Goal: Task Accomplishment & Management: Manage account settings

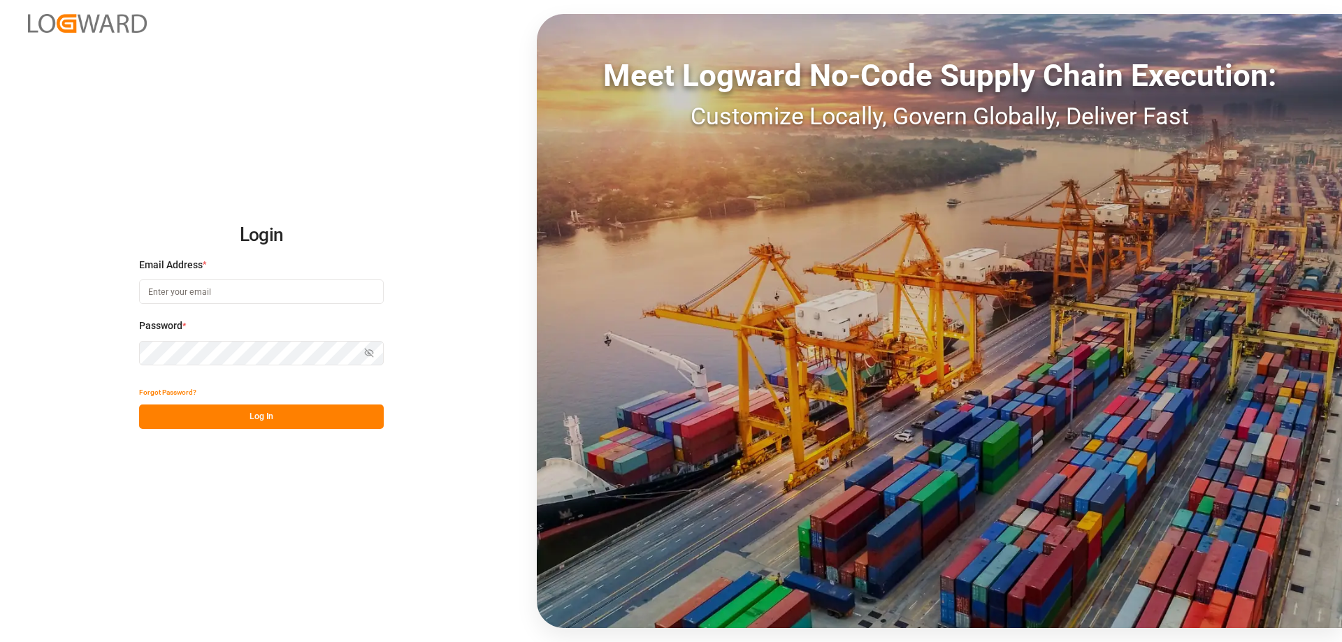
type input "[PERSON_NAME][EMAIL_ADDRESS][DOMAIN_NAME]"
click at [302, 415] on button "Log In" at bounding box center [261, 417] width 245 height 24
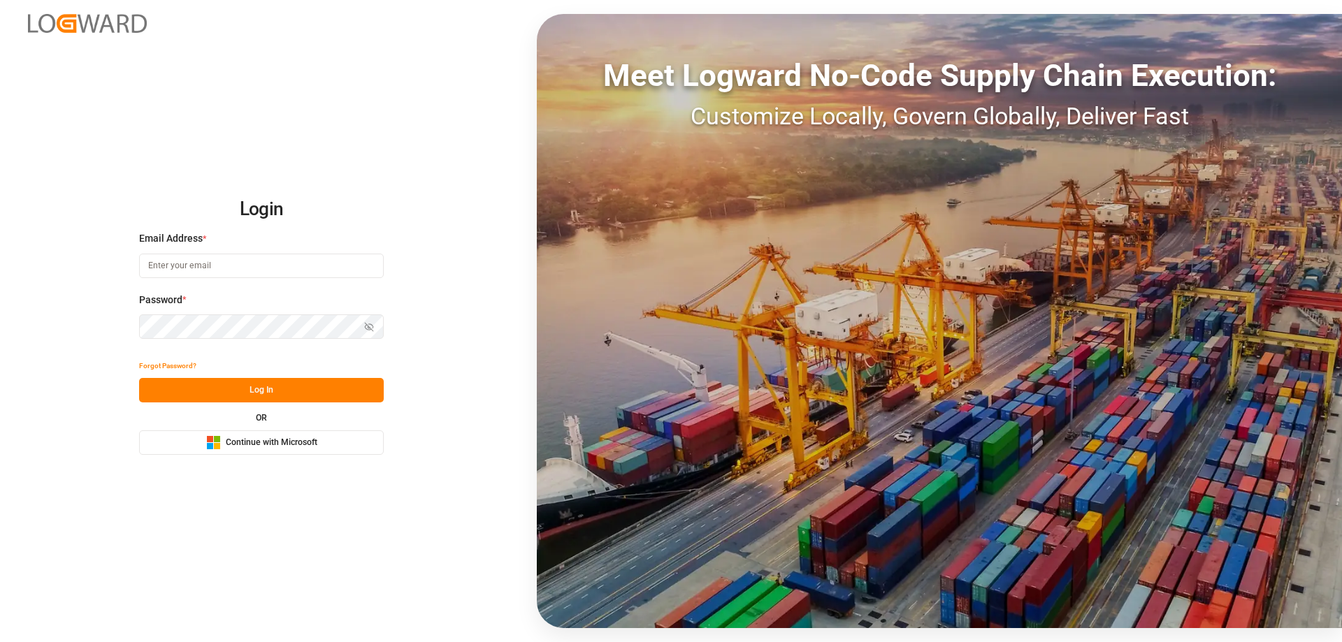
type input "[PERSON_NAME][EMAIL_ADDRESS][DOMAIN_NAME]"
click at [262, 392] on button "Log In" at bounding box center [261, 390] width 245 height 24
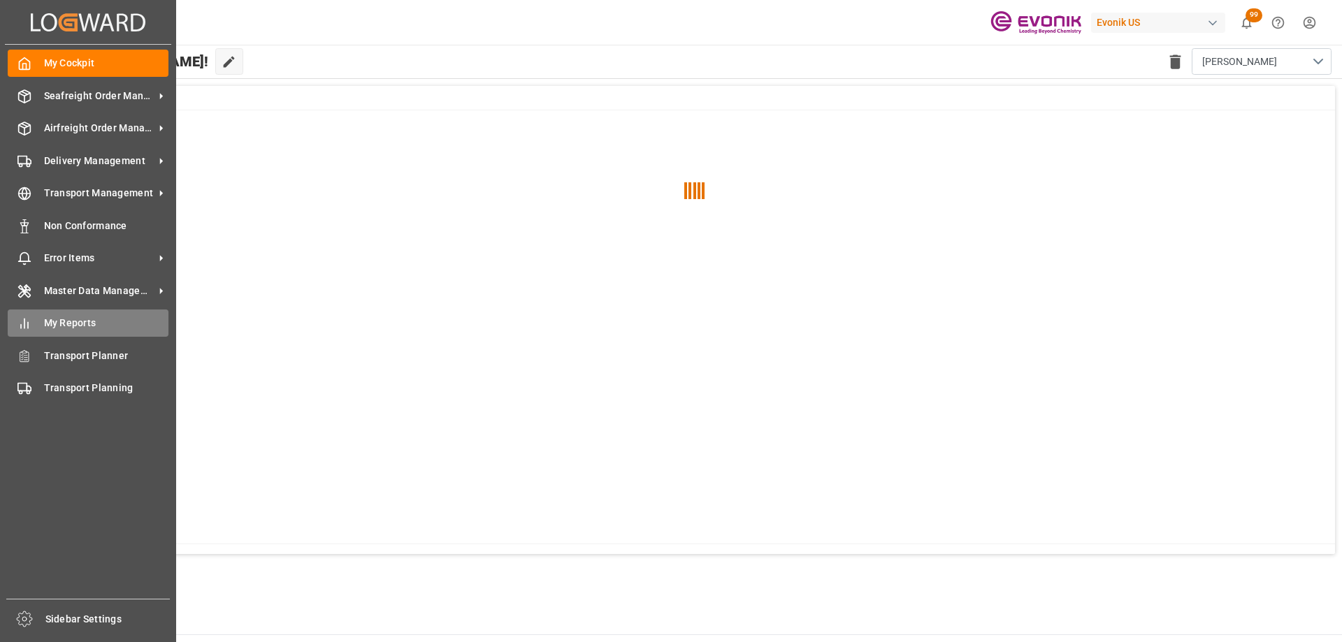
click at [120, 318] on span "My Reports" at bounding box center [106, 323] width 125 height 15
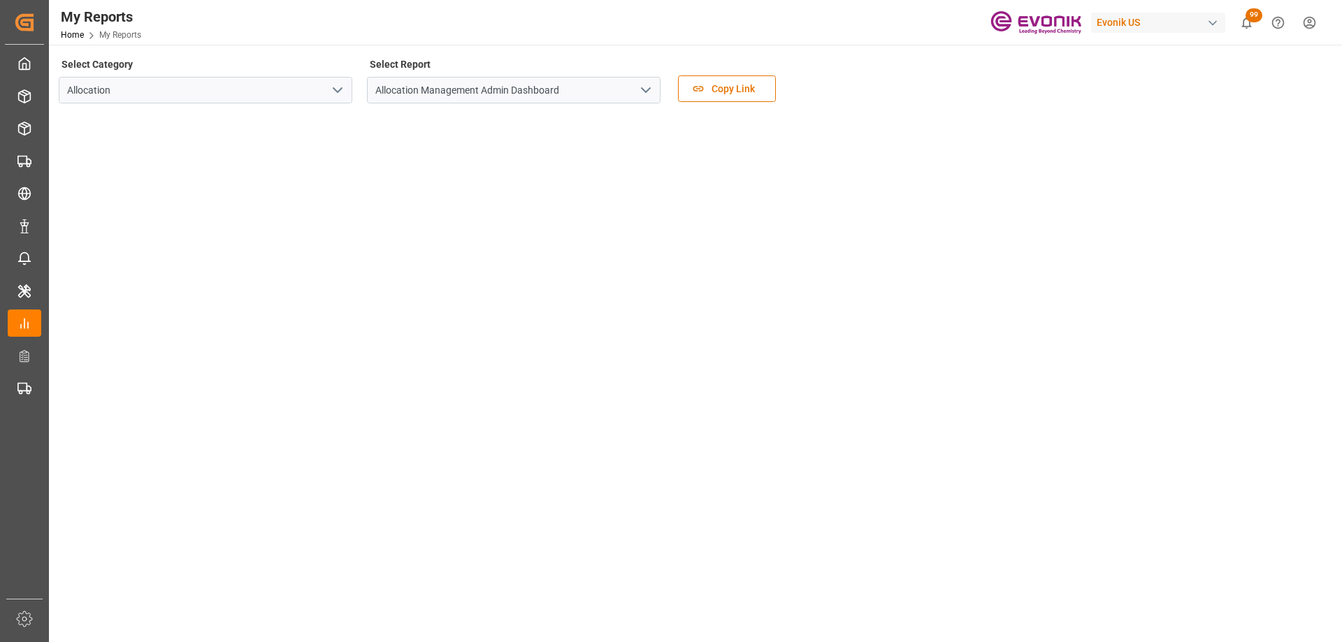
click at [336, 96] on icon "open menu" at bounding box center [337, 90] width 17 height 17
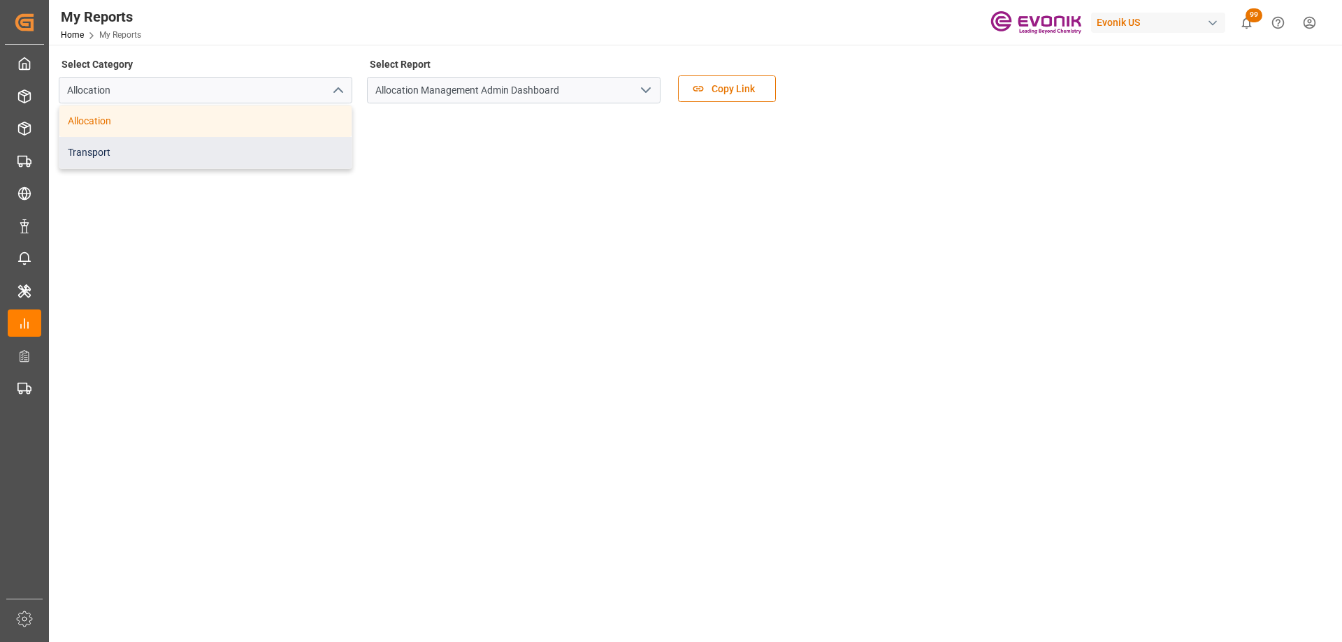
click at [266, 153] on div "Transport" at bounding box center [205, 152] width 292 height 31
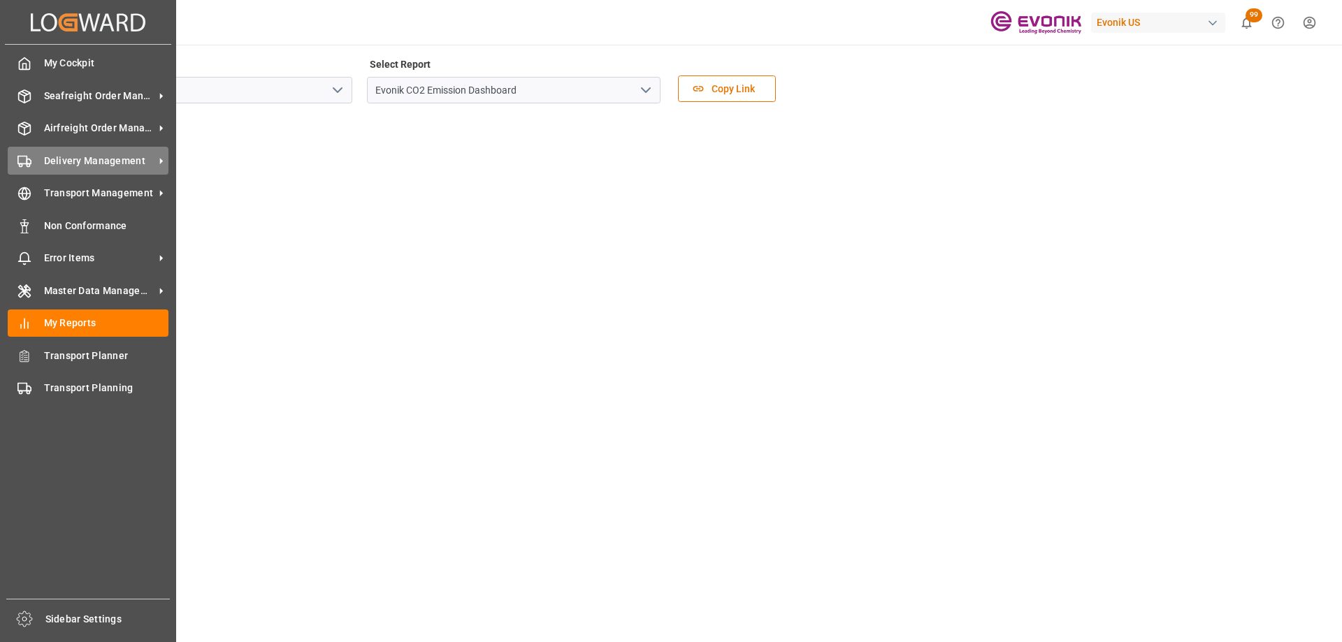
click at [94, 167] on span "Delivery Management" at bounding box center [99, 161] width 110 height 15
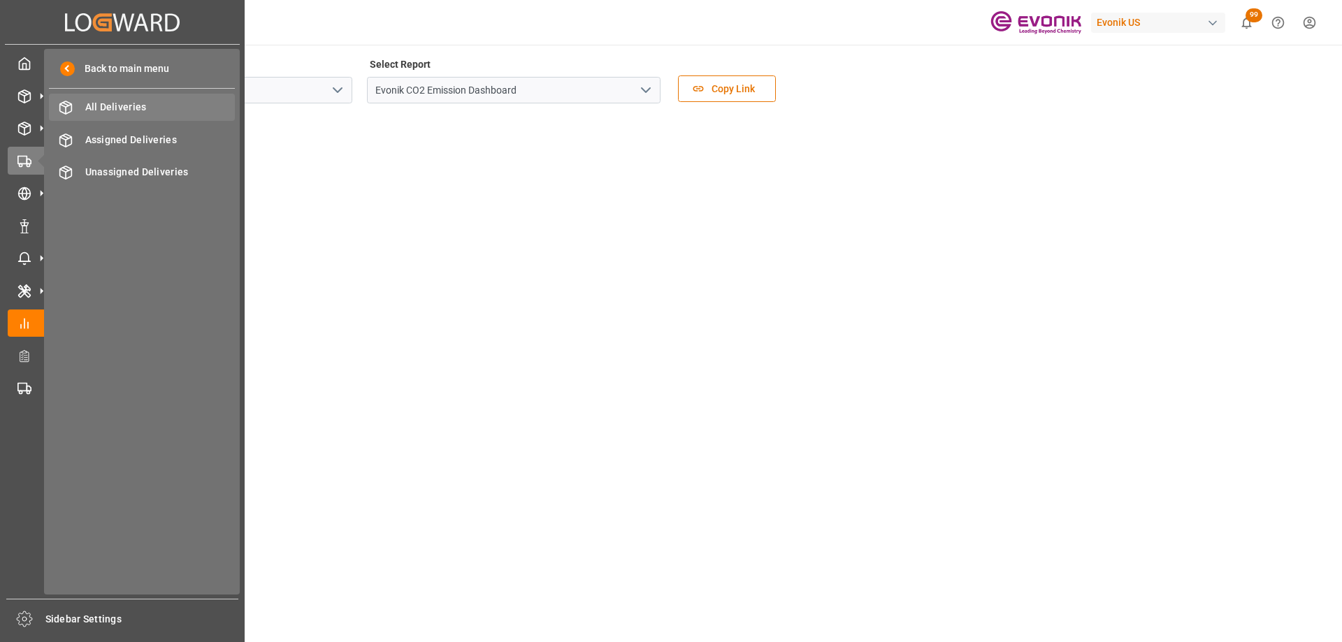
click at [87, 119] on div "All Deliveries All Deliveries" at bounding box center [142, 107] width 186 height 27
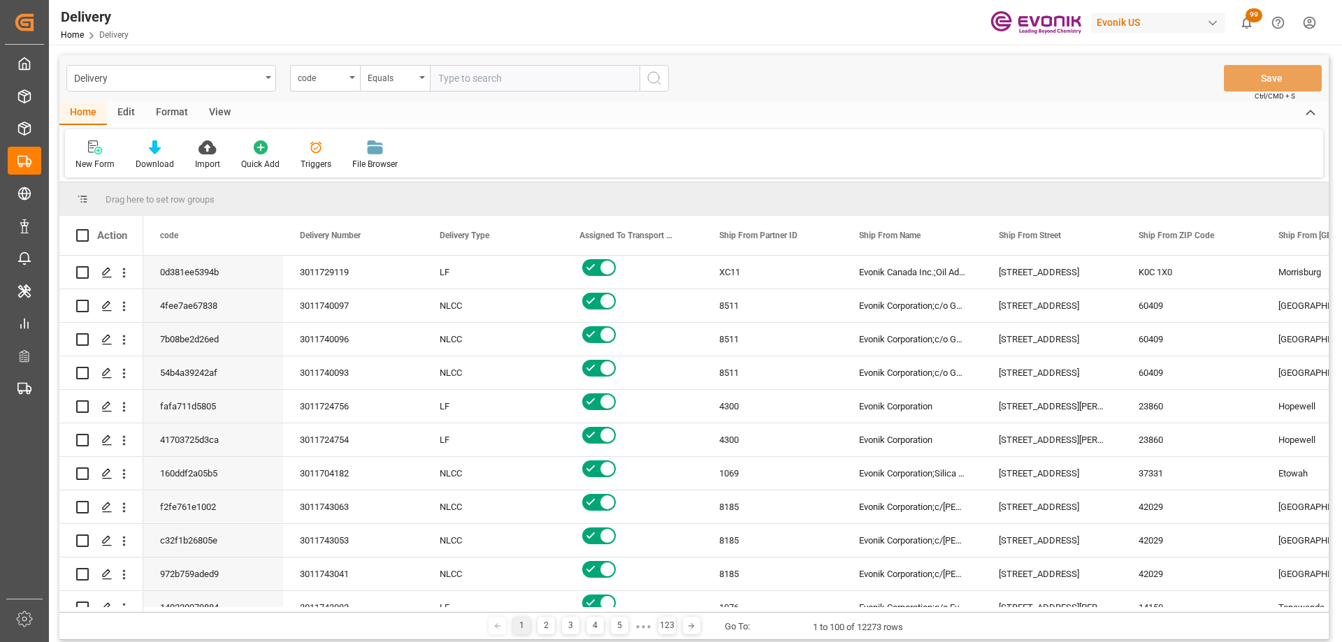
click at [222, 117] on div "View" at bounding box center [220, 113] width 43 height 24
click at [337, 77] on div "code" at bounding box center [322, 77] width 48 height 16
type input "pgi"
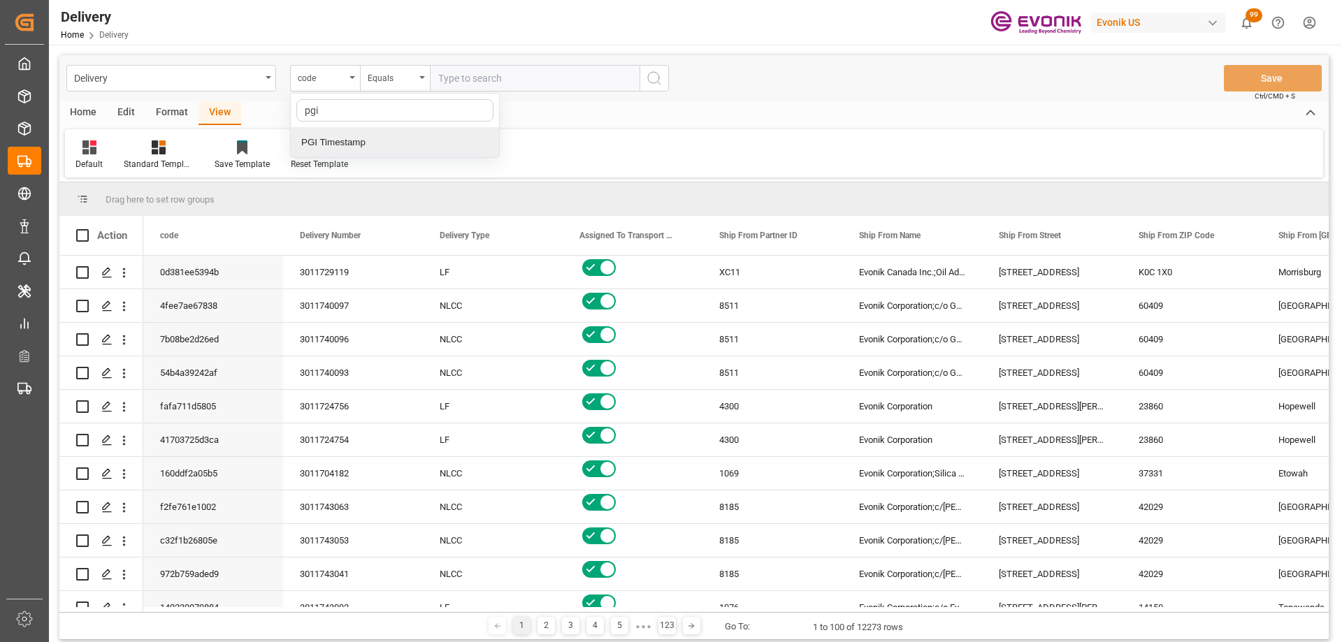
click at [341, 148] on div "PGI Timestamp" at bounding box center [395, 142] width 208 height 29
click at [403, 70] on div "Equals" at bounding box center [392, 77] width 48 height 16
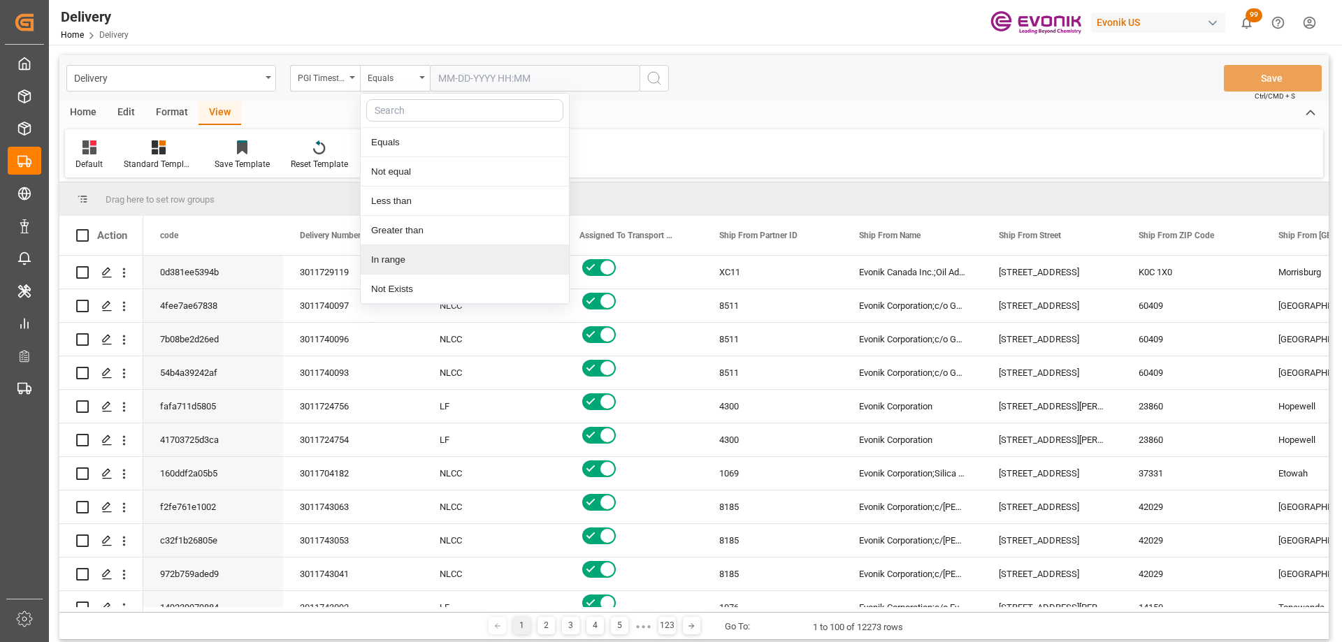
click at [398, 255] on div "In range" at bounding box center [465, 259] width 208 height 29
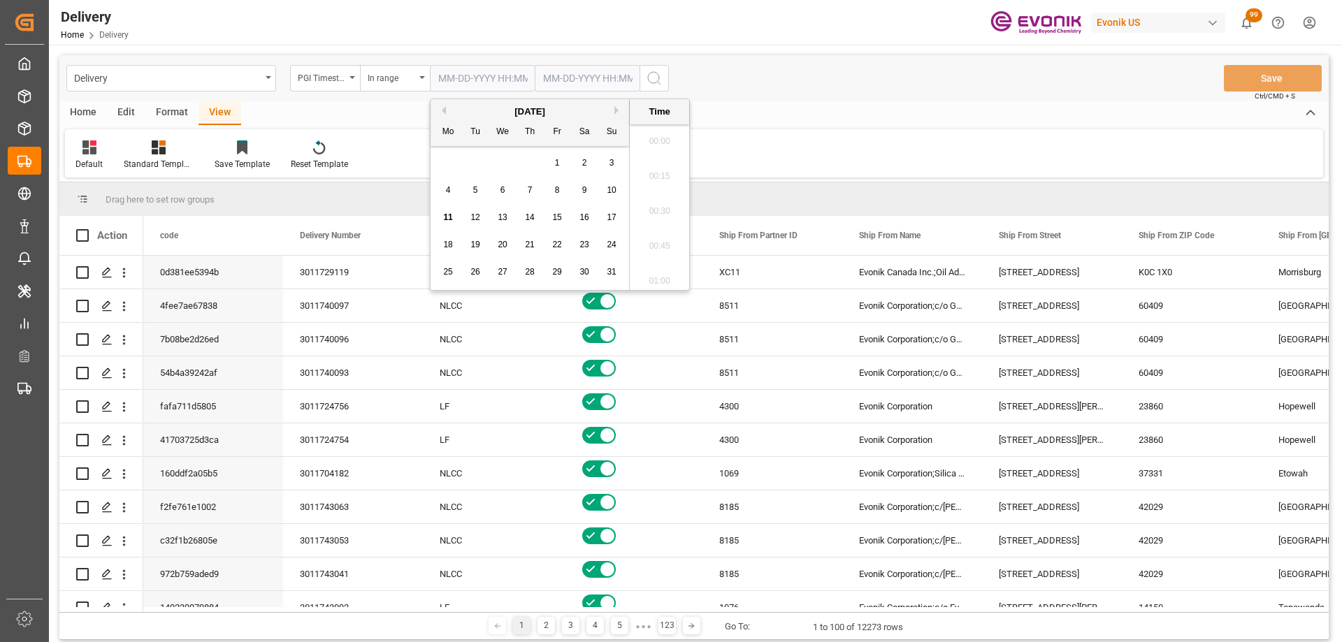
click at [501, 71] on input "text" at bounding box center [482, 78] width 105 height 27
click at [482, 159] on div "28 29 30 31 1 2 3" at bounding box center [530, 163] width 191 height 27
click at [559, 185] on div "8" at bounding box center [557, 190] width 17 height 17
type input "[DATE] 00:00"
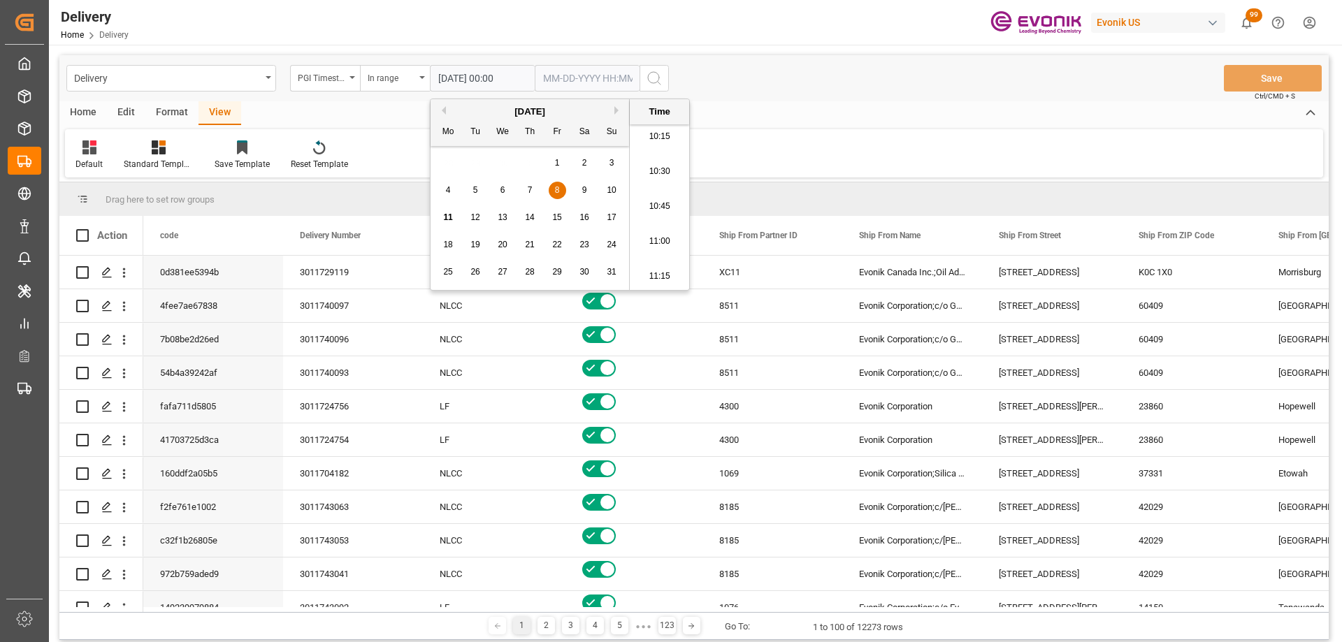
click at [535, 72] on input "text" at bounding box center [482, 78] width 105 height 27
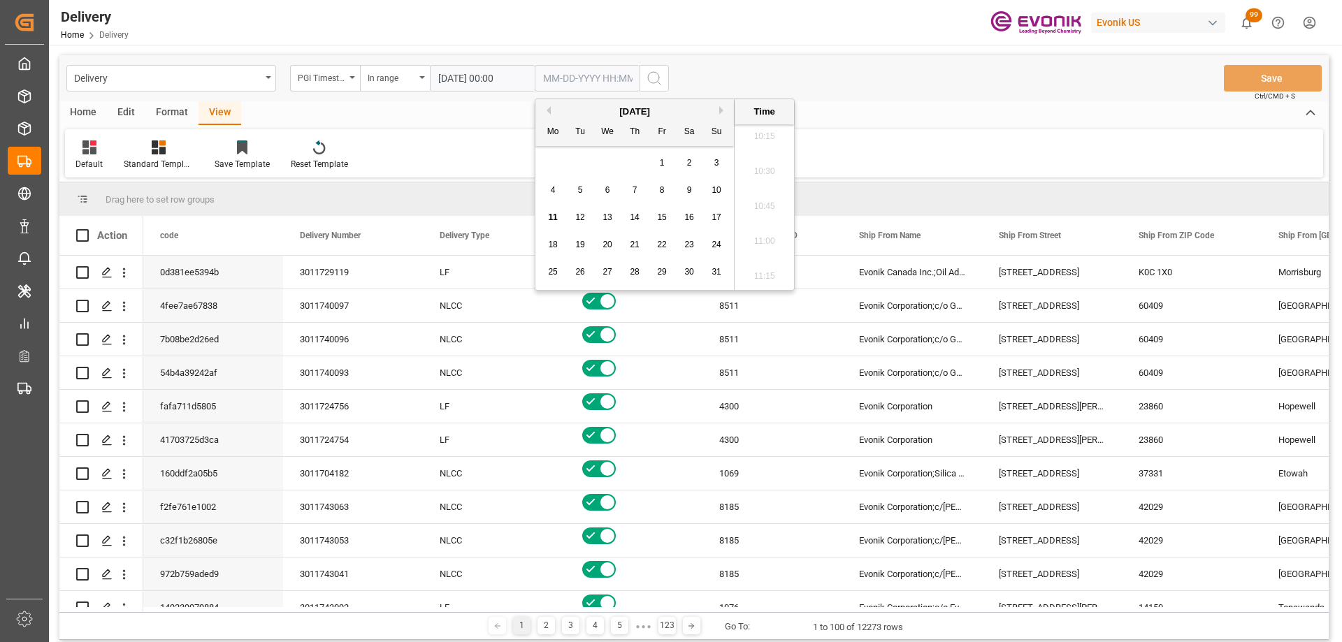
click at [550, 215] on span "11" at bounding box center [552, 218] width 9 height 10
type input "[DATE] 00:00"
click at [659, 75] on icon "search button" at bounding box center [654, 78] width 17 height 17
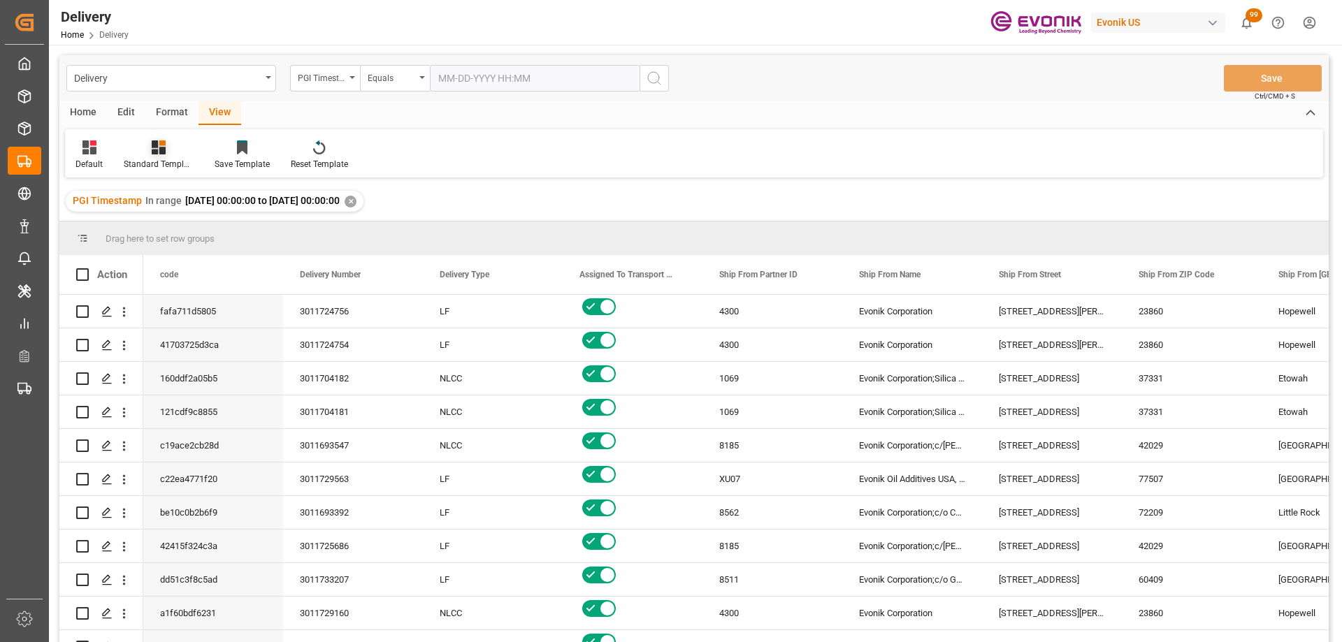
click at [155, 150] on icon at bounding box center [159, 148] width 14 height 14
click at [165, 256] on div "PGI View" at bounding box center [196, 254] width 122 height 15
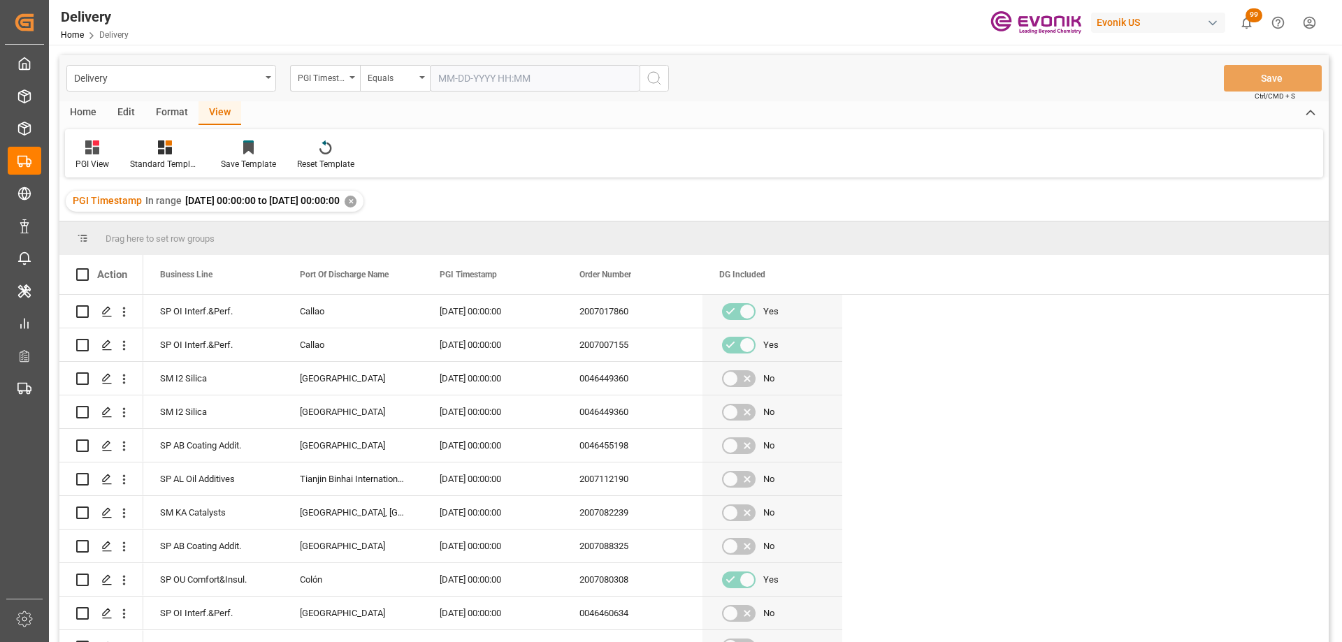
click at [196, 97] on div "Delivery PGI Timestamp Equals Save Ctrl/CMD + S" at bounding box center [694, 78] width 1270 height 46
click at [184, 103] on div "Format" at bounding box center [171, 113] width 53 height 24
click at [126, 113] on div "Edit" at bounding box center [126, 113] width 38 height 24
click at [87, 115] on div "Home" at bounding box center [83, 113] width 48 height 24
click at [155, 142] on icon at bounding box center [155, 148] width 12 height 14
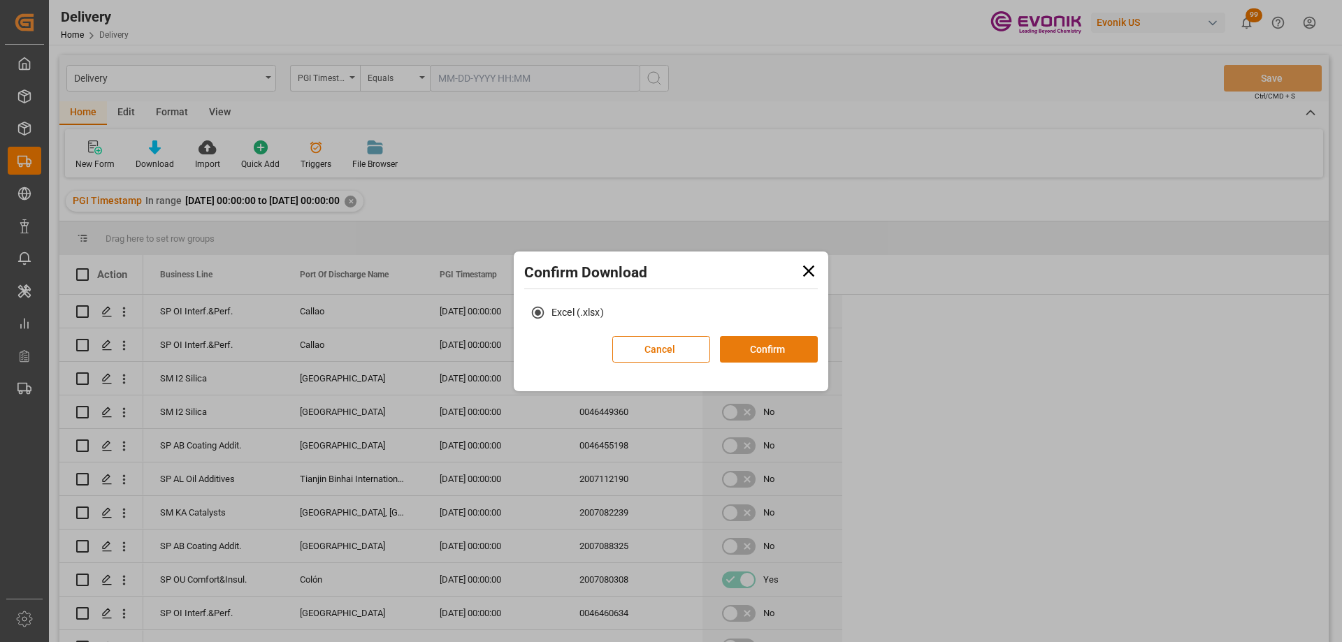
click at [759, 345] on button "Confirm" at bounding box center [769, 349] width 98 height 27
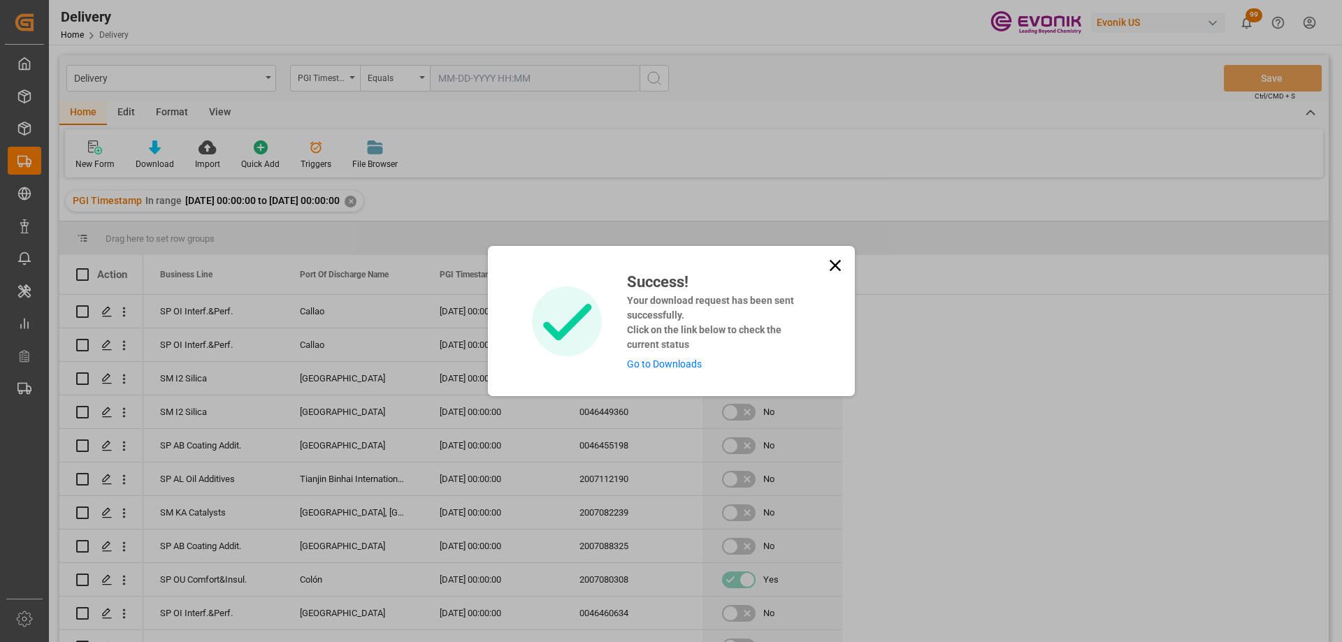
click at [693, 364] on link "Go to Downloads" at bounding box center [664, 364] width 75 height 11
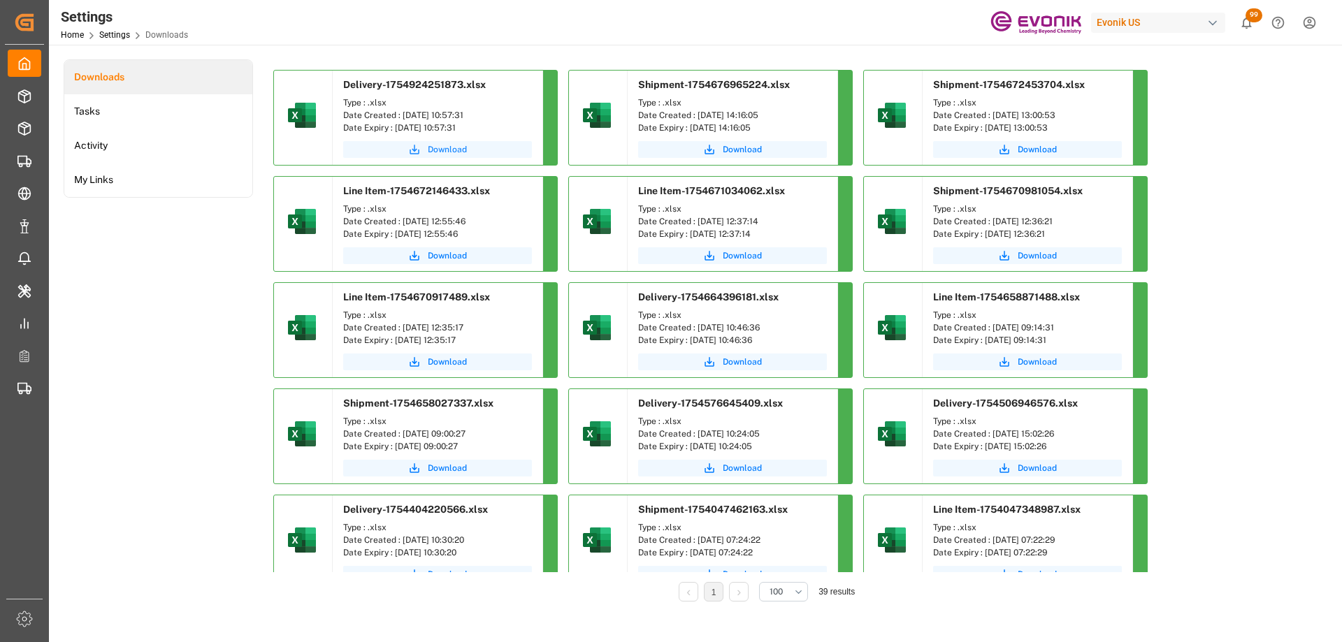
click at [454, 148] on span "Download" at bounding box center [447, 149] width 39 height 13
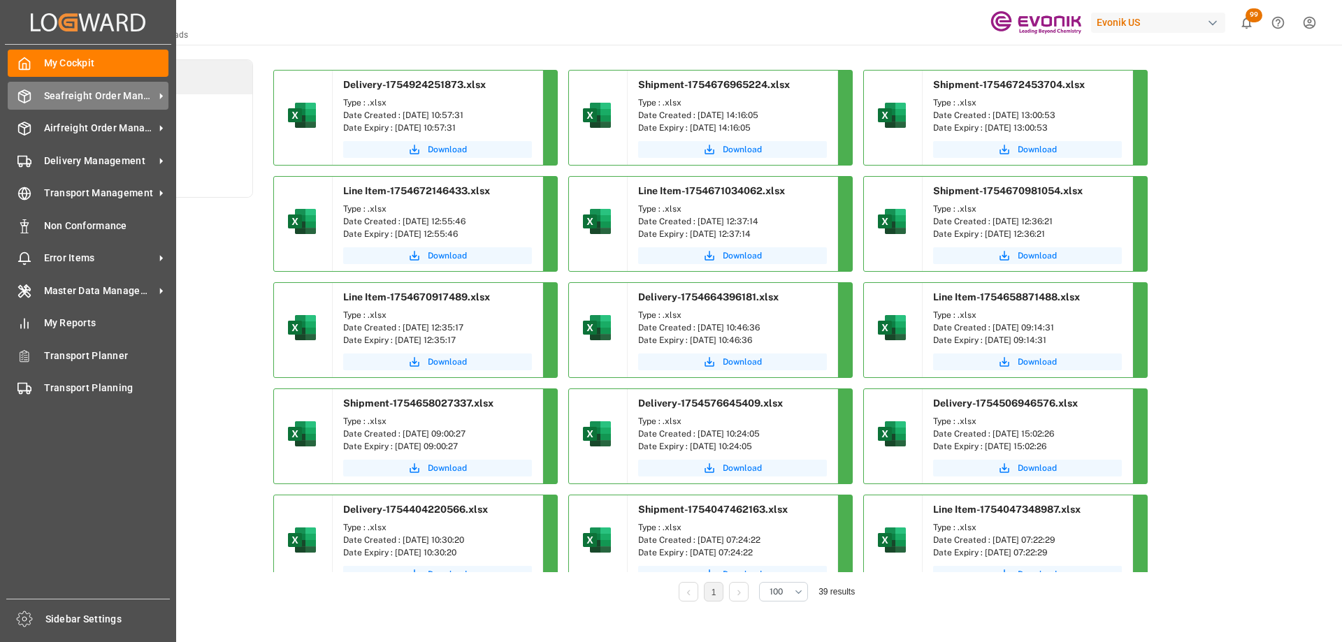
click at [32, 103] on div "Seafreight Order Management Seafreight Order Management" at bounding box center [88, 95] width 161 height 27
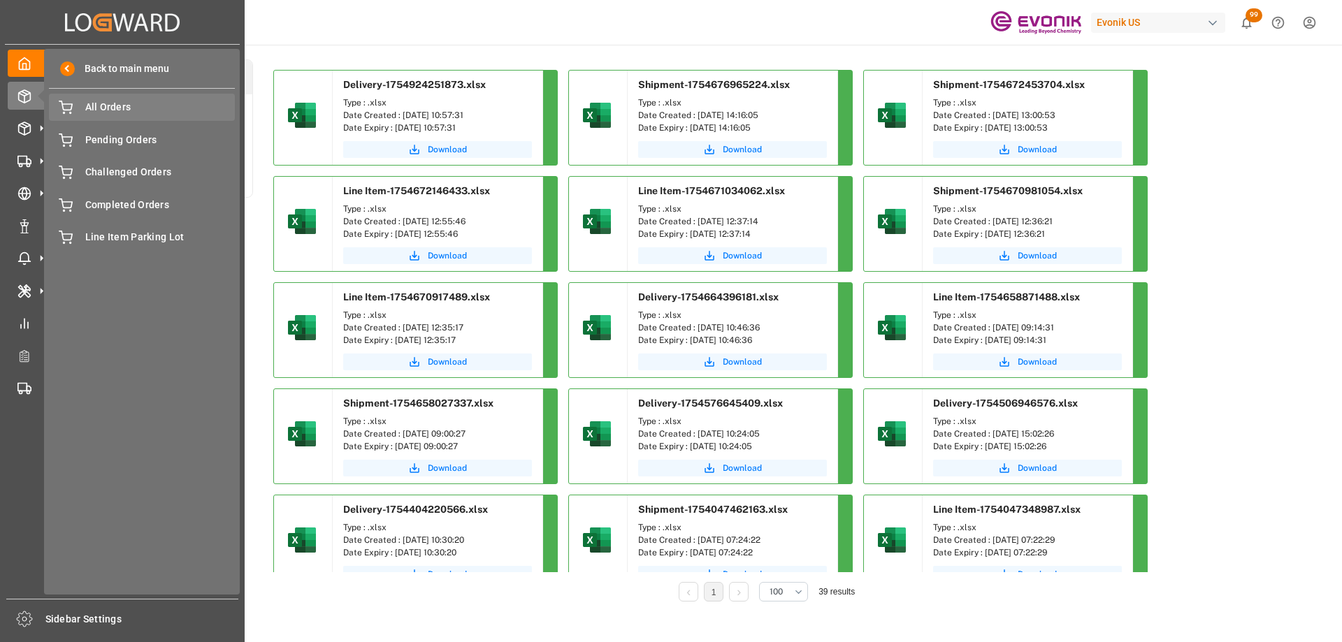
click at [150, 109] on span "All Orders" at bounding box center [160, 107] width 150 height 15
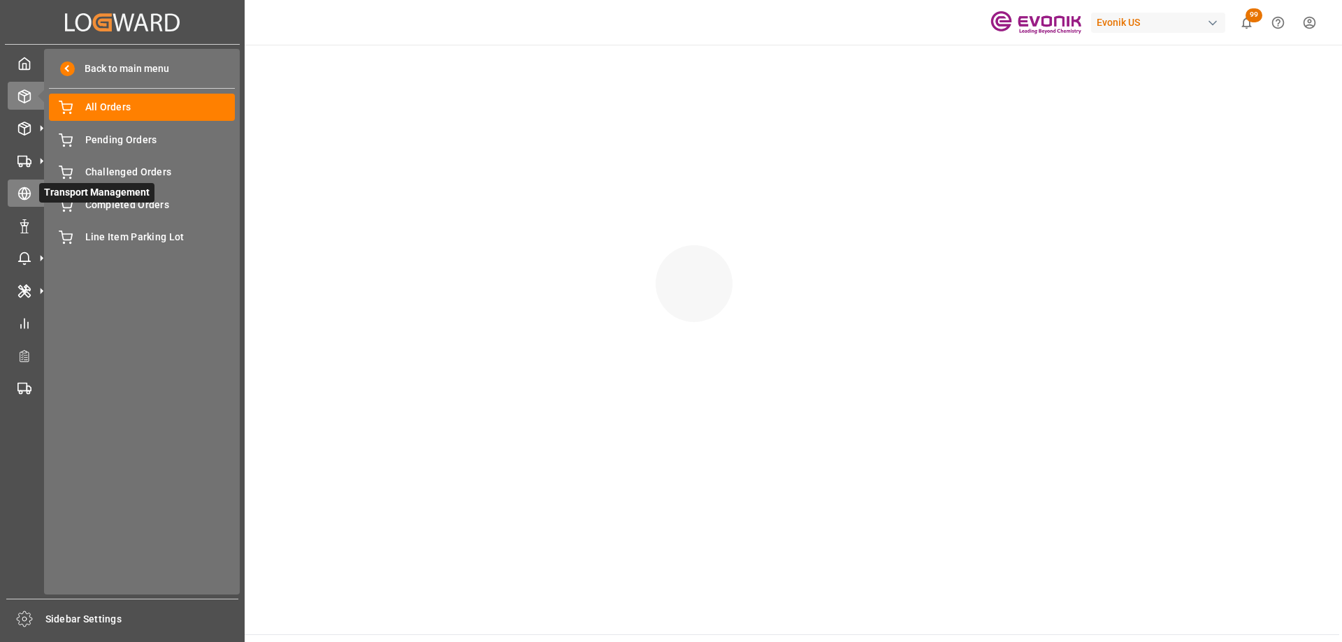
click at [38, 185] on div "Transport Management Transport Management" at bounding box center [122, 193] width 229 height 27
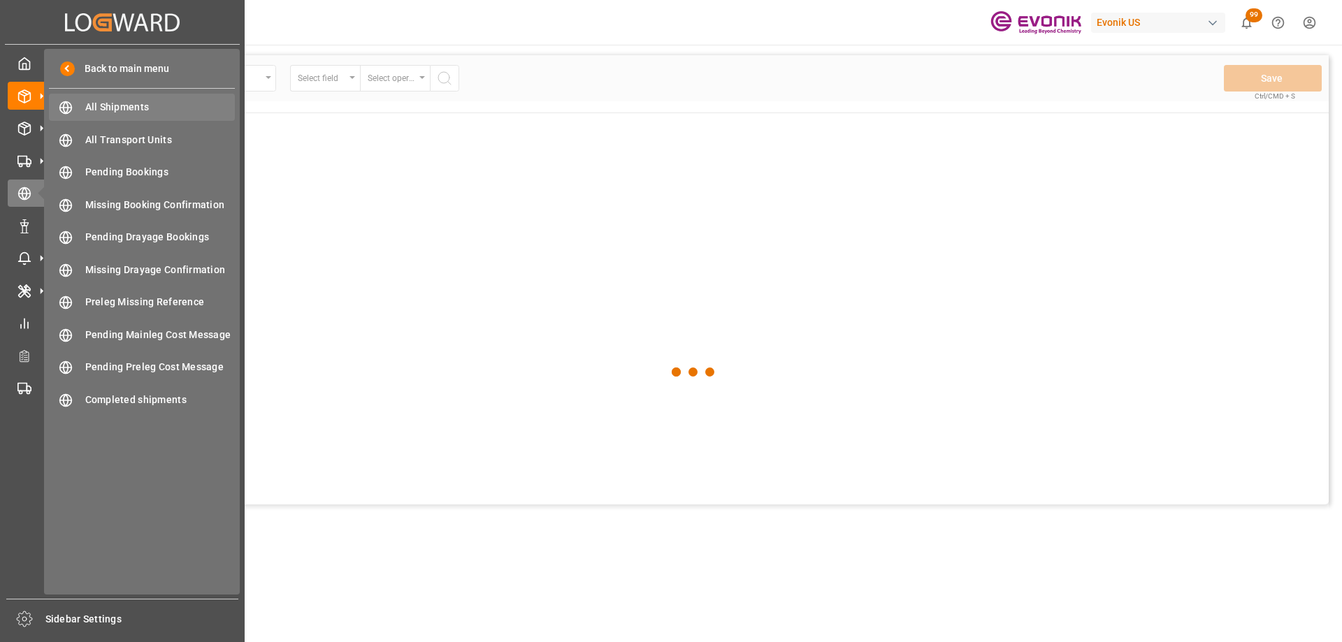
click at [151, 110] on span "All Shipments" at bounding box center [160, 107] width 150 height 15
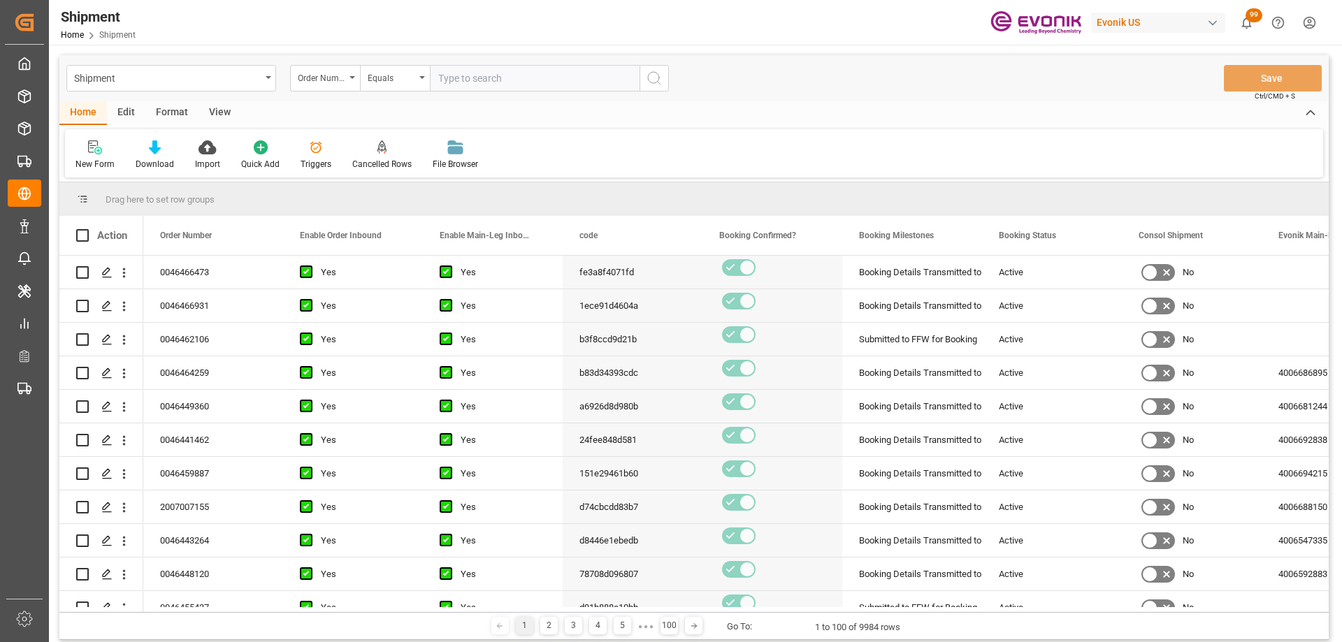
drag, startPoint x: 517, startPoint y: 93, endPoint x: 506, endPoint y: 78, distance: 18.5
click at [517, 93] on div "Shipment Order Number Equals Save Ctrl/CMD + S" at bounding box center [694, 78] width 1270 height 46
click at [506, 78] on input "text" at bounding box center [535, 78] width 210 height 27
paste input "2006904486"
type input "2006904486"
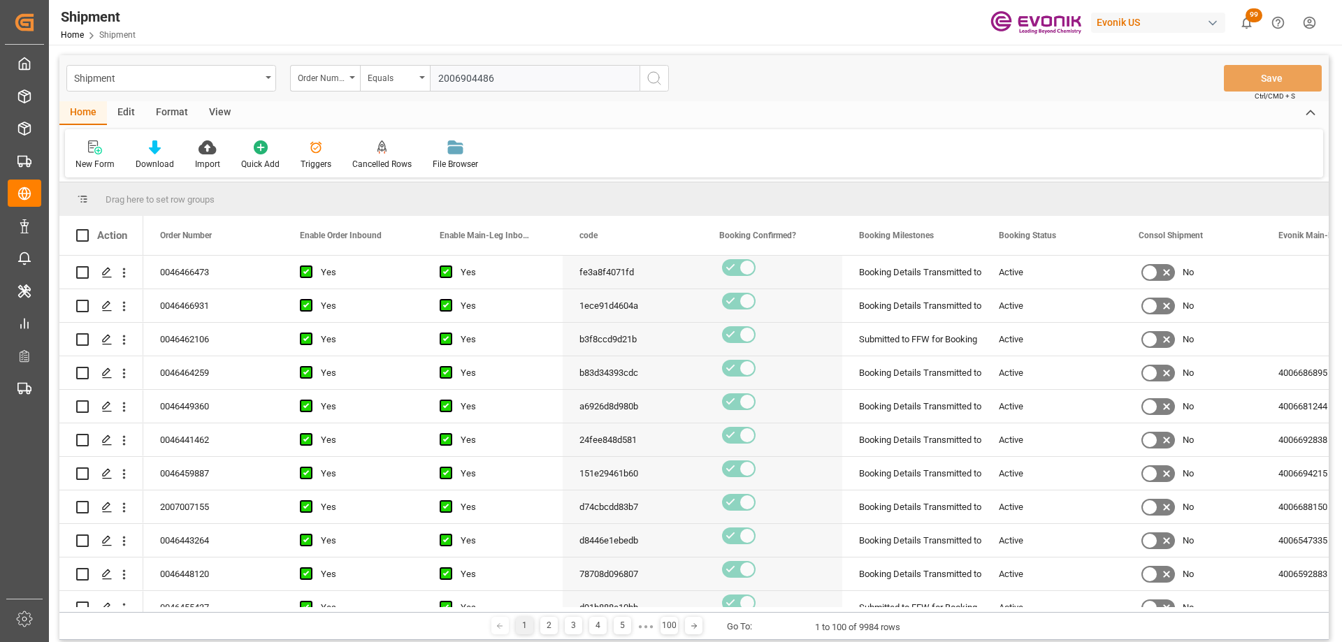
click at [649, 78] on icon "search button" at bounding box center [654, 78] width 17 height 17
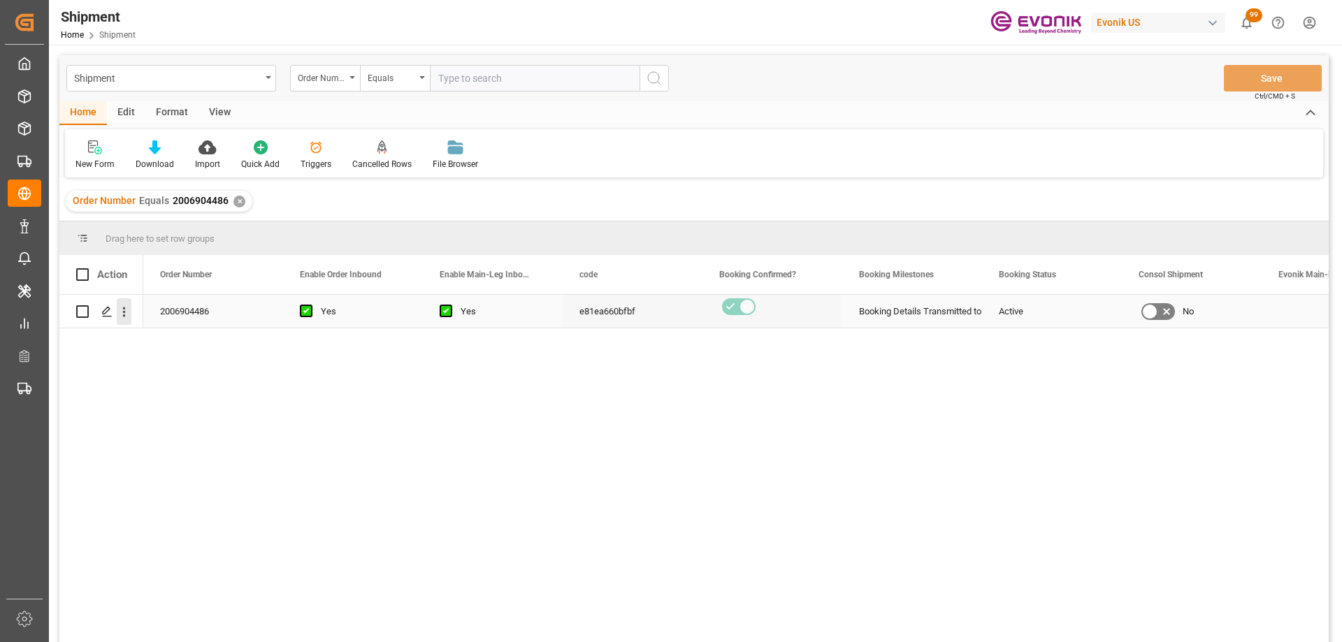
click at [128, 316] on icon "open menu" at bounding box center [124, 312] width 15 height 15
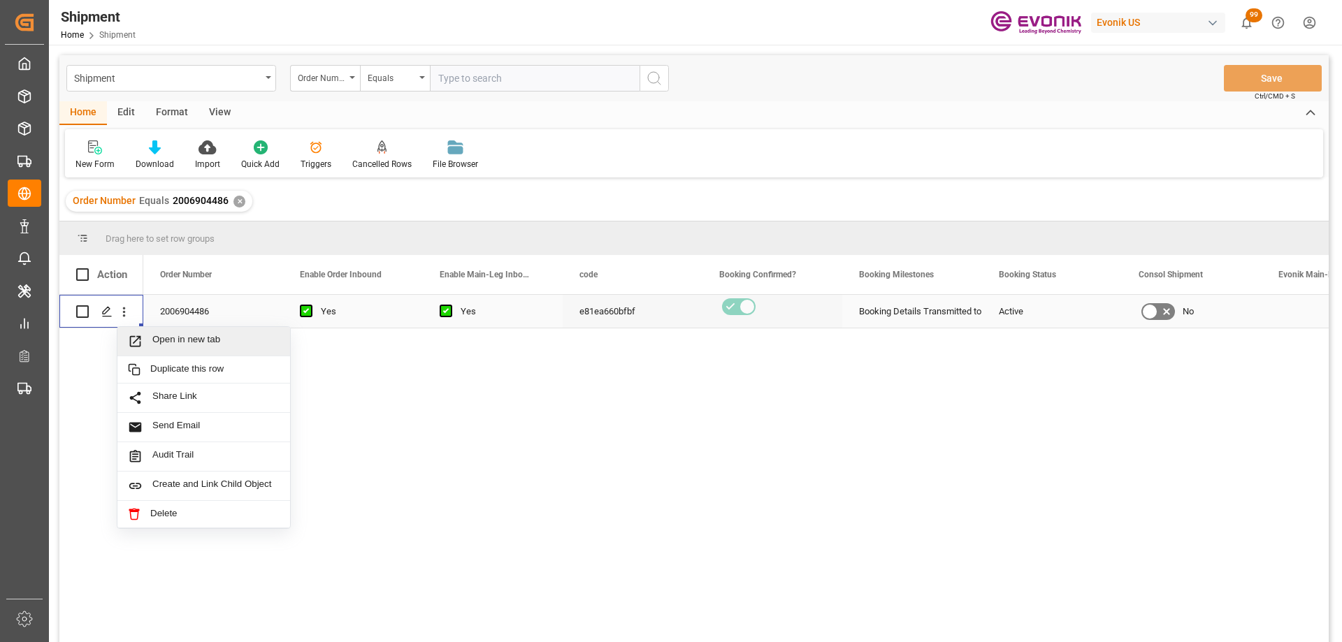
click at [145, 345] on span "Press SPACE to select this row." at bounding box center [140, 341] width 24 height 15
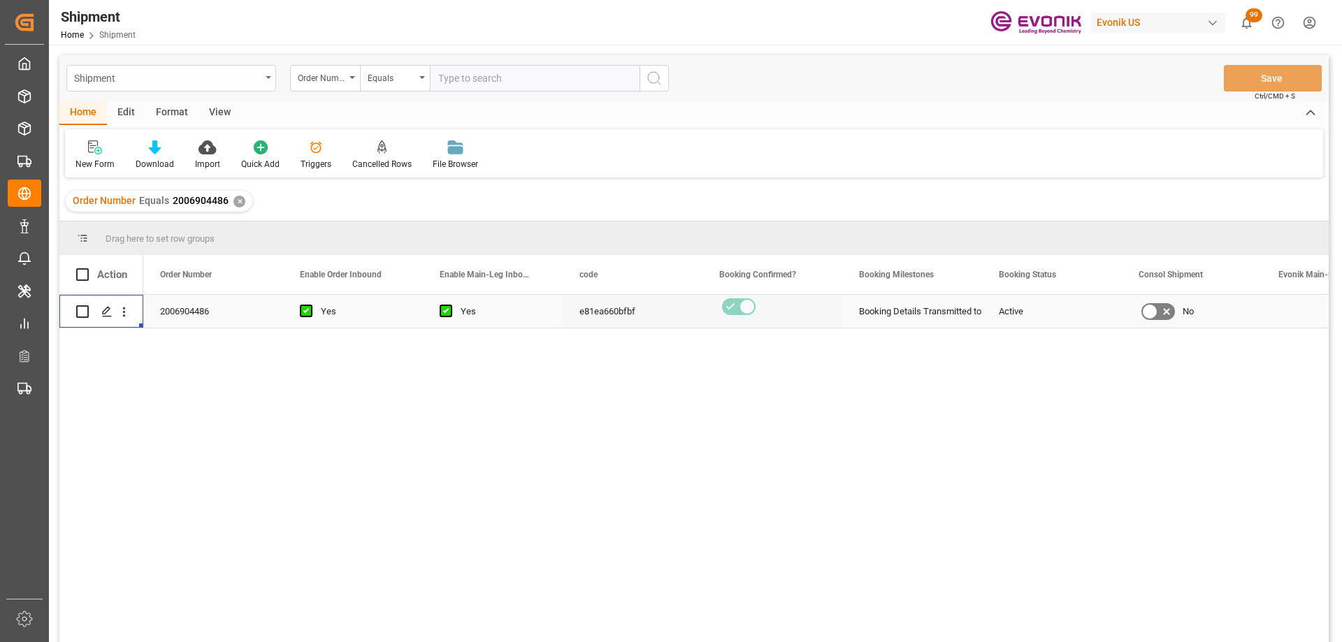
click at [238, 75] on div "Shipment" at bounding box center [167, 77] width 187 height 17
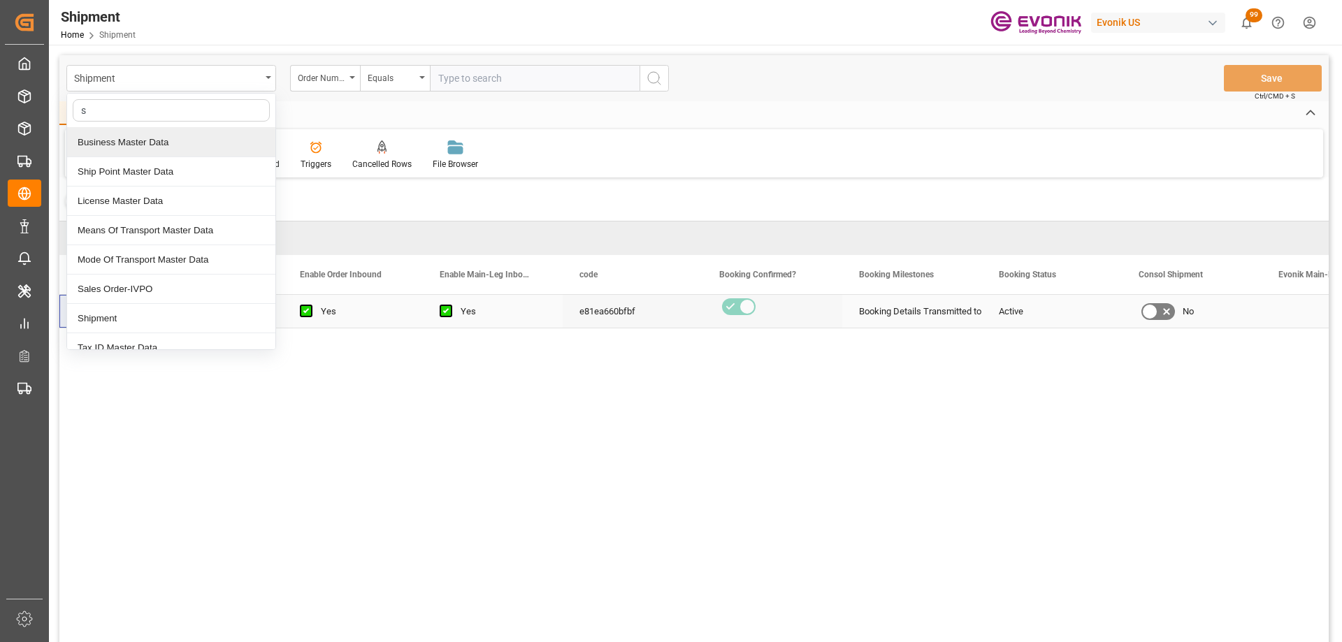
type input "sa"
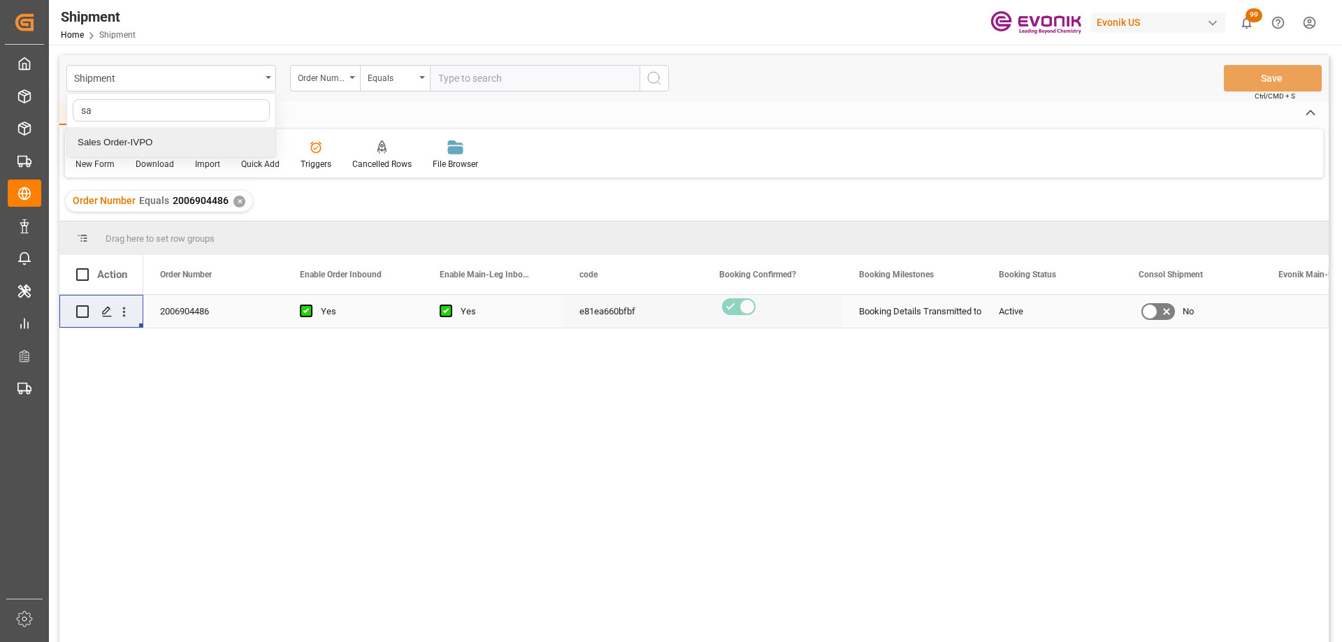
click at [184, 141] on div "Sales Order-IVPO" at bounding box center [171, 142] width 208 height 29
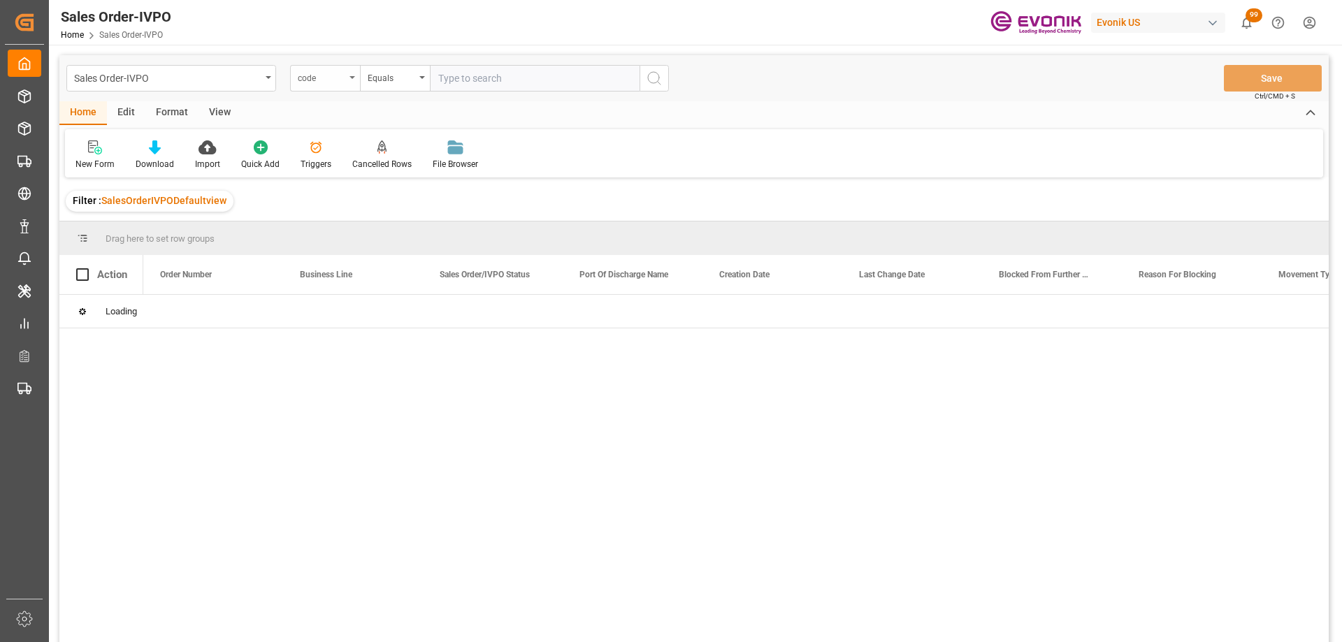
click at [339, 71] on div "code" at bounding box center [322, 77] width 48 height 16
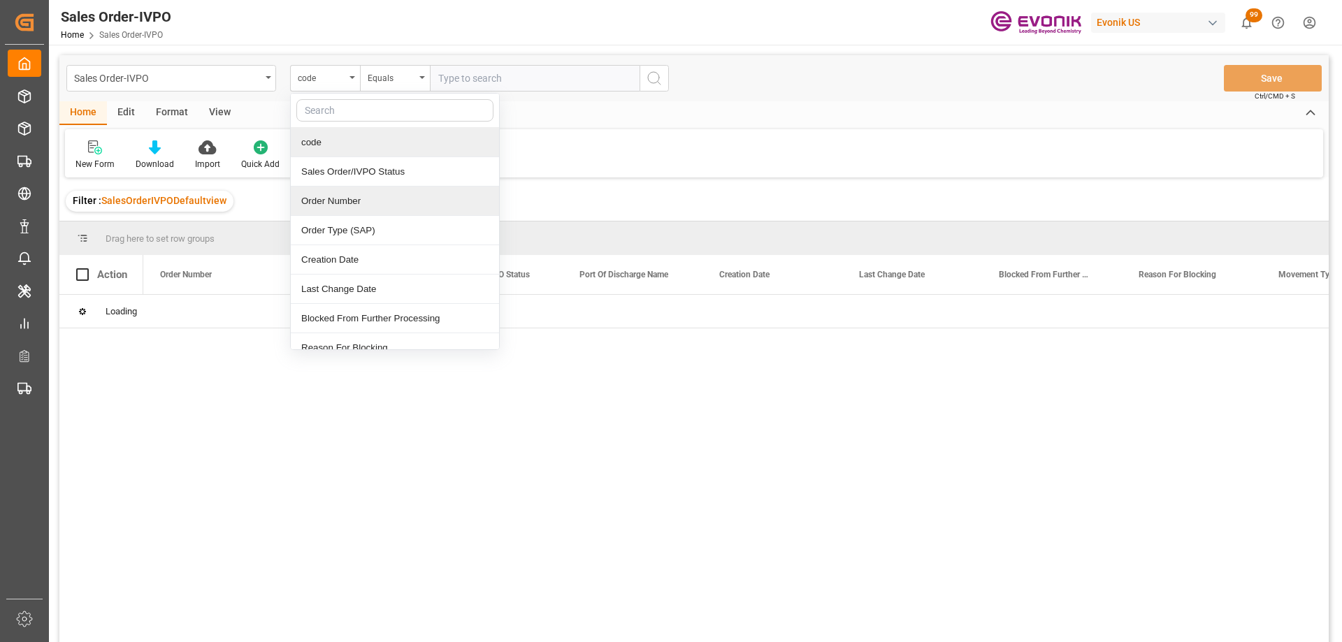
click at [331, 198] on div "Order Number" at bounding box center [395, 201] width 208 height 29
click at [468, 77] on input "text" at bounding box center [535, 78] width 210 height 27
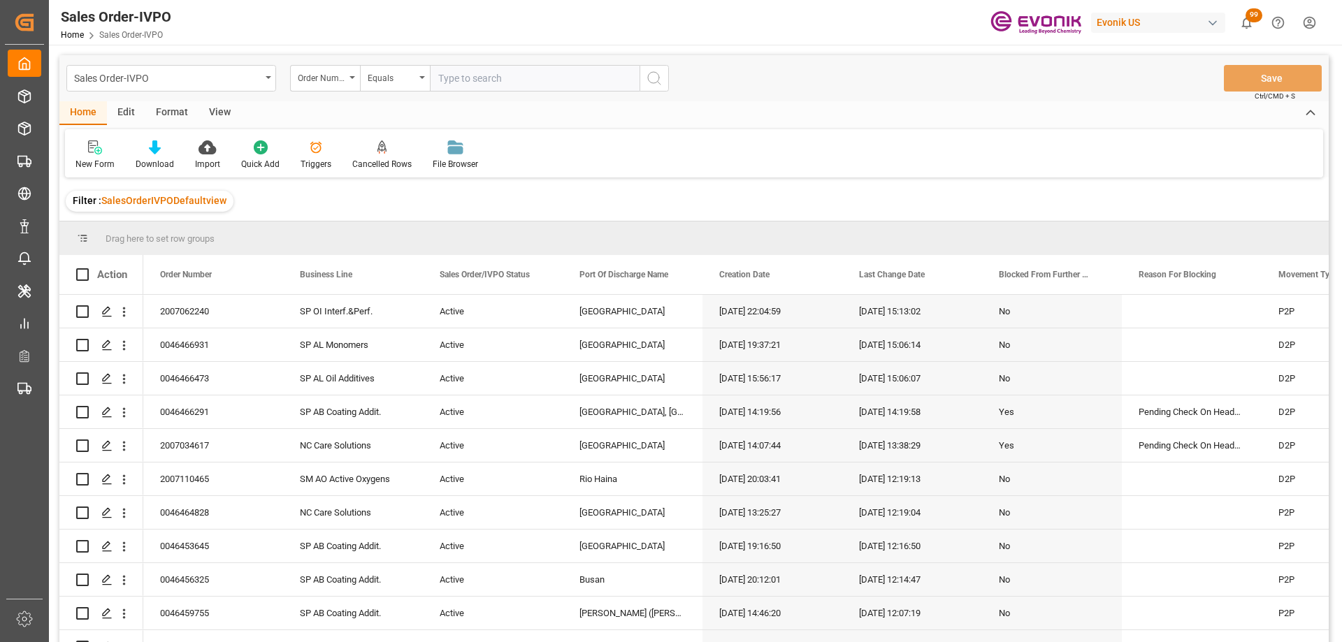
paste input "2006959925"
type input "2006959925"
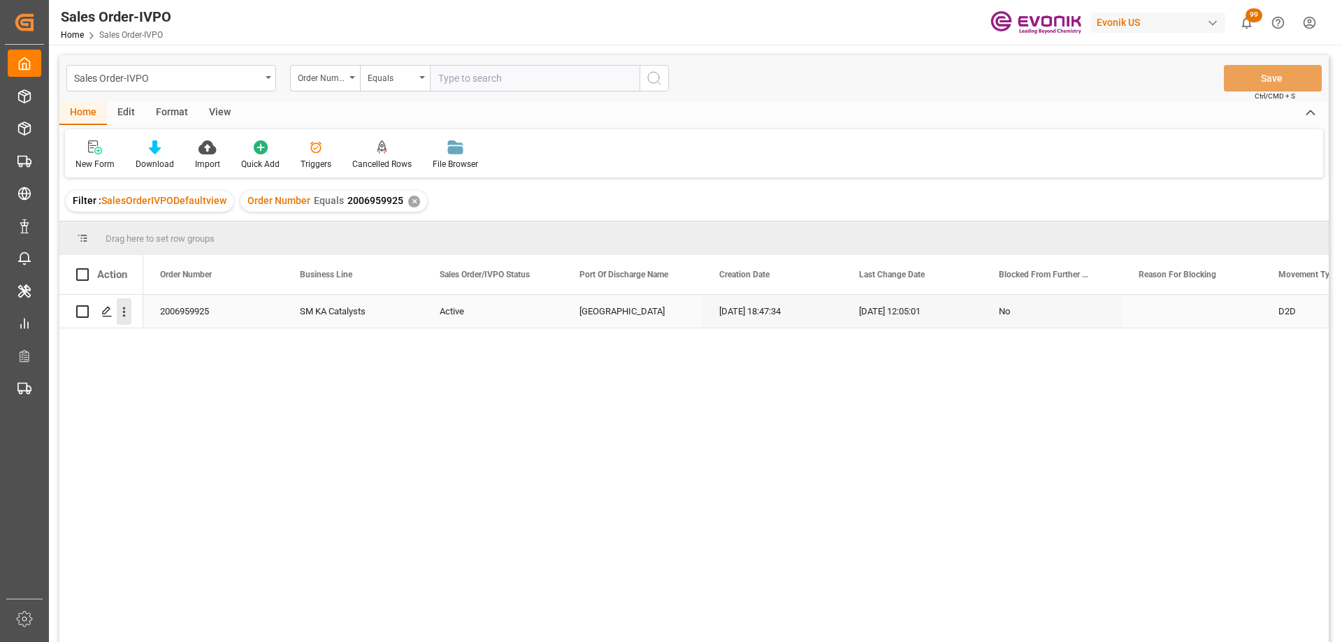
click at [126, 309] on icon "open menu" at bounding box center [124, 312] width 15 height 15
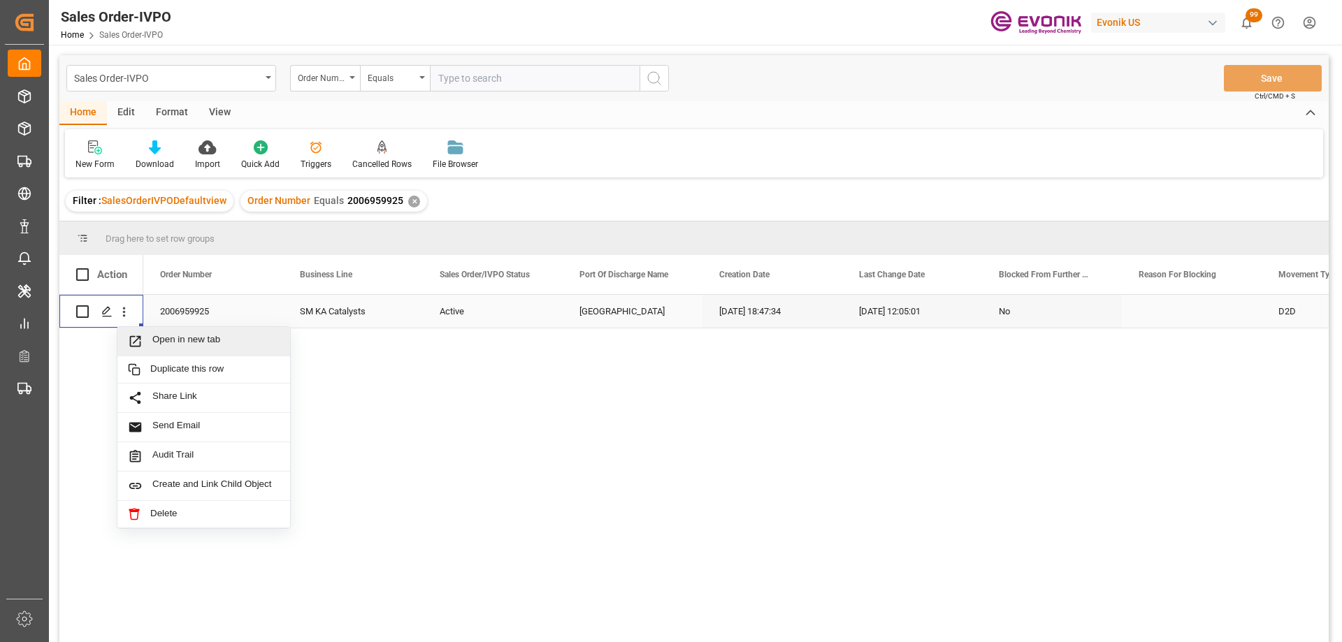
click at [152, 344] on span "Open in new tab" at bounding box center [215, 341] width 127 height 15
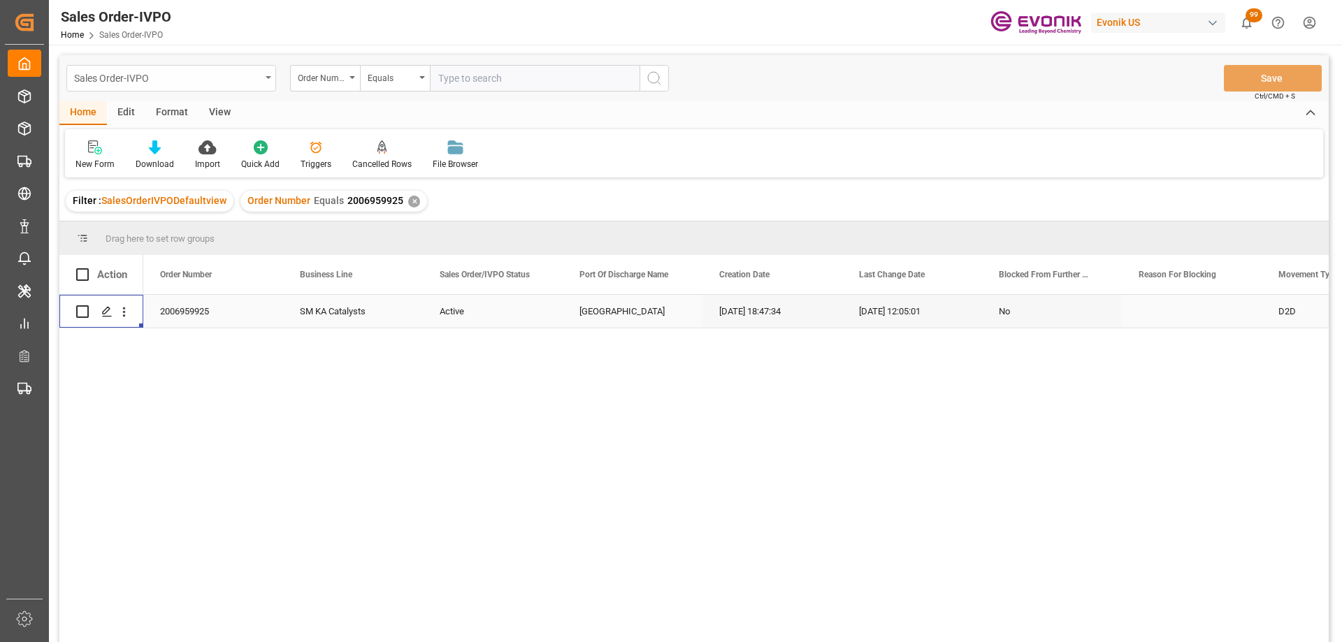
click at [240, 82] on div "Sales Order-IVPO" at bounding box center [167, 77] width 187 height 17
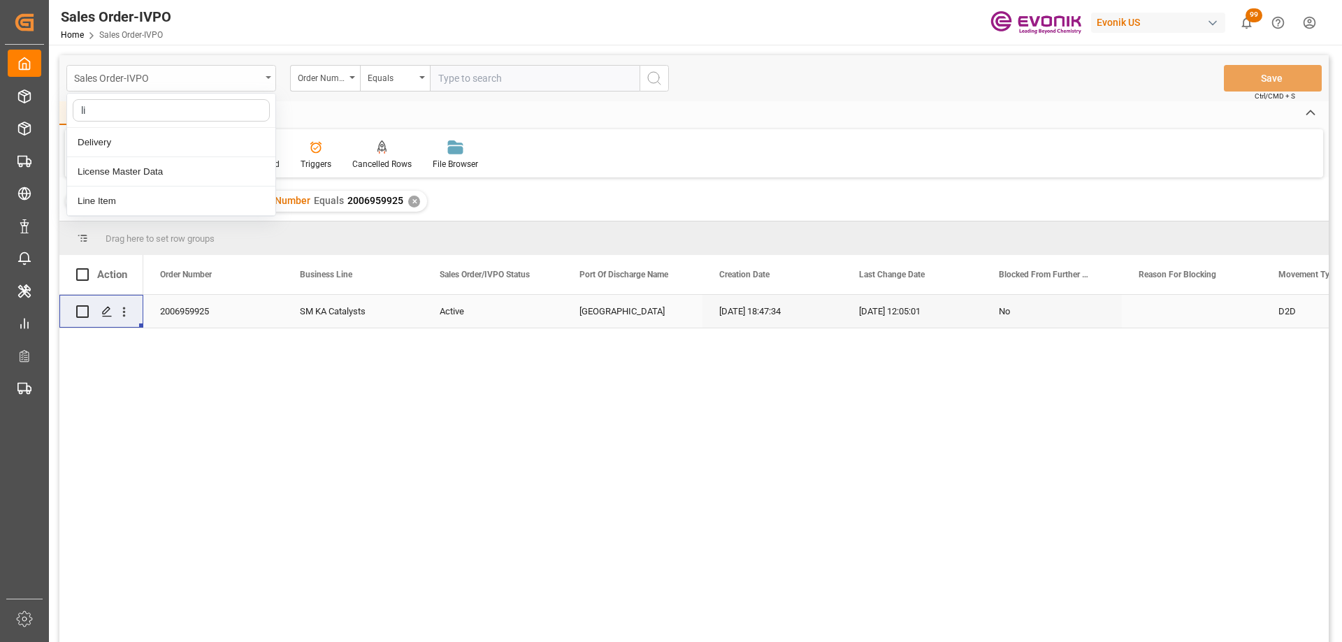
type input "lin"
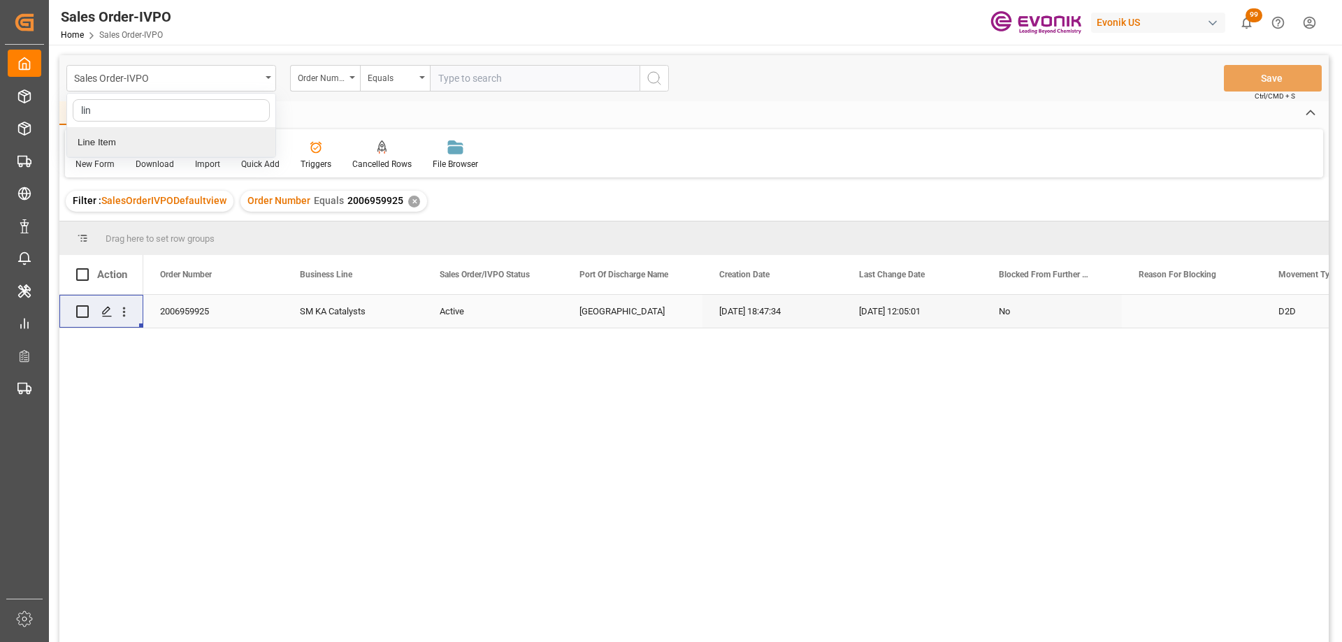
click at [131, 134] on div "Line Item" at bounding box center [171, 142] width 208 height 29
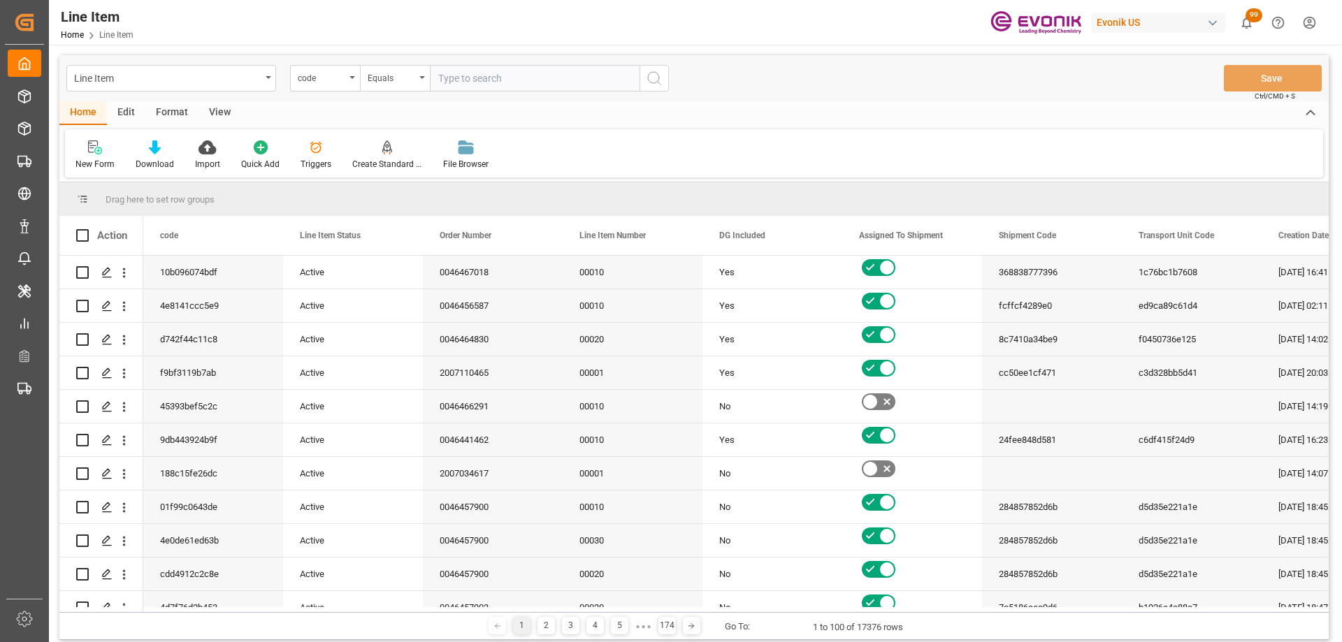
click at [480, 77] on input "text" at bounding box center [535, 78] width 210 height 27
click at [304, 78] on div "code" at bounding box center [322, 77] width 48 height 16
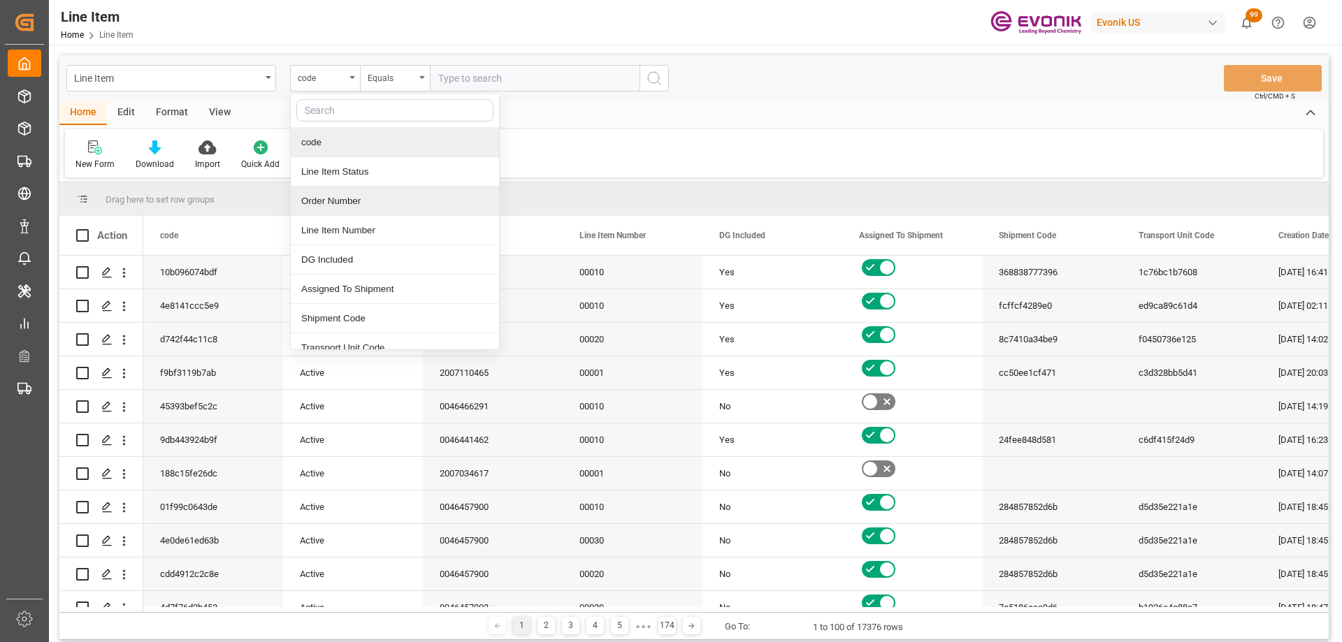
click at [350, 201] on div "Order Number" at bounding box center [395, 201] width 208 height 29
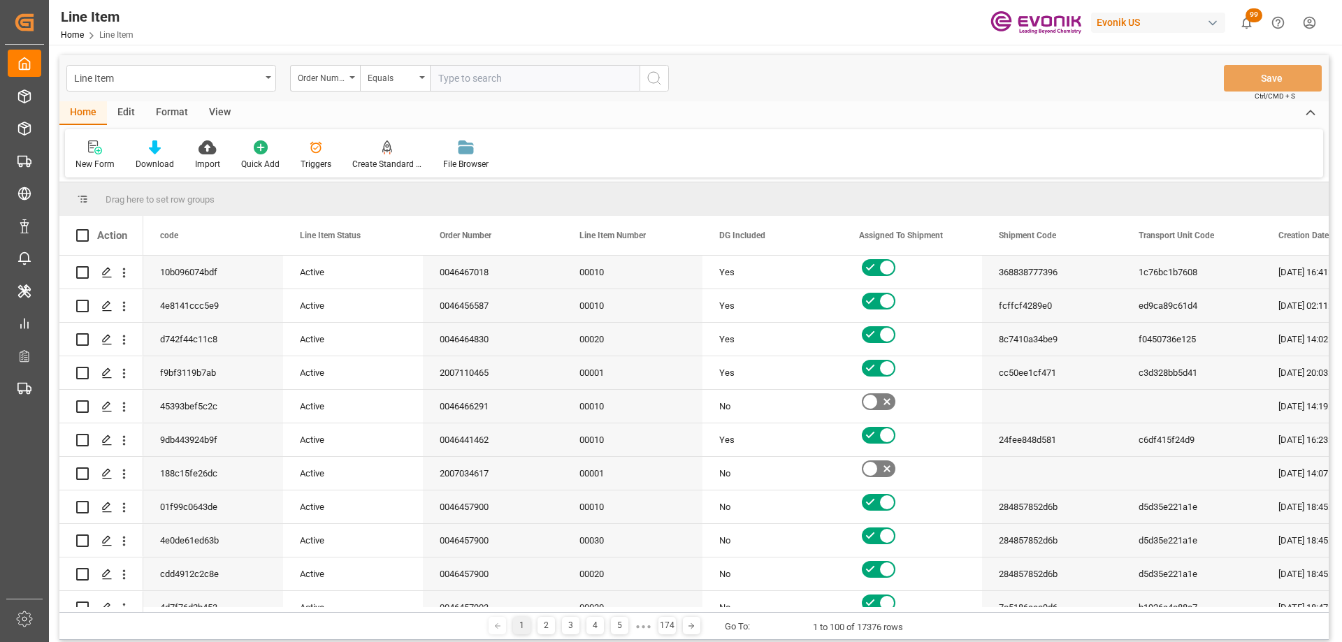
click at [515, 87] on input "text" at bounding box center [535, 78] width 210 height 27
paste input "2007043319"
type input "2007043319"
click at [652, 72] on icon "search button" at bounding box center [654, 78] width 17 height 17
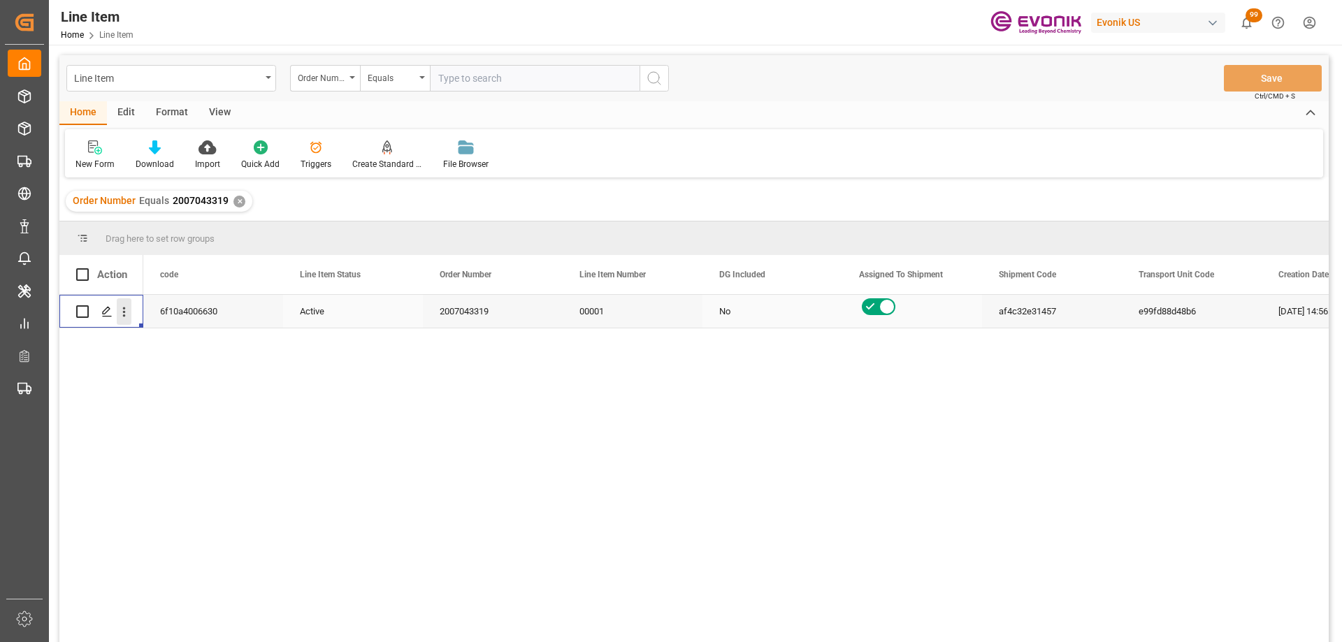
click at [122, 309] on icon "open menu" at bounding box center [124, 312] width 15 height 15
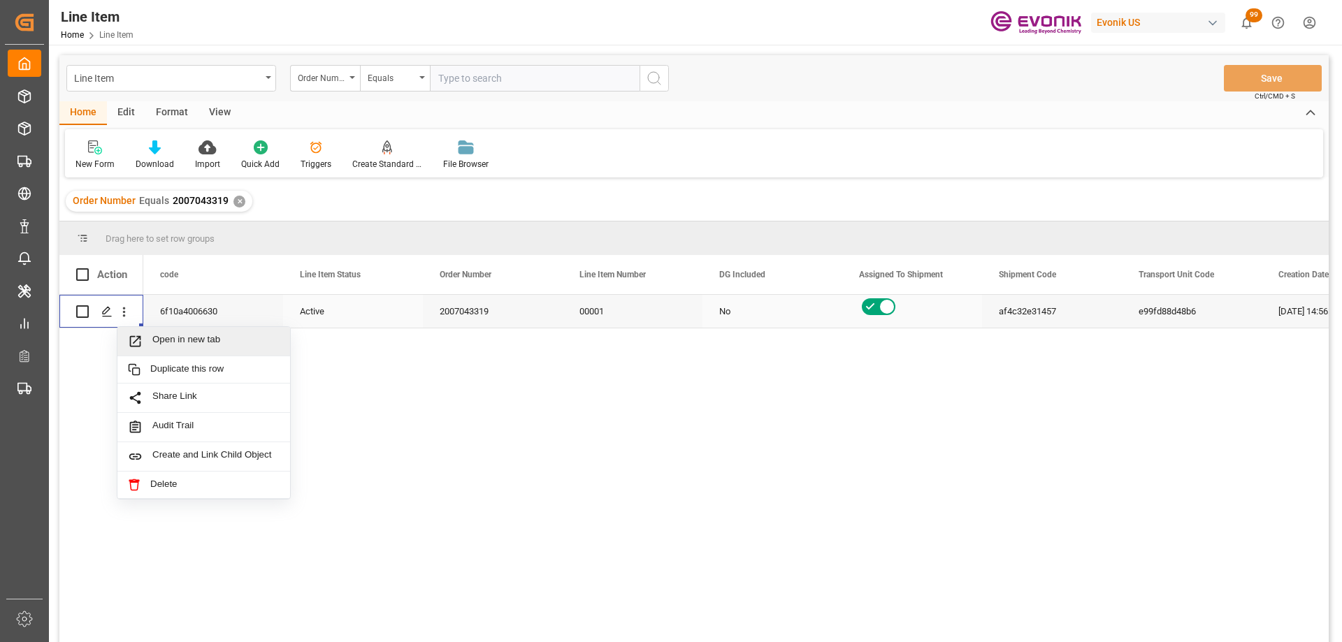
click at [157, 336] on span "Open in new tab" at bounding box center [215, 341] width 127 height 15
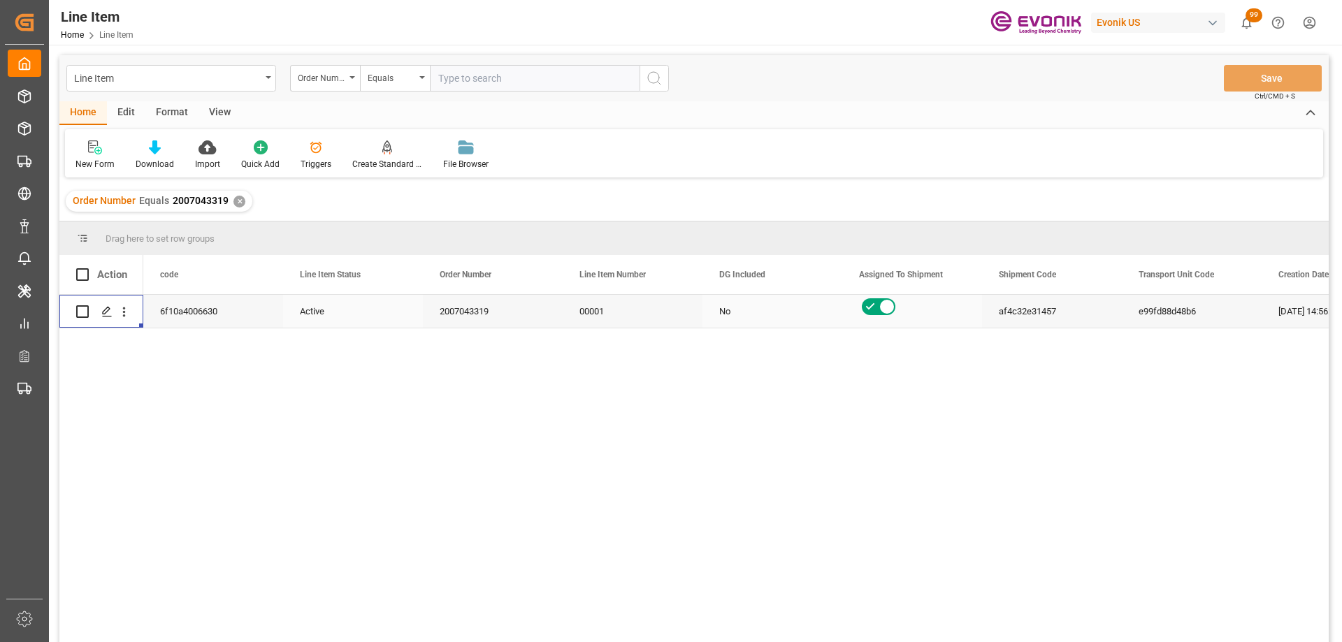
click at [227, 114] on div "View" at bounding box center [220, 113] width 43 height 24
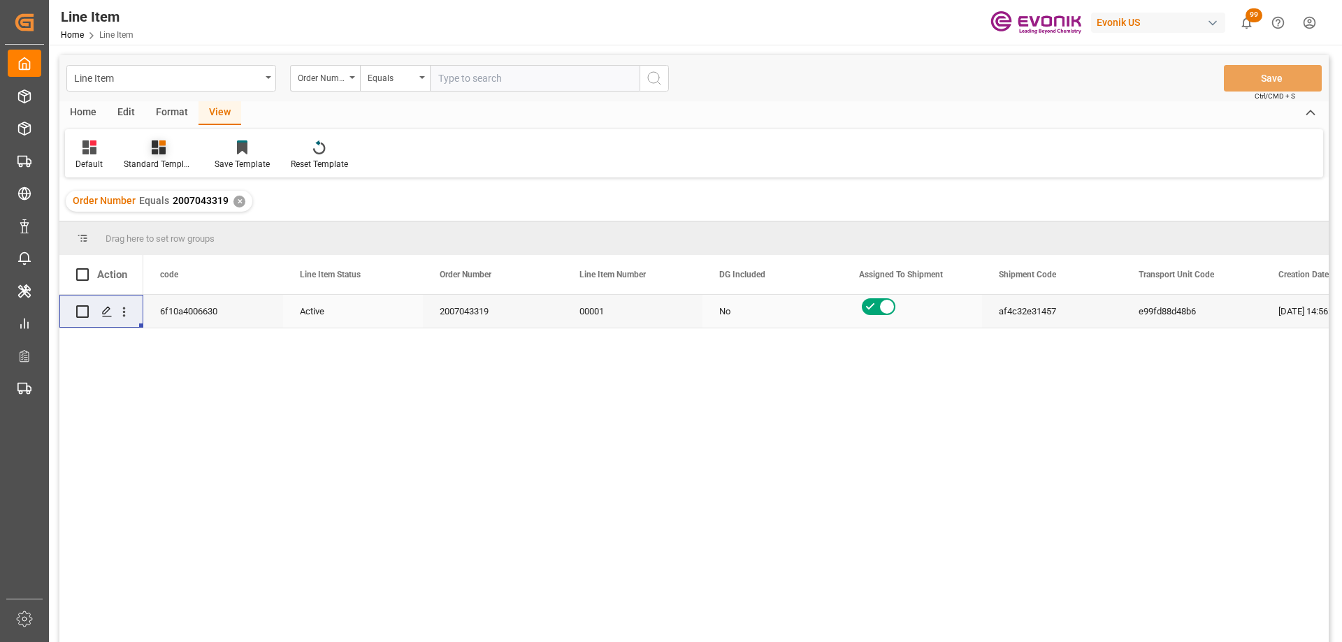
click at [165, 159] on div "Standard Templates" at bounding box center [159, 164] width 70 height 13
click at [150, 305] on div "AES View" at bounding box center [196, 312] width 122 height 15
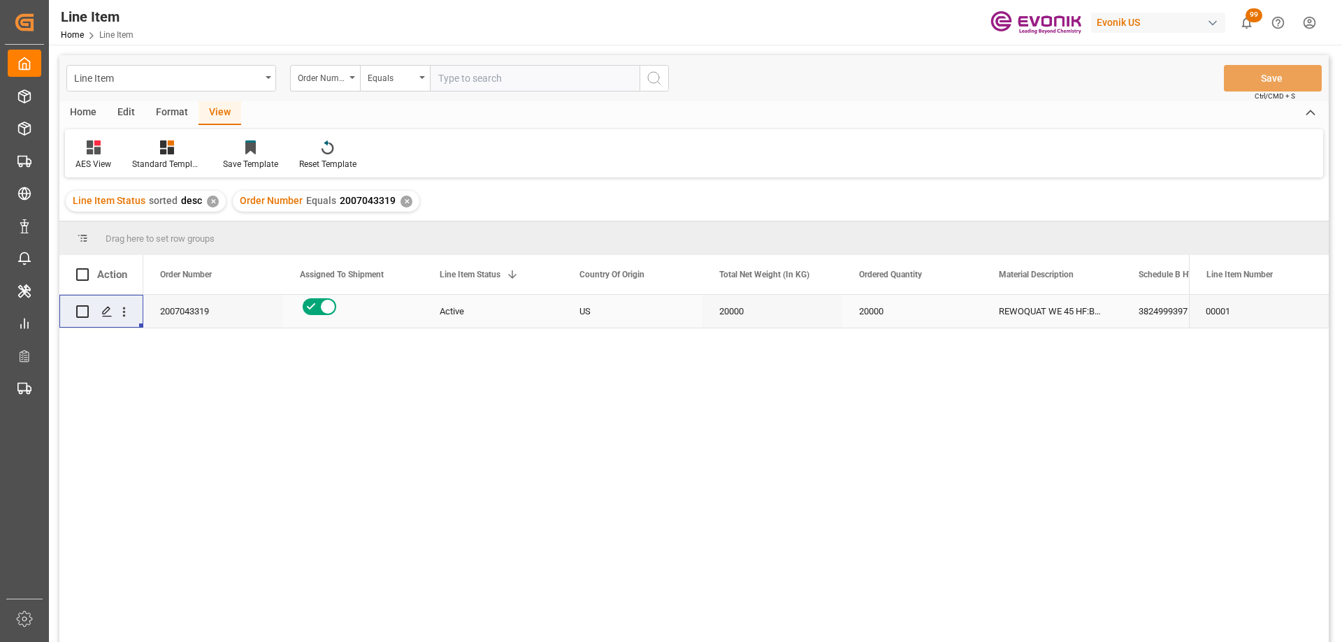
click at [934, 315] on div "20000" at bounding box center [912, 311] width 140 height 33
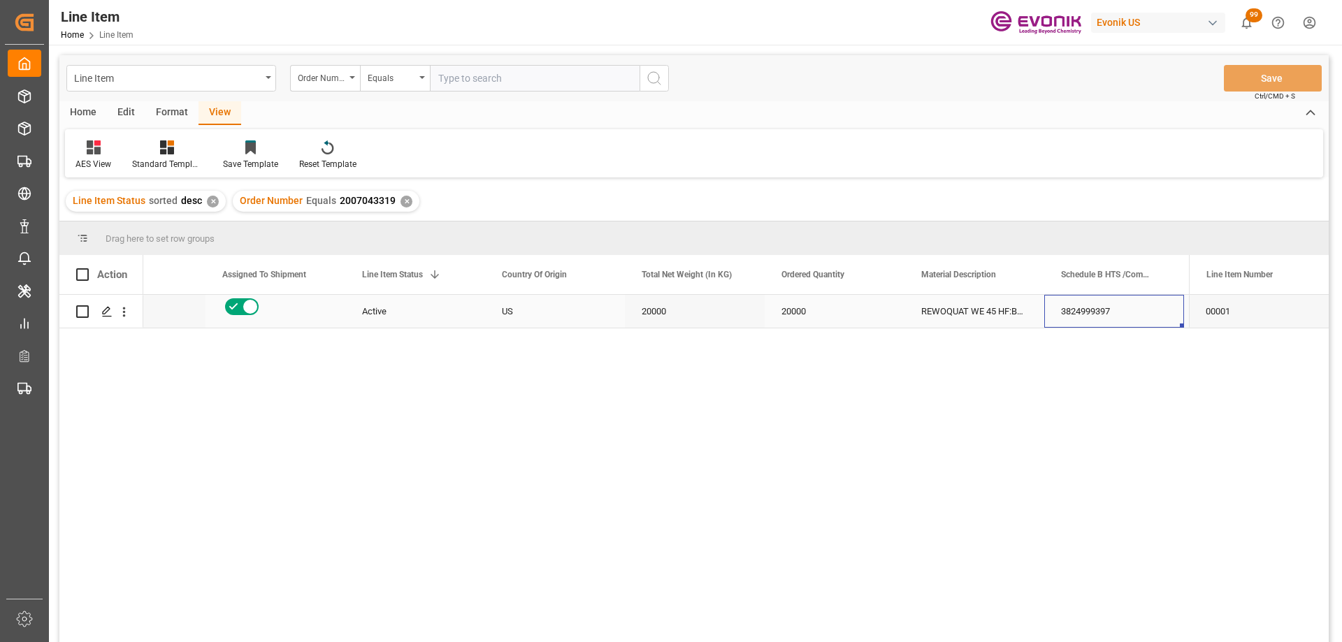
scroll to position [0, 217]
click at [935, 314] on div "3824999397" at bounding box center [975, 311] width 140 height 33
click at [714, 300] on div "20000" at bounding box center [695, 311] width 140 height 33
click at [475, 76] on input "text" at bounding box center [535, 78] width 210 height 27
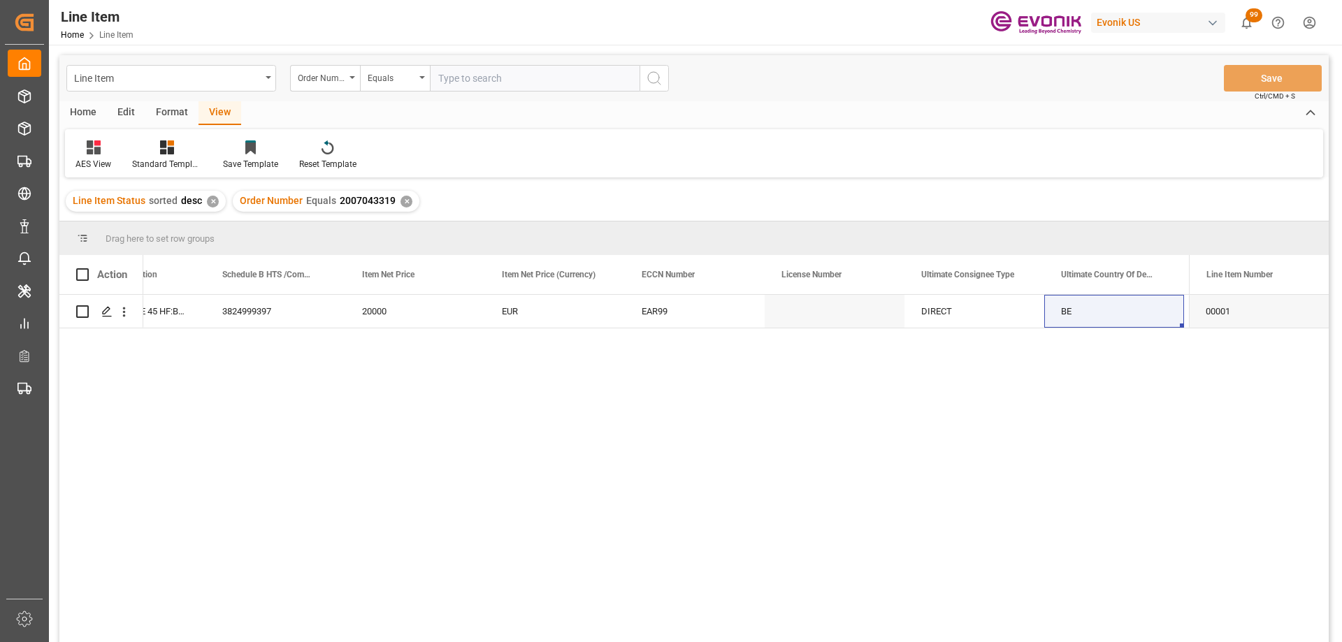
paste input "2007110465"
type input "2007110465"
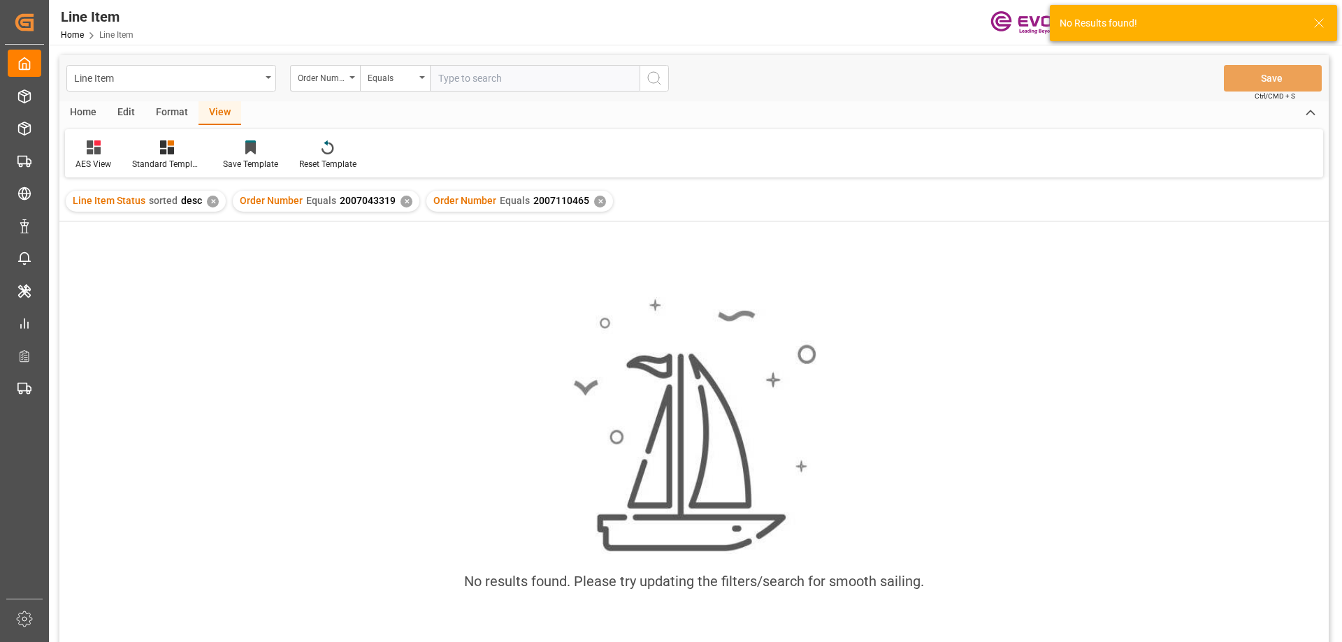
click at [403, 200] on div "✕" at bounding box center [407, 202] width 12 height 12
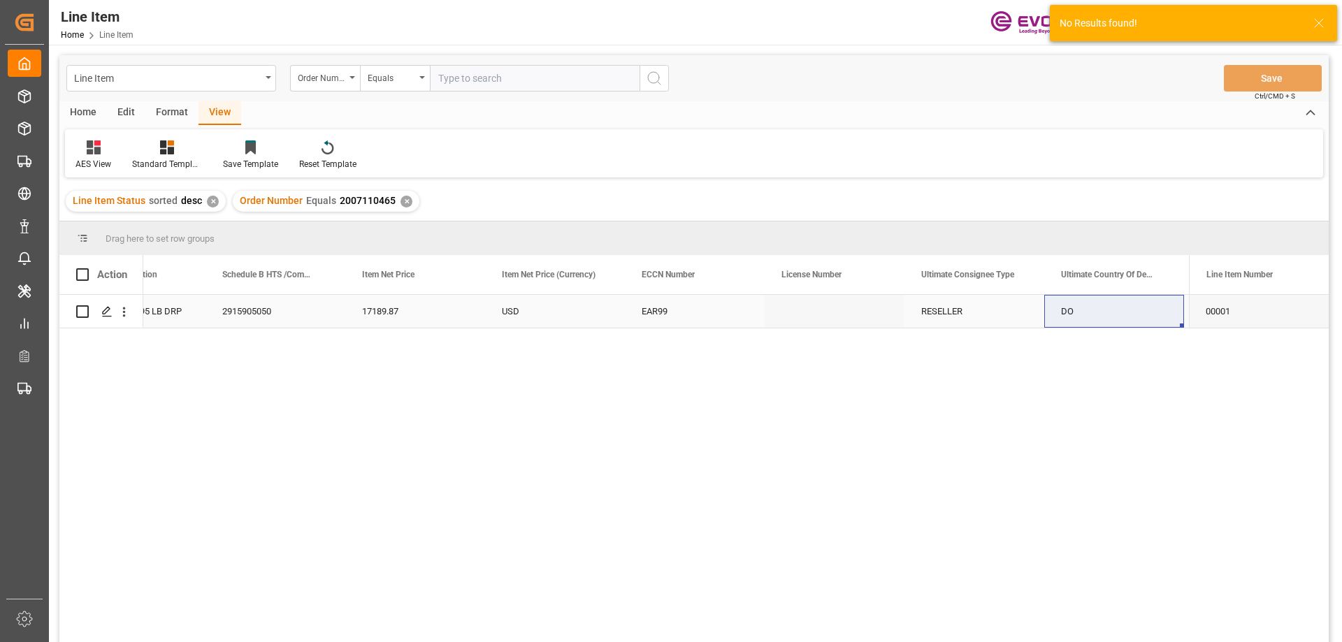
click at [227, 316] on div "2915905050" at bounding box center [276, 311] width 140 height 33
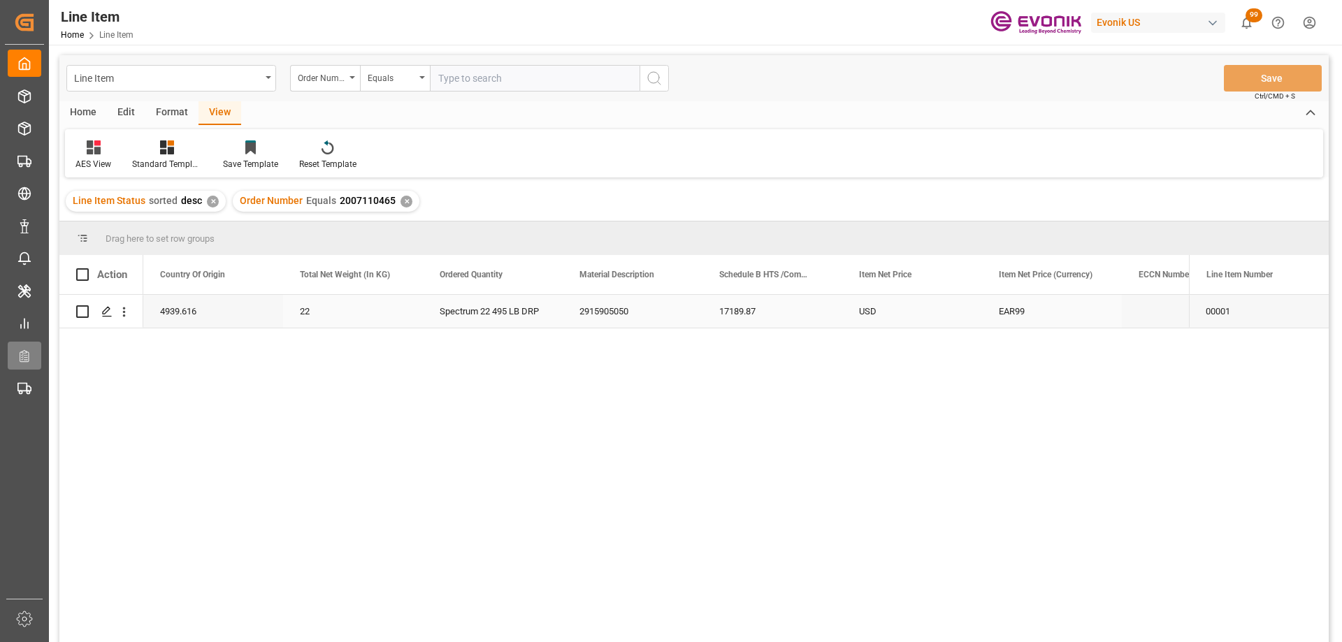
scroll to position [0, 419]
click at [749, 302] on div "2915905050" at bounding box center [773, 311] width 140 height 33
click at [483, 83] on input "text" at bounding box center [535, 78] width 210 height 27
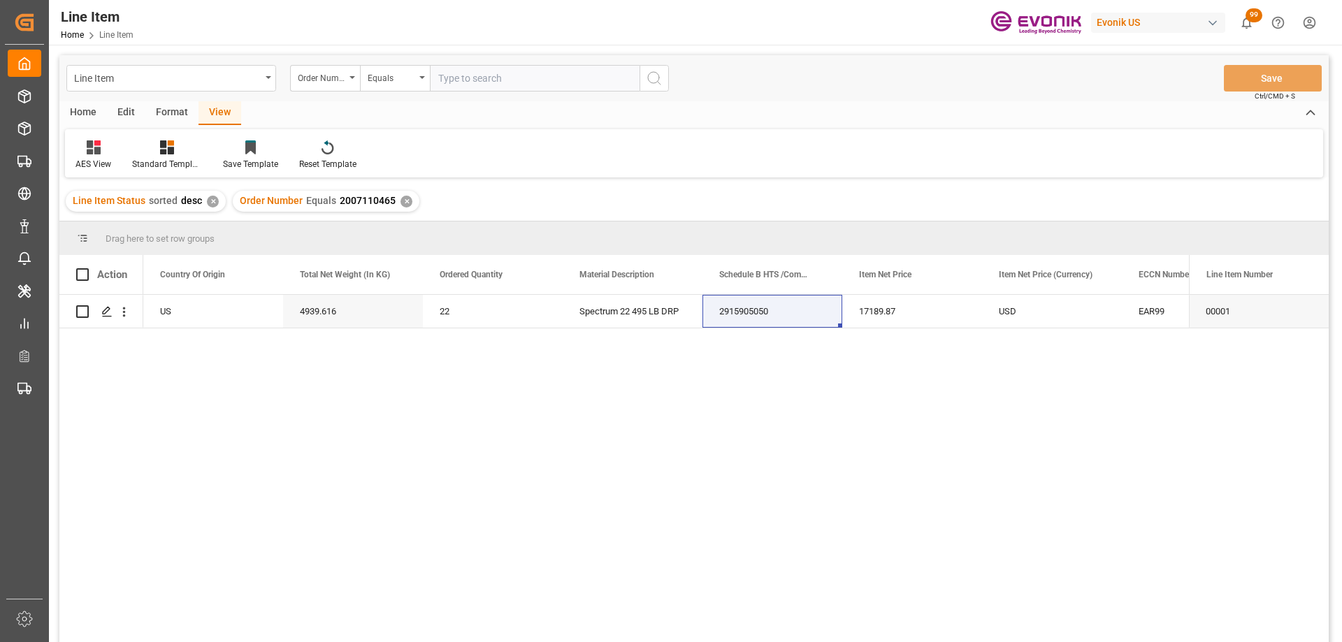
paste input "0046467340"
type input "0046467340"
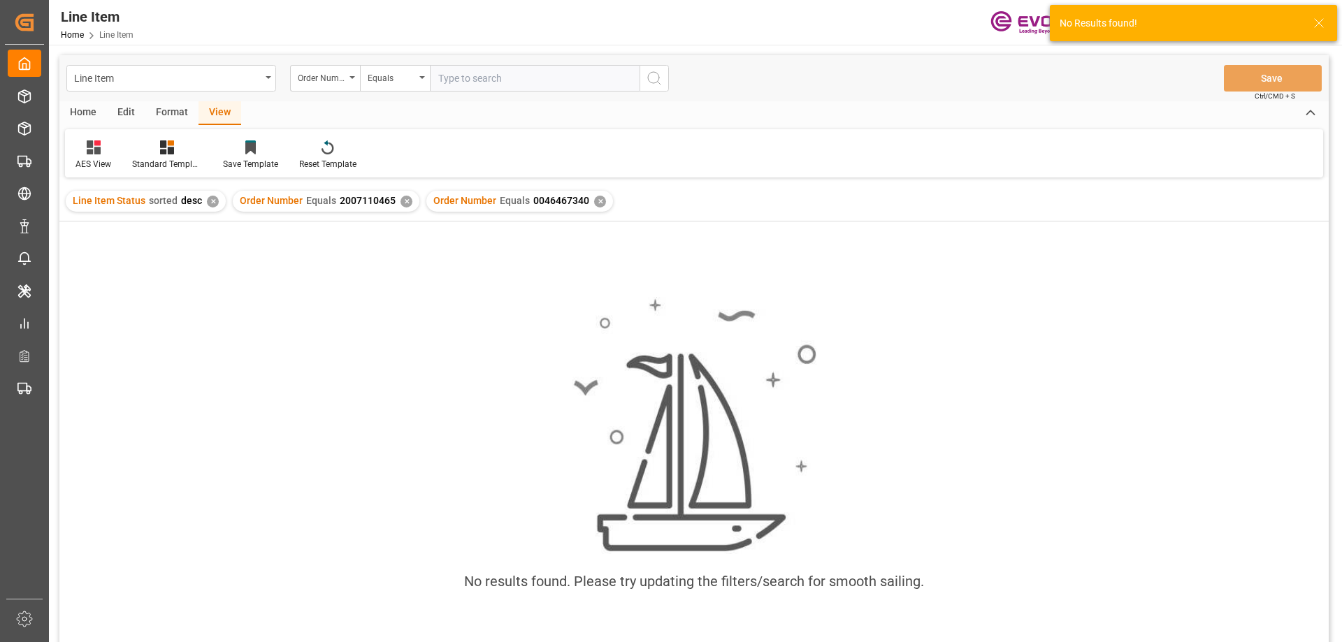
click at [405, 203] on div "✕" at bounding box center [407, 202] width 12 height 12
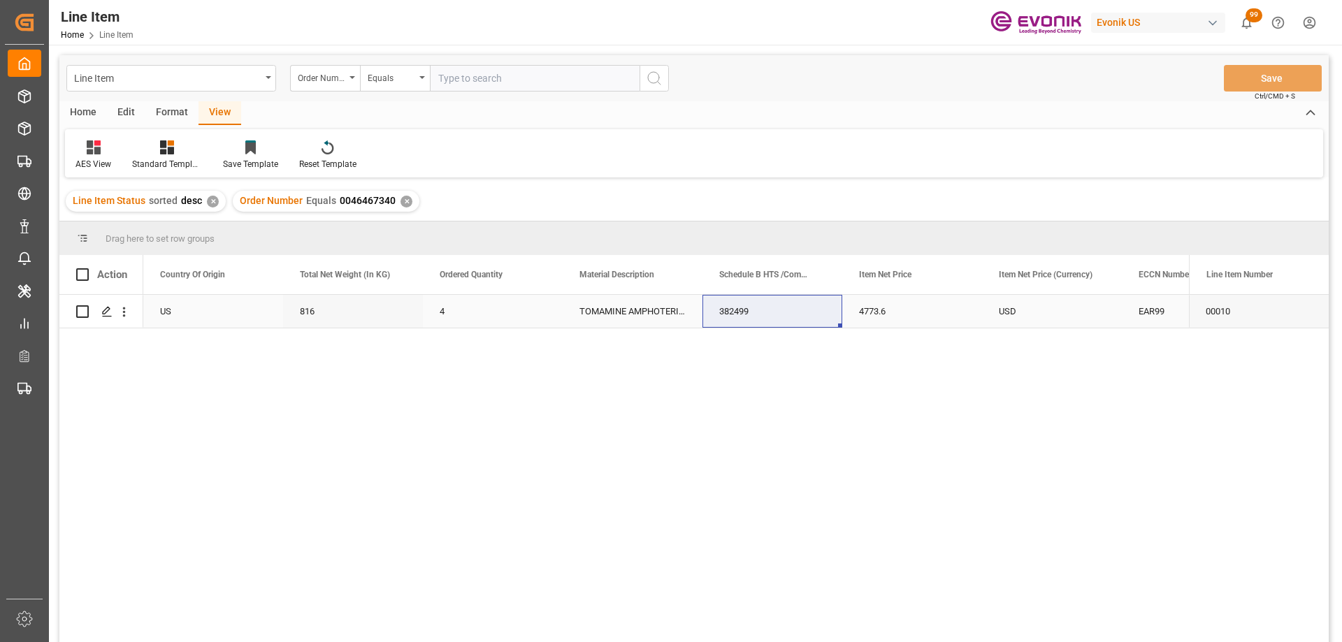
click at [299, 315] on div "816" at bounding box center [353, 311] width 140 height 33
click at [965, 318] on div "4773.6" at bounding box center [912, 311] width 140 height 33
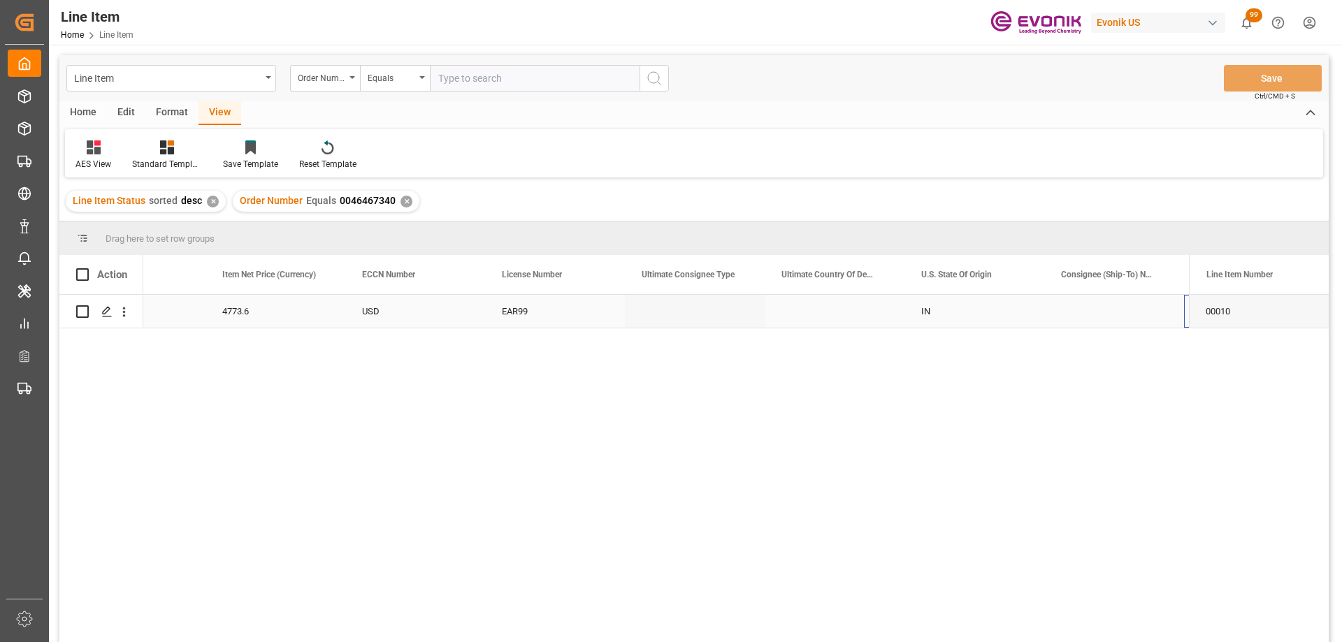
scroll to position [0, 1196]
click at [505, 81] on input "text" at bounding box center [535, 78] width 210 height 27
paste input "0046461950"
type input "0046461950"
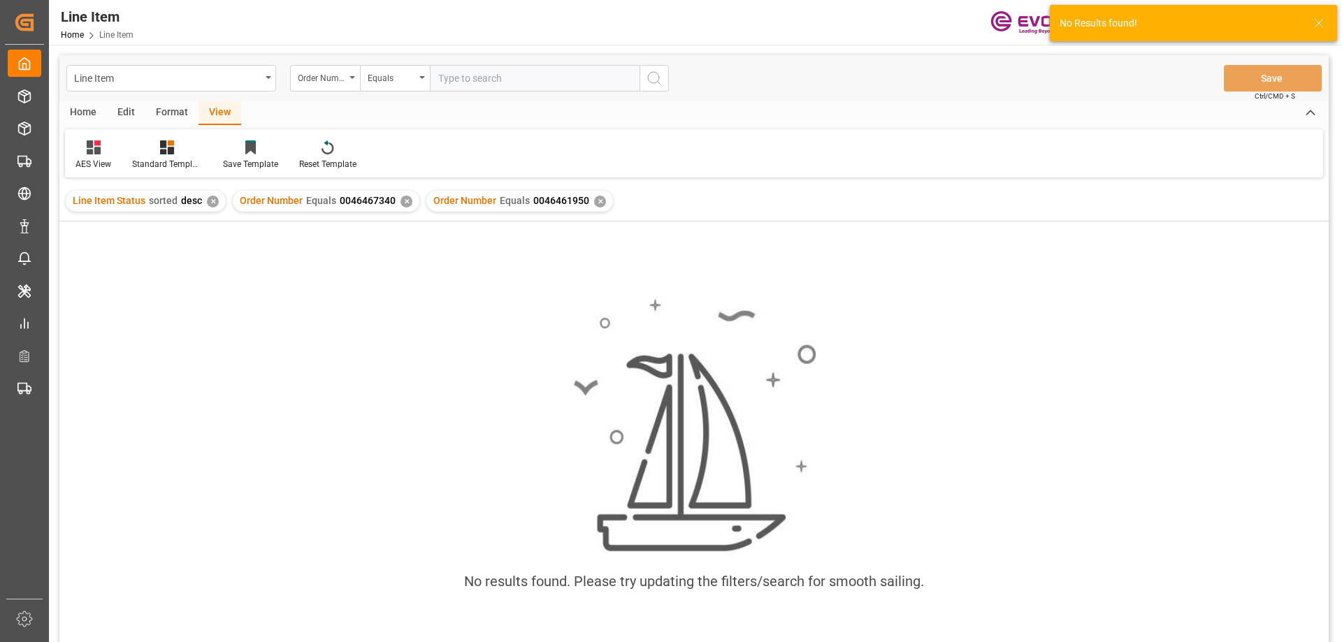
click at [401, 200] on div "✕" at bounding box center [407, 202] width 12 height 12
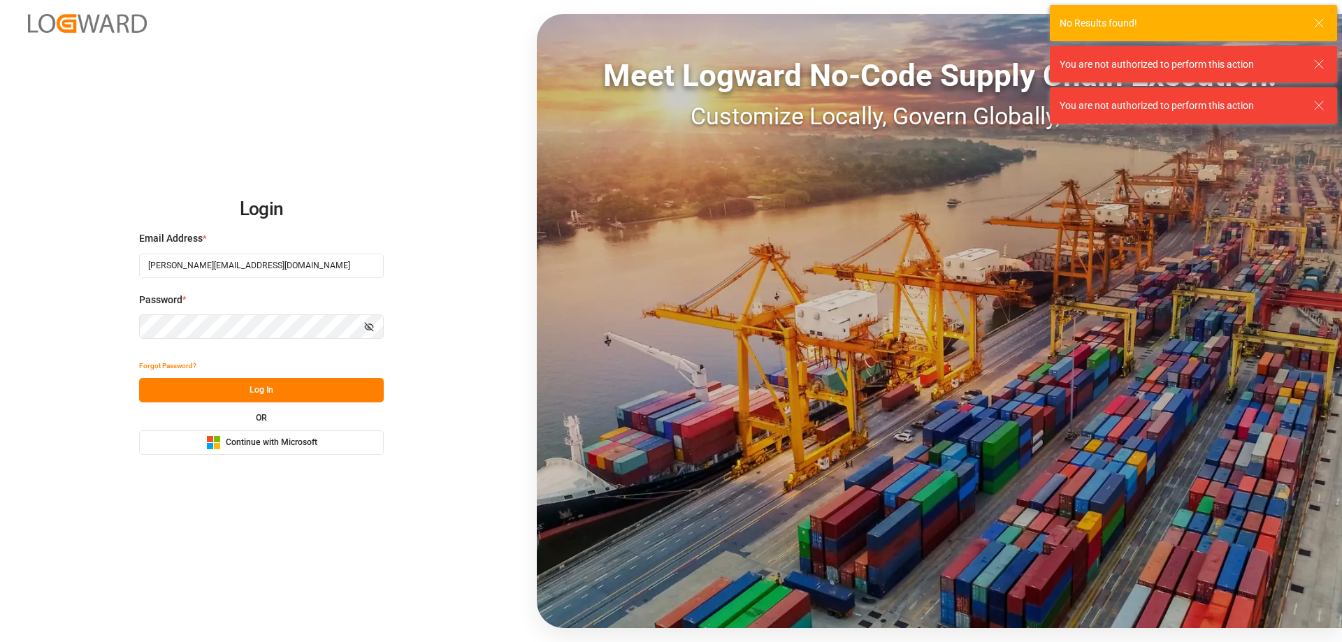
click at [200, 379] on button "Log In" at bounding box center [261, 390] width 245 height 24
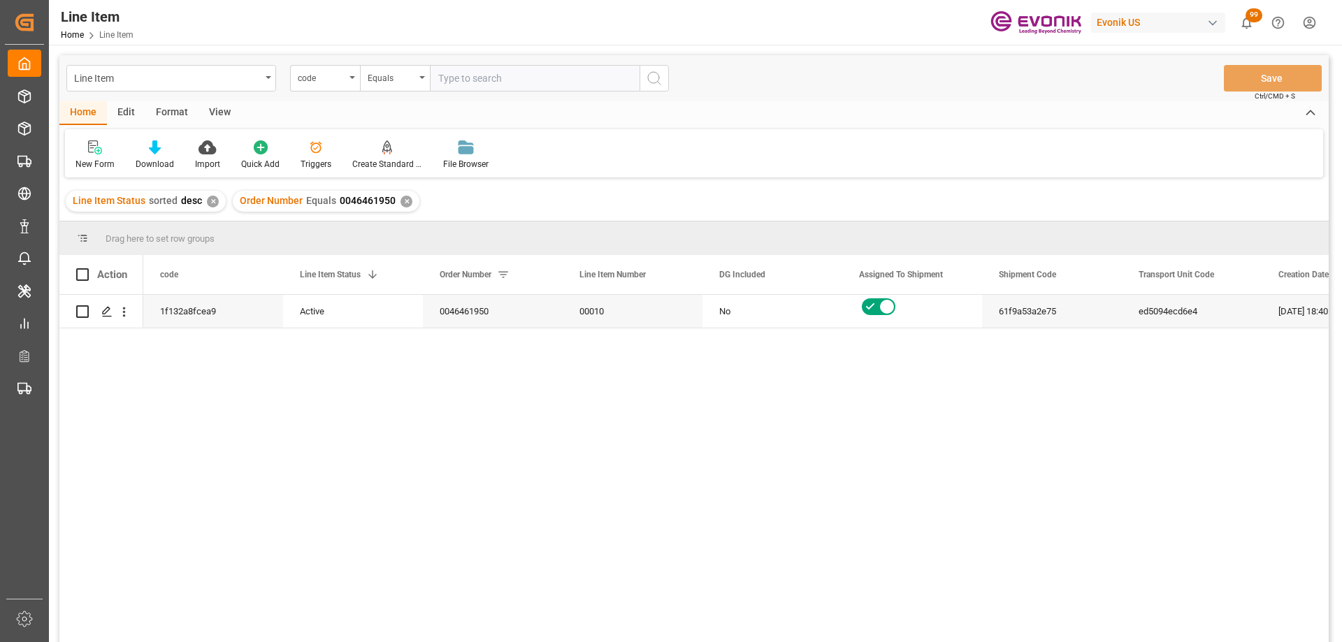
click at [217, 110] on div "View" at bounding box center [220, 113] width 43 height 24
click at [159, 145] on icon at bounding box center [159, 148] width 14 height 14
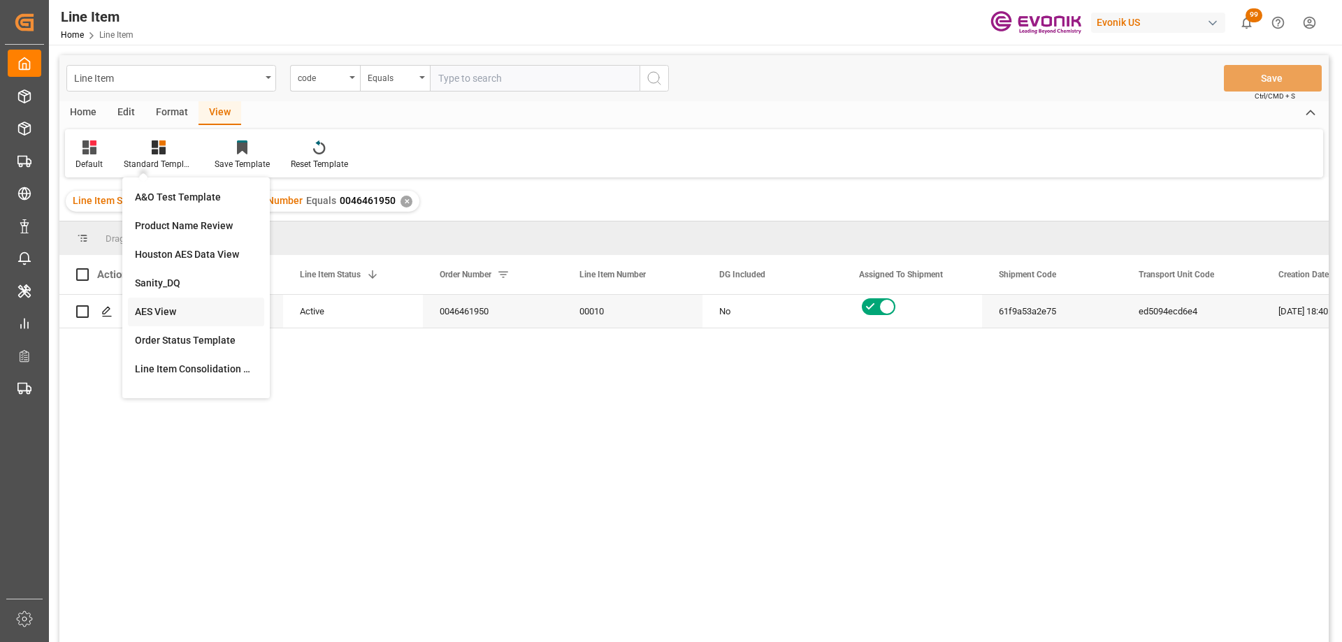
click at [164, 308] on div "AES View" at bounding box center [196, 312] width 122 height 15
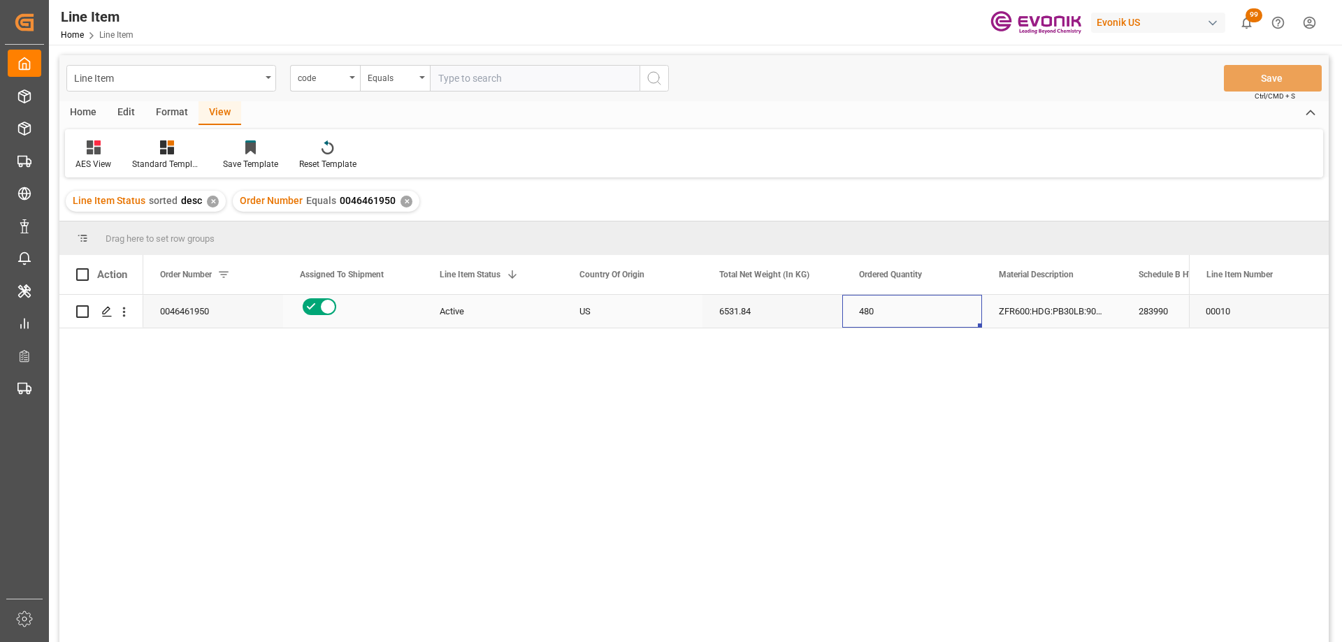
click at [910, 299] on div "480" at bounding box center [912, 311] width 140 height 33
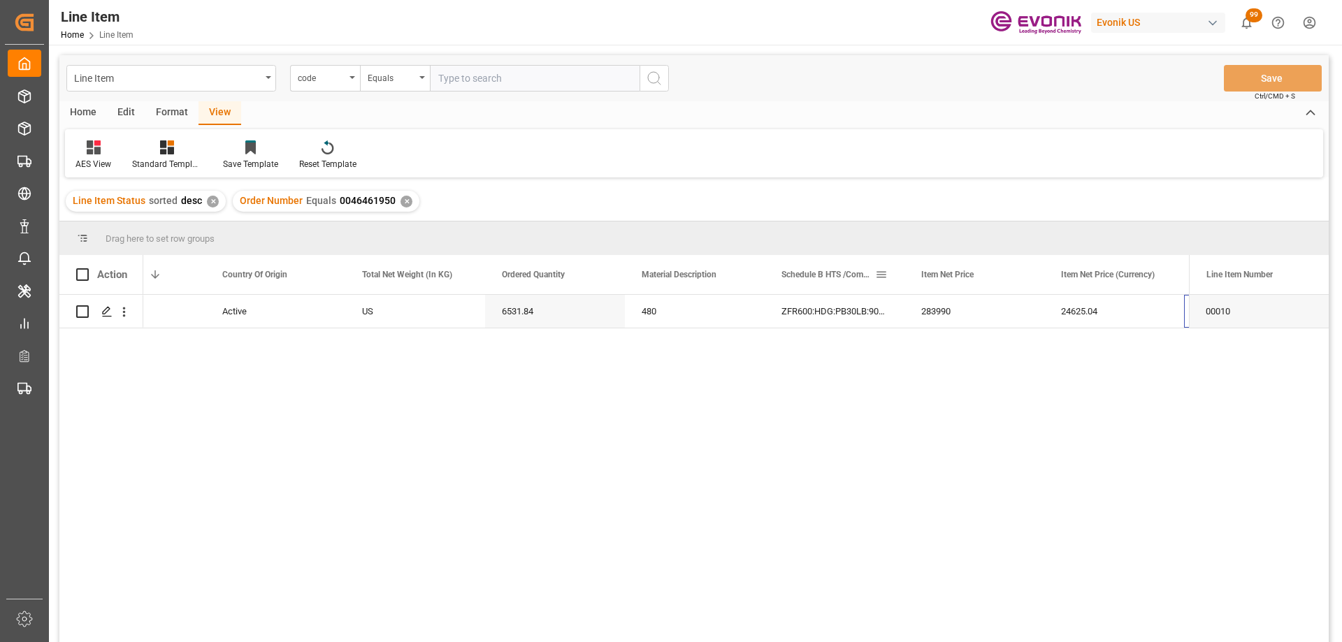
scroll to position [0, 357]
click at [552, 309] on div "480" at bounding box center [555, 311] width 140 height 33
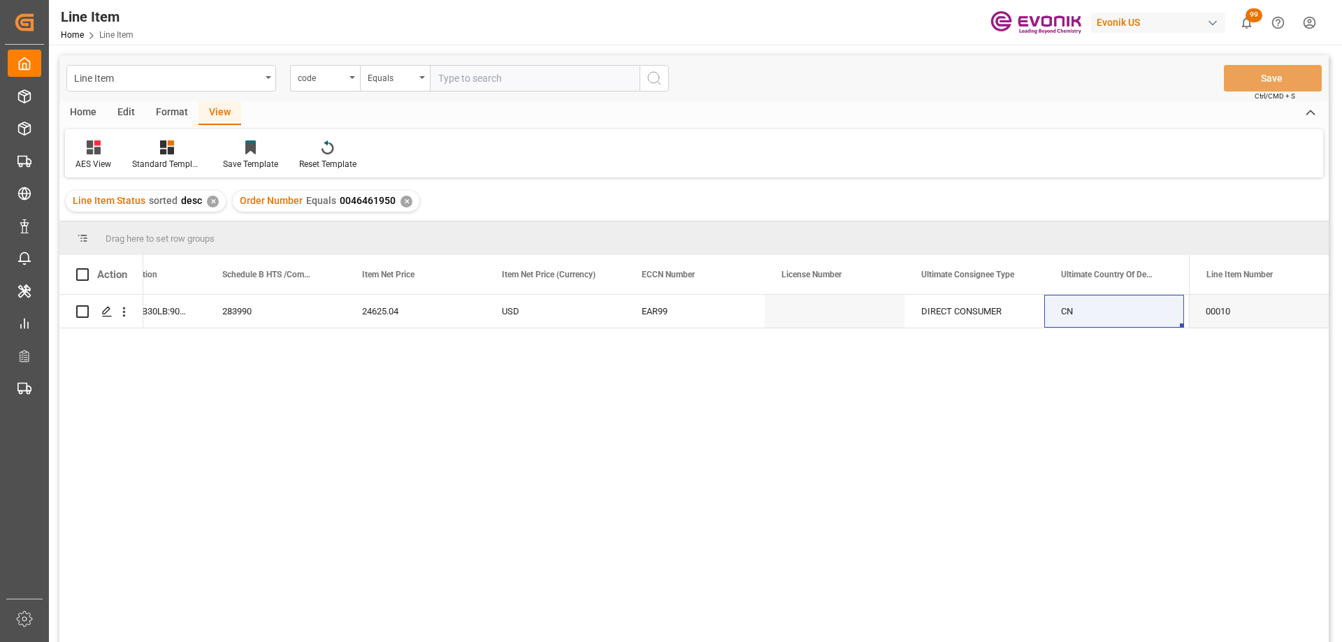
drag, startPoint x: 978, startPoint y: 445, endPoint x: 968, endPoint y: 426, distance: 20.6
click at [978, 445] on div "480 ZFR600:HDG:PB30LB:900SWP:I2:P:DUB.REG?:$ 283990 24625.04 USD EAR99 DIRECT C…" at bounding box center [666, 473] width 1046 height 357
click at [461, 86] on input "text" at bounding box center [535, 78] width 210 height 27
paste input "0046459103"
type input "0046459103"
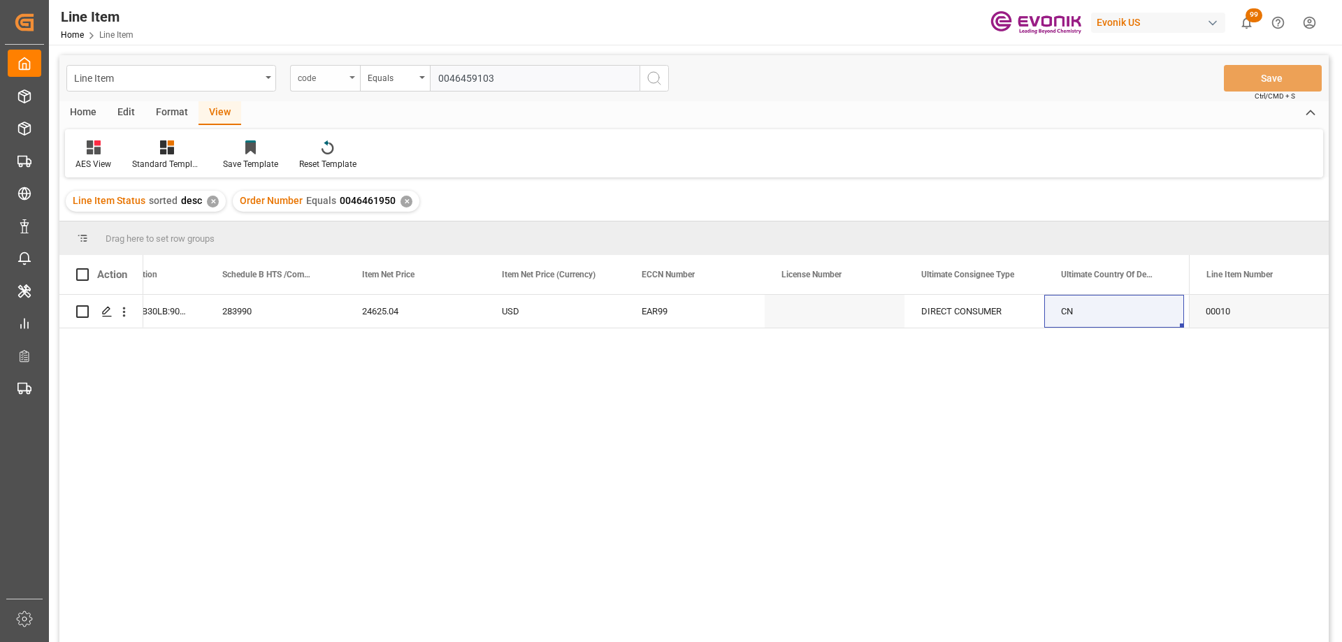
click at [316, 81] on div "code" at bounding box center [322, 77] width 48 height 16
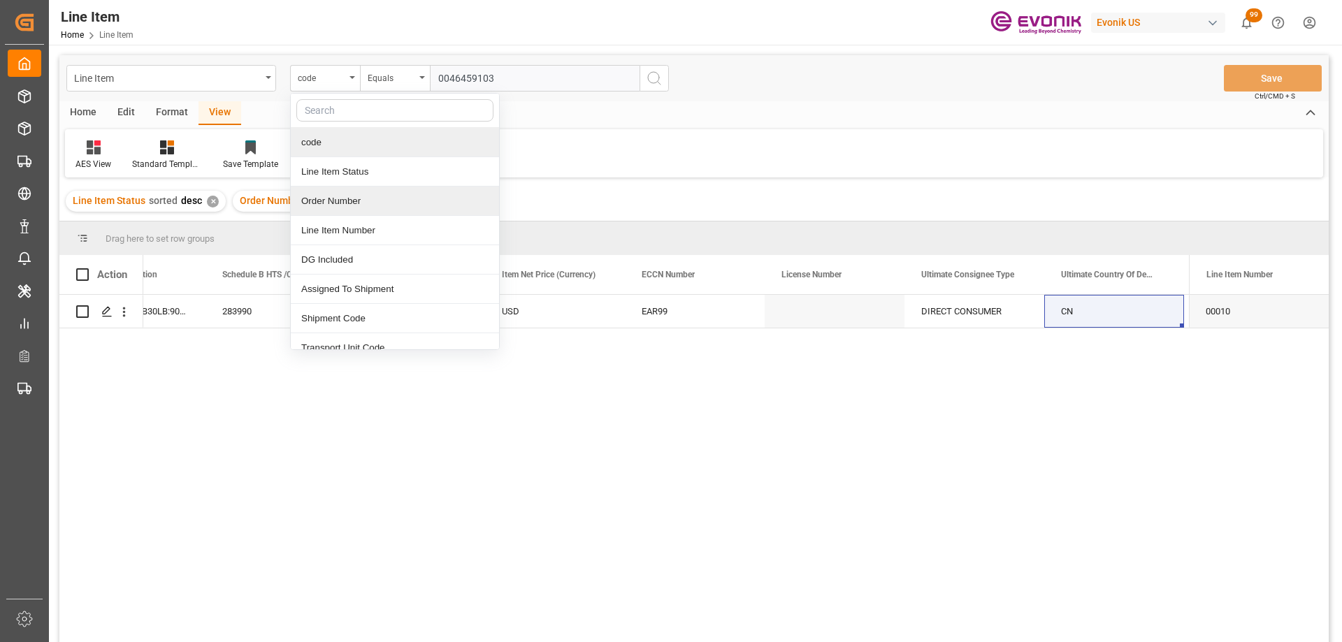
click at [355, 207] on div "Order Number" at bounding box center [395, 201] width 208 height 29
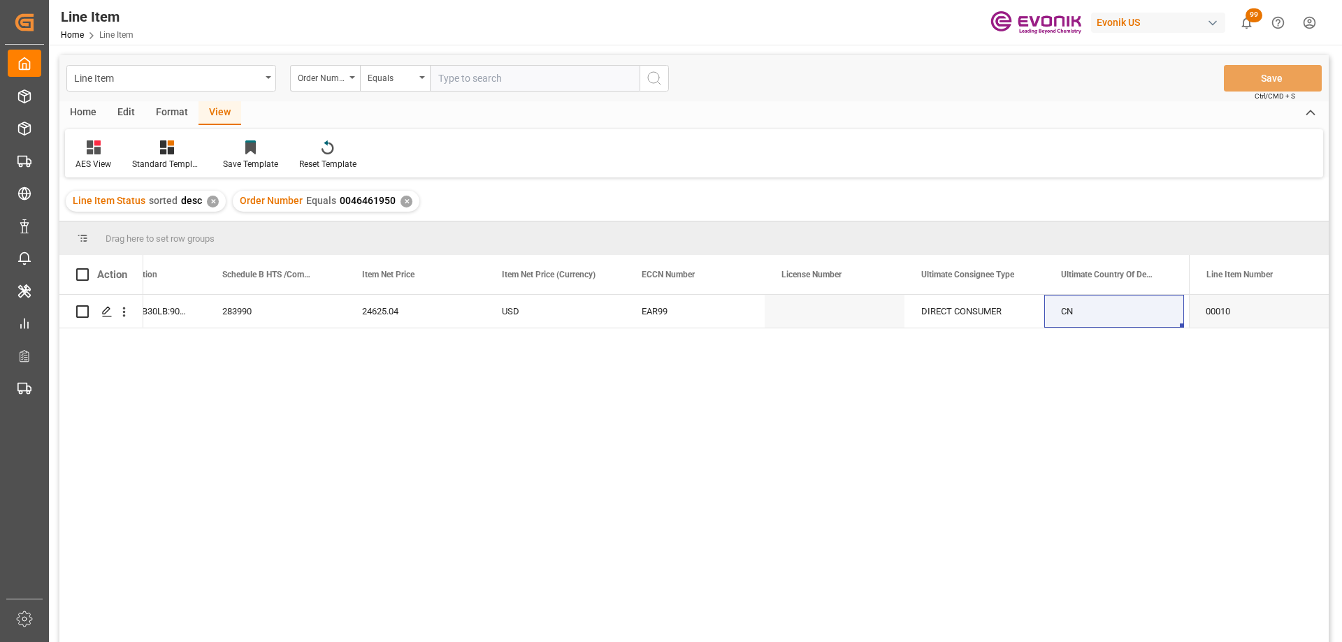
click at [465, 78] on input "text" at bounding box center [535, 78] width 210 height 27
paste input "0046459103"
type input "0046459103"
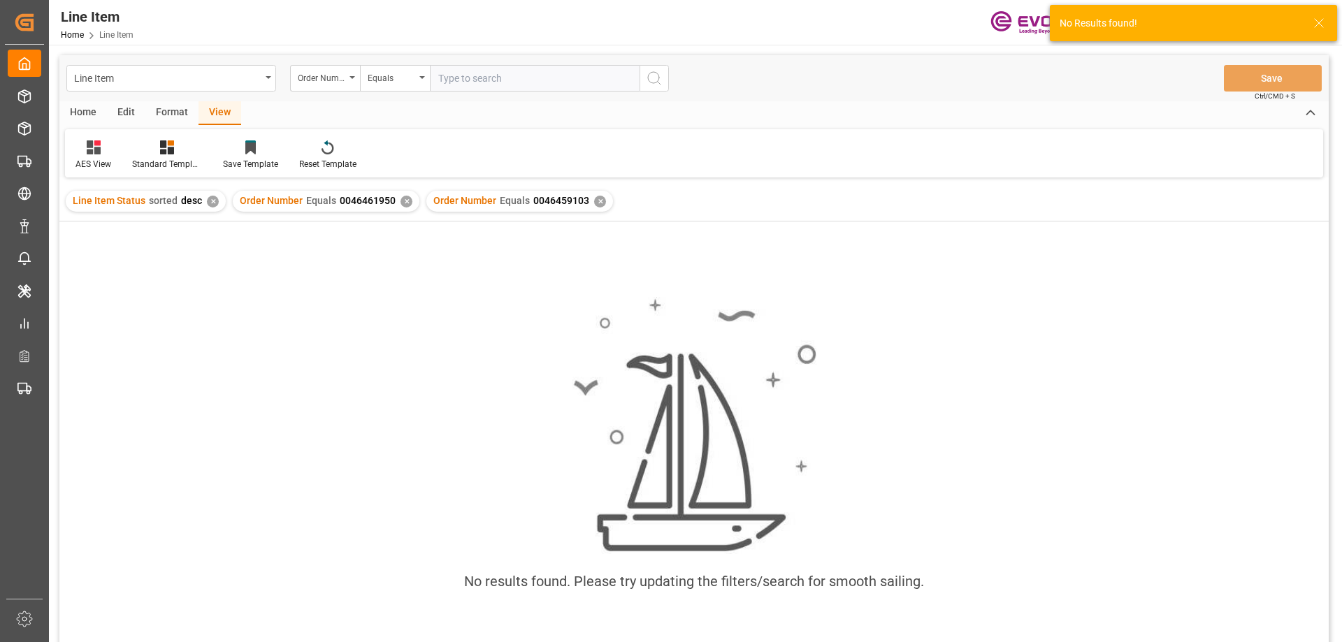
click at [401, 203] on div "✕" at bounding box center [407, 202] width 12 height 12
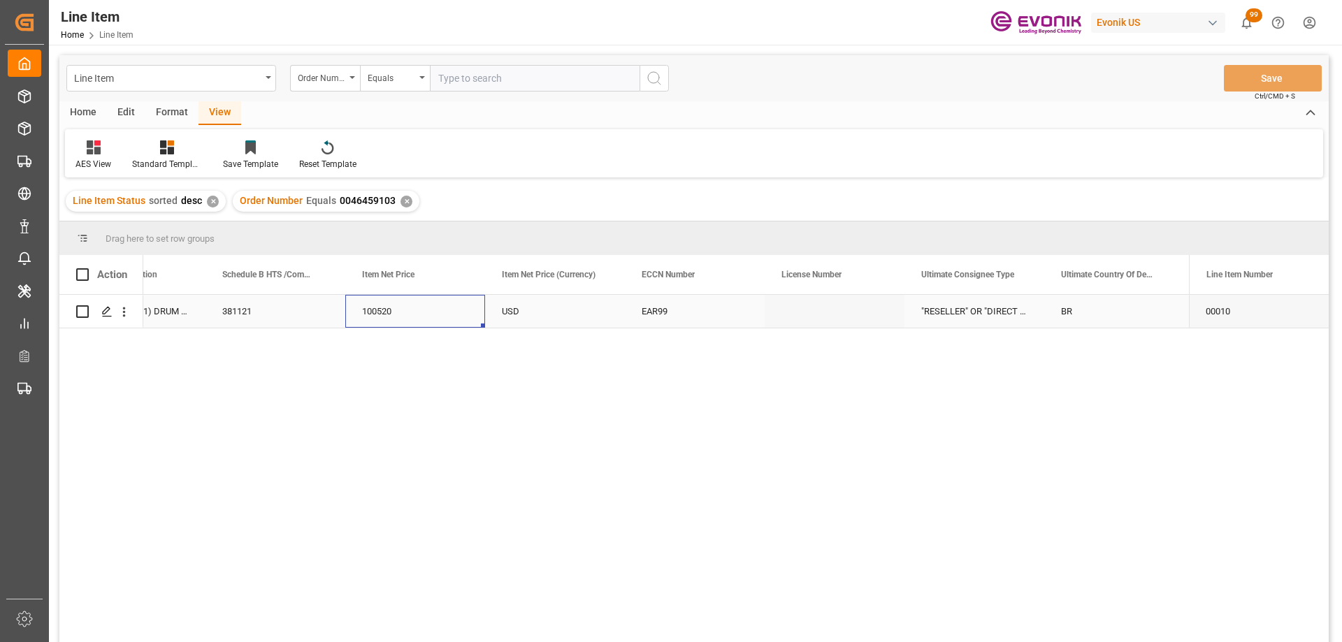
click at [365, 314] on div "100520" at bounding box center [415, 311] width 140 height 33
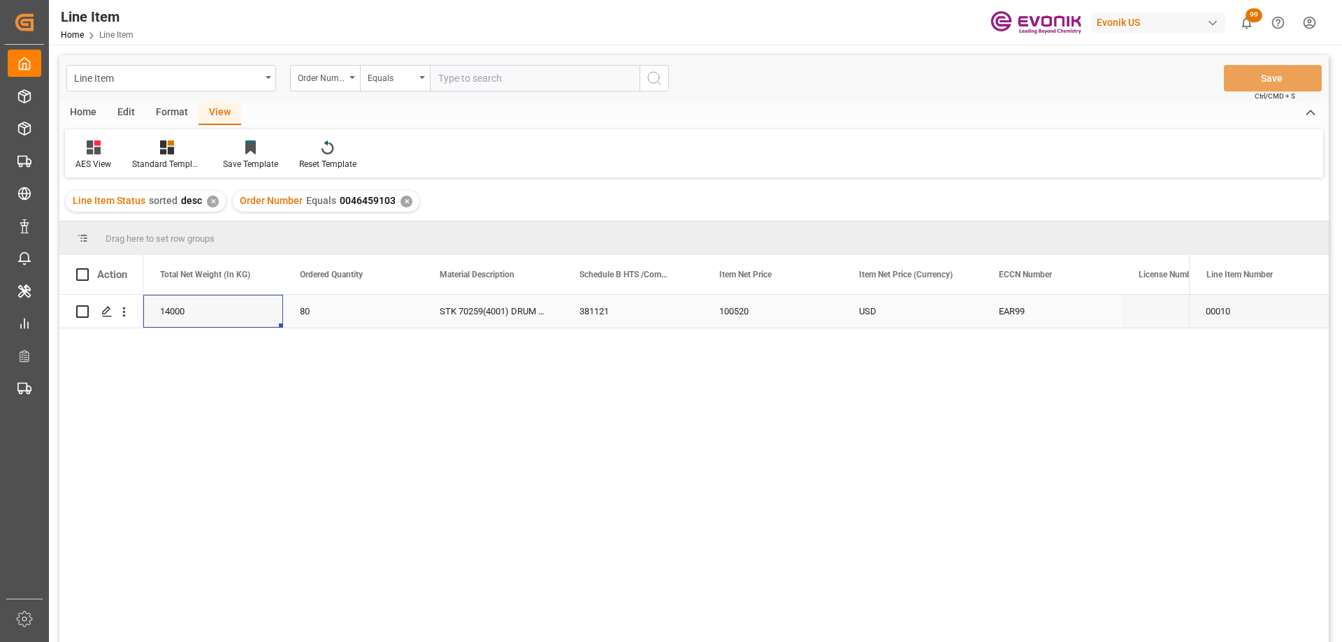
scroll to position [0, 419]
click at [1097, 434] on div "80 STK 70259(4001) DRUM 175KG AP 381121 100520 USD EAR99 14000 US Active" at bounding box center [666, 473] width 1046 height 357
click at [1019, 317] on div "USD" at bounding box center [1052, 311] width 140 height 33
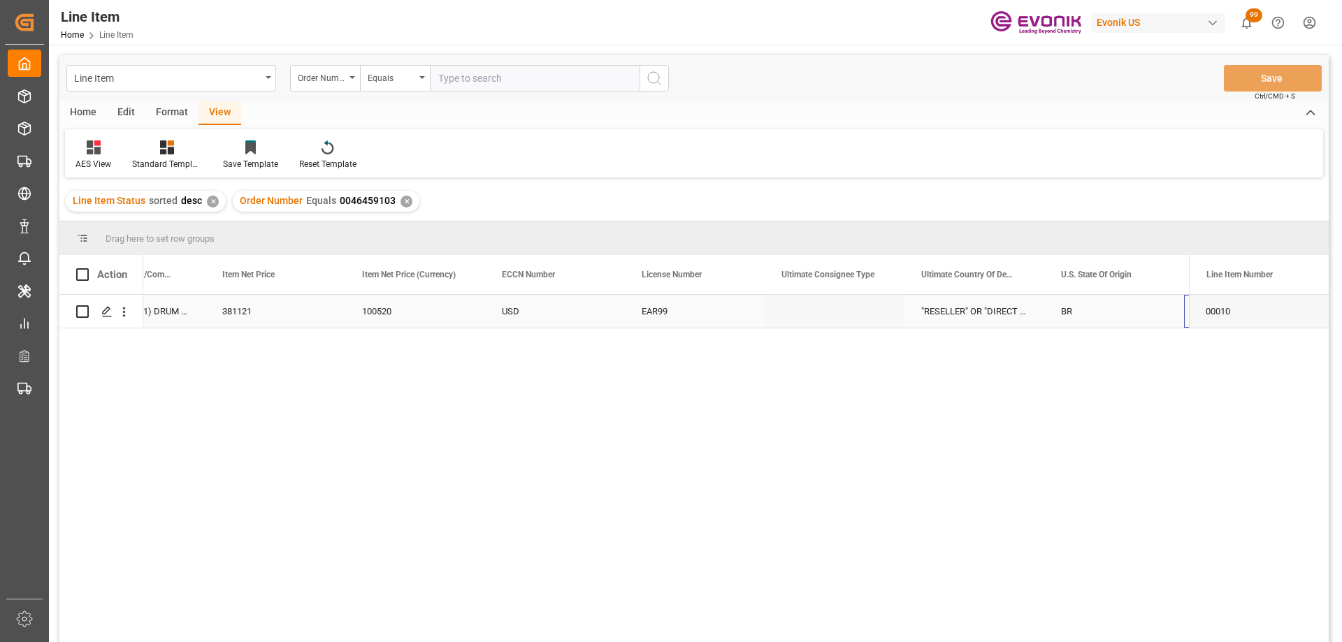
scroll to position [0, 1056]
click at [447, 80] on input "text" at bounding box center [535, 78] width 210 height 27
paste input "2007110188"
type input "2007110188"
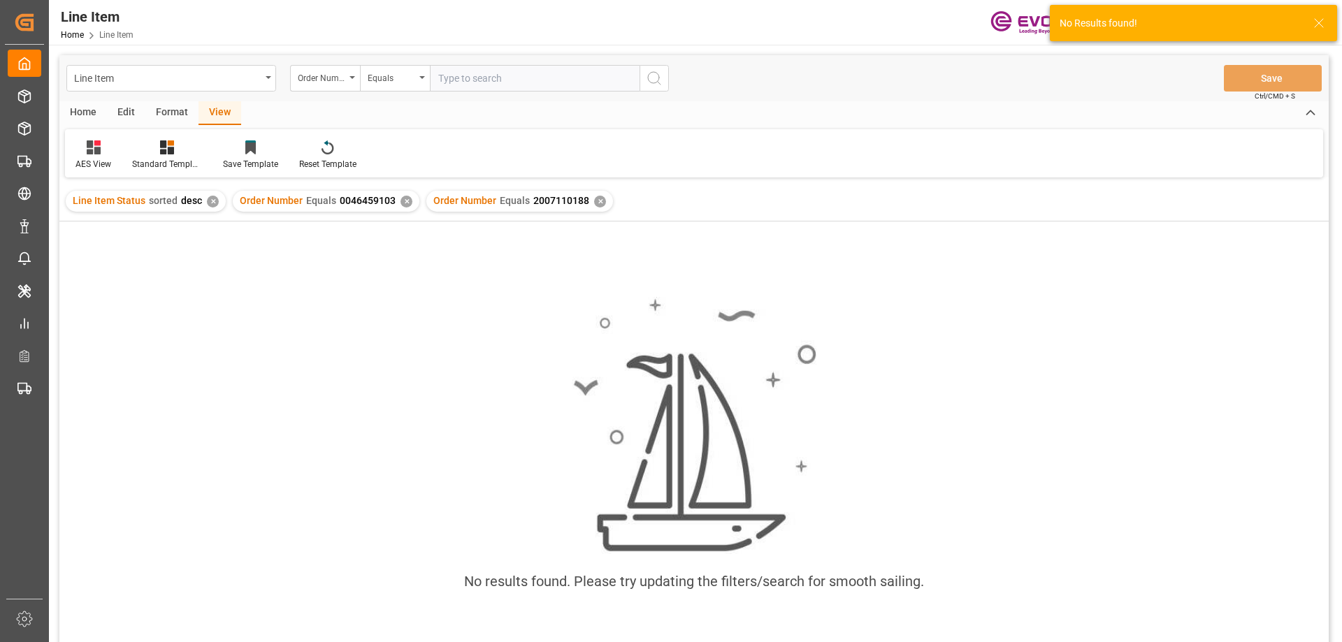
click at [401, 201] on div "✕" at bounding box center [407, 202] width 12 height 12
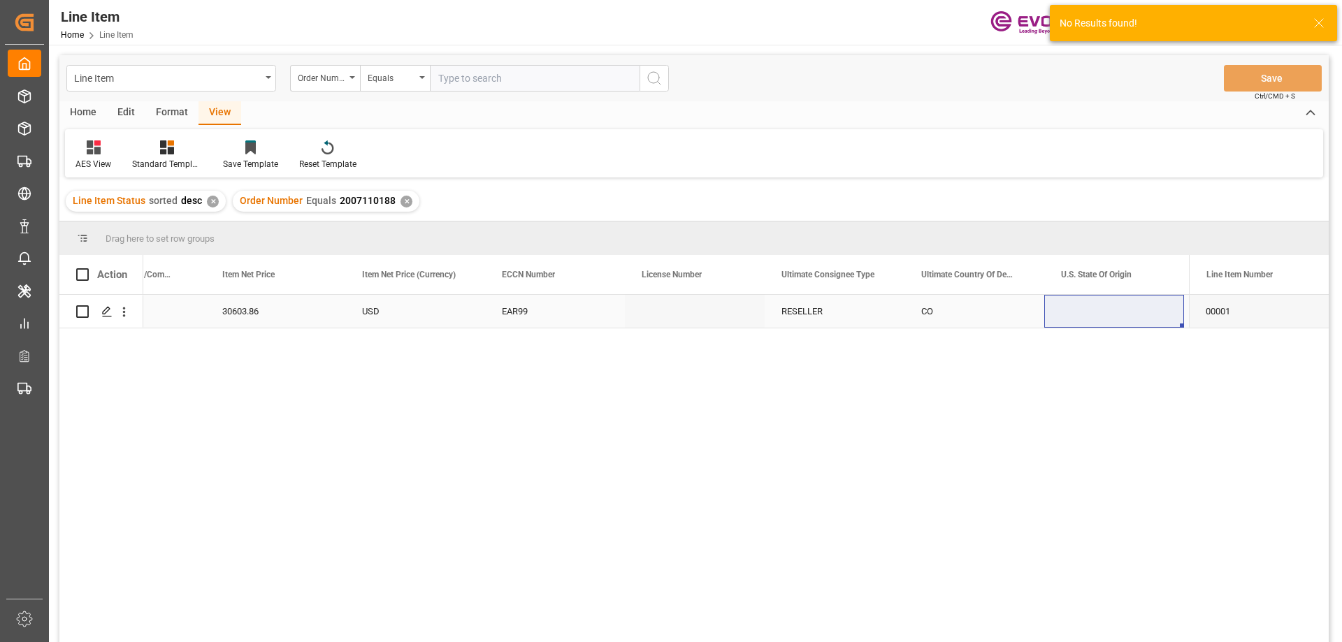
click at [292, 315] on div "30603.86" at bounding box center [276, 311] width 140 height 33
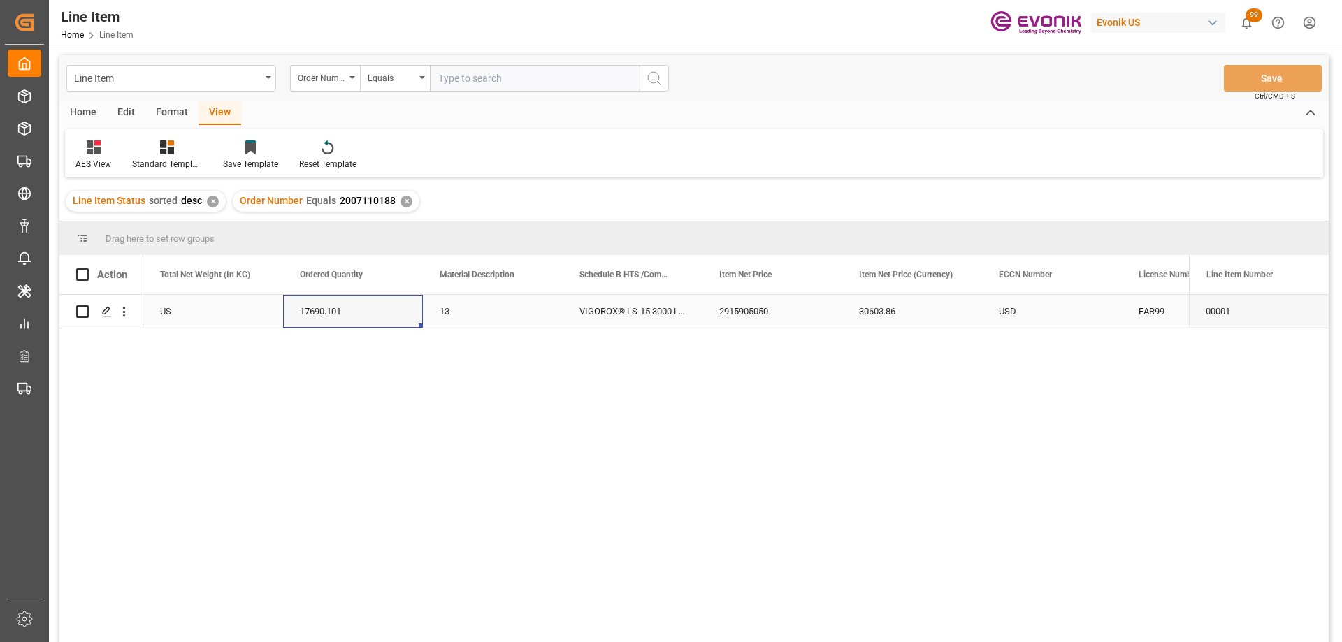
scroll to position [0, 419]
click at [852, 313] on div "30603.86" at bounding box center [912, 311] width 140 height 33
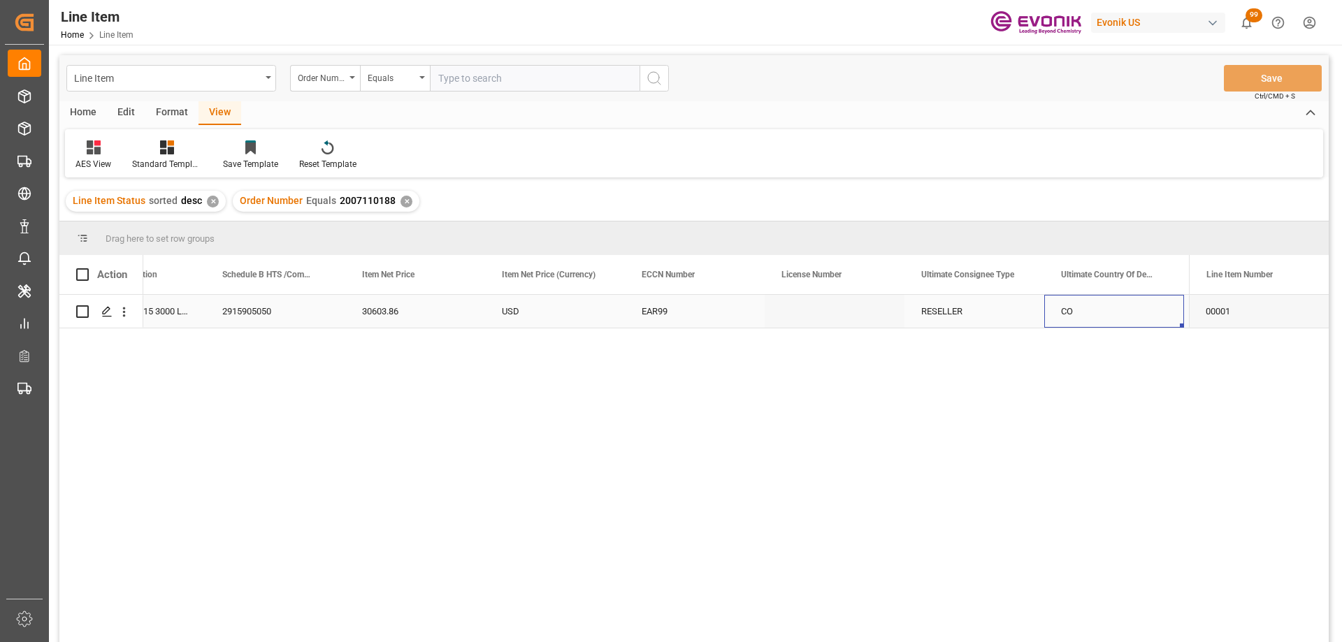
scroll to position [0, 1056]
click at [471, 85] on input "text" at bounding box center [535, 78] width 210 height 27
paste input "0046466789"
type input "0046466789"
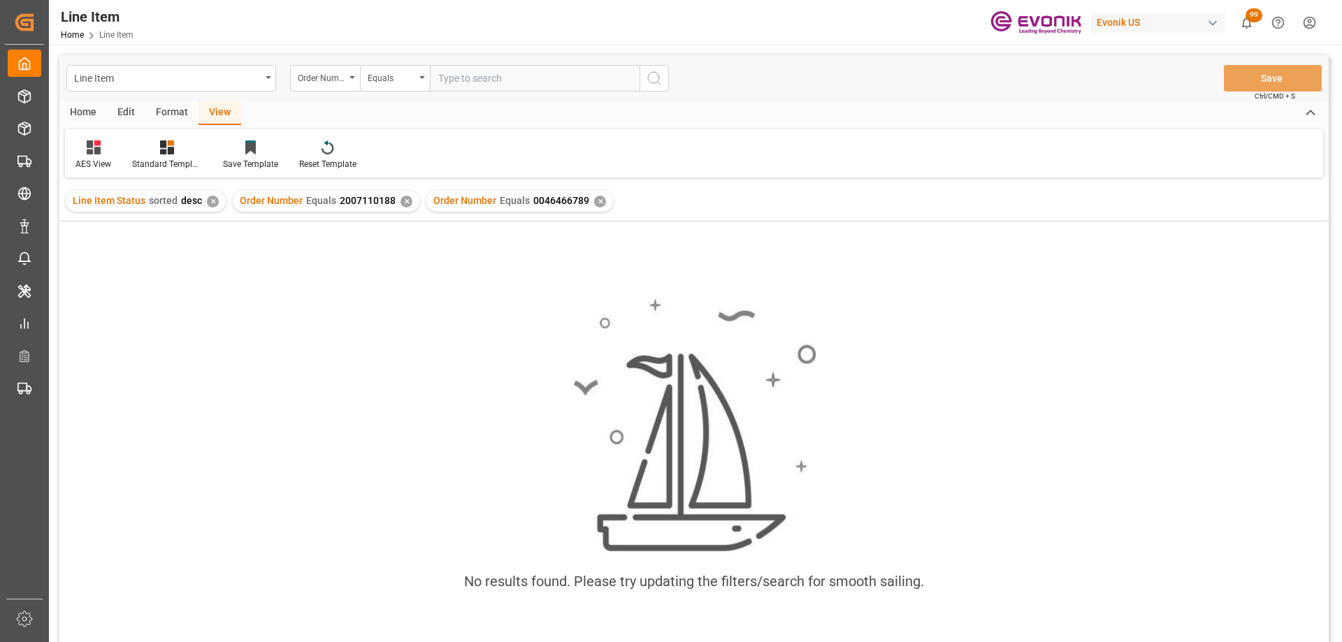
click at [401, 199] on div "✕" at bounding box center [407, 202] width 12 height 12
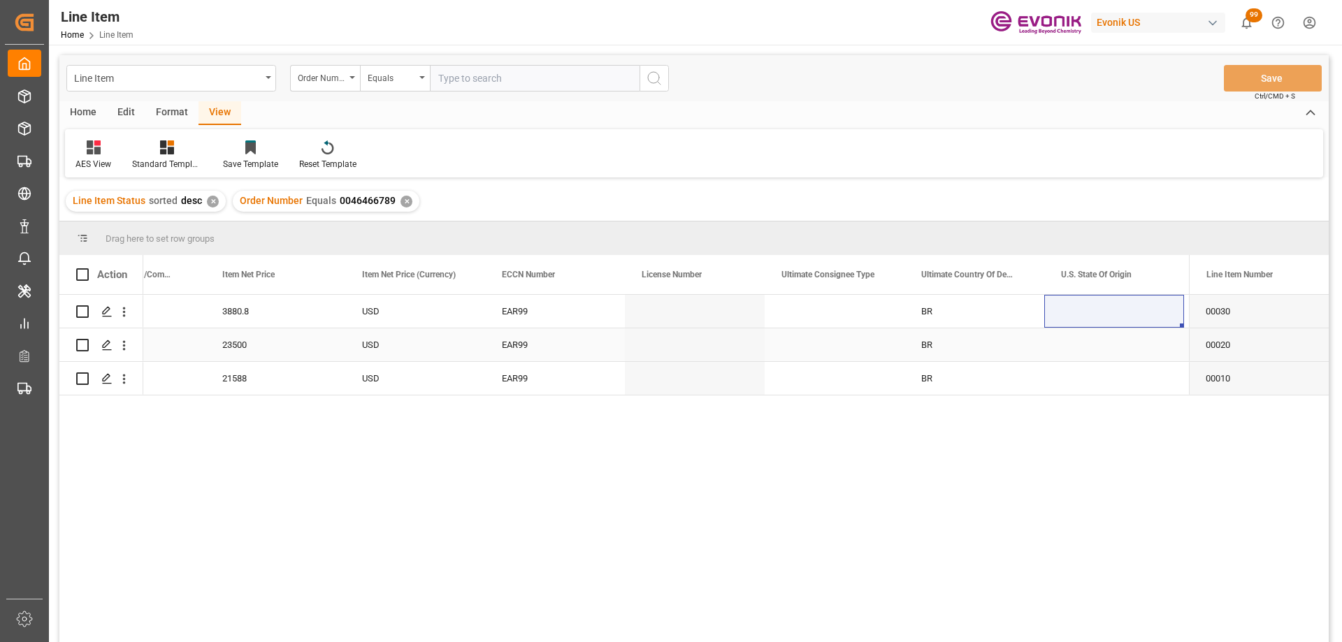
click at [465, 329] on div "USD" at bounding box center [415, 345] width 140 height 33
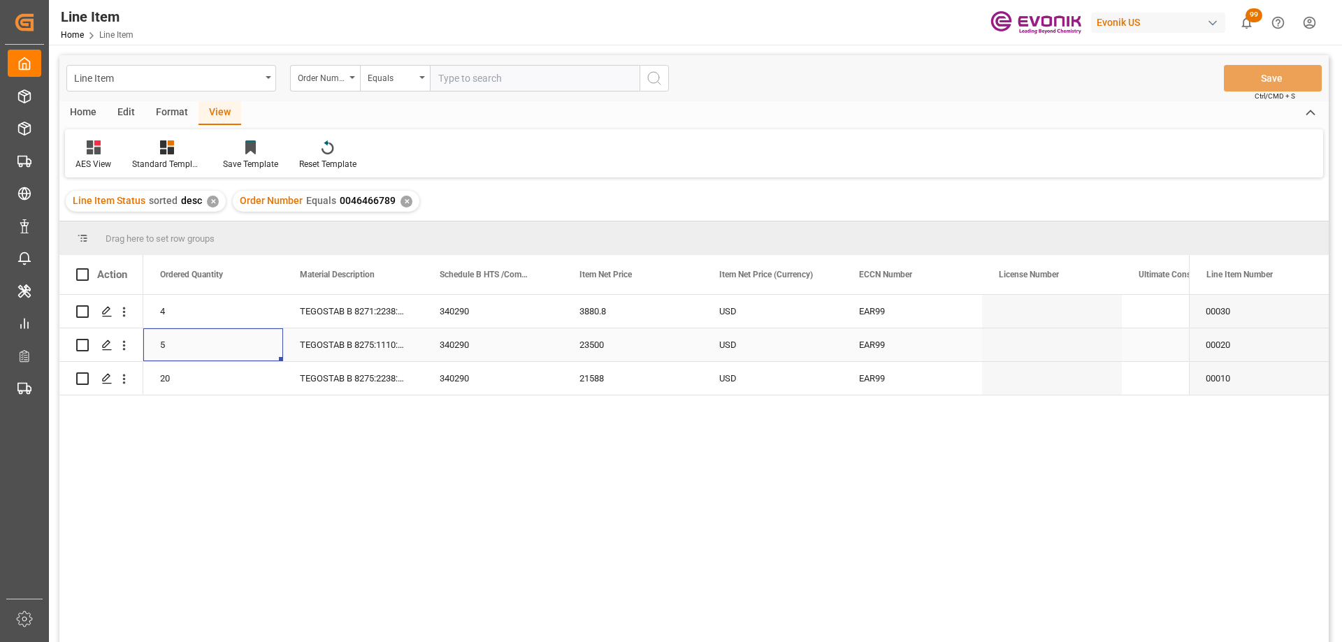
scroll to position [0, 419]
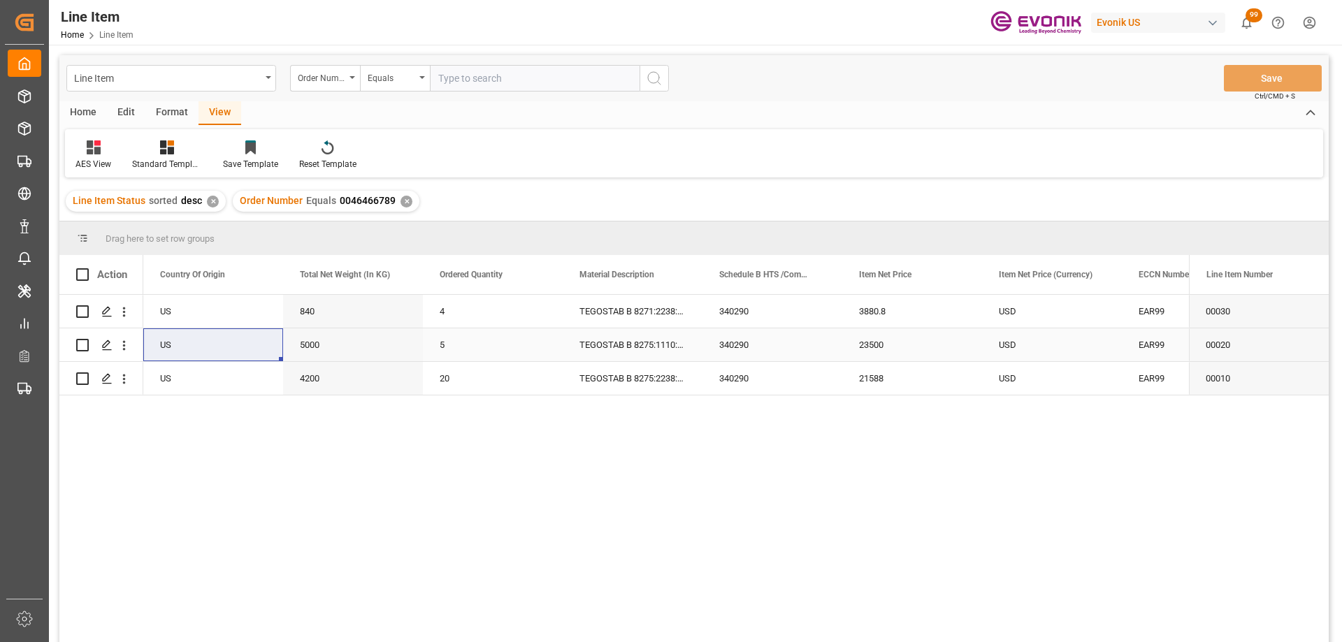
click at [900, 354] on div "23500" at bounding box center [912, 345] width 140 height 33
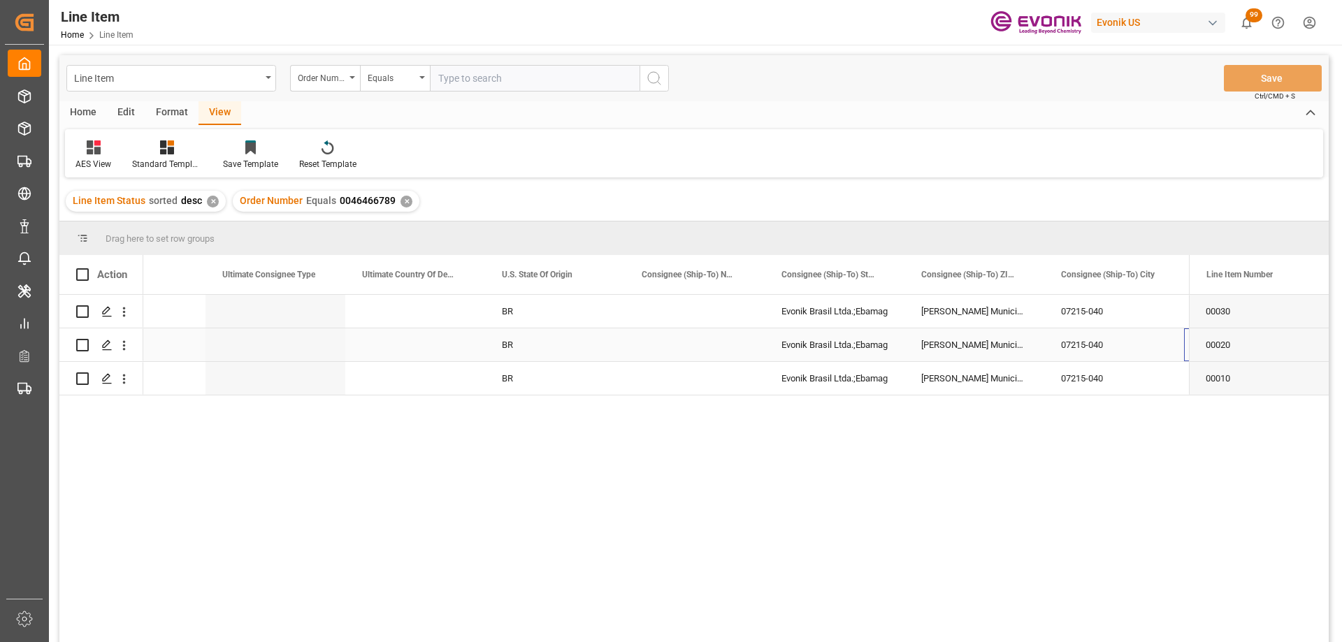
scroll to position [0, 1611]
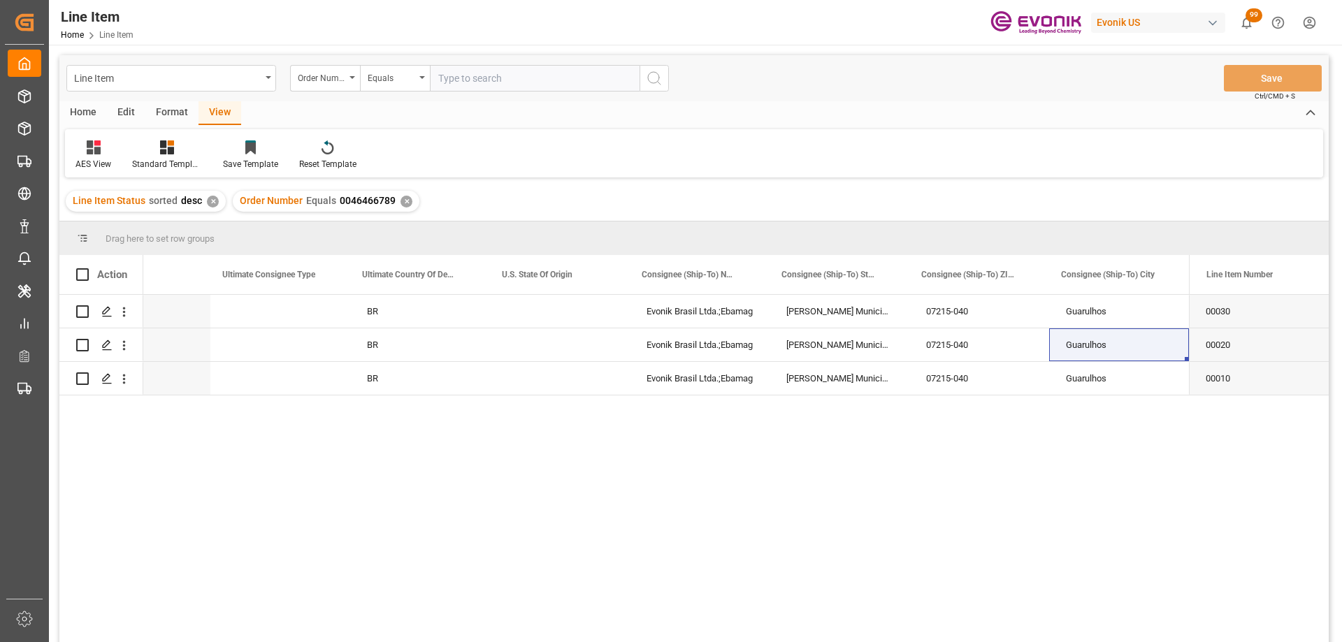
drag, startPoint x: 471, startPoint y: 79, endPoint x: 546, endPoint y: 83, distance: 75.6
click at [470, 79] on input "text" at bounding box center [535, 78] width 210 height 27
paste input "0046450013"
type input "0046450013"
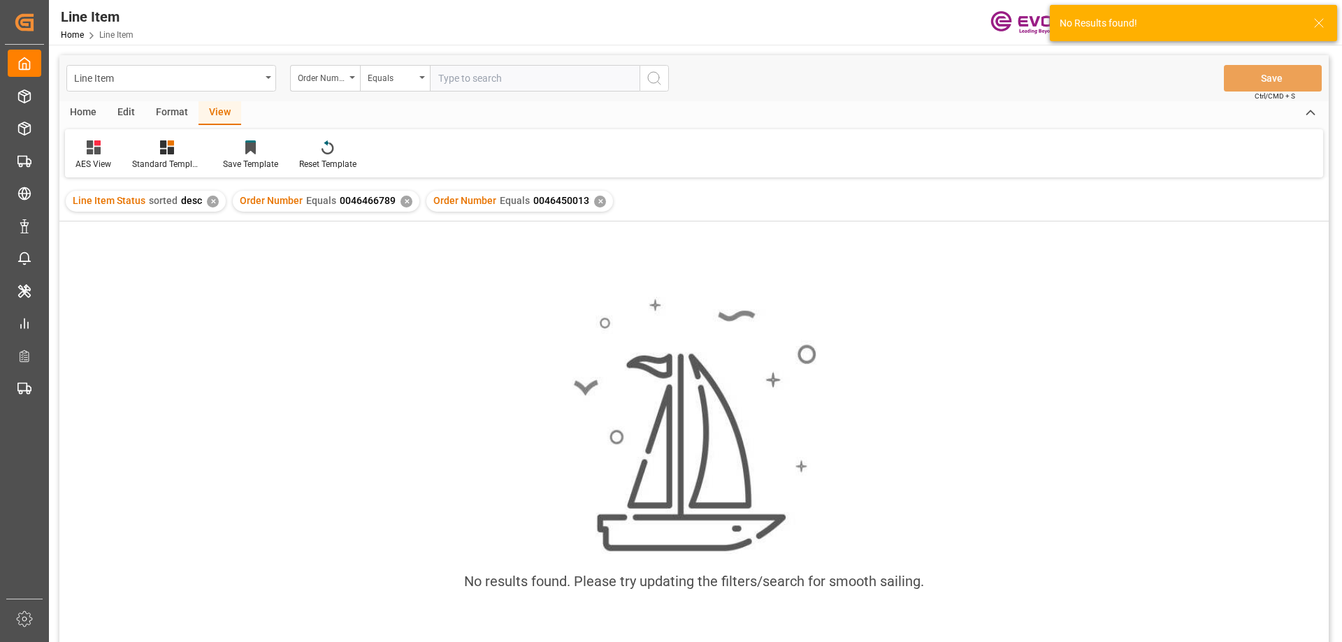
click at [399, 208] on div "Order Number Equals 0046466789 ✕" at bounding box center [326, 201] width 187 height 21
click at [401, 205] on div "✕" at bounding box center [407, 202] width 12 height 12
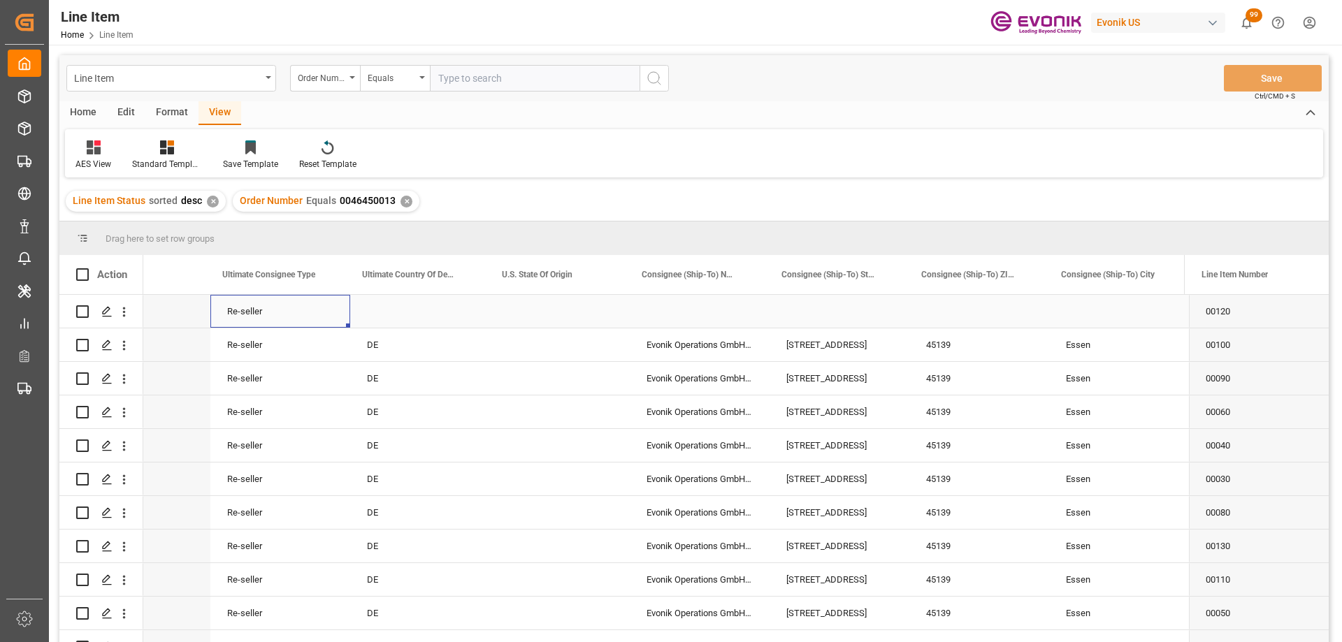
click at [345, 322] on div "Re-seller" at bounding box center [280, 311] width 140 height 33
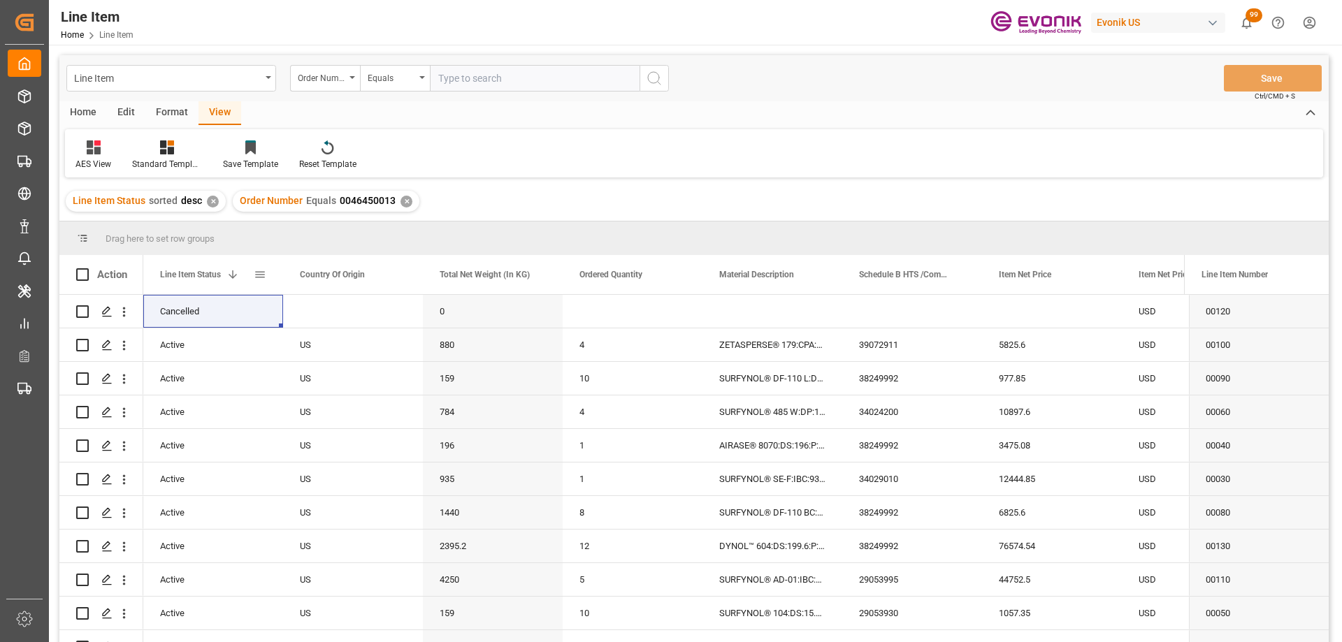
click at [235, 273] on span at bounding box center [233, 274] width 13 height 13
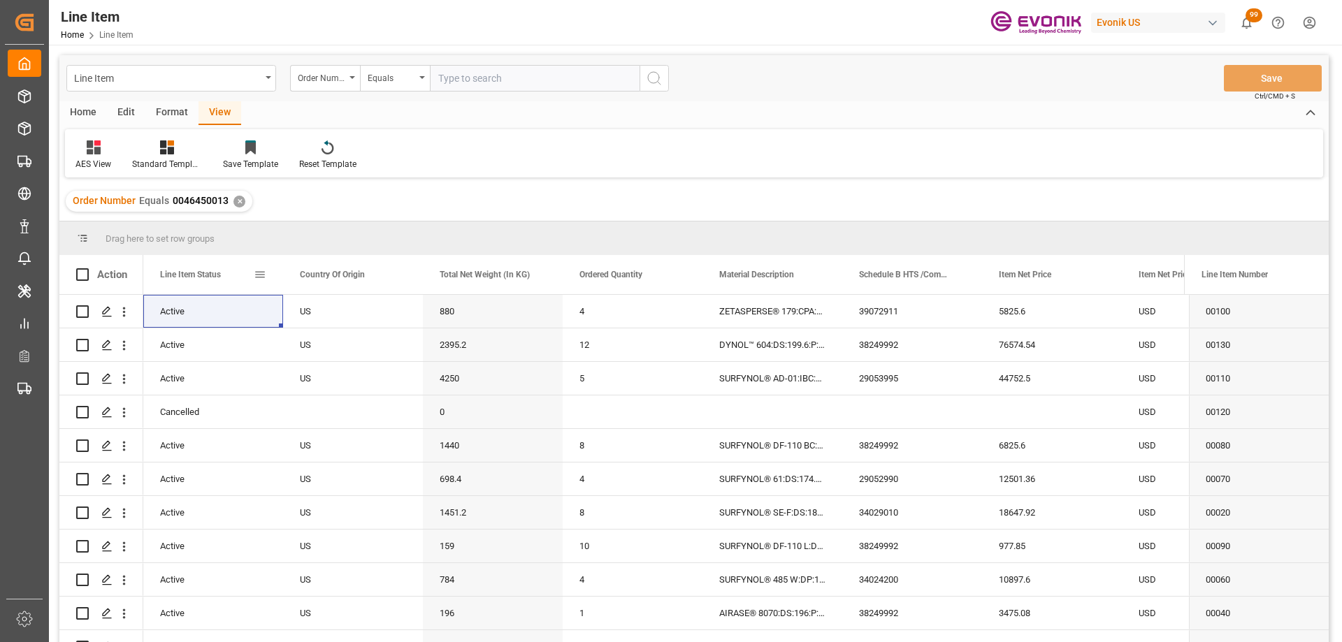
click at [264, 276] on span at bounding box center [260, 274] width 13 height 13
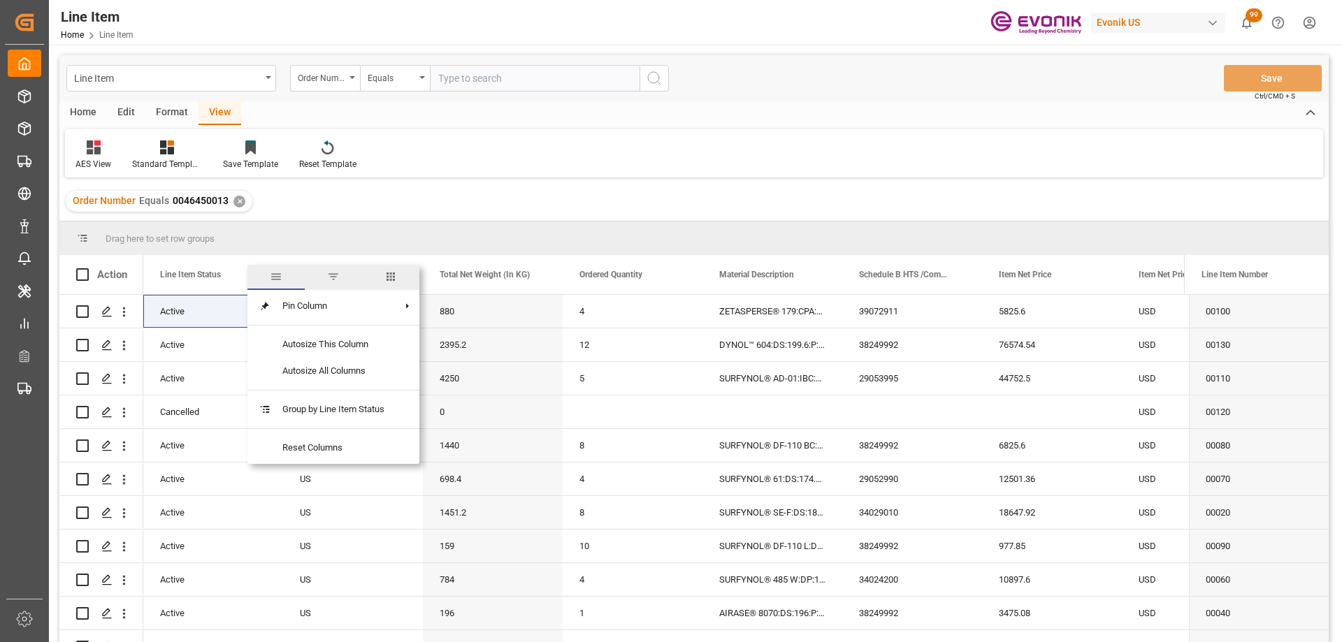
click at [328, 275] on span "filter" at bounding box center [333, 277] width 57 height 25
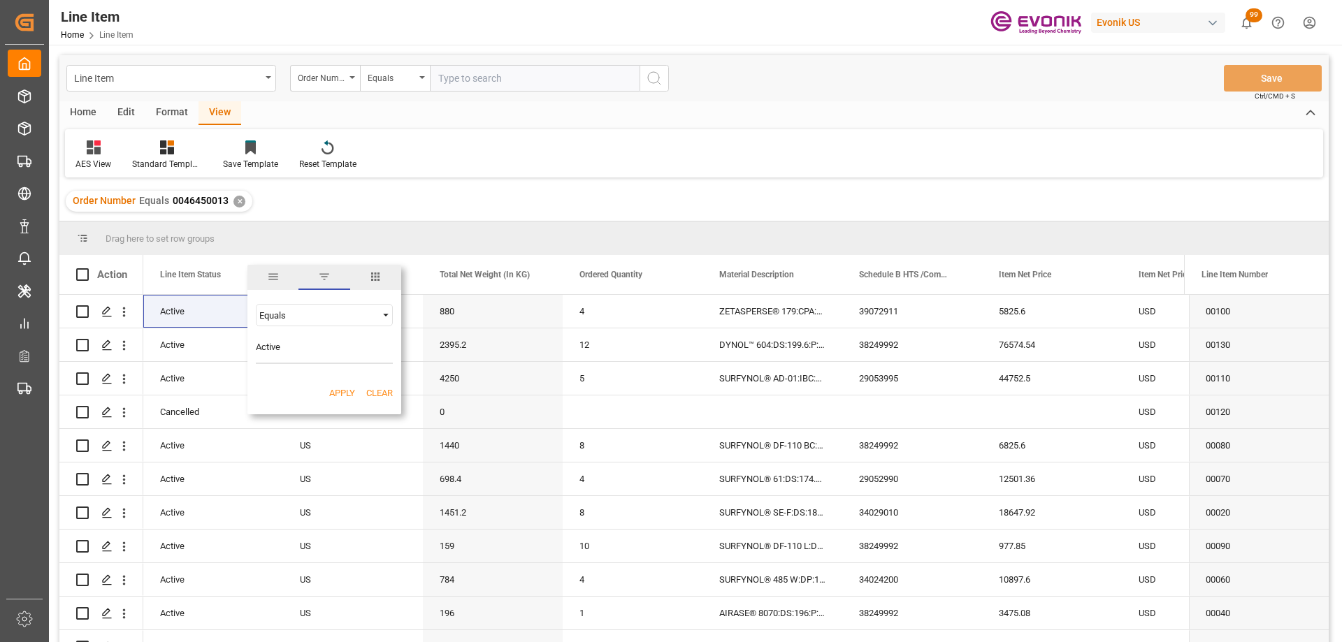
type input "Active"
click at [350, 393] on button "Apply" at bounding box center [342, 394] width 26 height 14
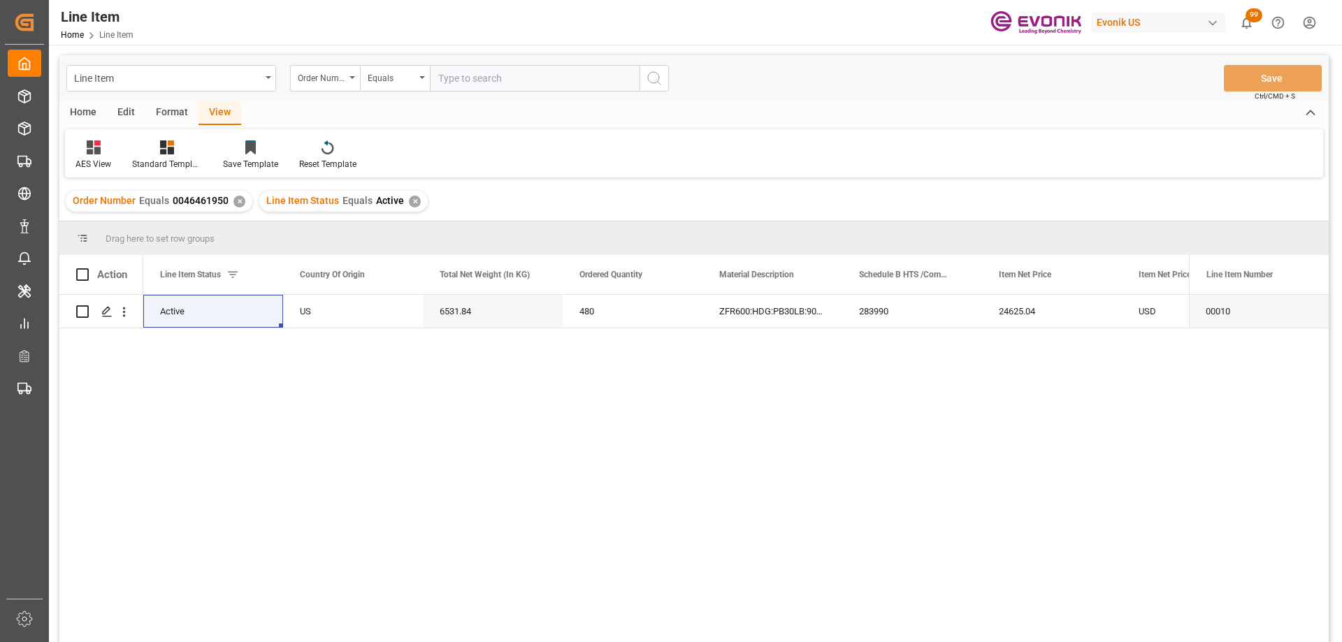
click at [409, 201] on div "✕" at bounding box center [415, 202] width 12 height 12
click at [508, 87] on input "text" at bounding box center [535, 78] width 210 height 27
paste input "0046450013"
type input "0046450013"
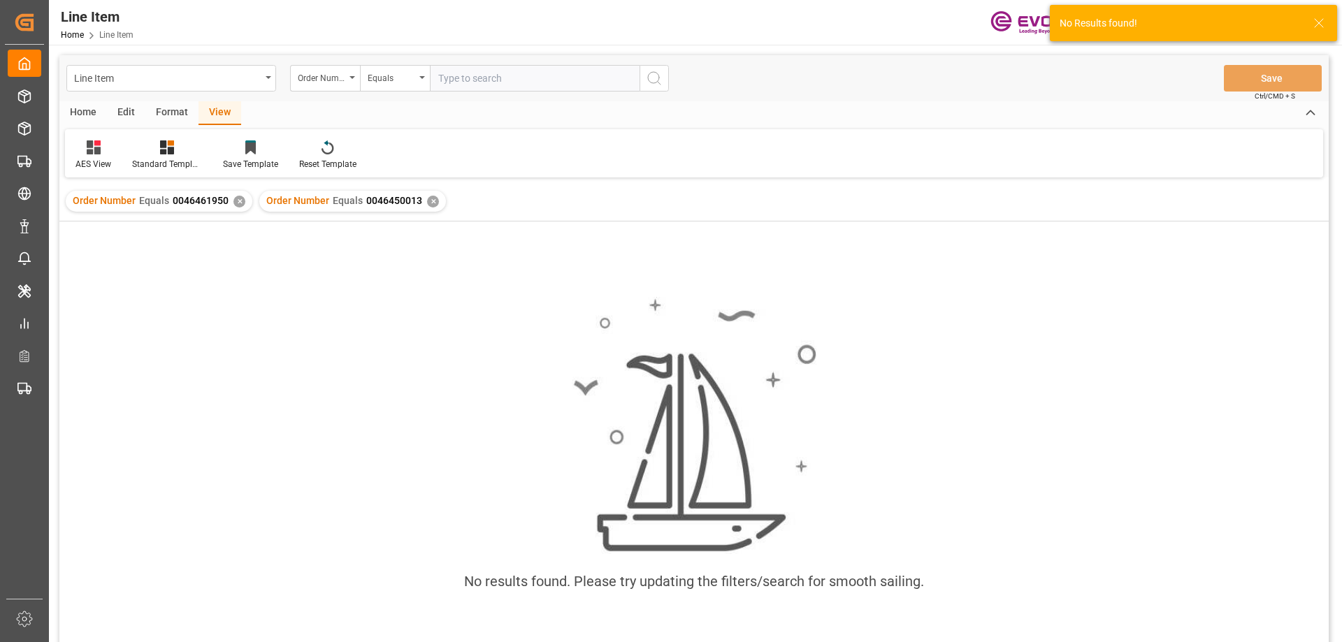
click at [235, 205] on div "✕" at bounding box center [240, 202] width 12 height 12
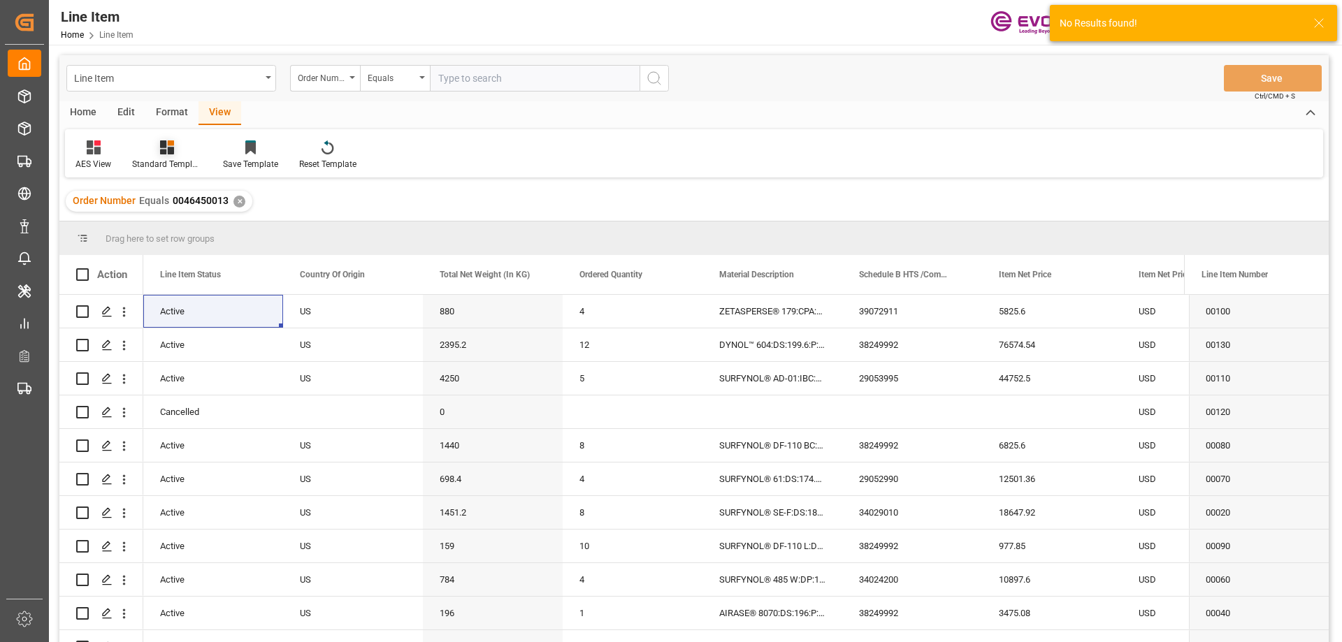
click at [150, 149] on div at bounding box center [167, 147] width 70 height 15
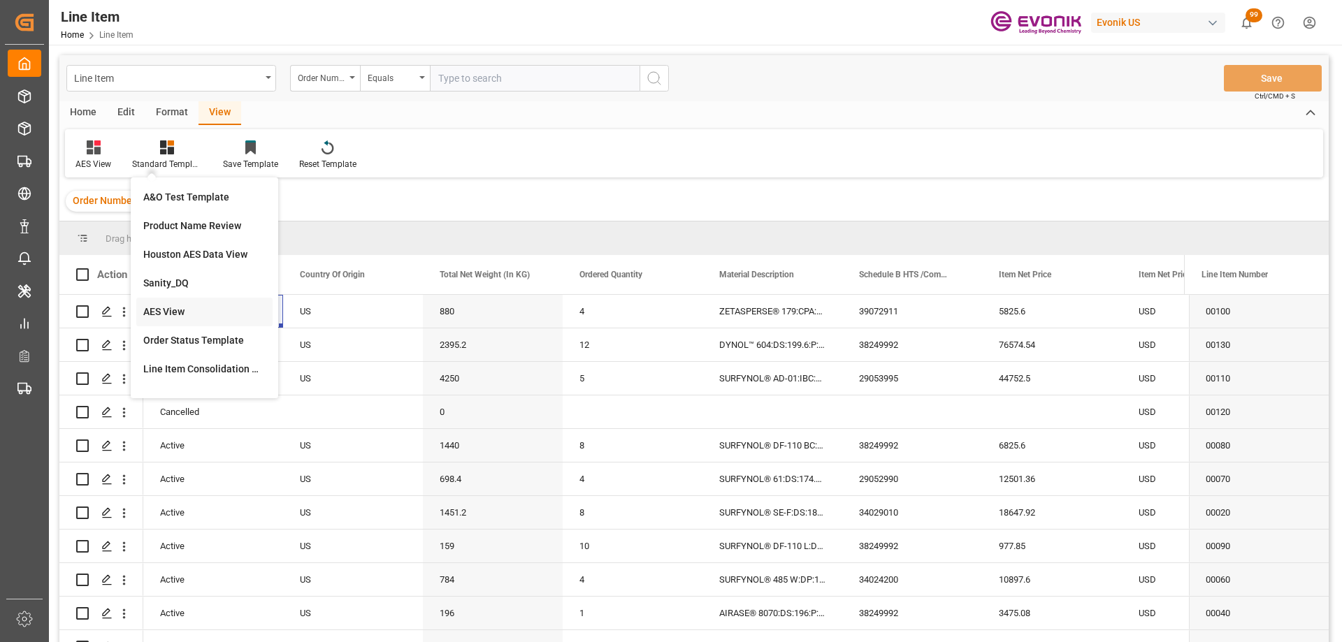
click at [179, 306] on div "AES View" at bounding box center [204, 312] width 122 height 15
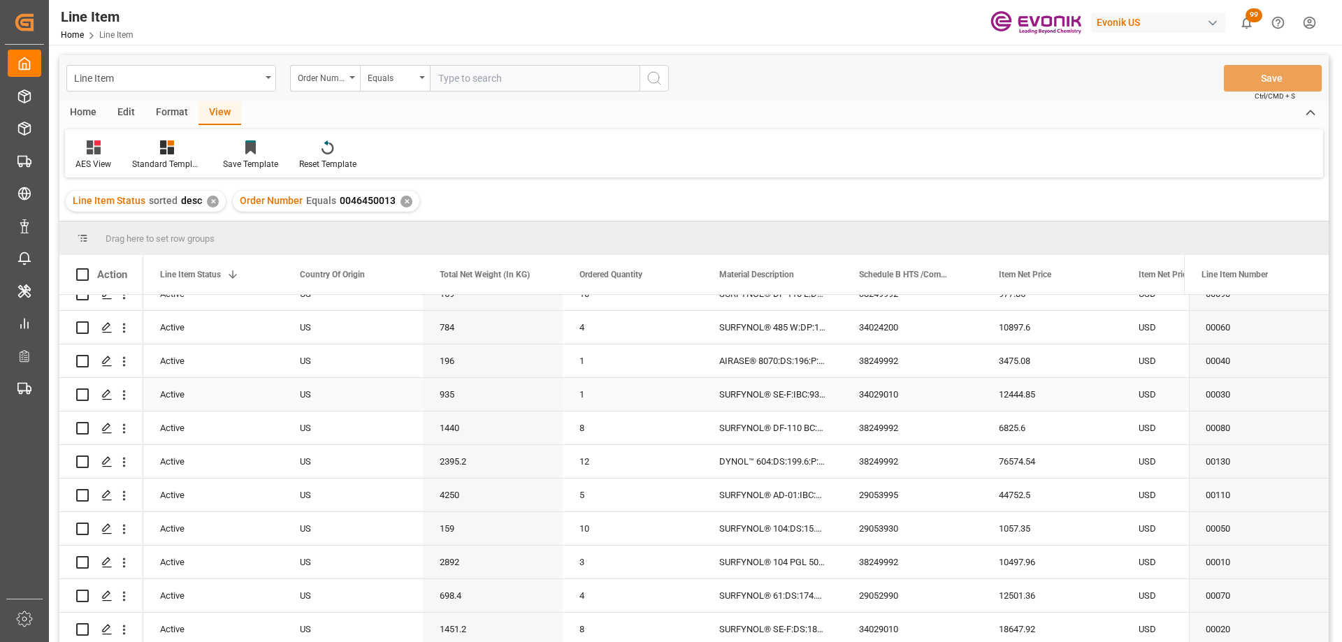
scroll to position [207, 0]
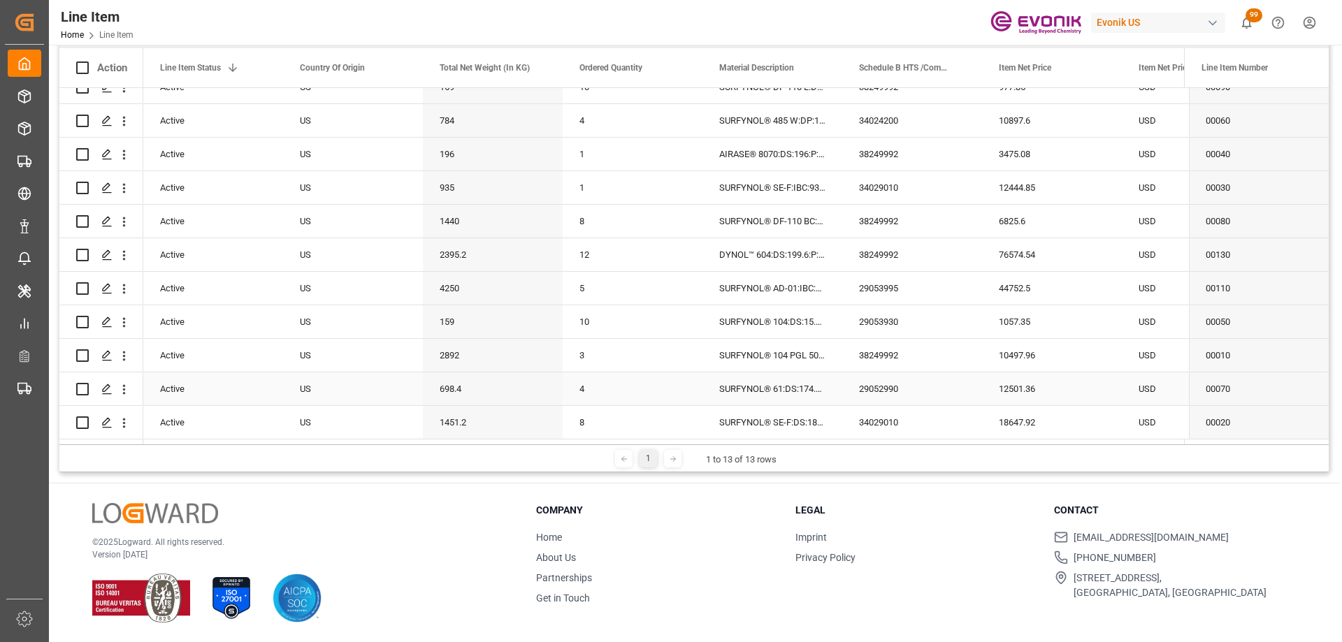
click at [467, 387] on div "698.4" at bounding box center [493, 389] width 140 height 33
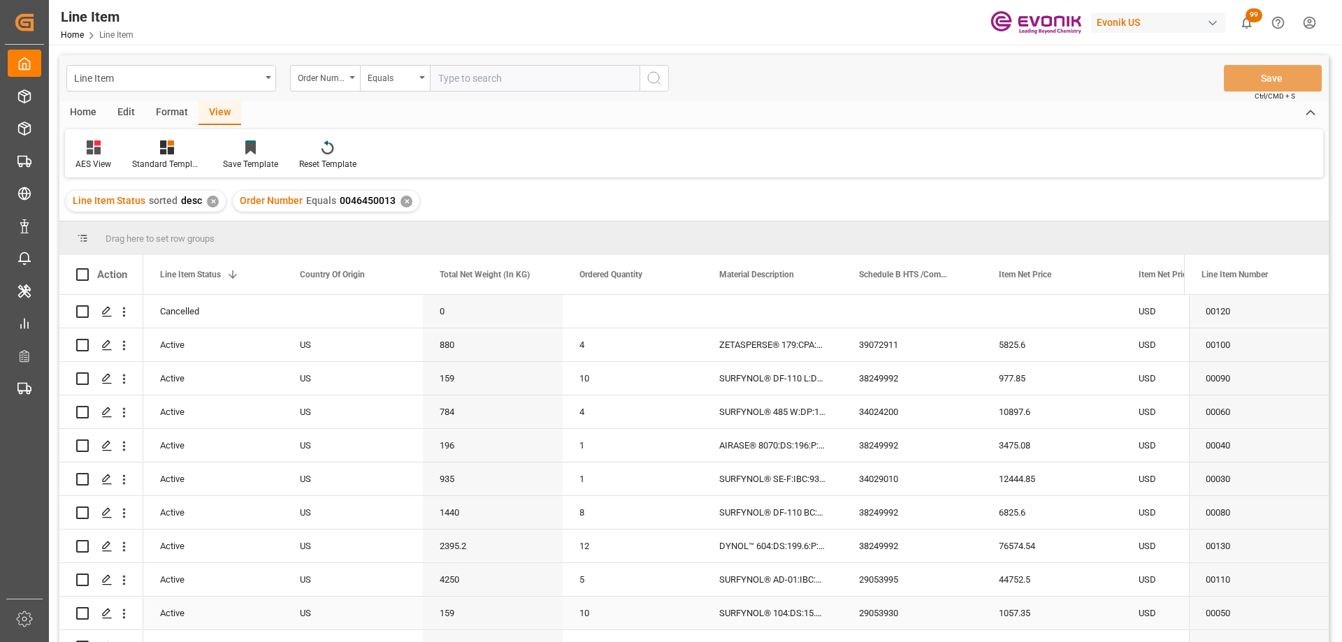
scroll to position [70, 0]
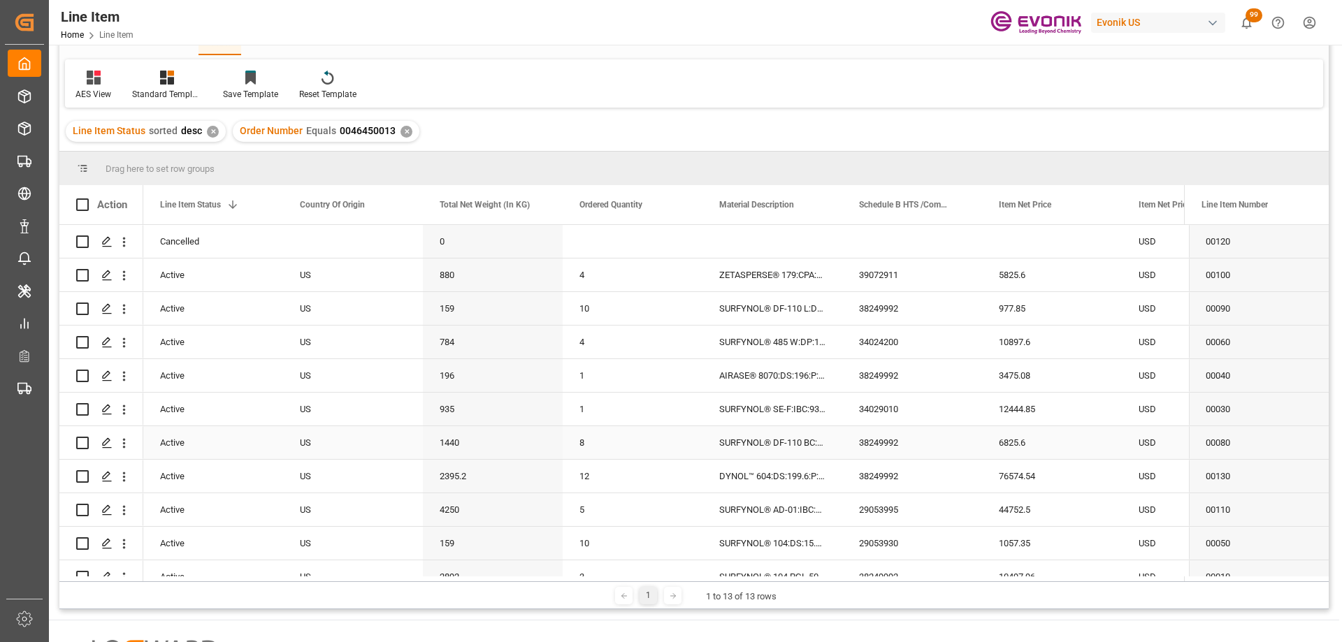
click at [612, 442] on div "8" at bounding box center [633, 442] width 140 height 33
click at [491, 443] on div "1440" at bounding box center [493, 442] width 140 height 33
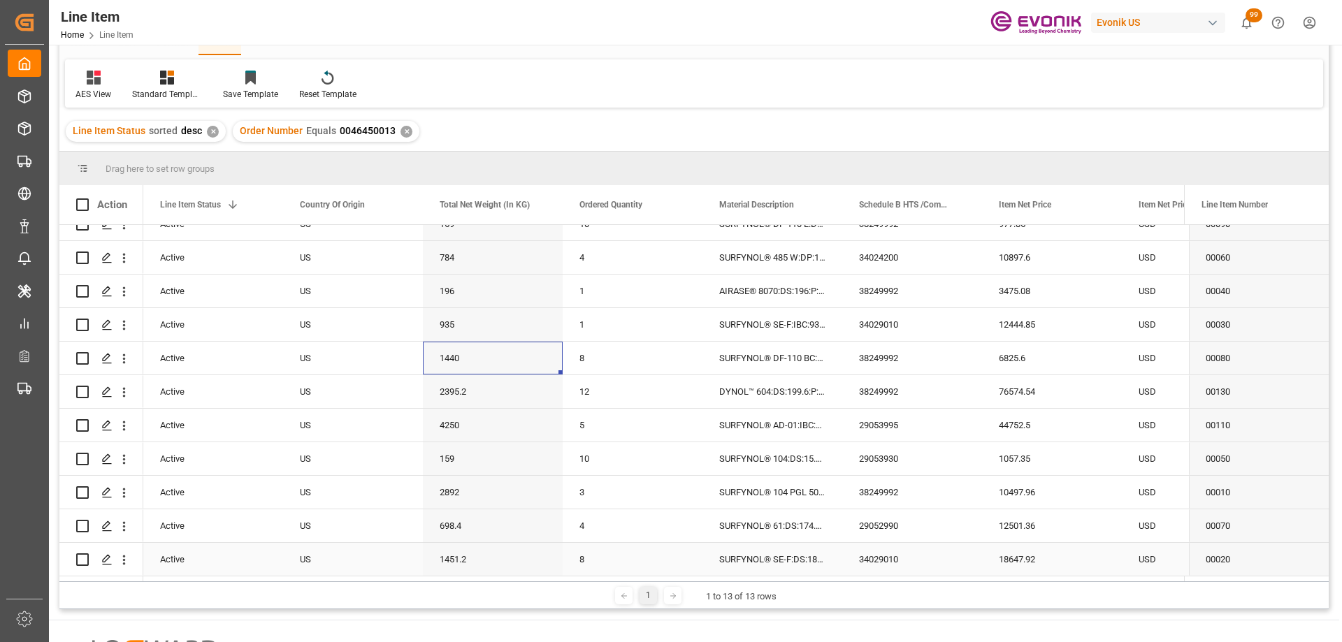
click at [488, 549] on div "1451.2" at bounding box center [493, 559] width 140 height 33
click at [483, 482] on div "2892" at bounding box center [493, 492] width 140 height 33
click at [503, 419] on div "4250" at bounding box center [493, 425] width 140 height 33
click at [496, 380] on div "2395.2" at bounding box center [493, 391] width 140 height 33
click at [524, 320] on div "935" at bounding box center [493, 324] width 140 height 33
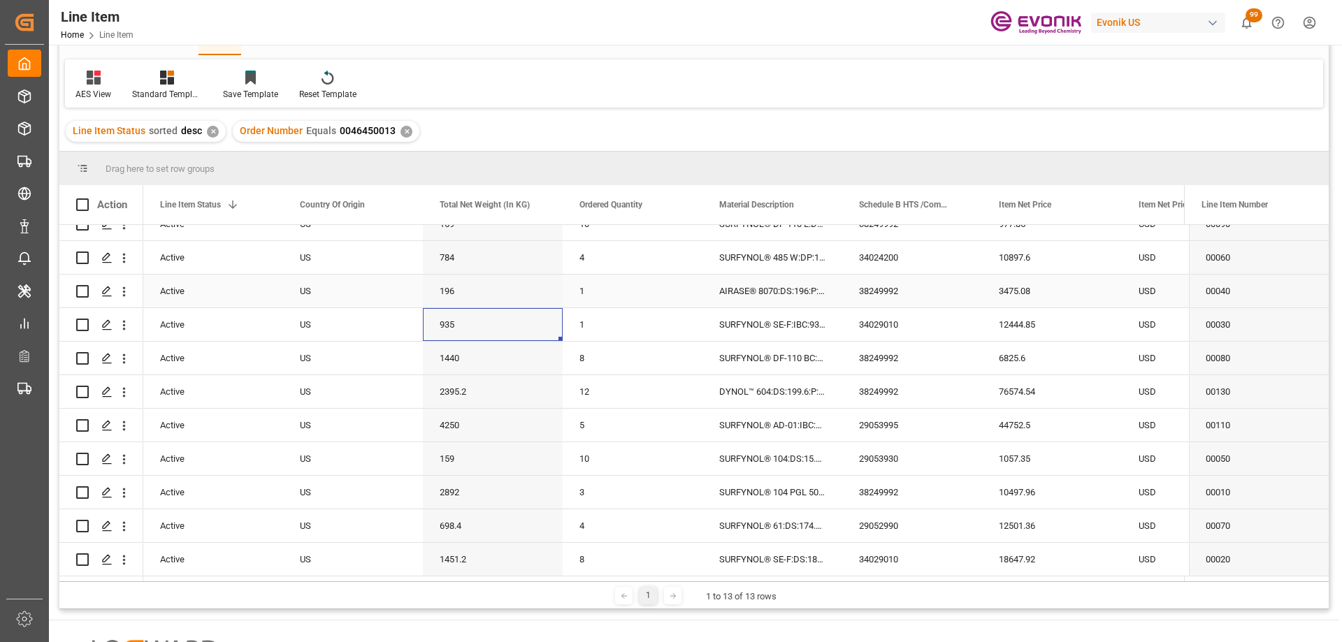
click at [447, 292] on div "196" at bounding box center [493, 291] width 140 height 33
click at [596, 254] on div "4" at bounding box center [633, 257] width 140 height 33
click at [518, 254] on div "784" at bounding box center [493, 257] width 140 height 33
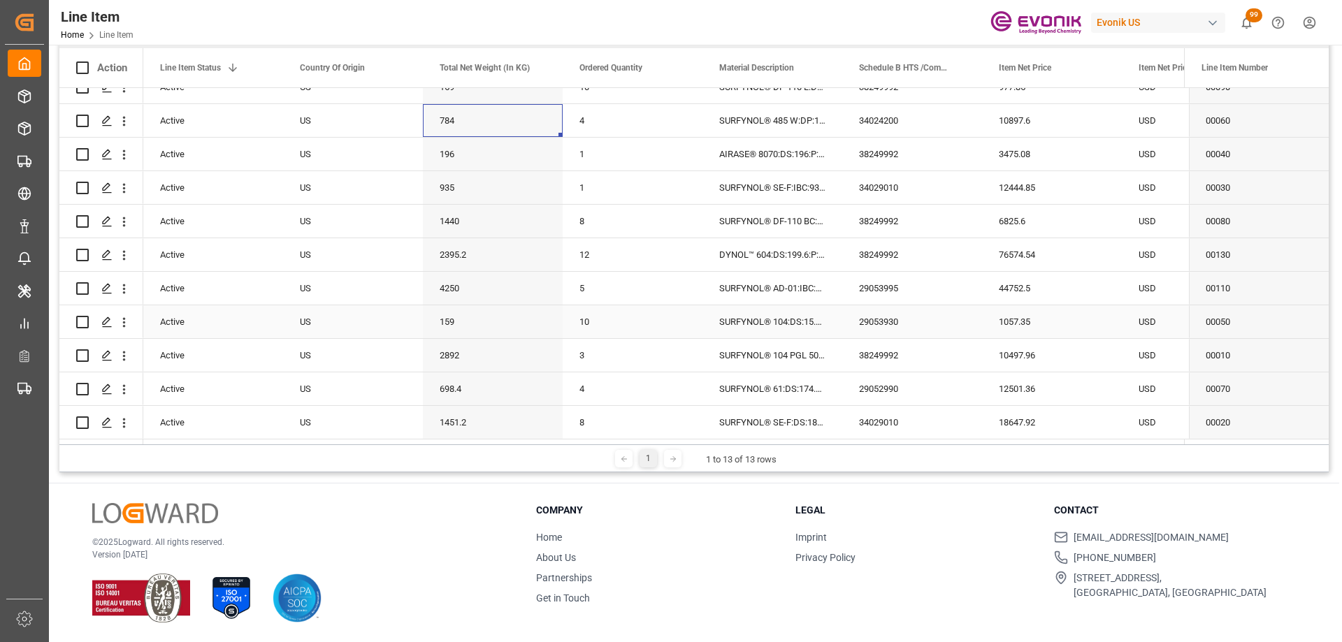
scroll to position [0, 0]
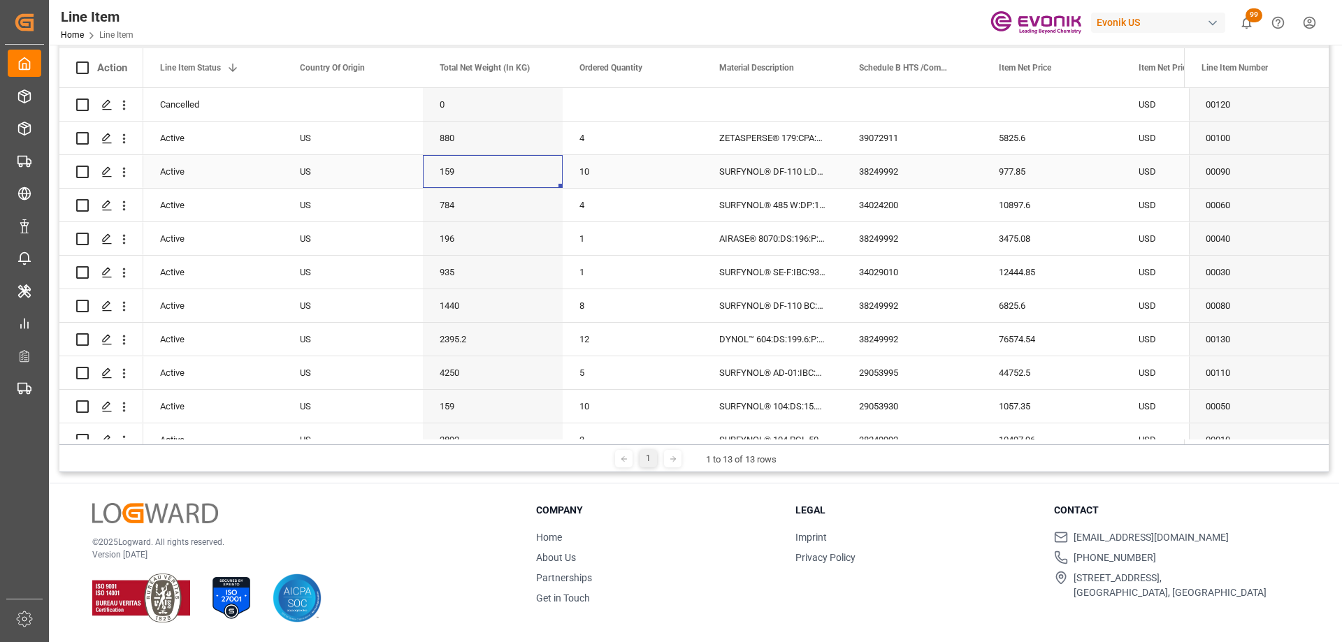
click at [461, 168] on div "159" at bounding box center [493, 171] width 140 height 33
click at [504, 141] on div "880" at bounding box center [493, 138] width 140 height 33
click at [805, 317] on div "SURFYNOL® DF-110 BC:DS:180:P:35" at bounding box center [773, 305] width 140 height 33
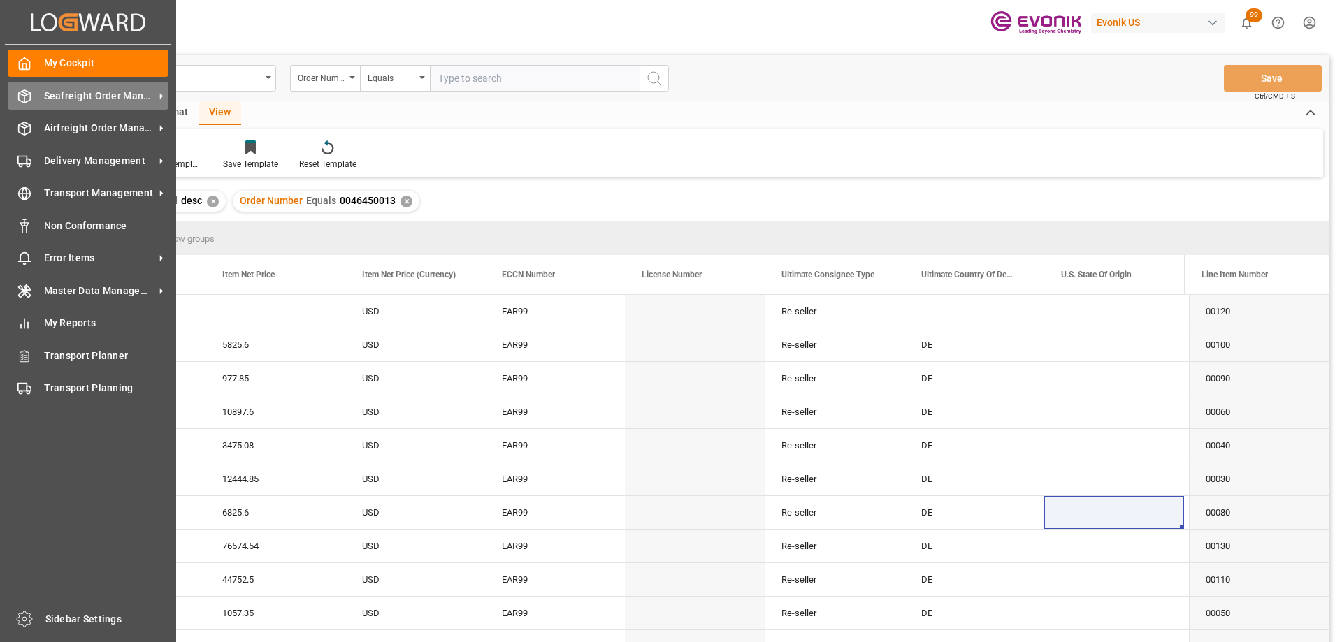
click at [46, 103] on div "Seafreight Order Management Seafreight Order Management" at bounding box center [88, 95] width 161 height 27
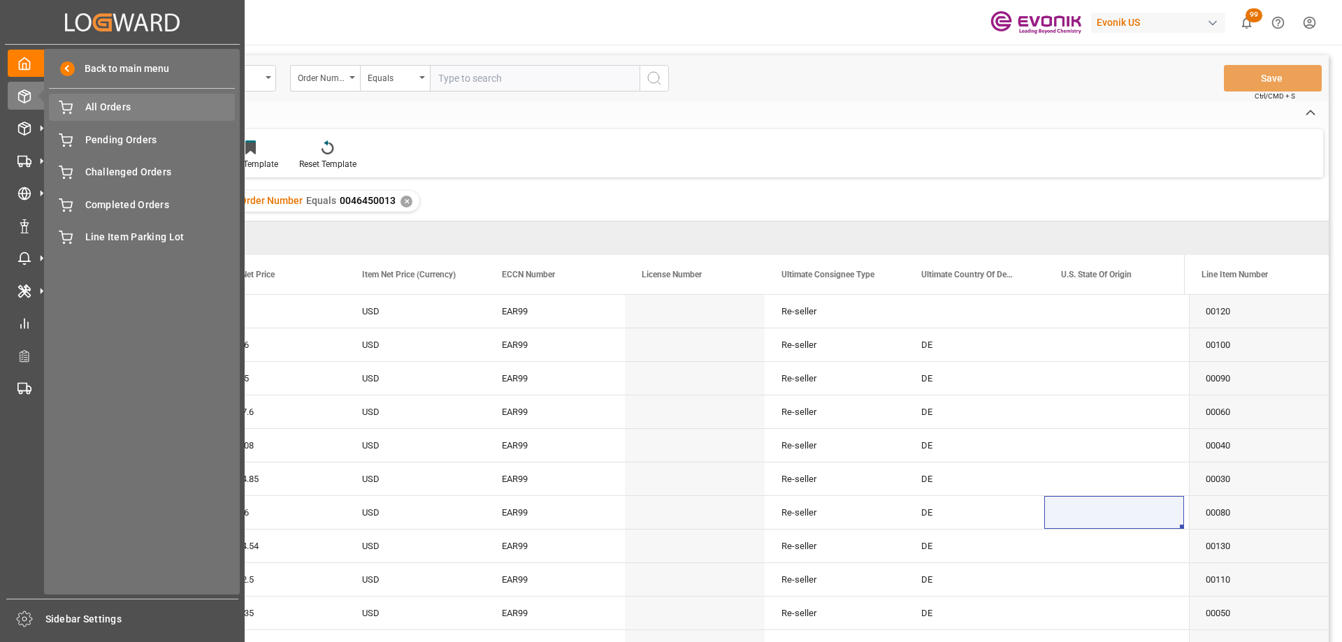
click at [92, 111] on span "All Orders" at bounding box center [160, 107] width 150 height 15
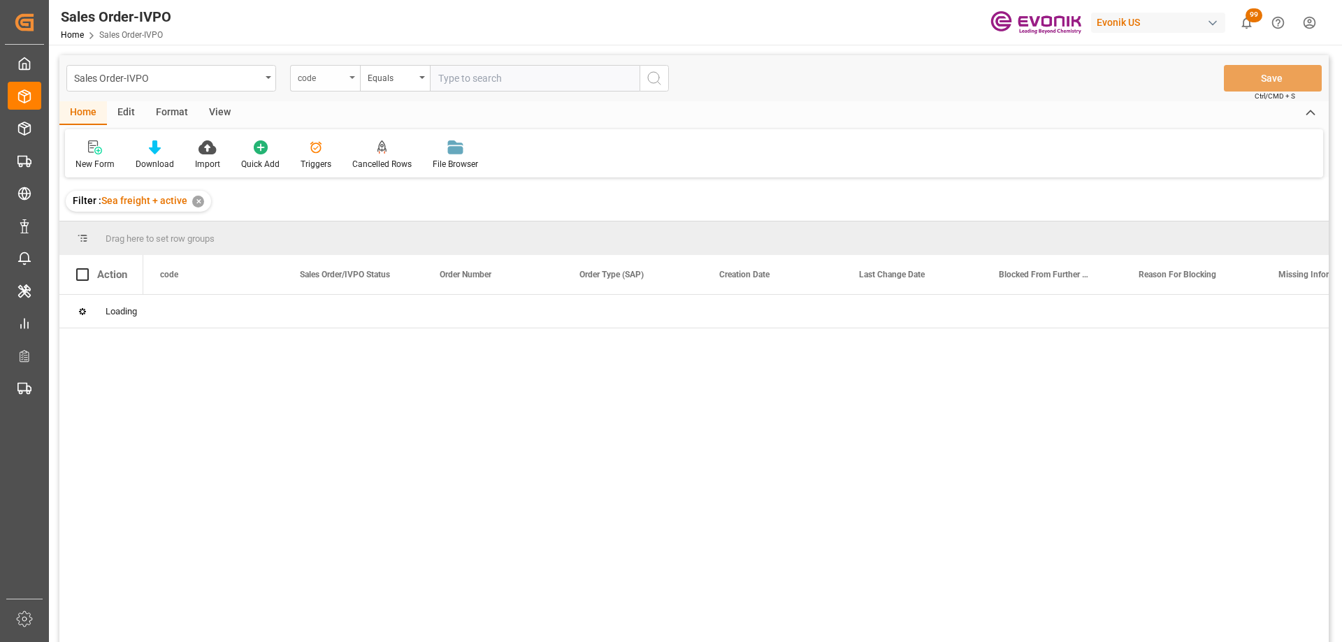
click at [339, 80] on div "code" at bounding box center [322, 77] width 48 height 16
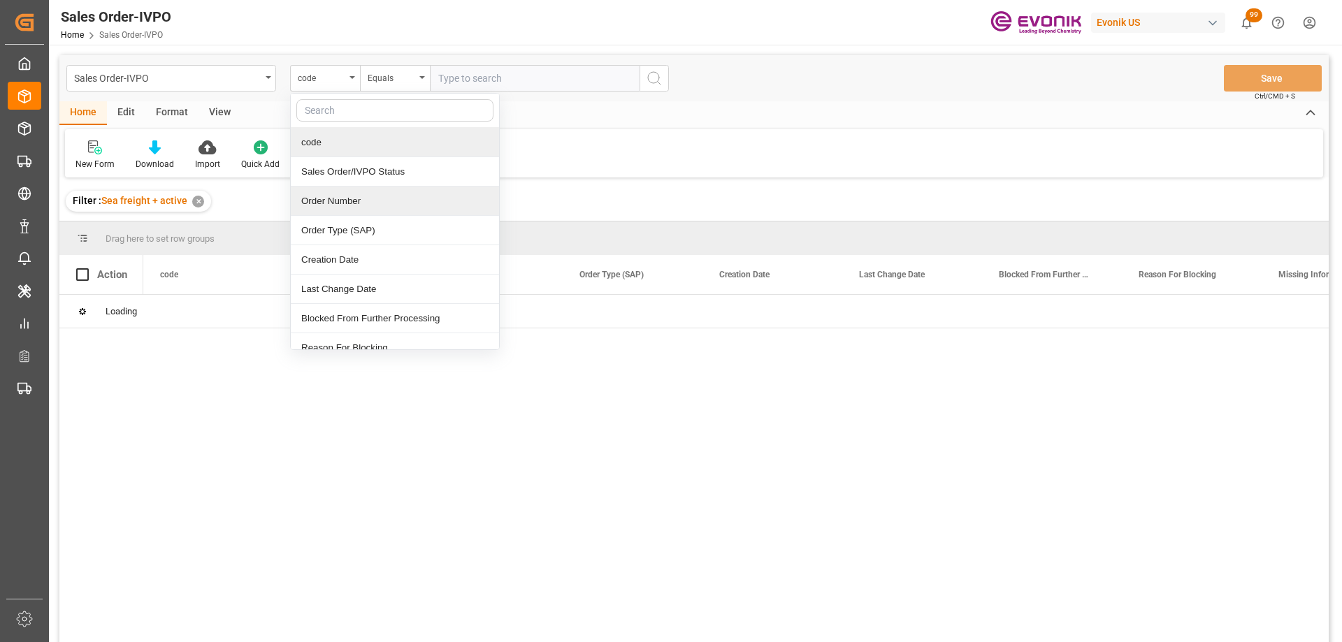
click at [342, 194] on div "Order Number" at bounding box center [395, 201] width 208 height 29
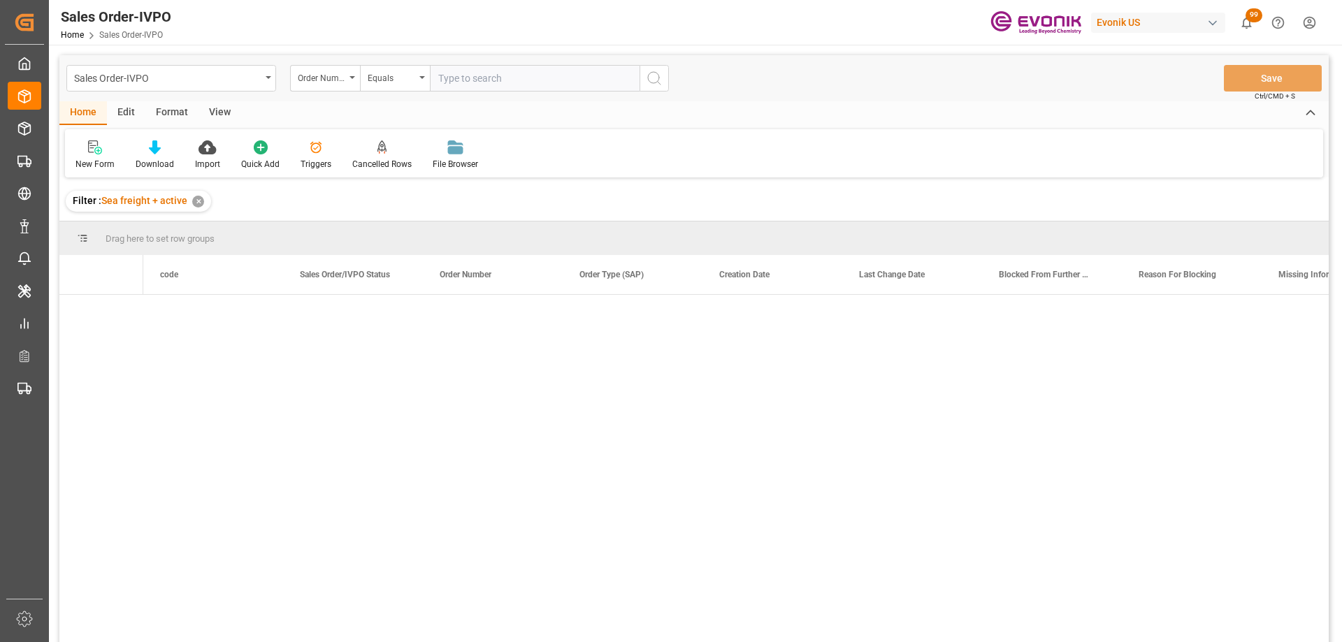
click at [454, 77] on input "text" at bounding box center [535, 78] width 210 height 27
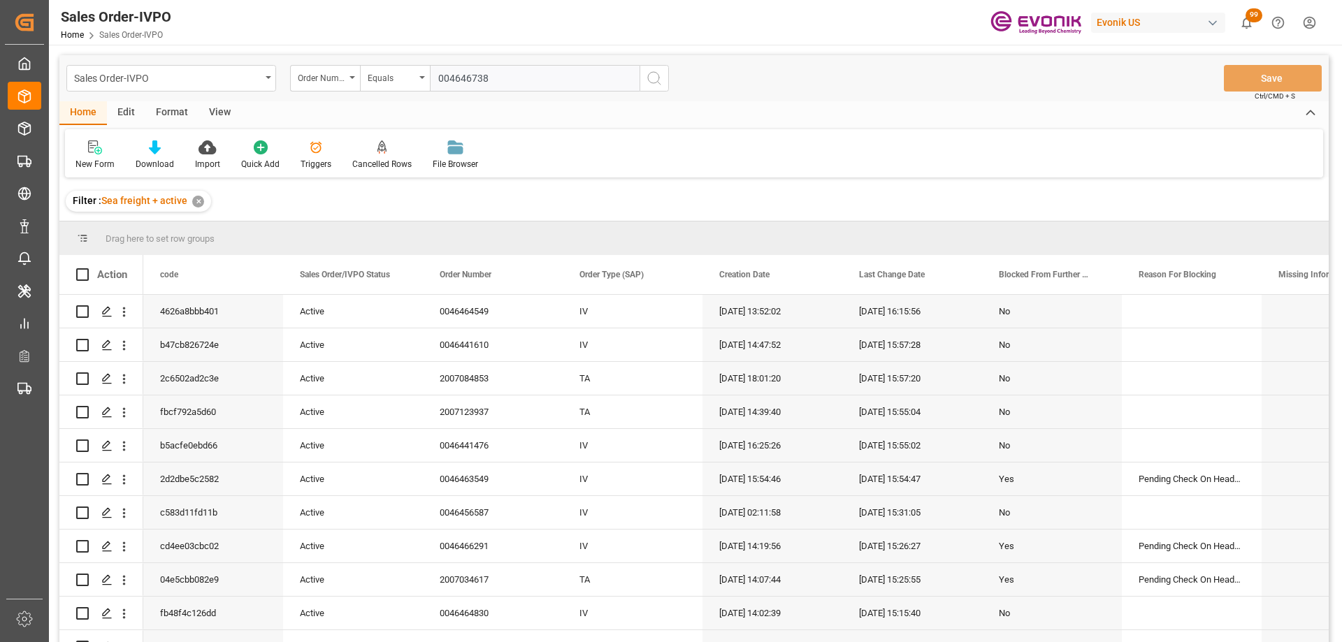
type input "0046467385"
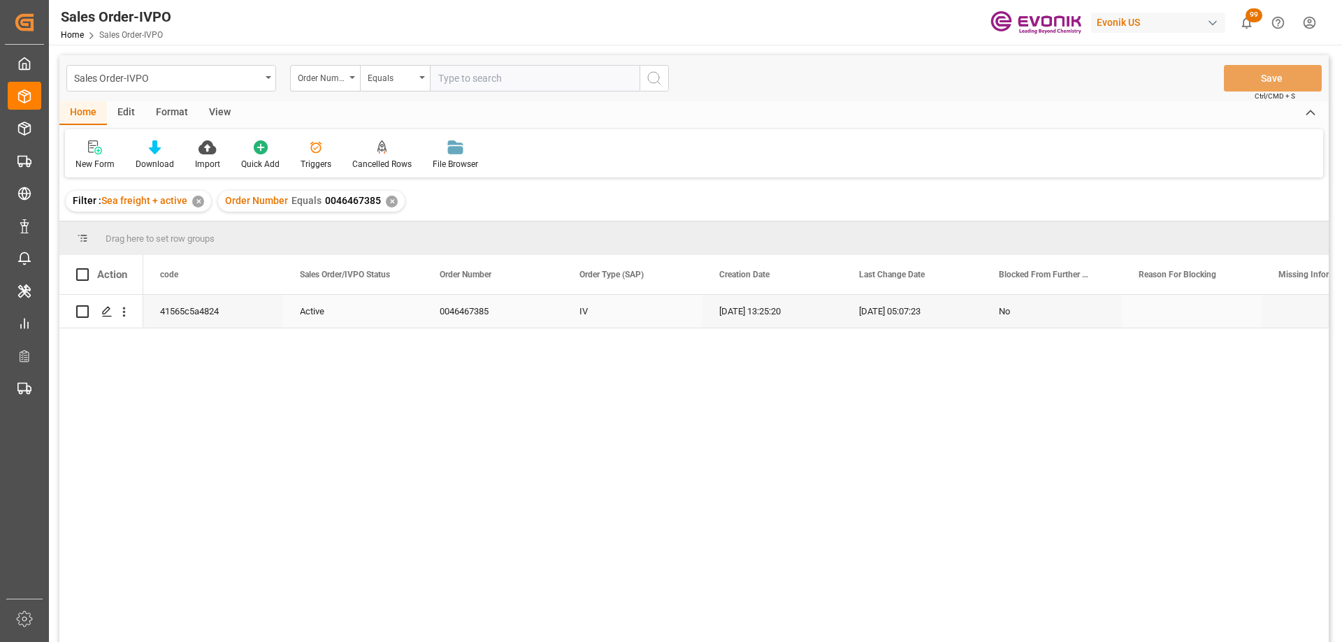
click at [443, 310] on div "0046467385" at bounding box center [493, 311] width 140 height 33
click at [496, 78] on input "text" at bounding box center [535, 78] width 210 height 27
paste input "0046464558"
type input "0046464558"
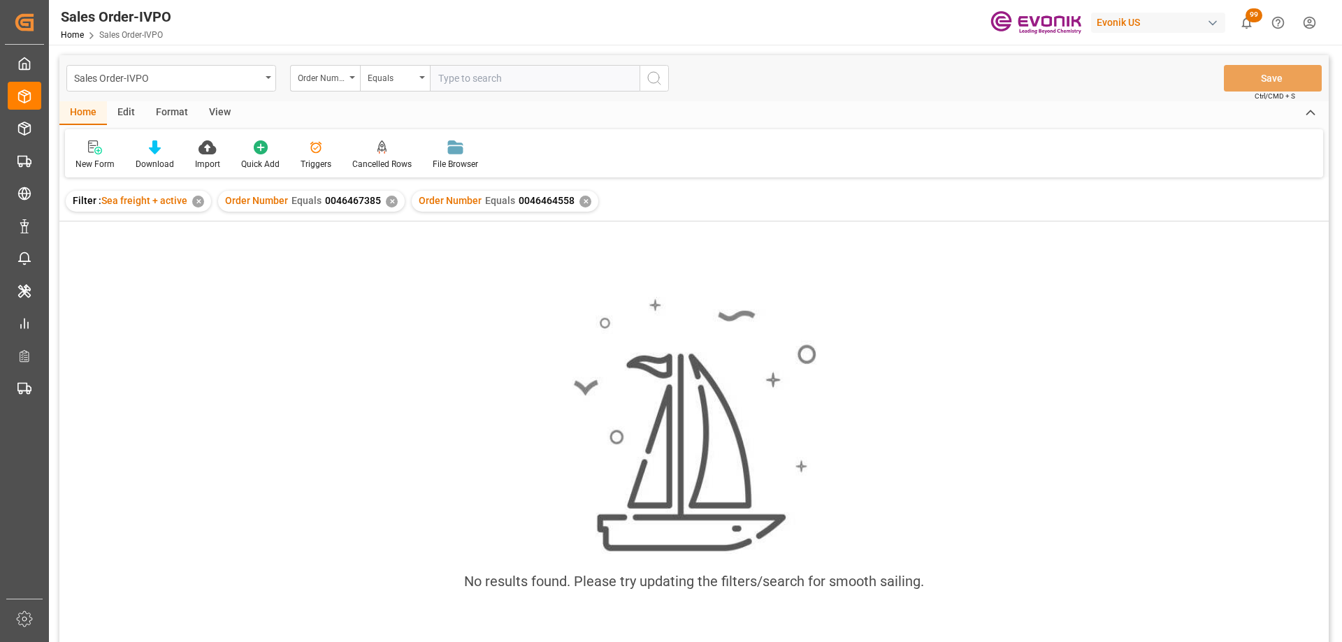
click at [394, 199] on div "✕" at bounding box center [392, 202] width 12 height 12
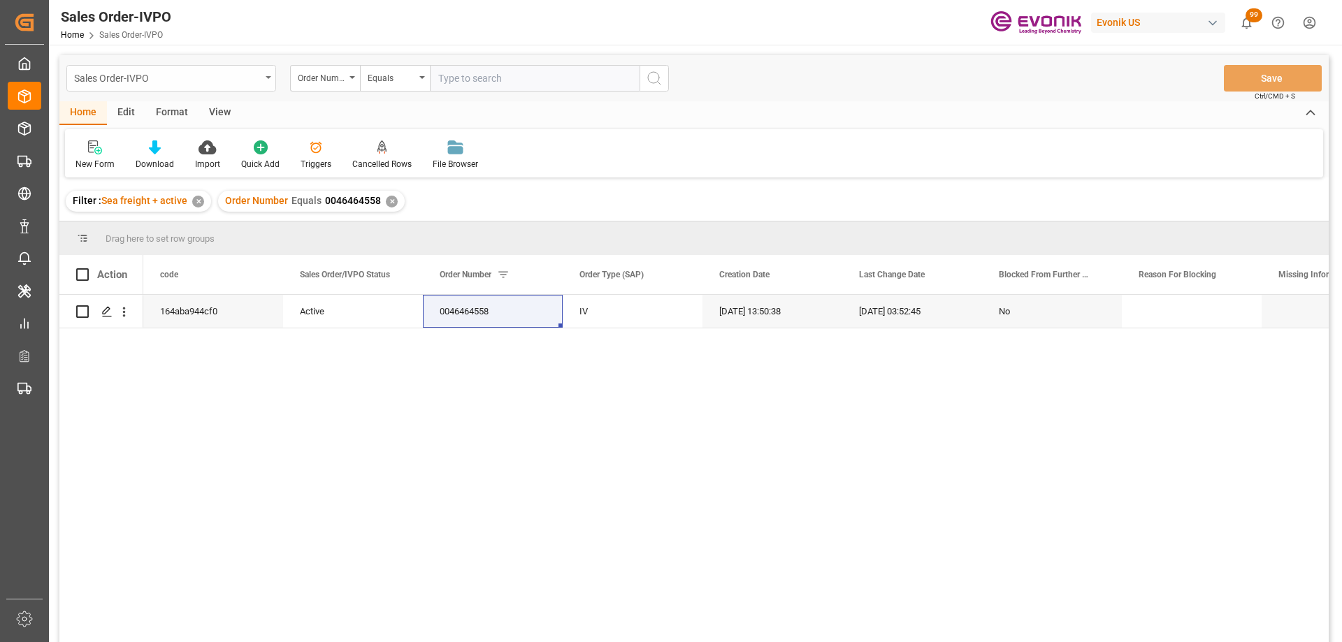
click at [197, 85] on div "Sales Order-IVPO" at bounding box center [167, 77] width 187 height 17
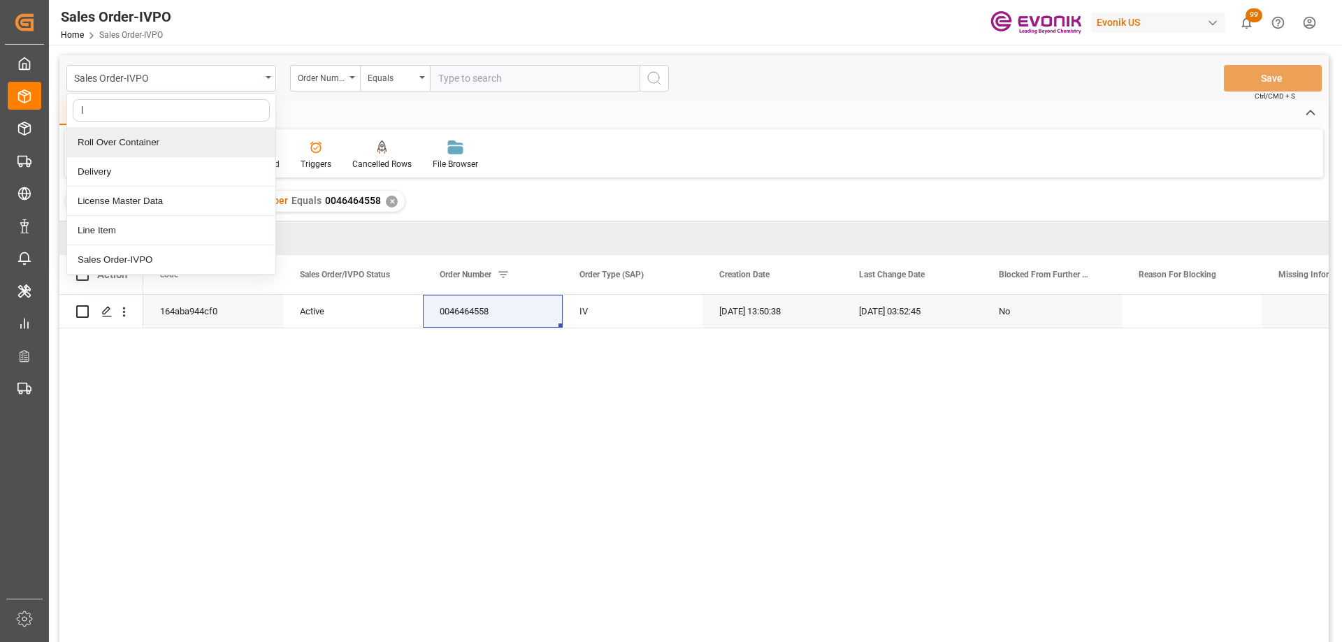
type input "li"
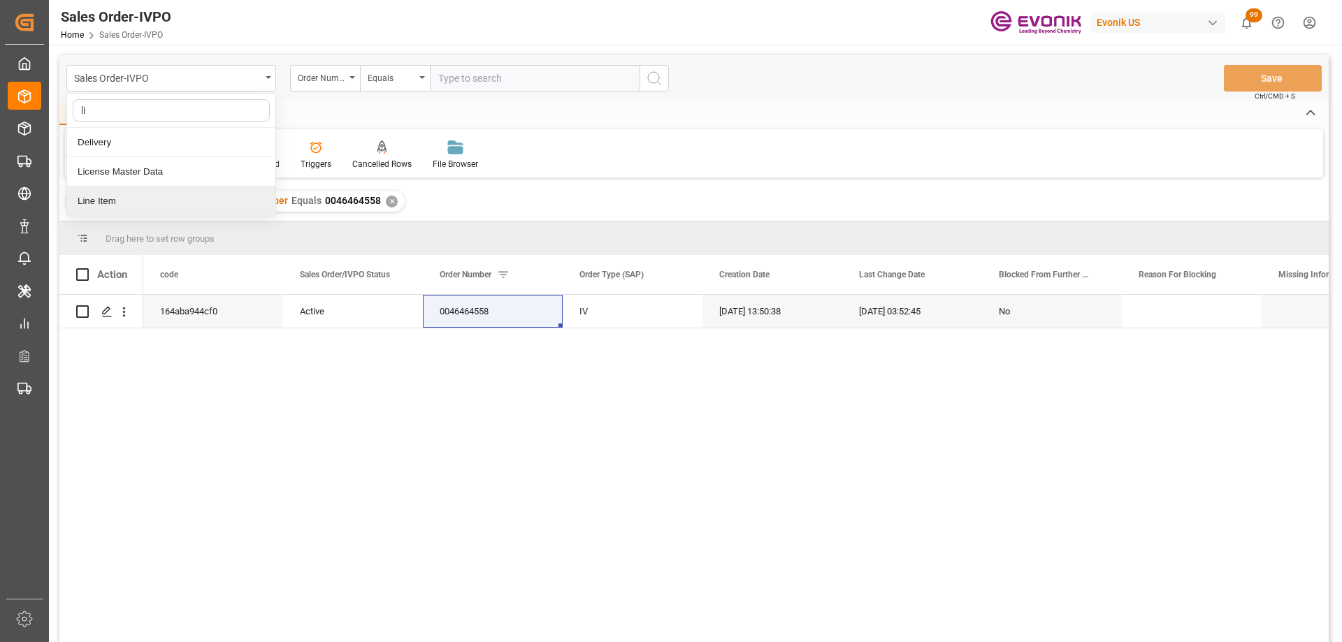
click at [111, 194] on div "Line Item" at bounding box center [171, 201] width 208 height 29
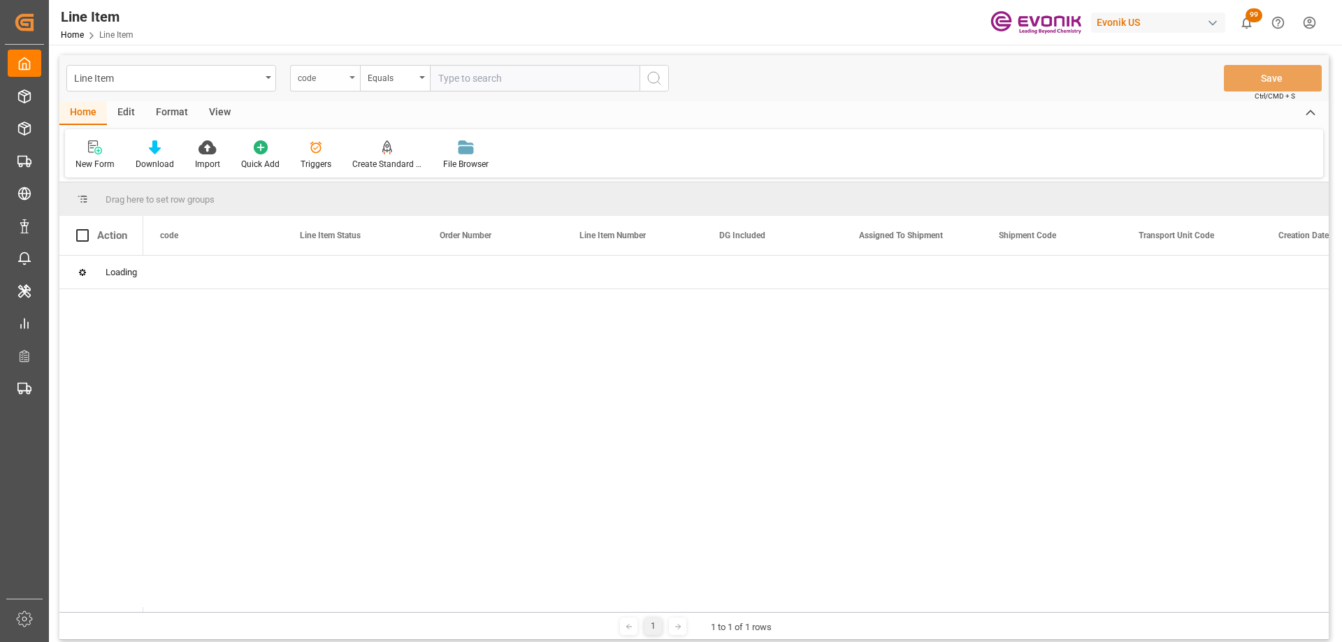
click at [326, 75] on div "code" at bounding box center [322, 77] width 48 height 16
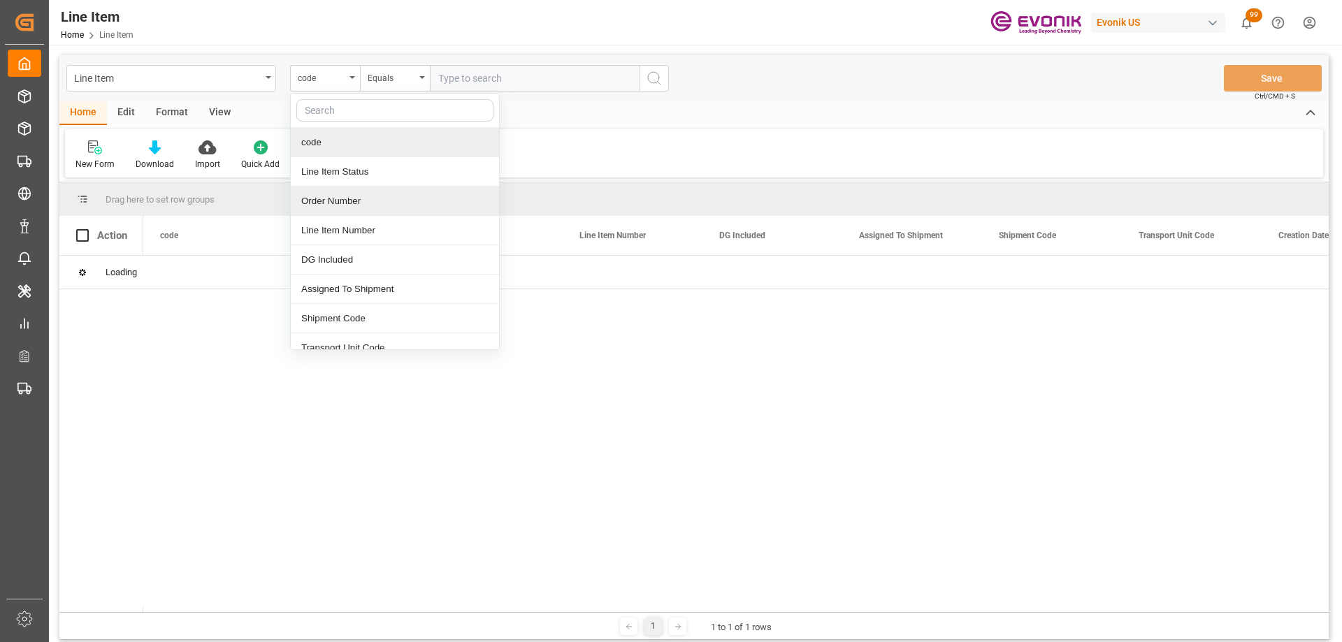
click at [329, 196] on div "Order Number" at bounding box center [395, 201] width 208 height 29
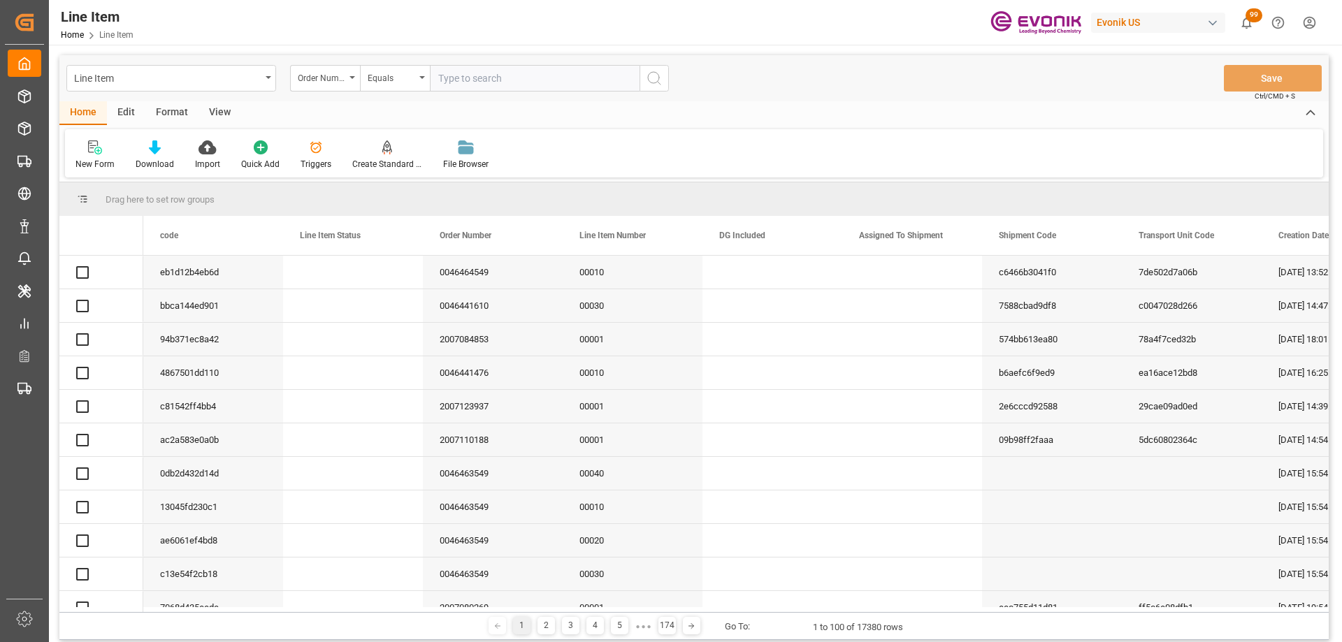
click at [460, 78] on input "text" at bounding box center [535, 78] width 210 height 27
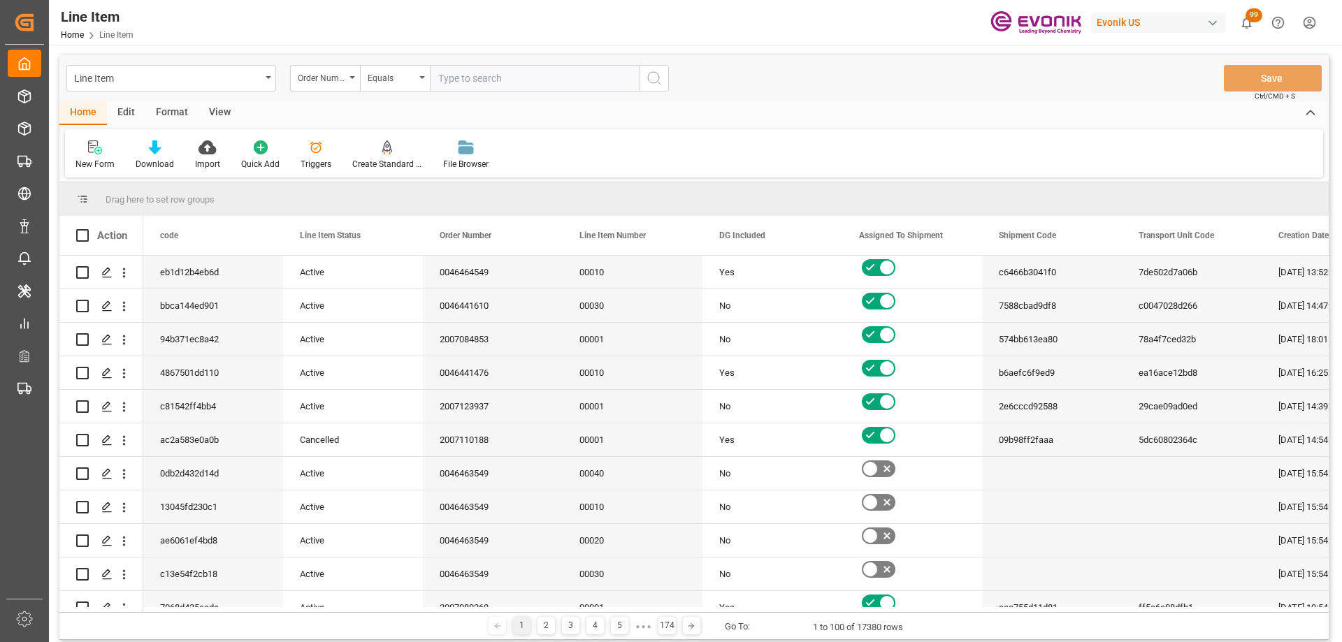
paste input "0046464558"
type input "0046464558"
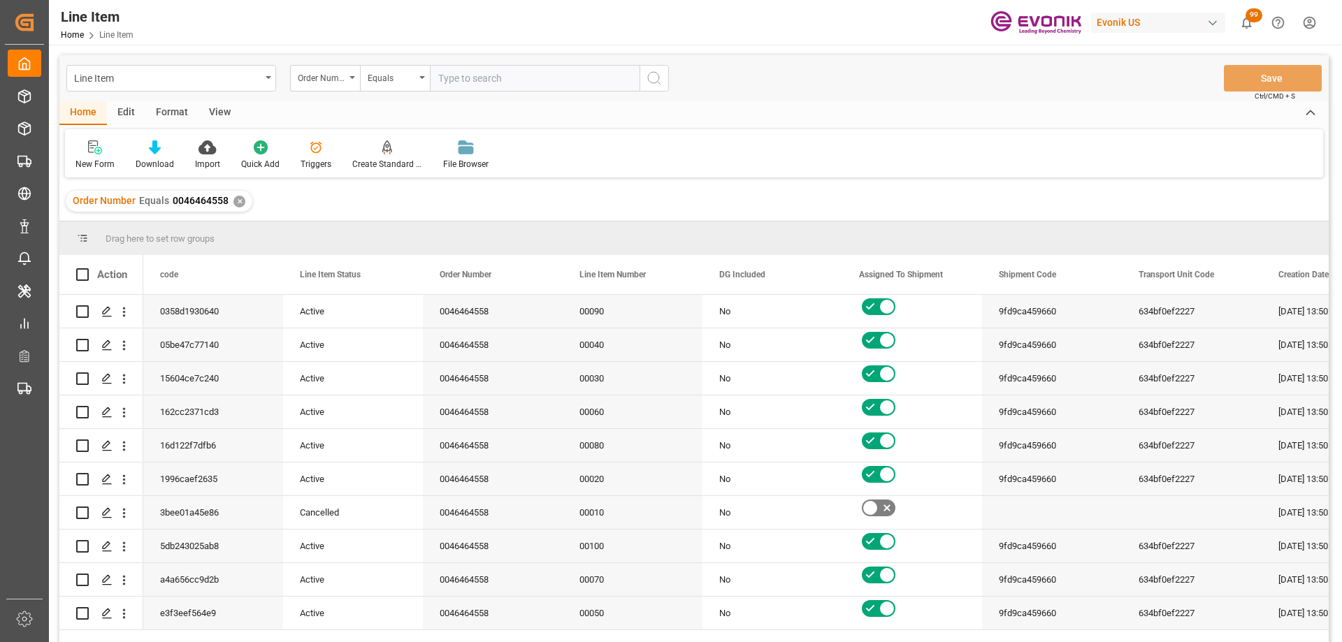
click at [486, 78] on input "text" at bounding box center [535, 78] width 210 height 27
type input "0046464558"
click at [234, 203] on div "✕" at bounding box center [240, 202] width 12 height 12
click at [403, 280] on span at bounding box center [400, 274] width 13 height 13
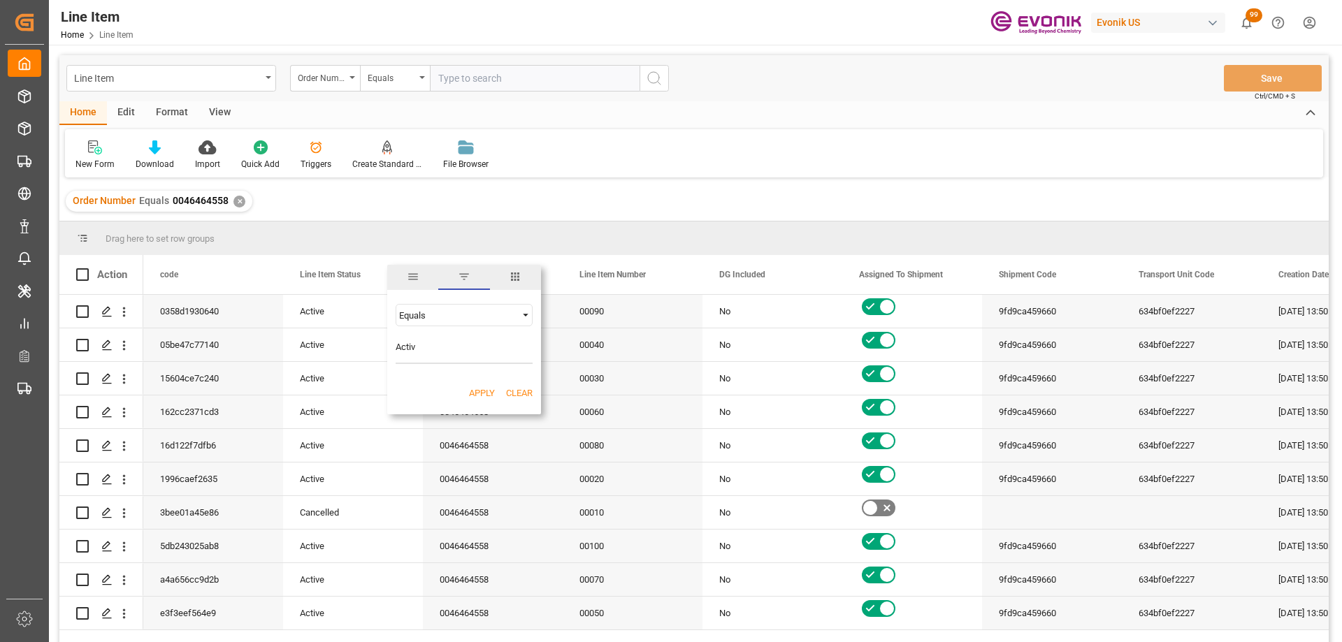
type input "Active"
click at [480, 395] on button "Apply" at bounding box center [482, 394] width 26 height 14
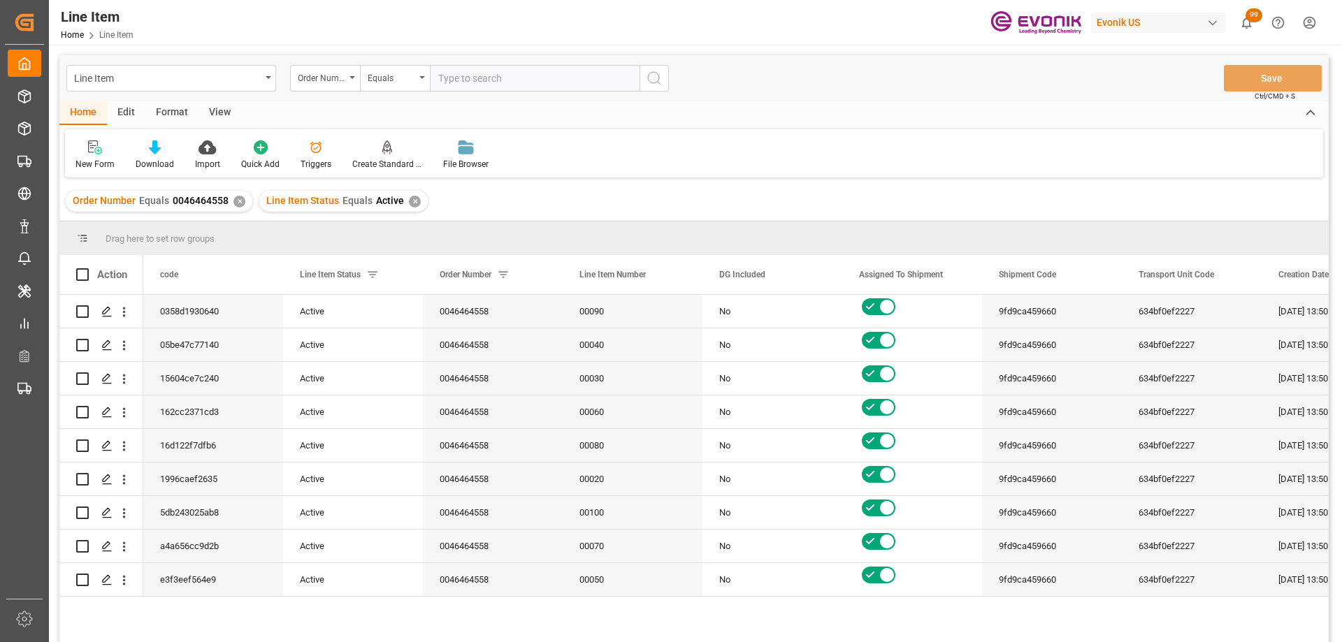
click at [220, 108] on div "View" at bounding box center [220, 113] width 43 height 24
click at [158, 149] on icon at bounding box center [159, 148] width 14 height 14
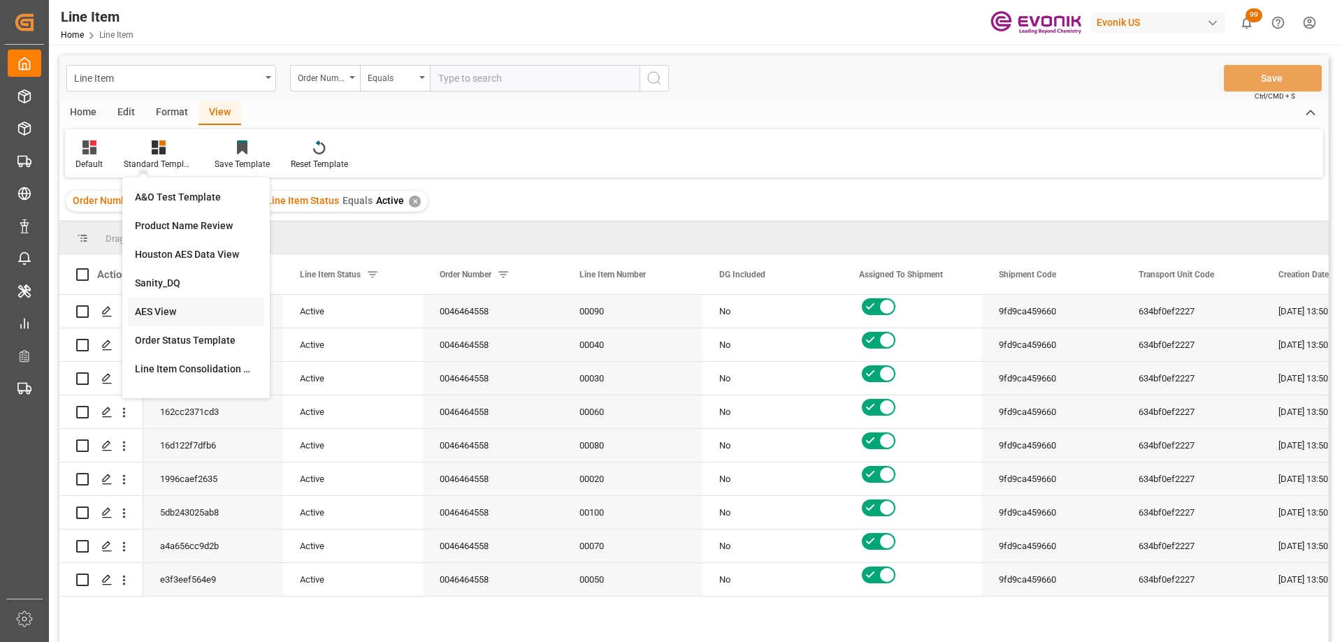
click at [165, 305] on div "AES View" at bounding box center [196, 312] width 122 height 15
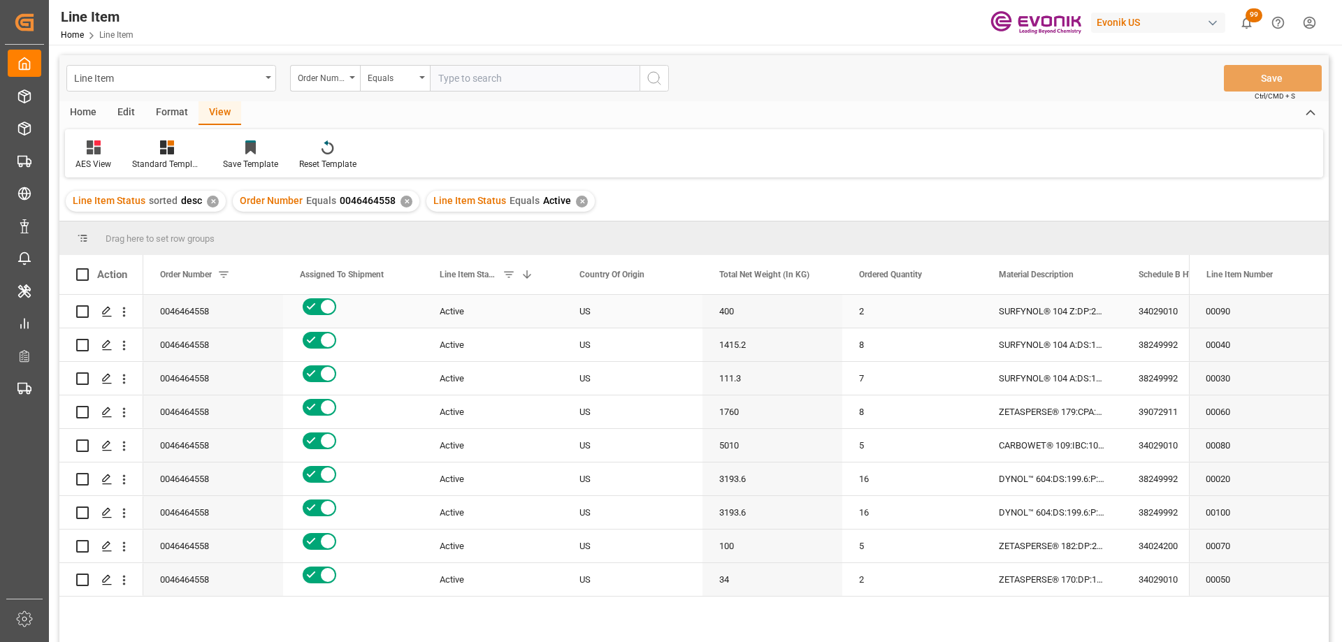
click at [428, 315] on div "Active" at bounding box center [493, 311] width 140 height 33
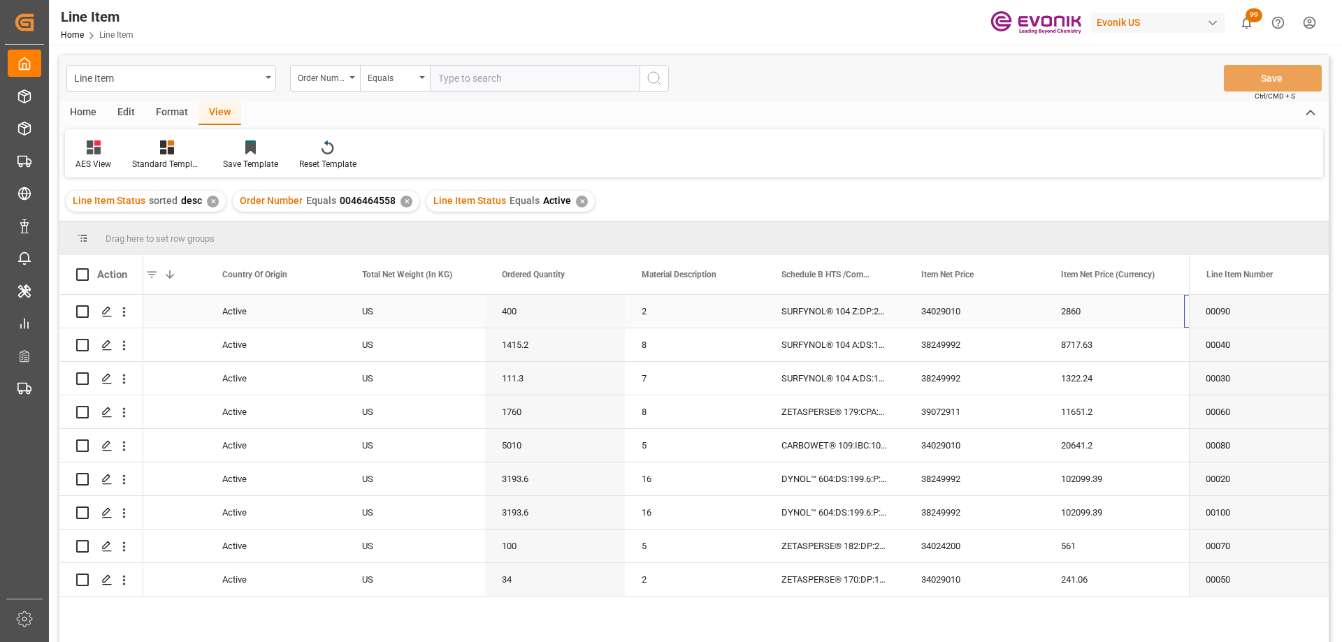
scroll to position [0, 357]
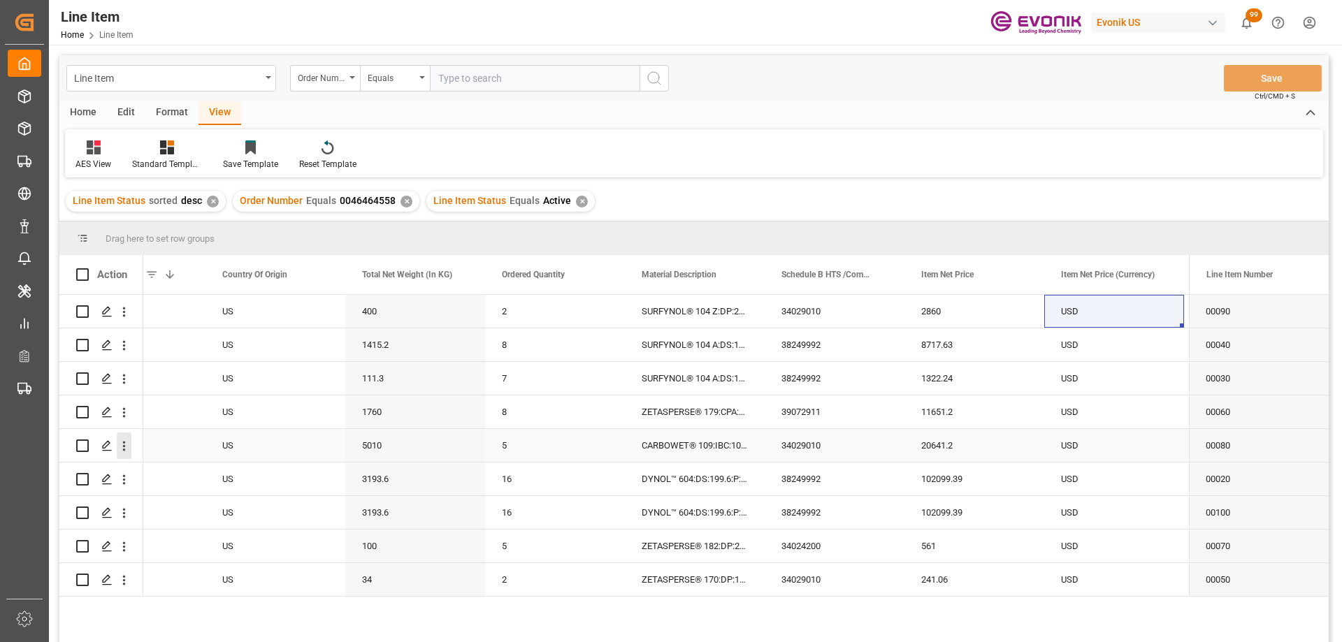
click at [127, 445] on icon "open menu" at bounding box center [124, 446] width 15 height 15
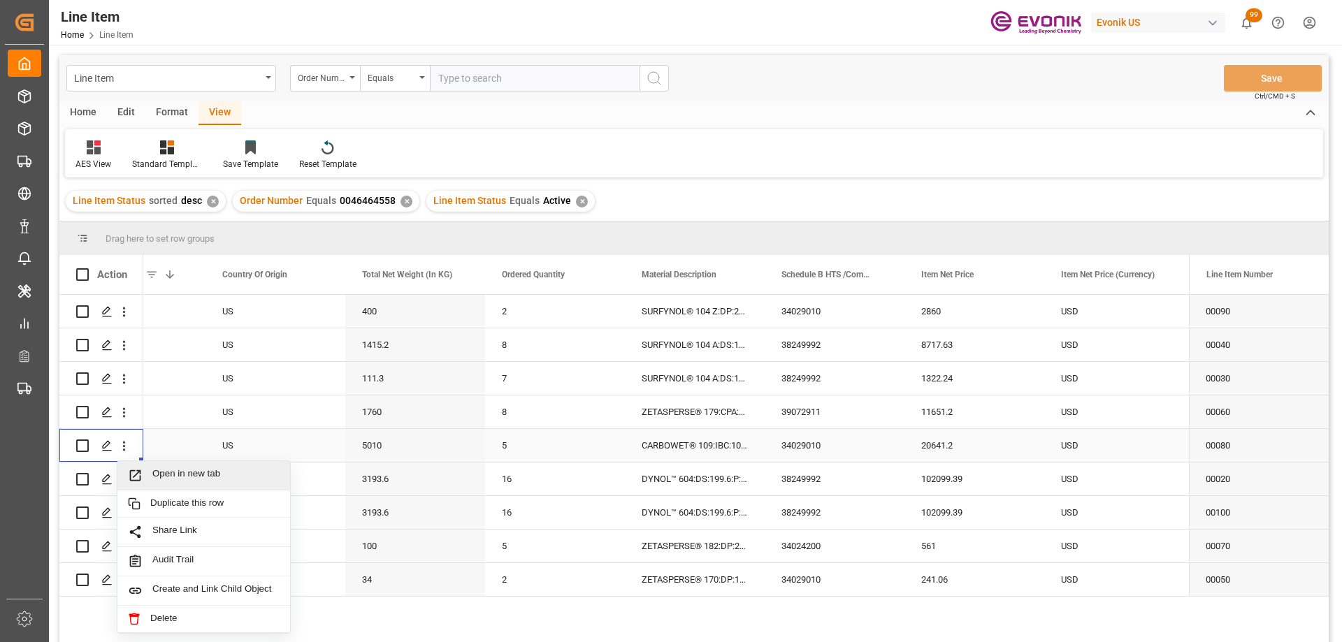
click at [152, 475] on span "Open in new tab" at bounding box center [215, 475] width 127 height 15
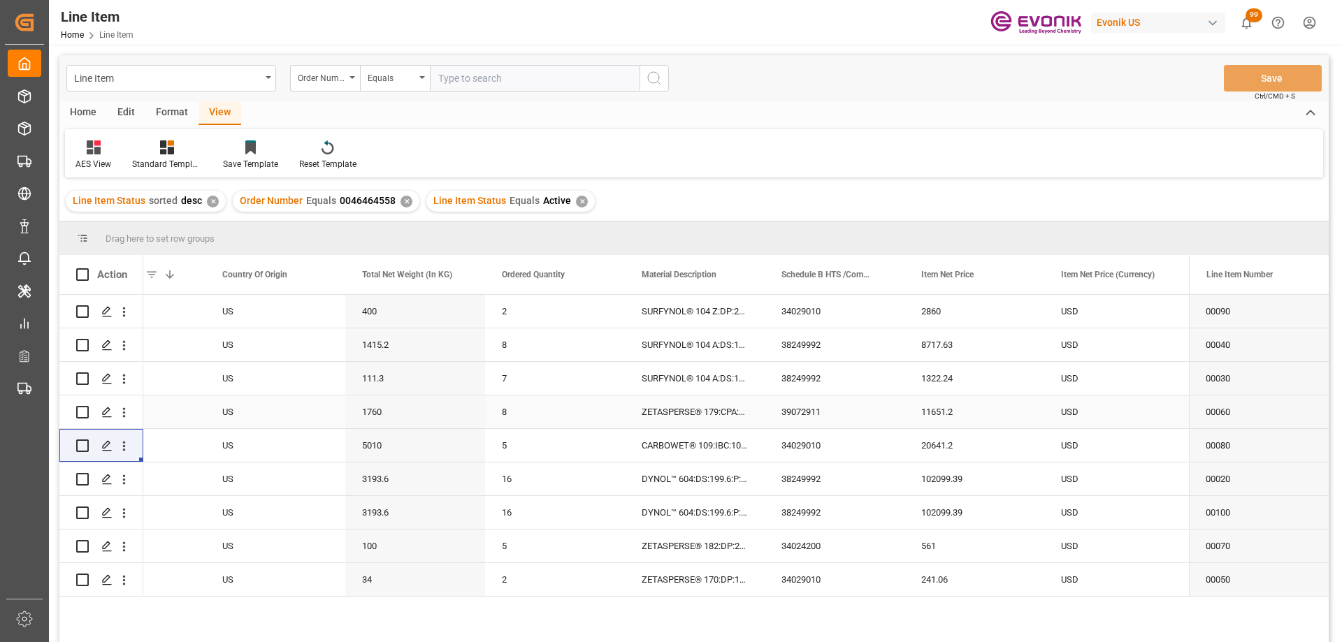
click at [855, 420] on div "39072911" at bounding box center [835, 412] width 140 height 33
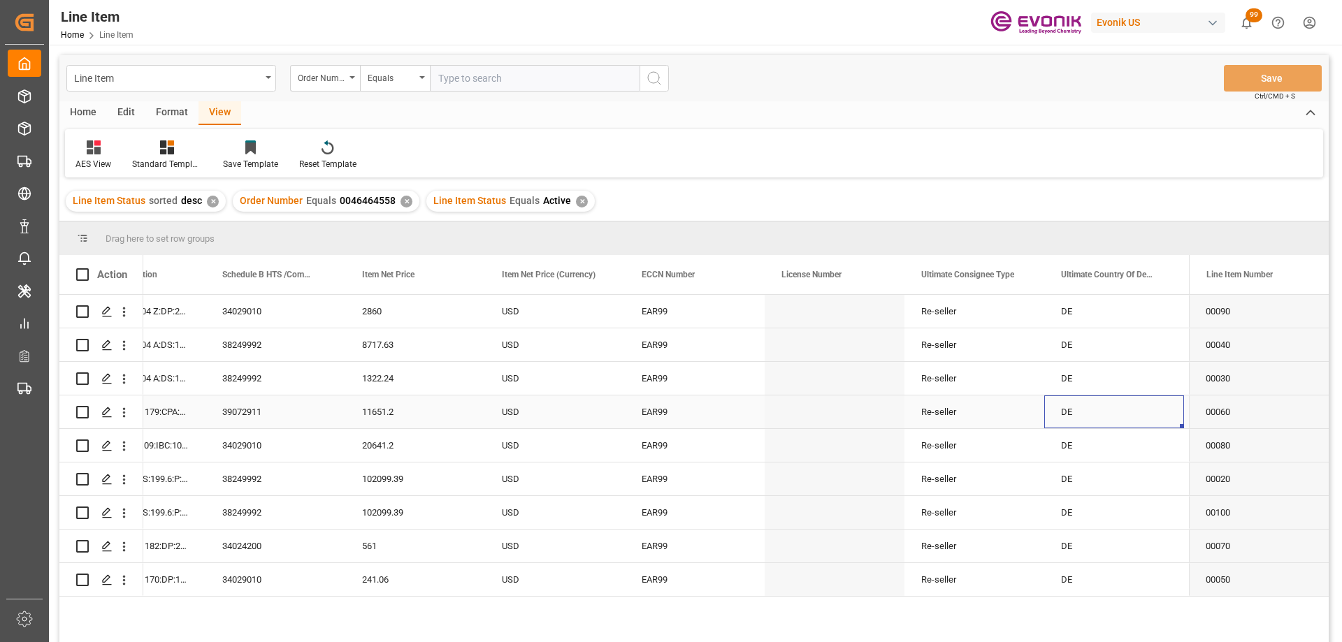
scroll to position [0, 1056]
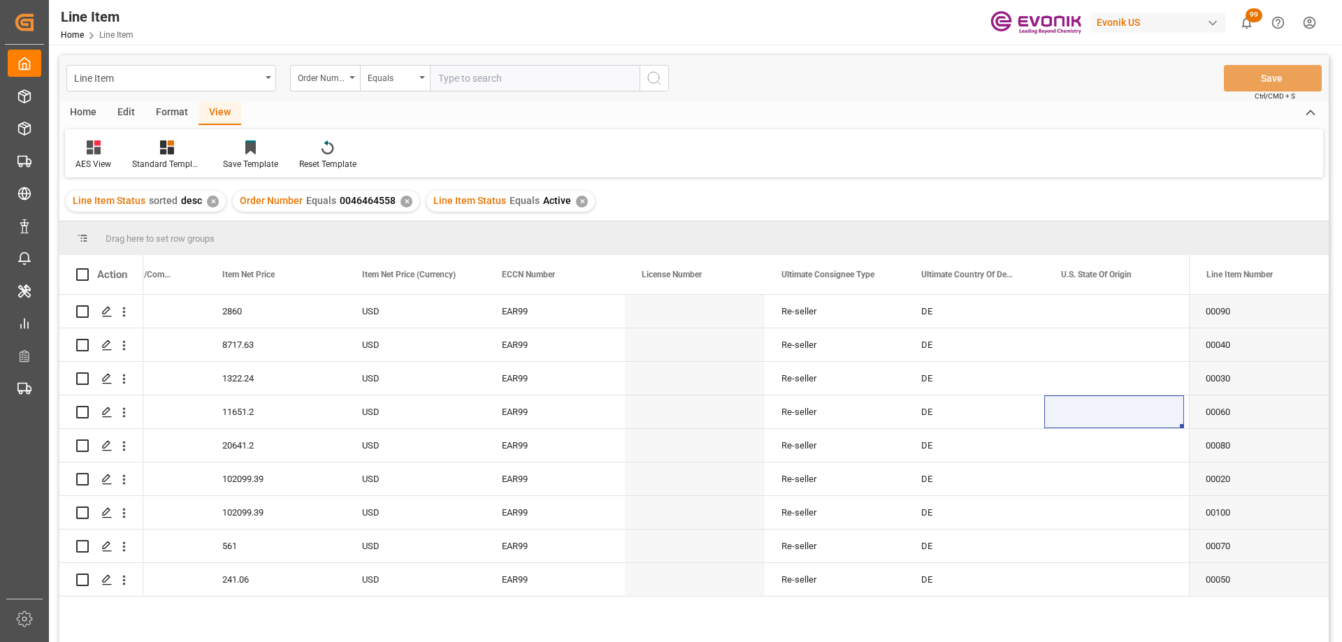
click at [510, 85] on input "text" at bounding box center [535, 78] width 210 height 27
paste input "2007055276"
type input "2007055276"
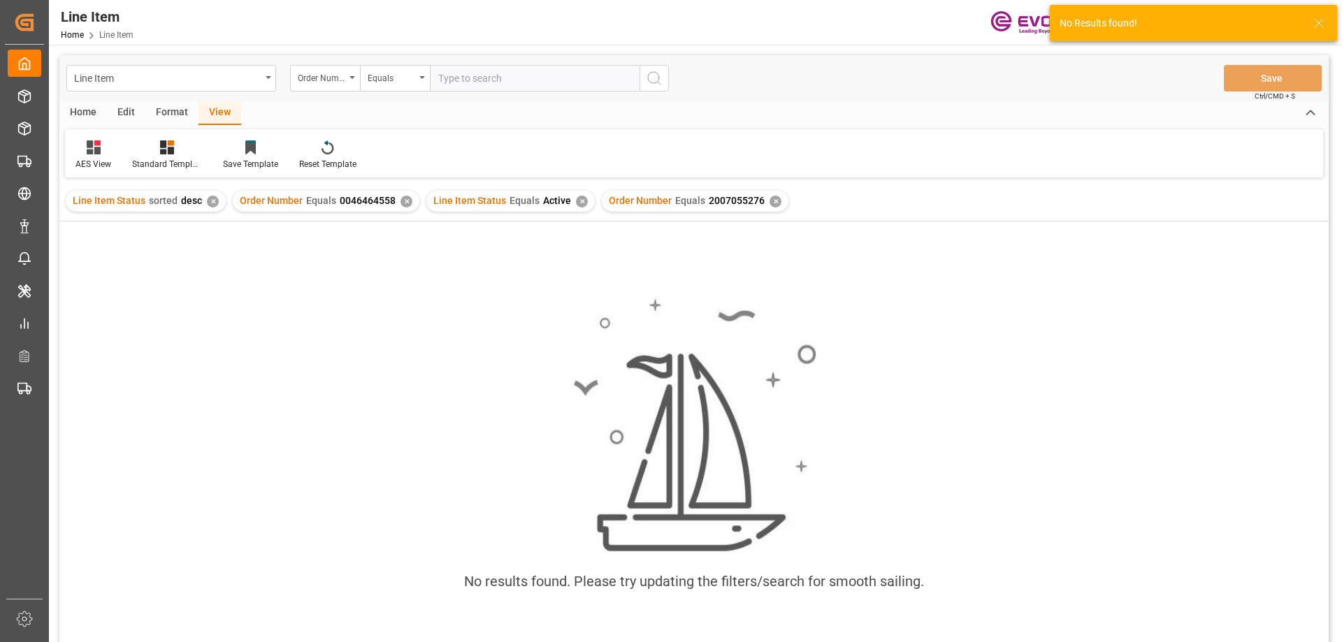
click at [401, 201] on div "✕" at bounding box center [407, 202] width 12 height 12
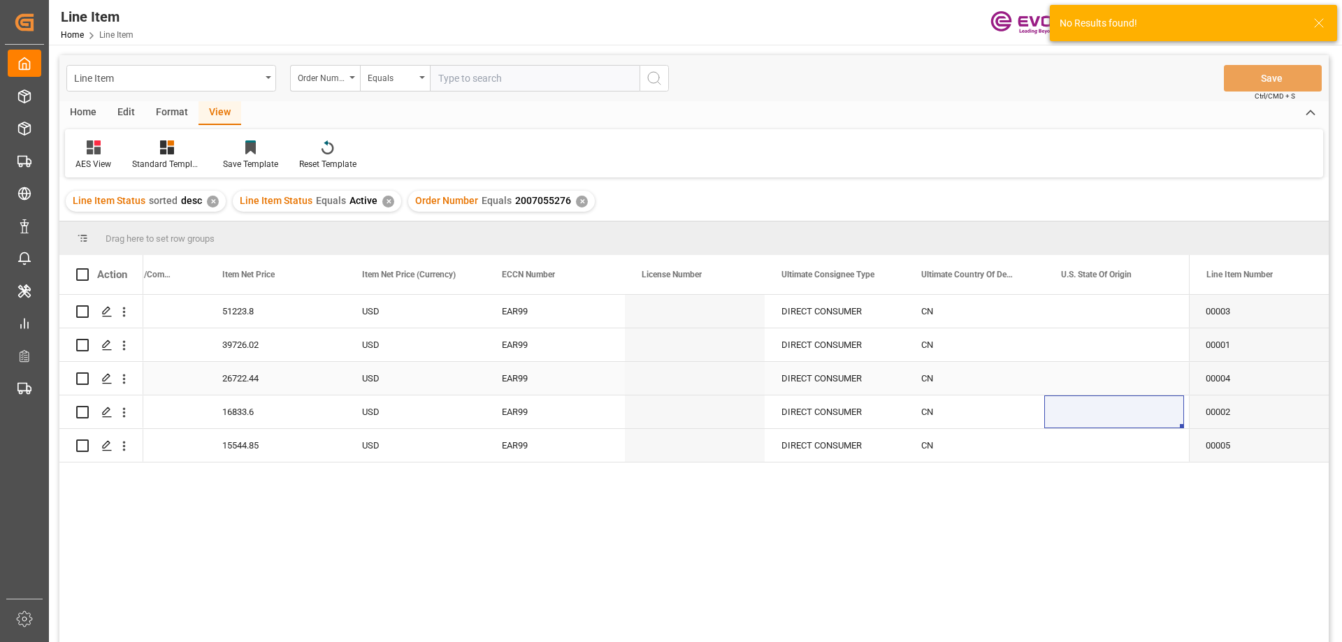
click at [560, 391] on div "EAR99" at bounding box center [555, 379] width 106 height 32
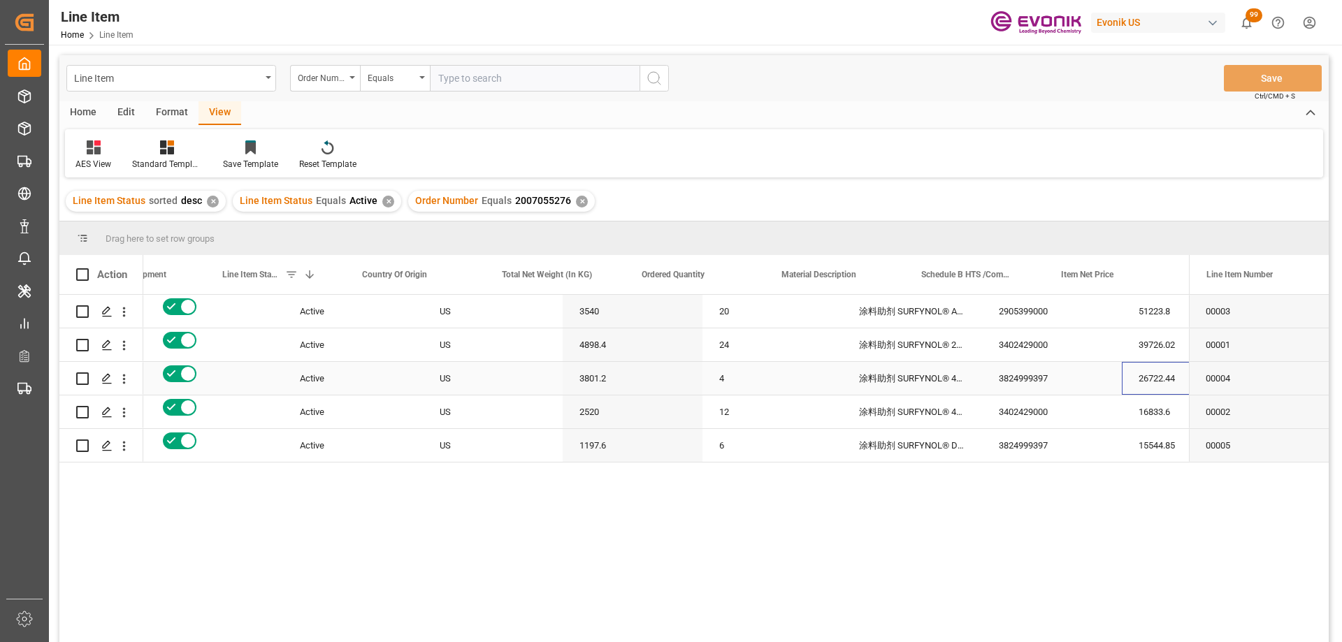
scroll to position [0, 217]
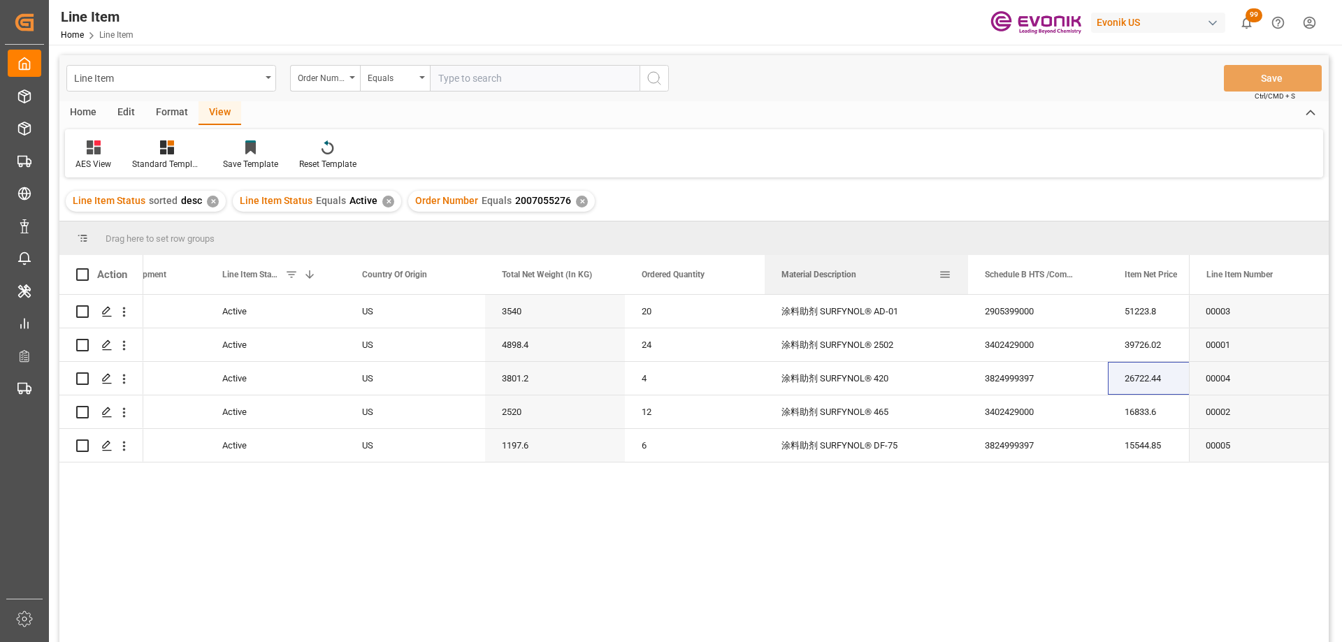
drag, startPoint x: 903, startPoint y: 269, endPoint x: 966, endPoint y: 259, distance: 64.4
click at [966, 259] on div at bounding box center [968, 274] width 6 height 39
click at [466, 343] on div "US" at bounding box center [415, 345] width 140 height 33
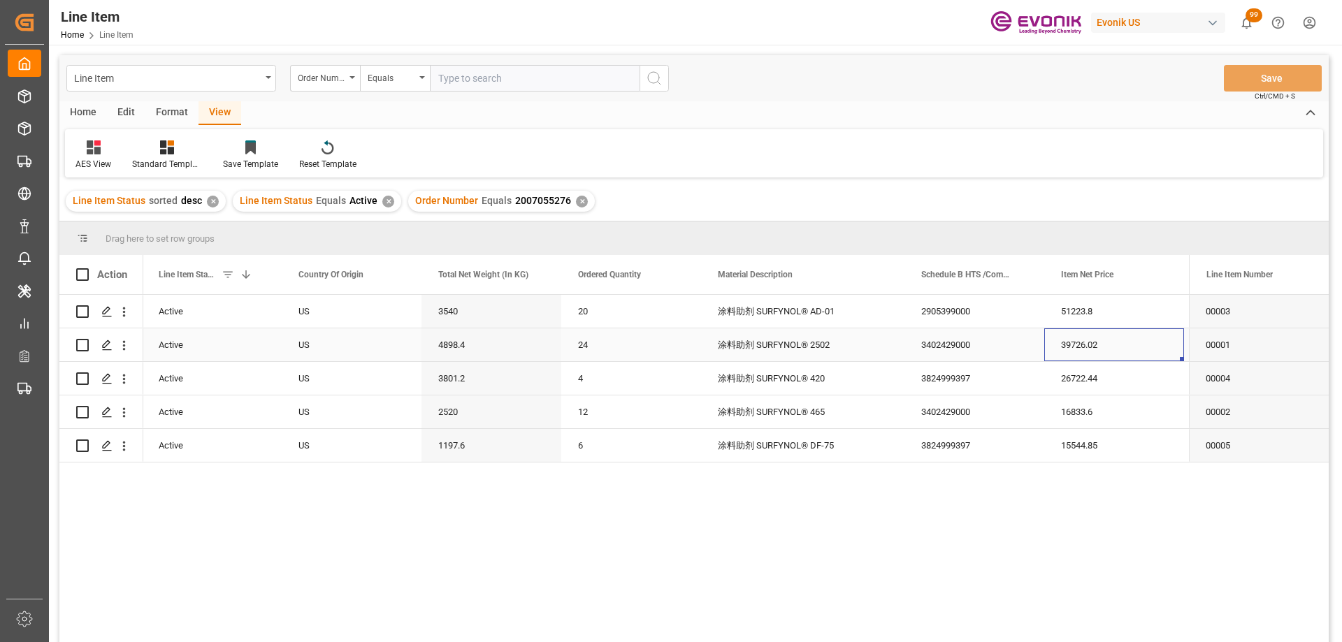
scroll to position [0, 421]
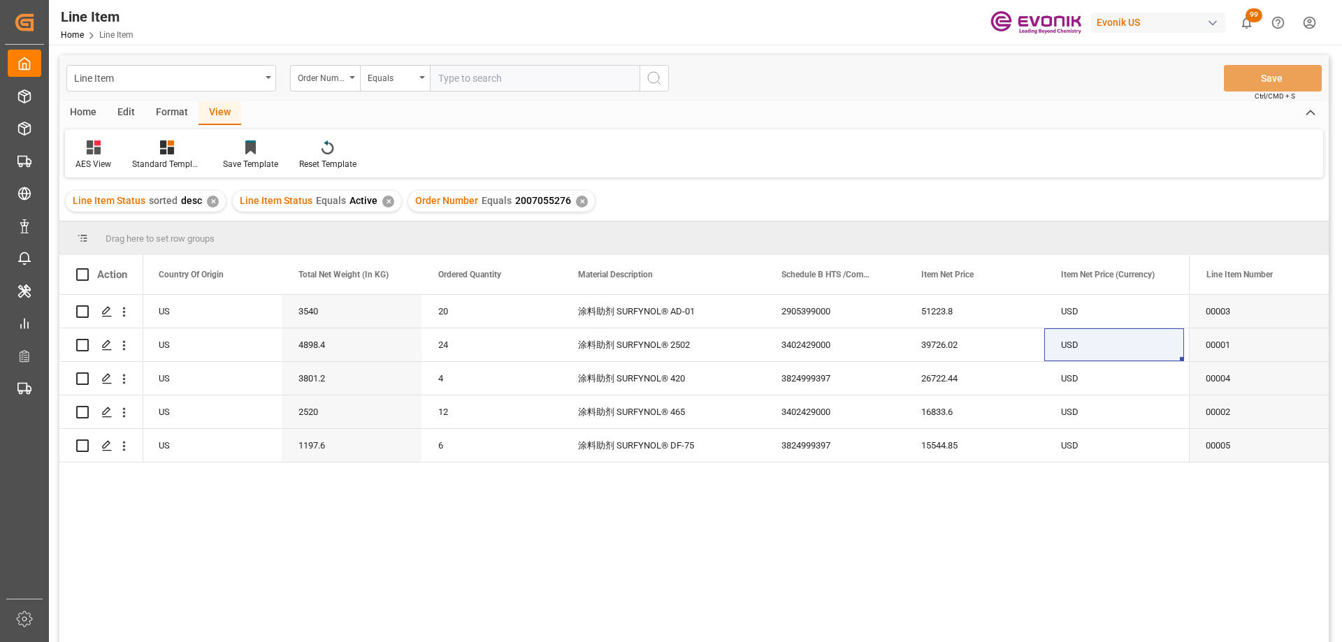
click at [1061, 465] on div "涂料助剂 SURFYNOL® AD-01 2905399000 51223.8 USD 20 3540 US Active EAR99 涂料助剂 SURFYN…" at bounding box center [666, 473] width 1046 height 357
click at [994, 420] on div "16833.6" at bounding box center [975, 412] width 140 height 33
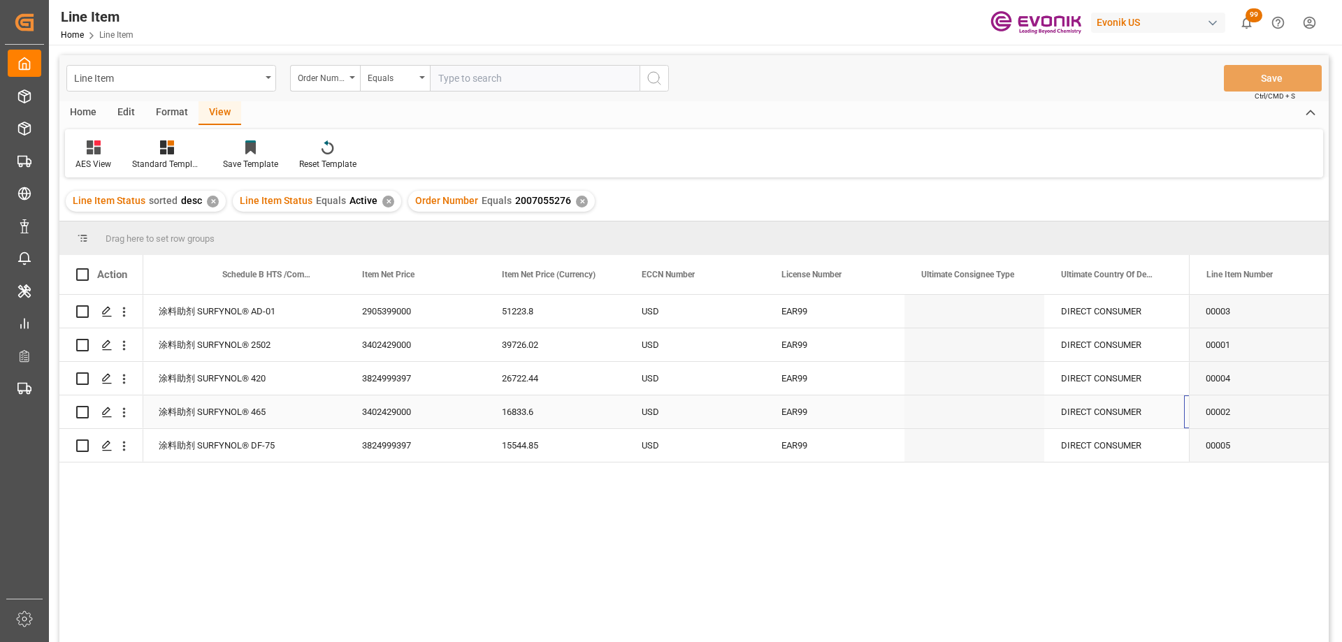
scroll to position [0, 980]
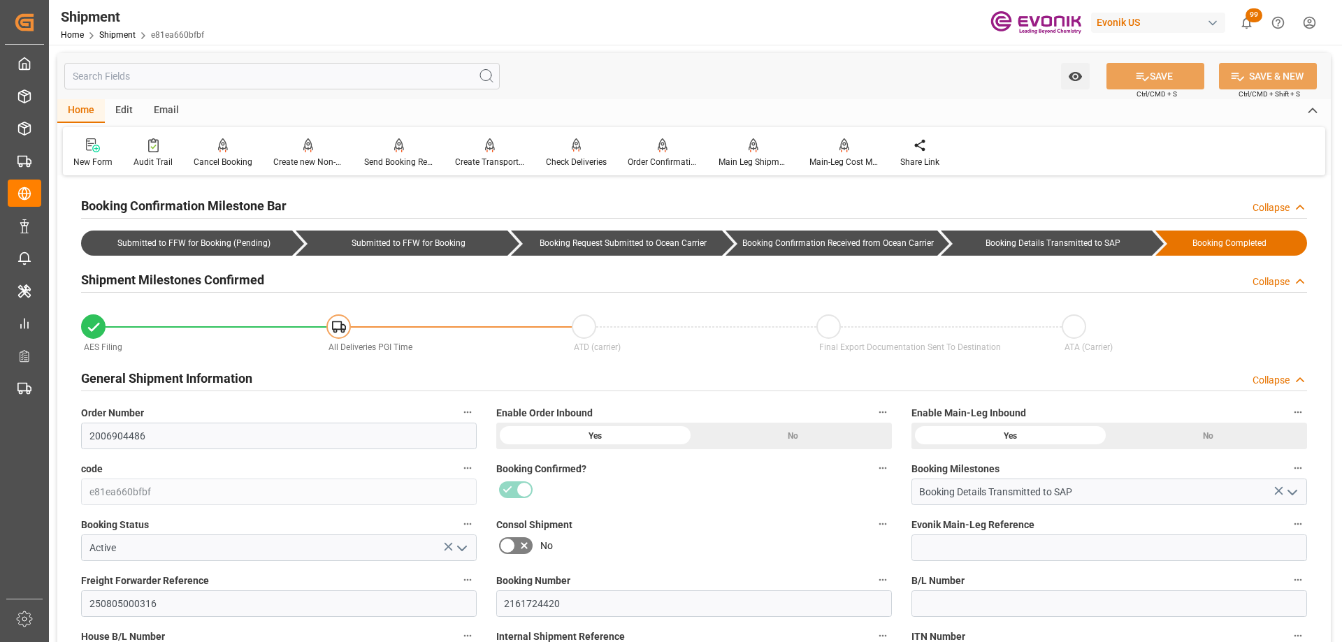
scroll to position [699, 0]
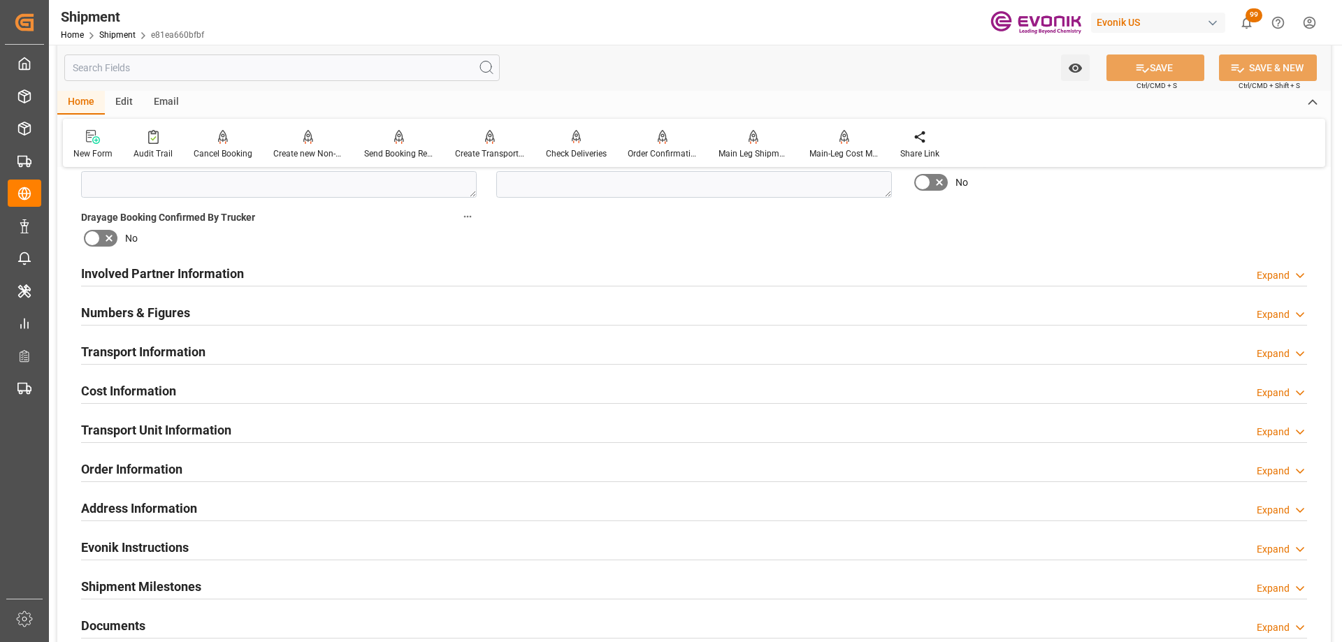
click at [201, 359] on h2 "Transport Information" at bounding box center [143, 352] width 124 height 19
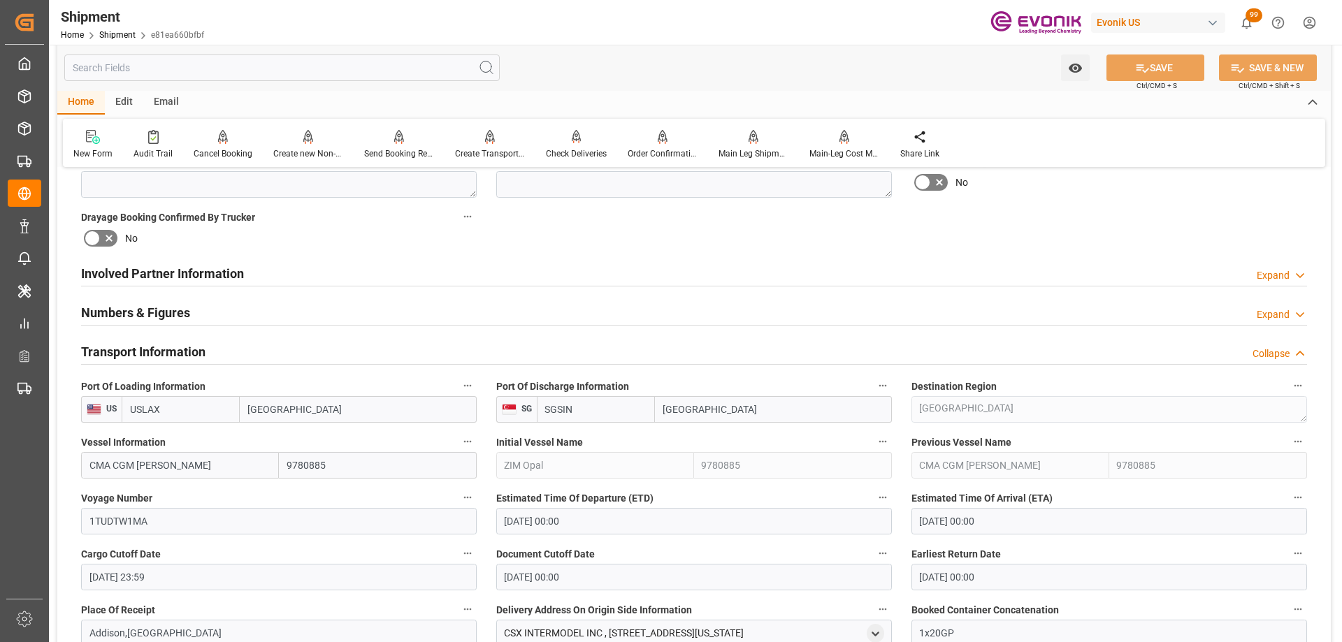
scroll to position [839, 0]
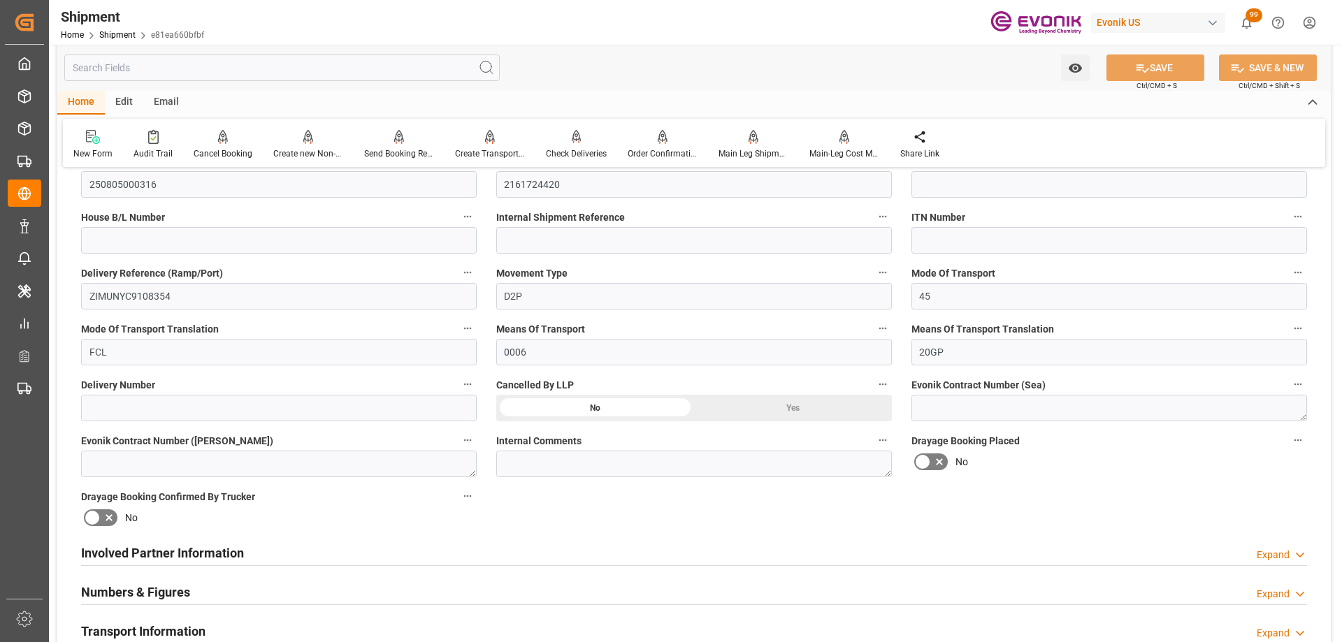
scroll to position [699, 0]
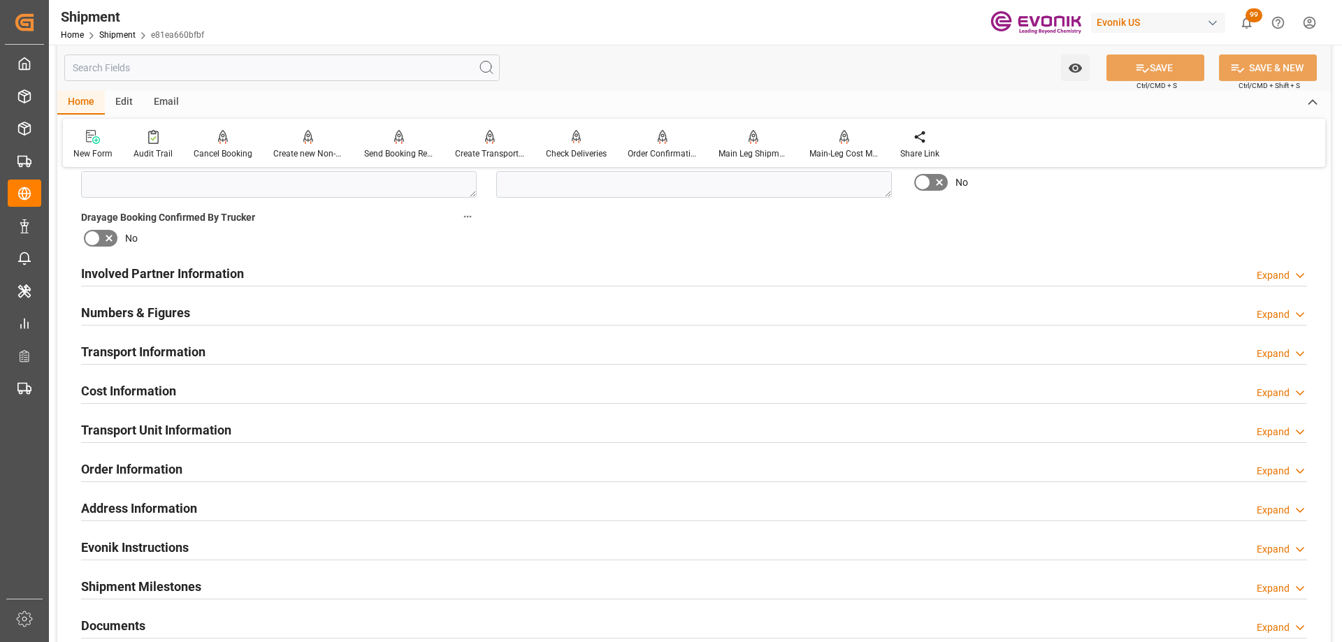
click at [231, 347] on div "Transport Information Expand" at bounding box center [694, 351] width 1226 height 27
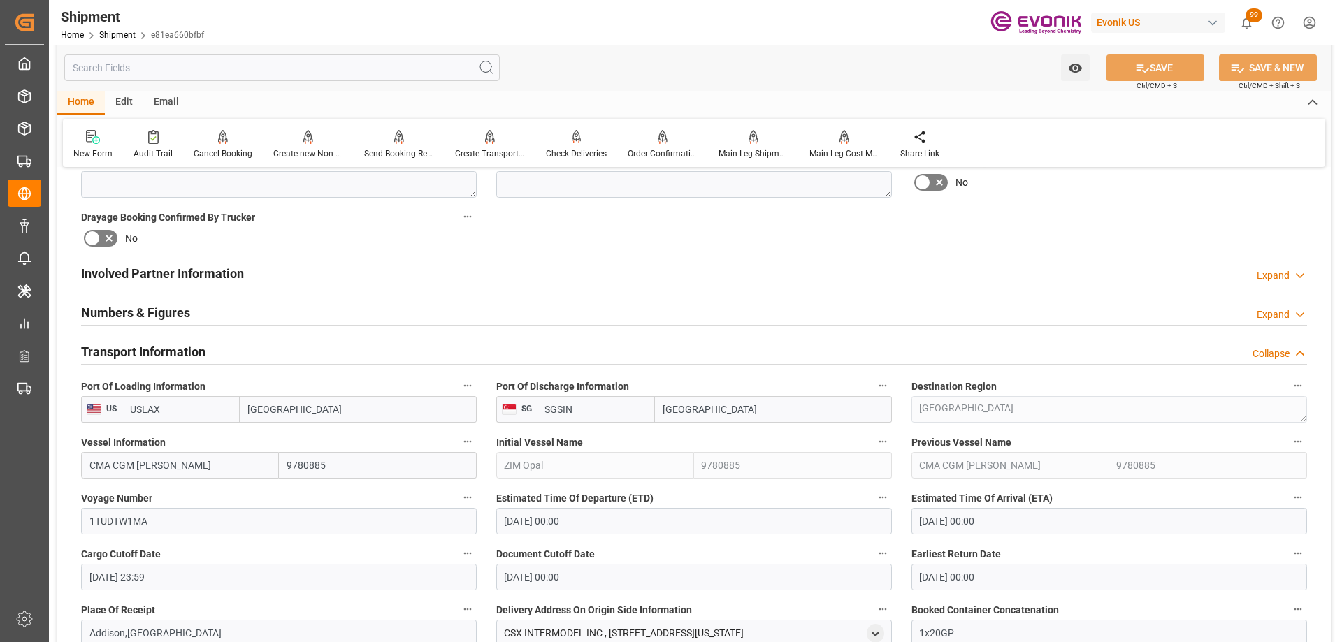
scroll to position [769, 0]
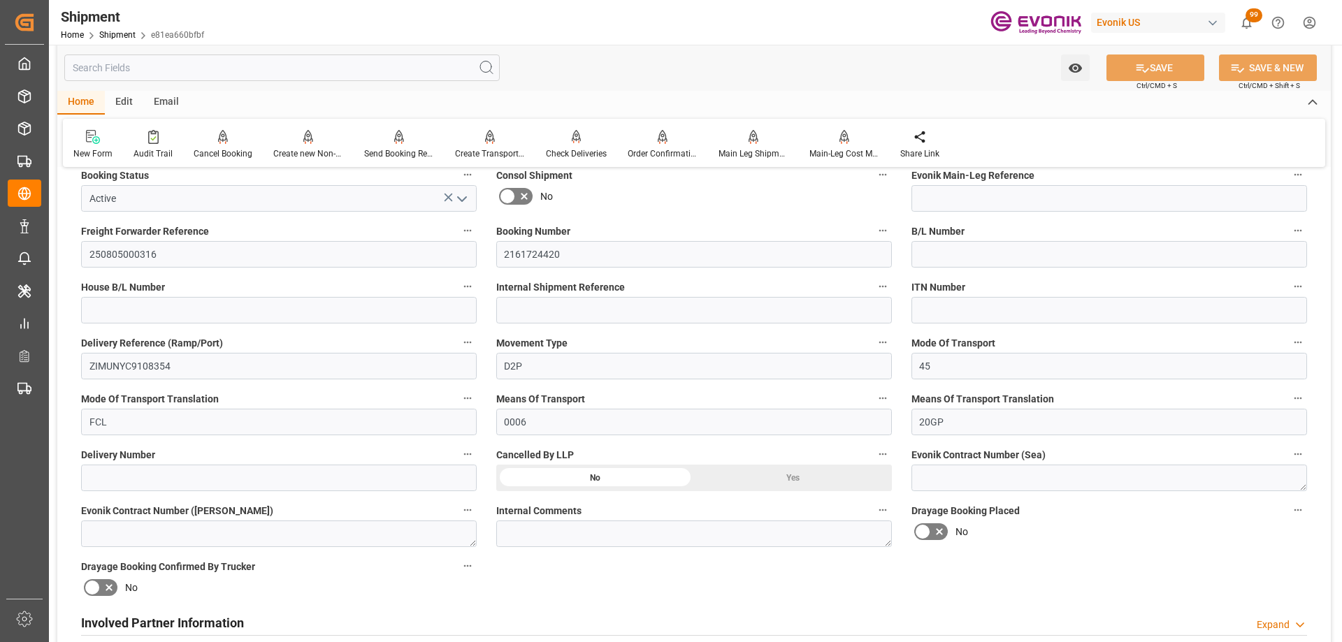
scroll to position [629, 0]
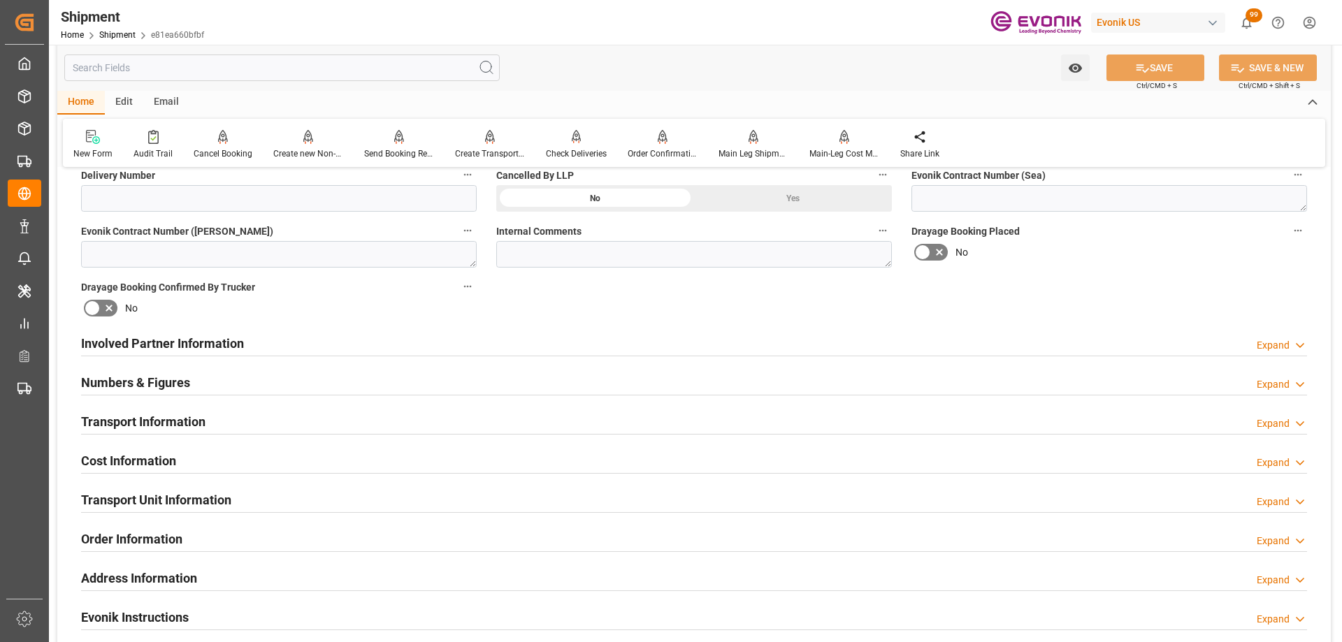
click at [240, 423] on div "Transport Information Expand" at bounding box center [694, 421] width 1226 height 27
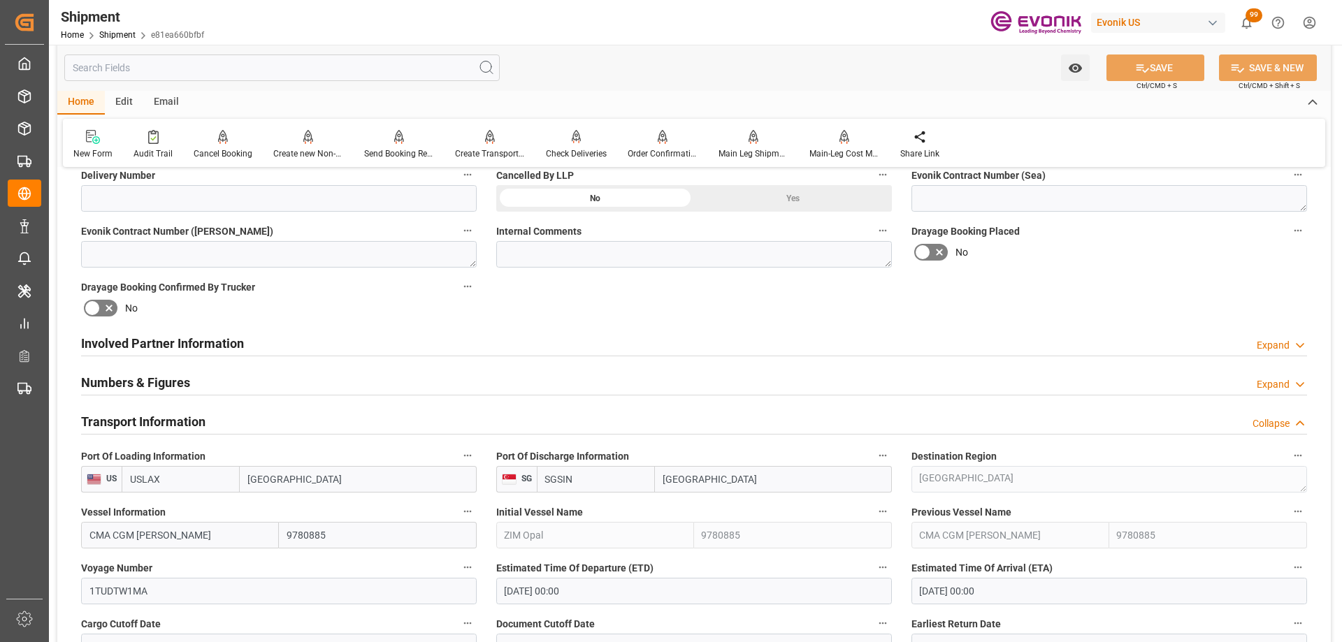
scroll to position [769, 0]
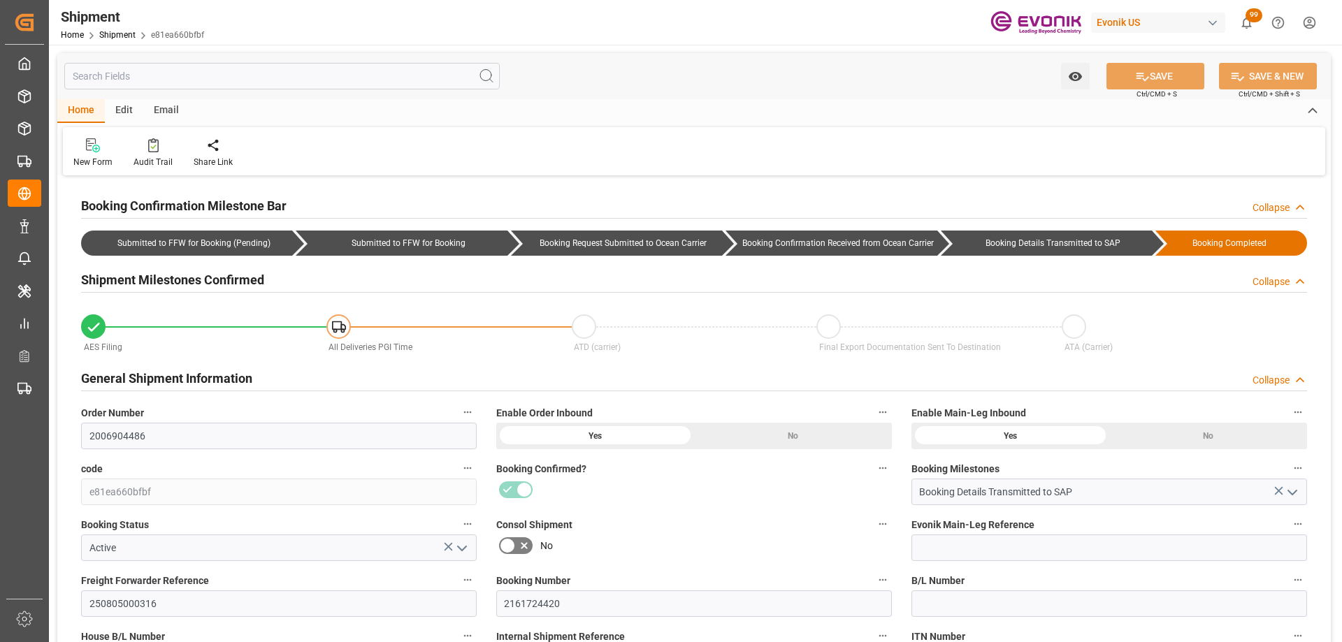
type input "AC Containerline"
type input "AC Containerline GmbH"
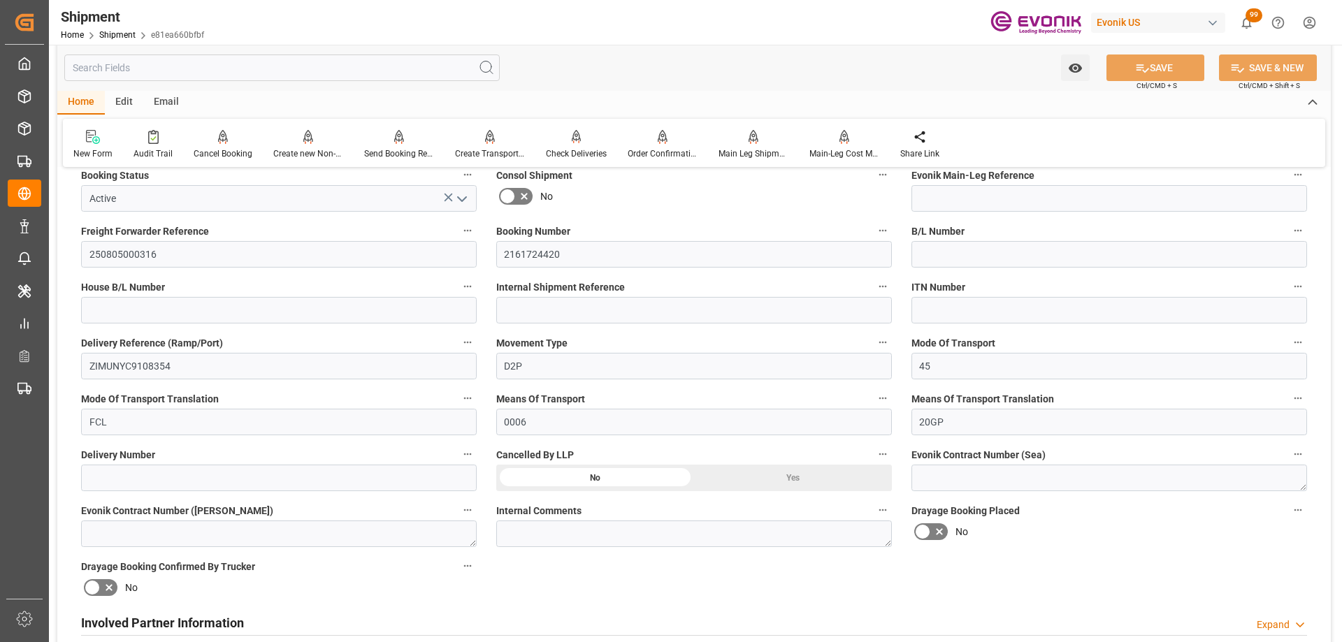
scroll to position [629, 0]
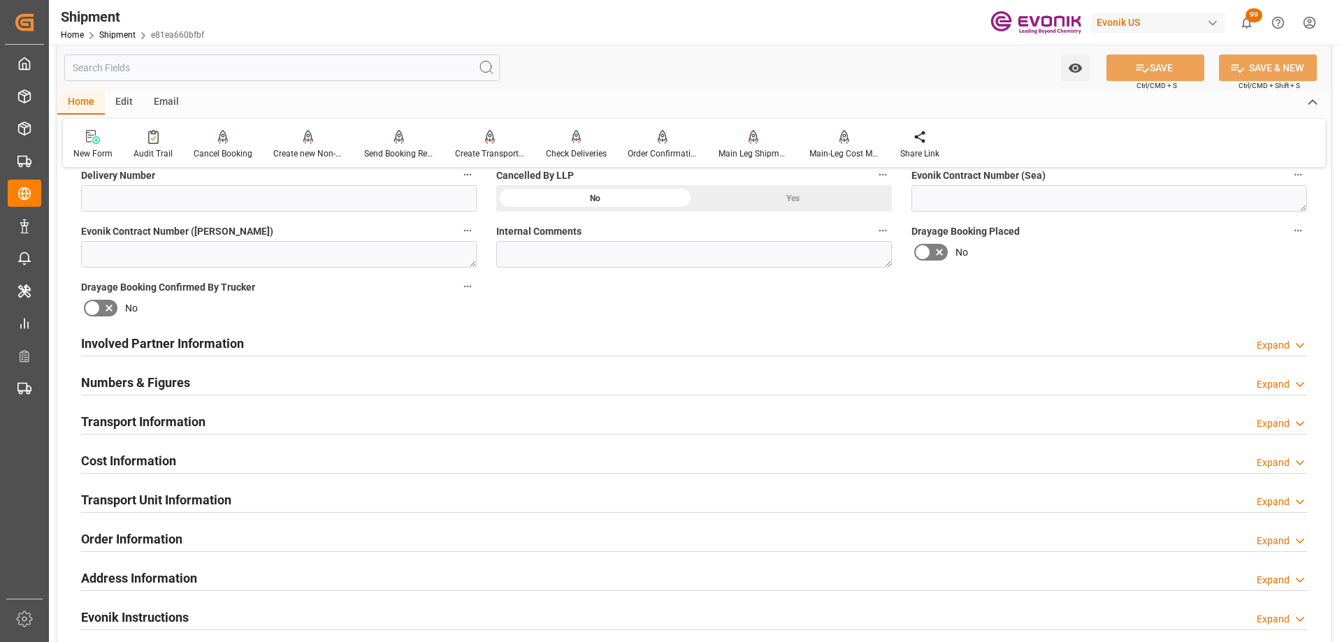
click at [309, 344] on div "Involved Partner Information Expand" at bounding box center [694, 342] width 1226 height 27
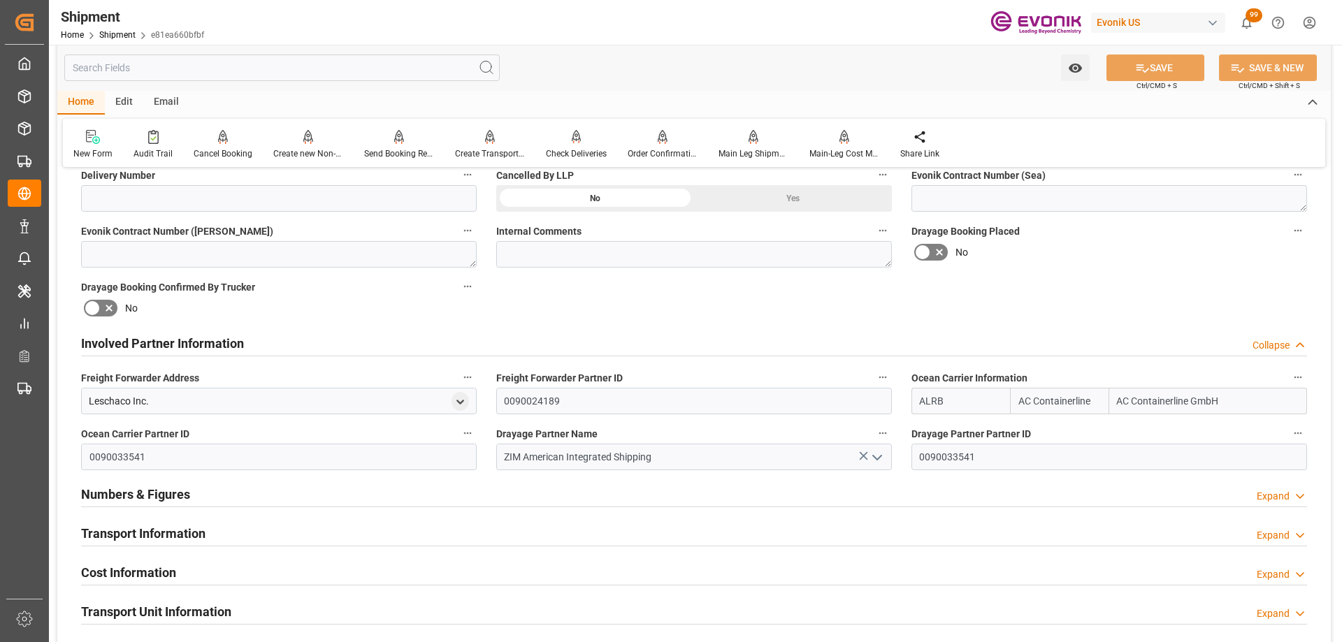
click at [196, 491] on div "Numbers & Figures Expand" at bounding box center [694, 493] width 1226 height 27
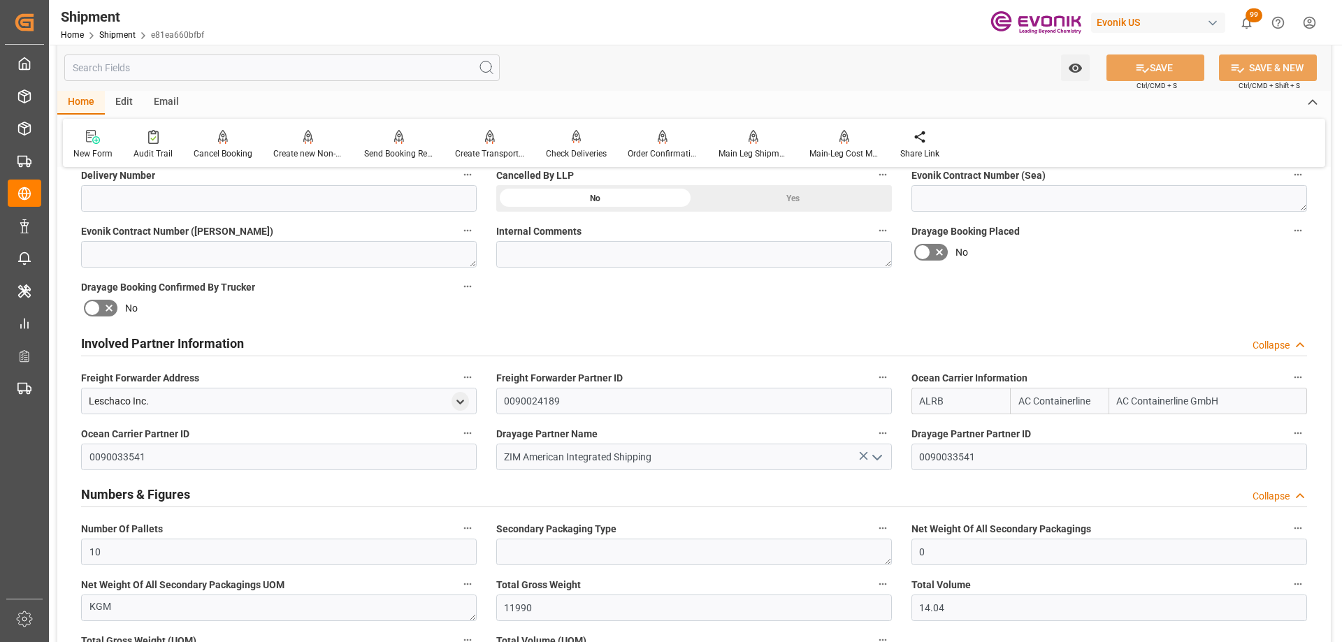
scroll to position [839, 0]
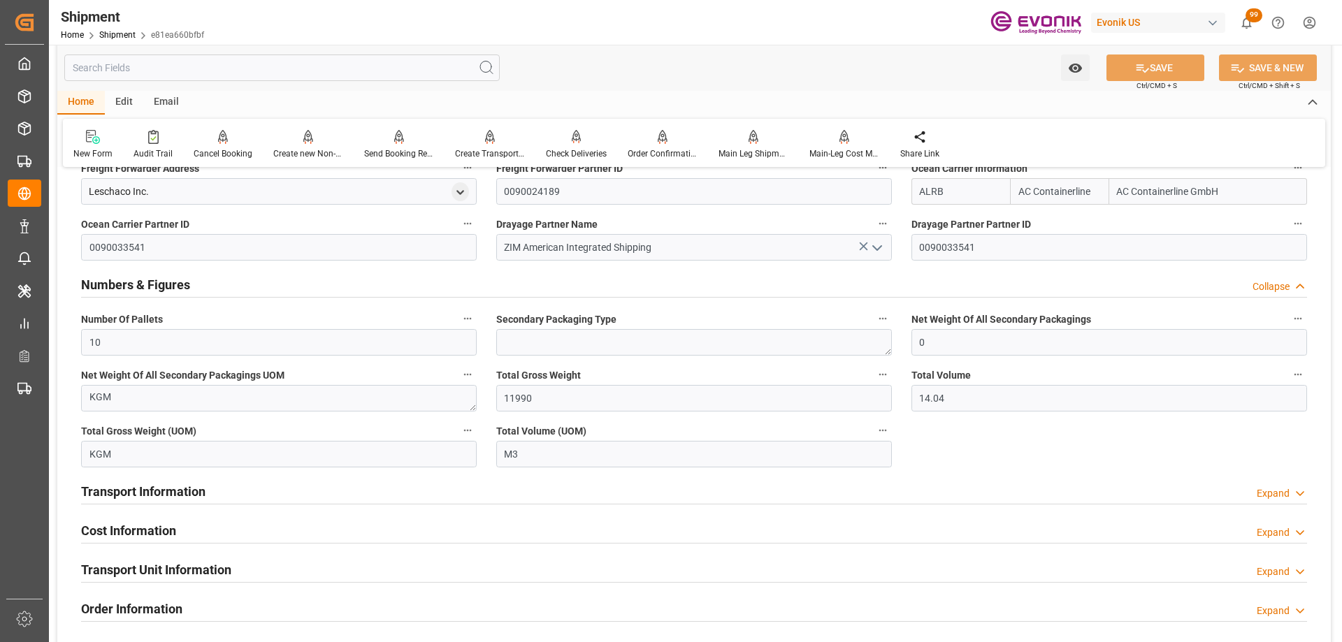
click at [261, 498] on div "Transport Information Expand" at bounding box center [694, 490] width 1226 height 27
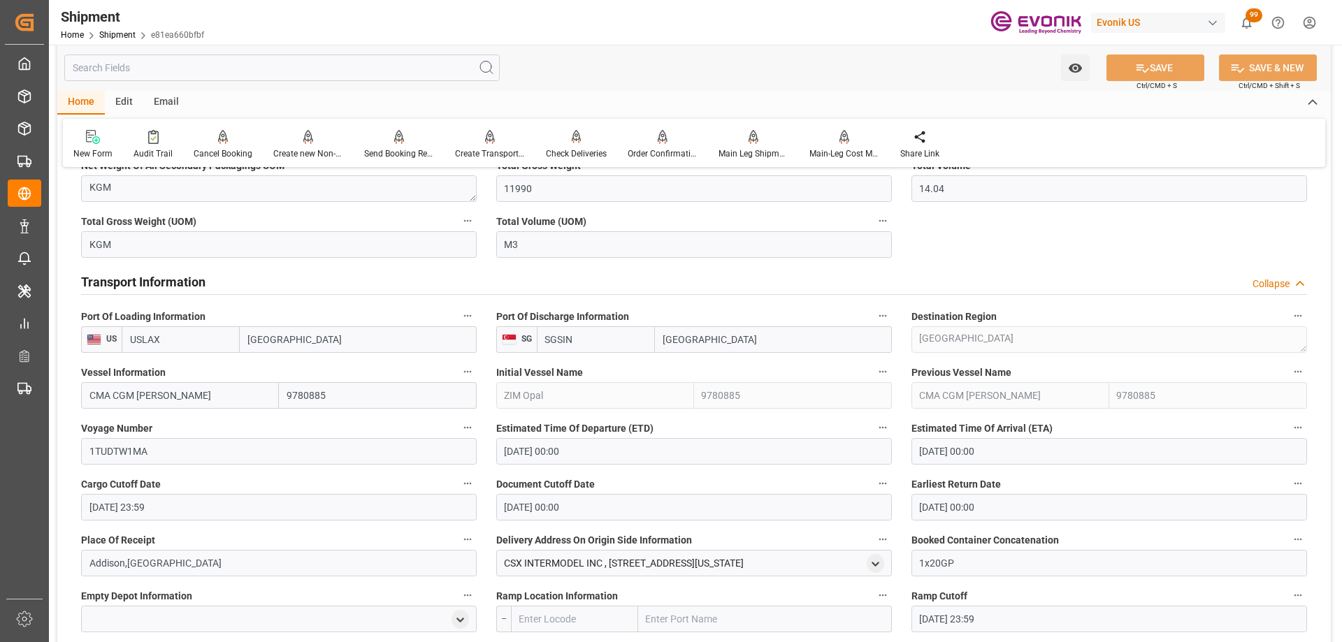
scroll to position [1119, 0]
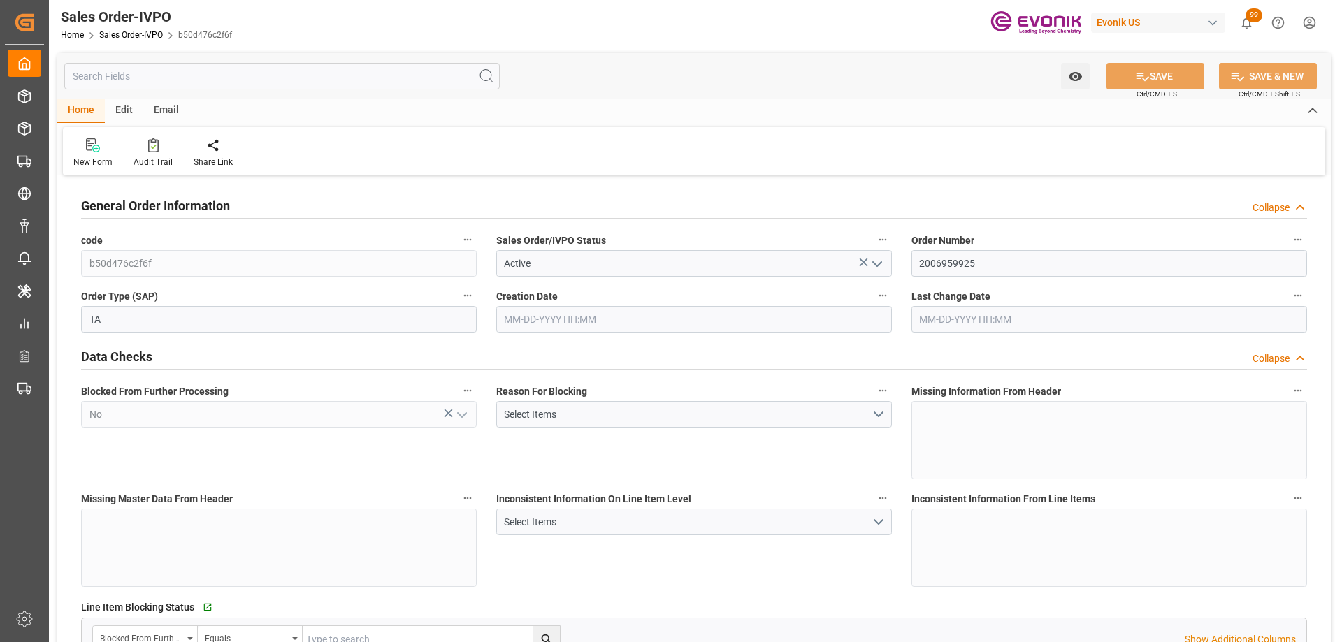
type input "GBSOU"
type input "0"
type input "1"
type input "2"
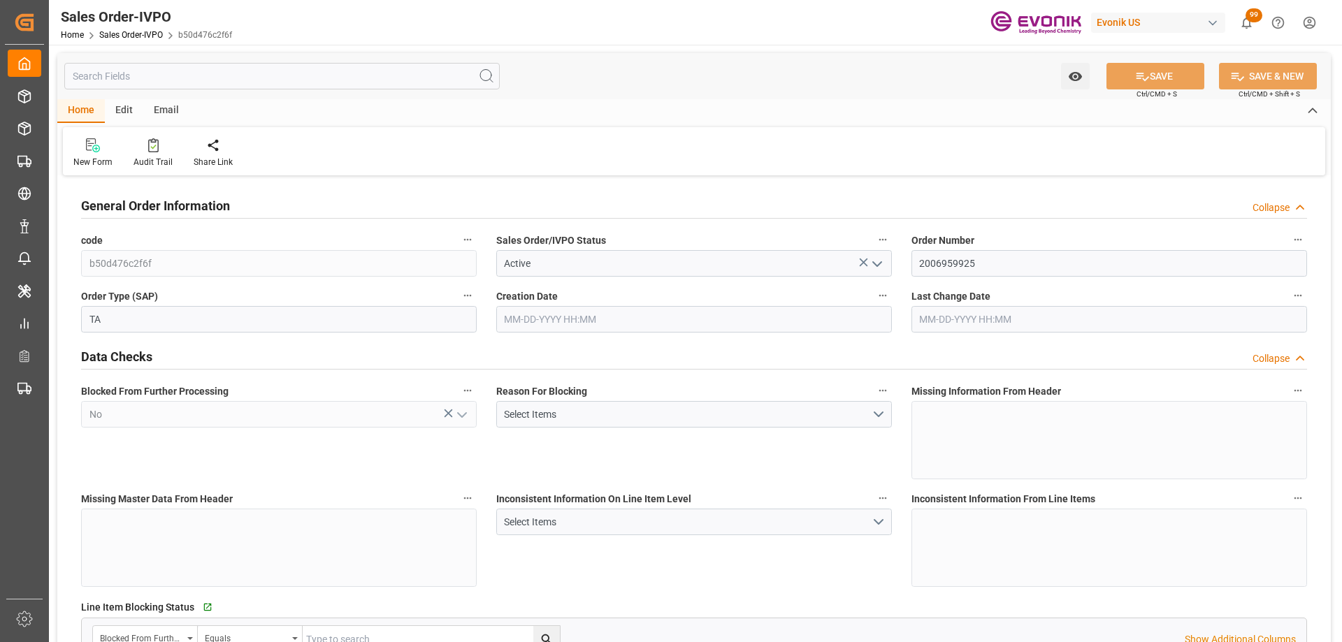
type input "18687.36"
type input "76.1408"
type input "19000"
type input "60"
type input "04-23-2025 18:47"
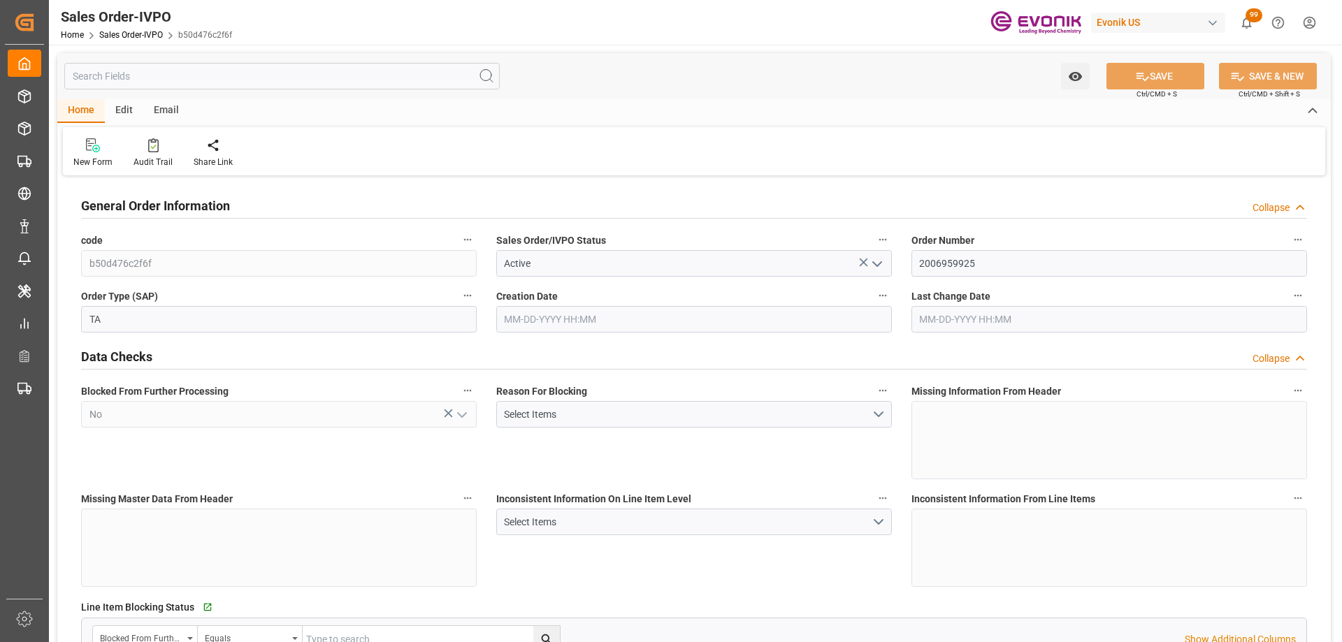
type input "07-23-2025 12:05"
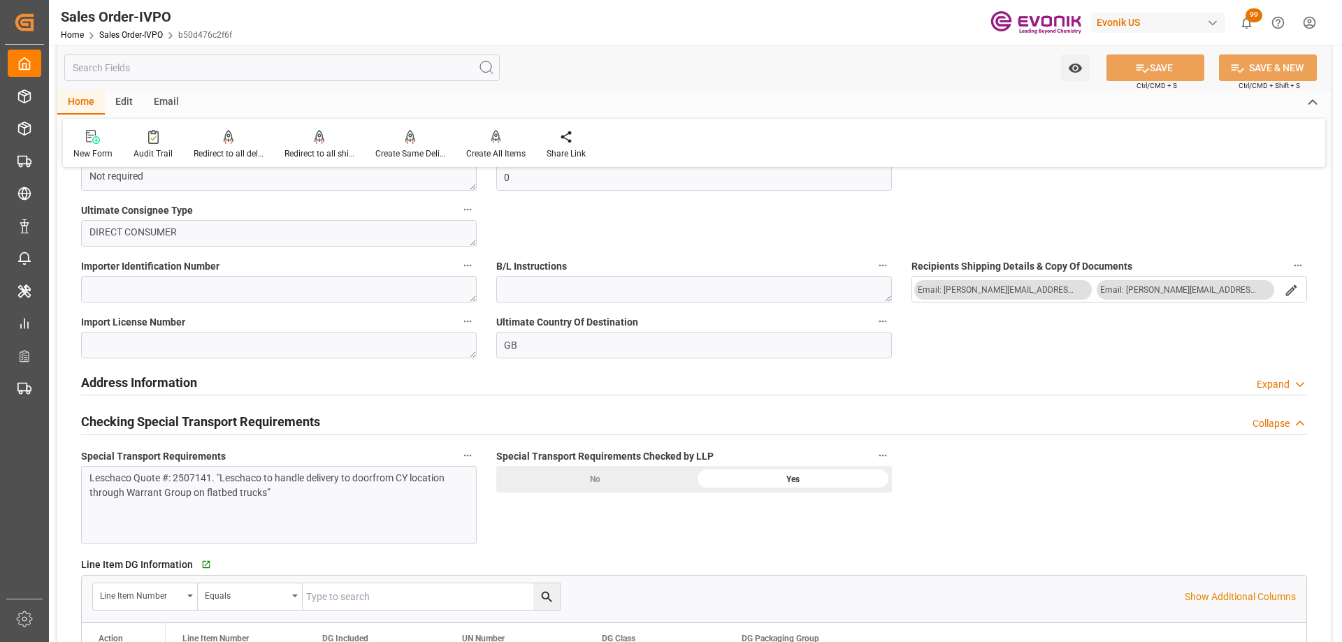
scroll to position [1678, 0]
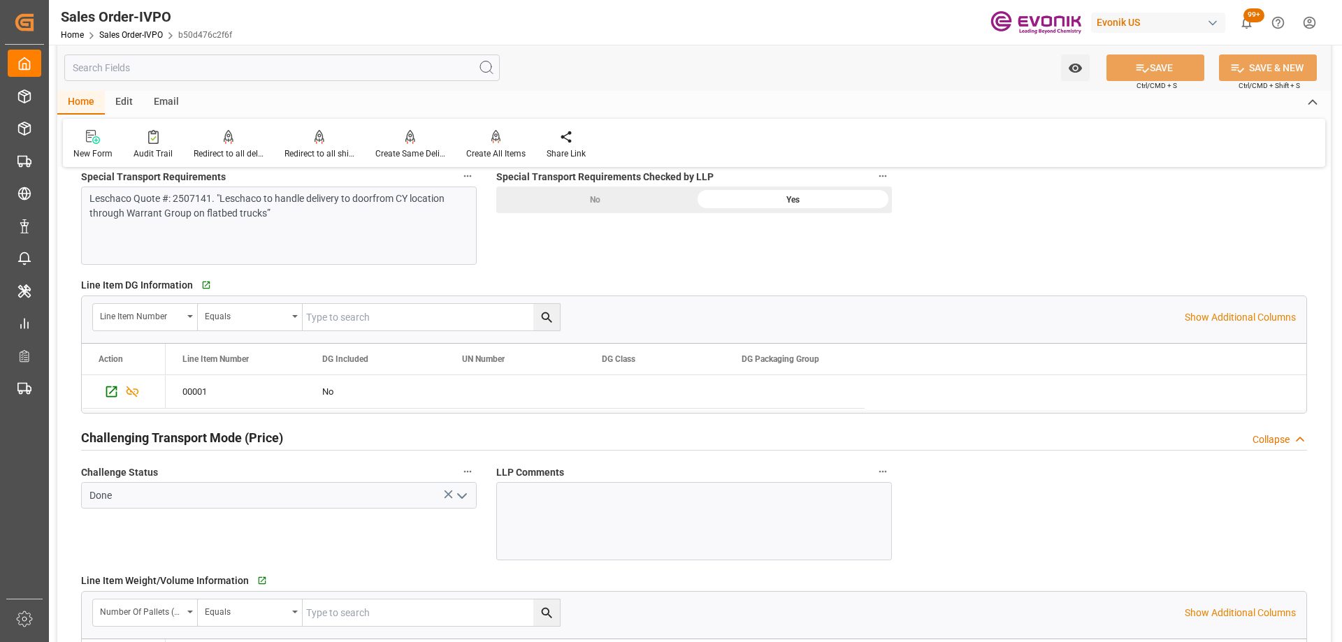
click at [919, 245] on div "General Order Information Collapse code b50d476c2f6f Sales Order/IVPO Status Ac…" at bounding box center [694, 41] width 1274 height 3079
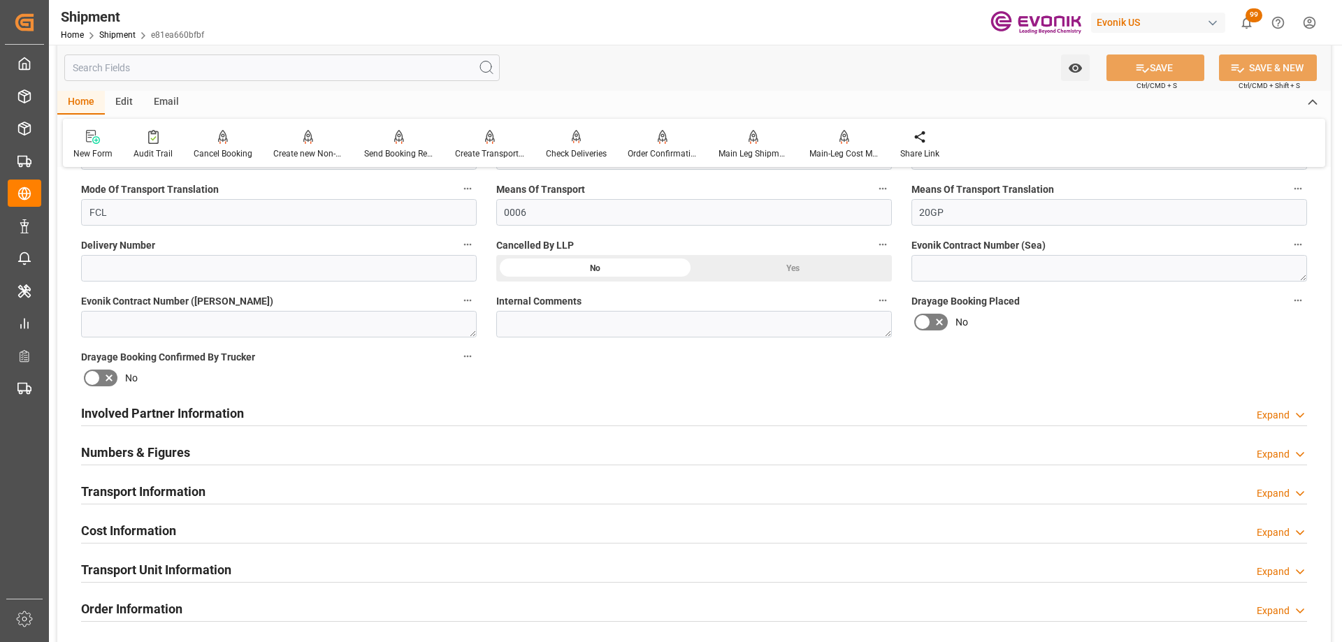
scroll to position [769, 0]
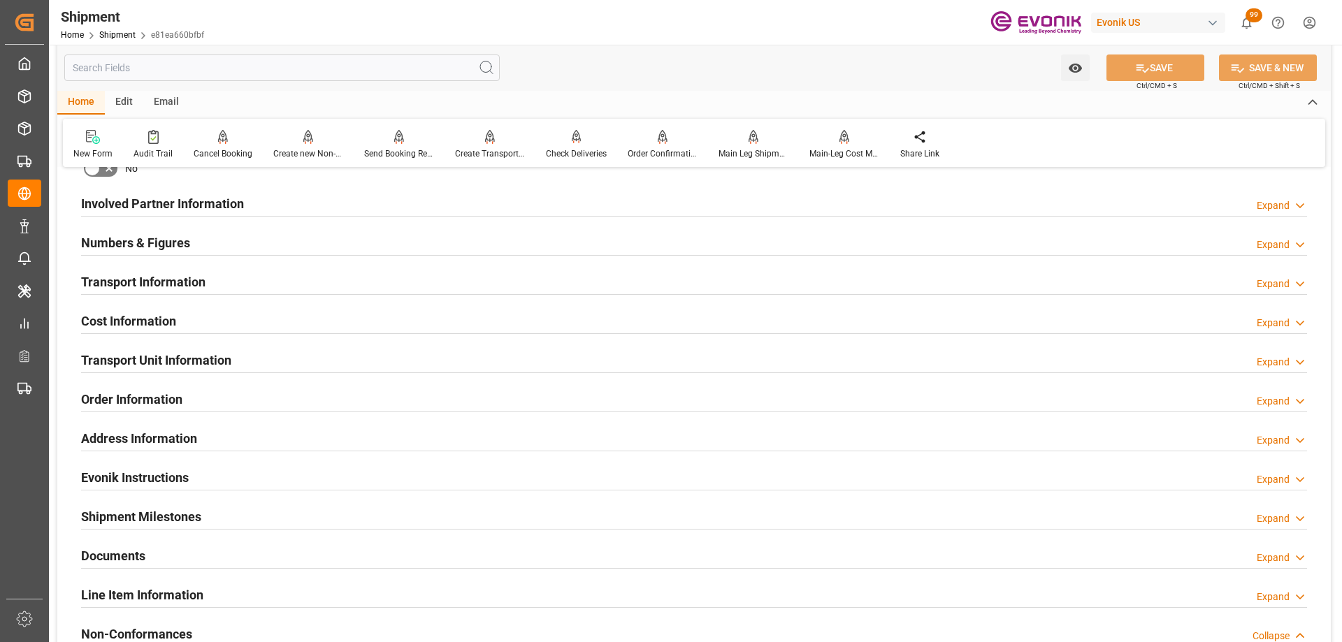
click at [257, 287] on div "Transport Information Expand" at bounding box center [694, 281] width 1226 height 27
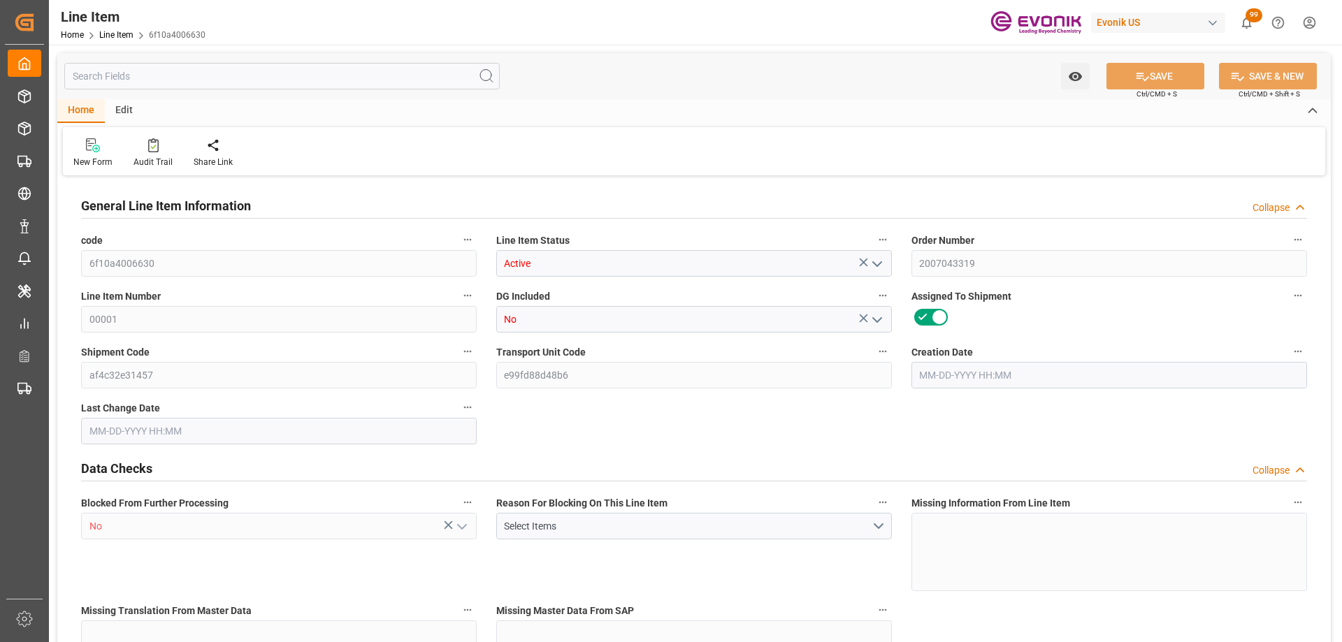
type input "0"
type input "20000"
type input "0"
type input "20000"
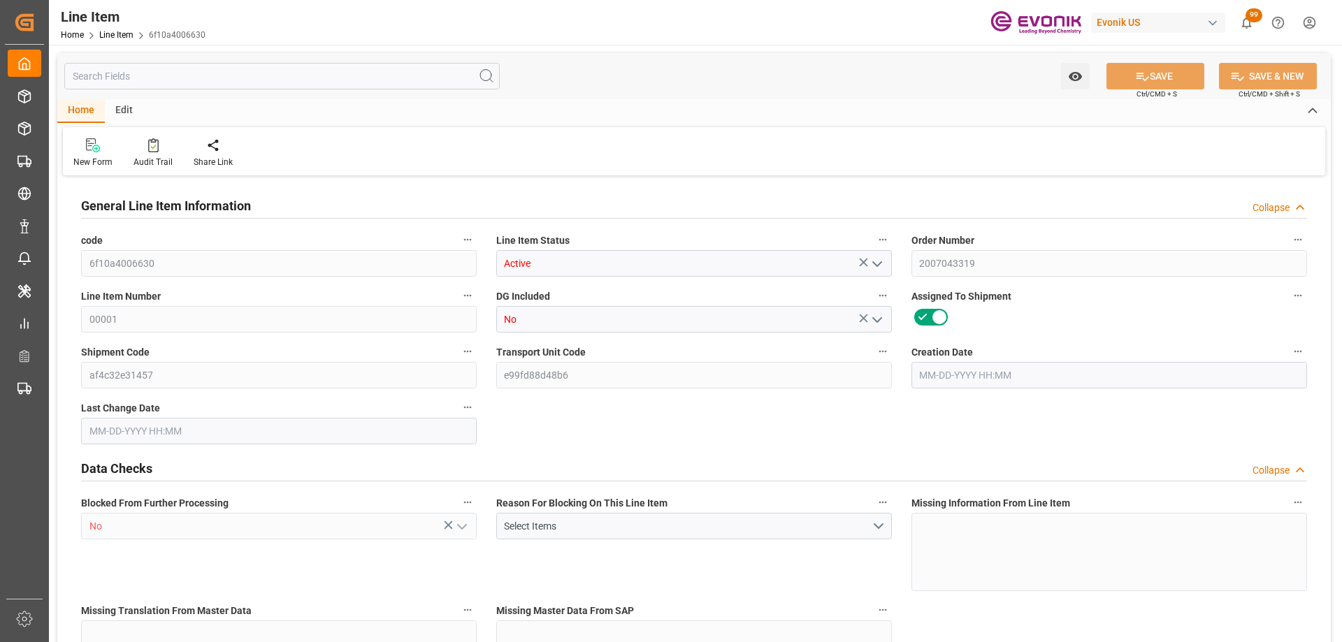
type input "20000"
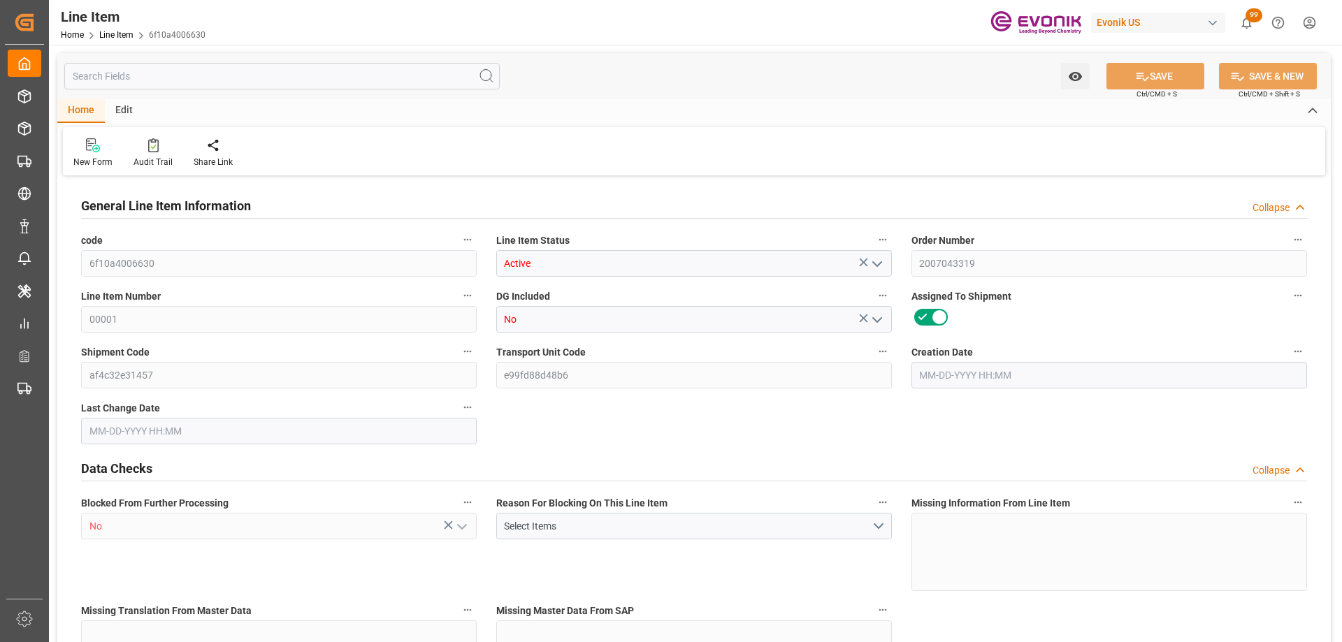
type input "20000"
type input "0"
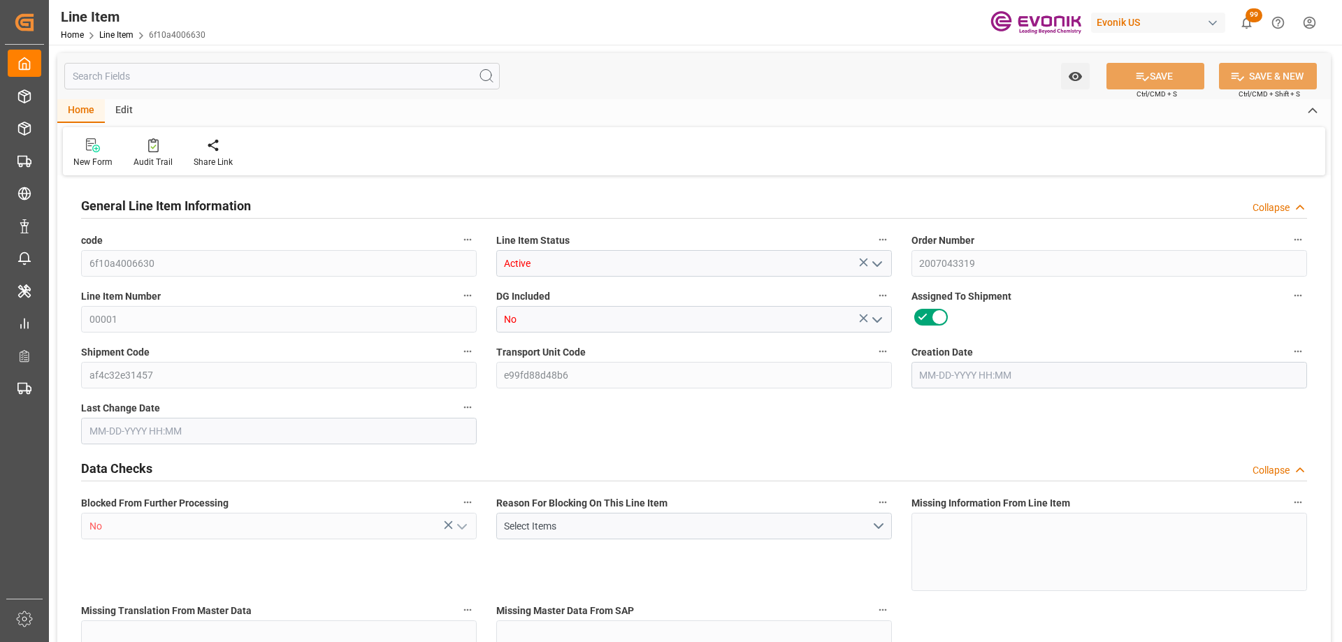
type input "0"
type input "06-17-2025 14:56"
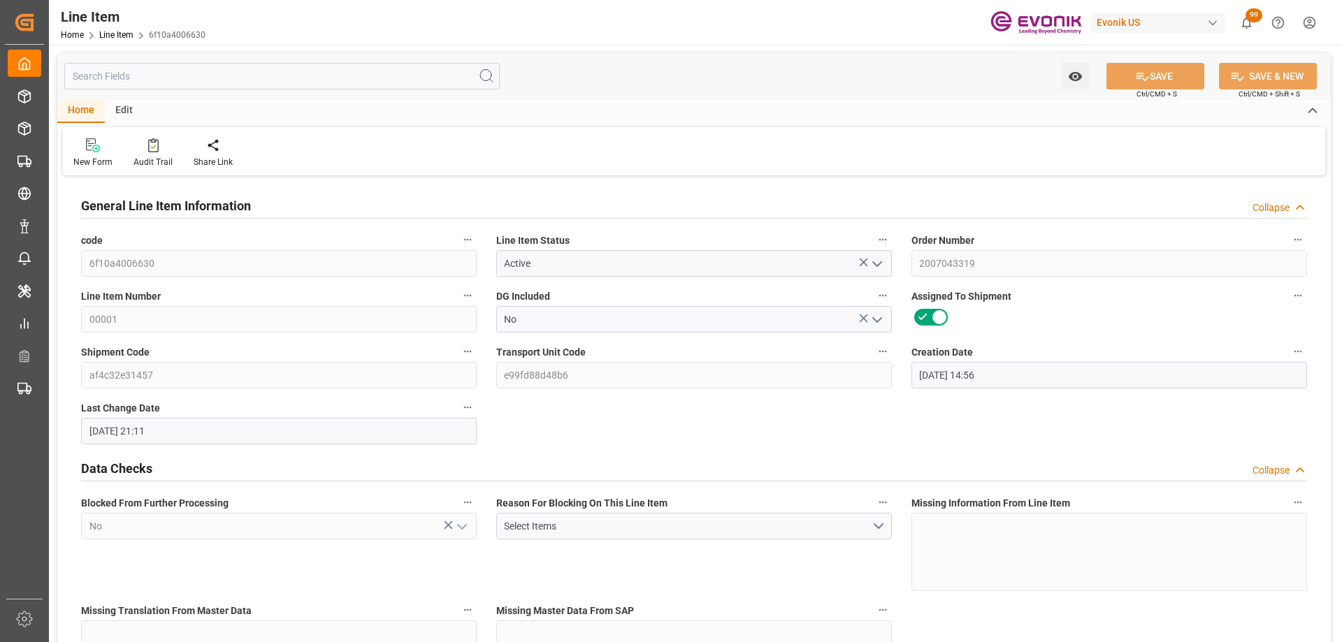
type input "07-15-2025 21:11"
type input "09-22-2025"
type input "08-19-2025"
type input "08-14-2025"
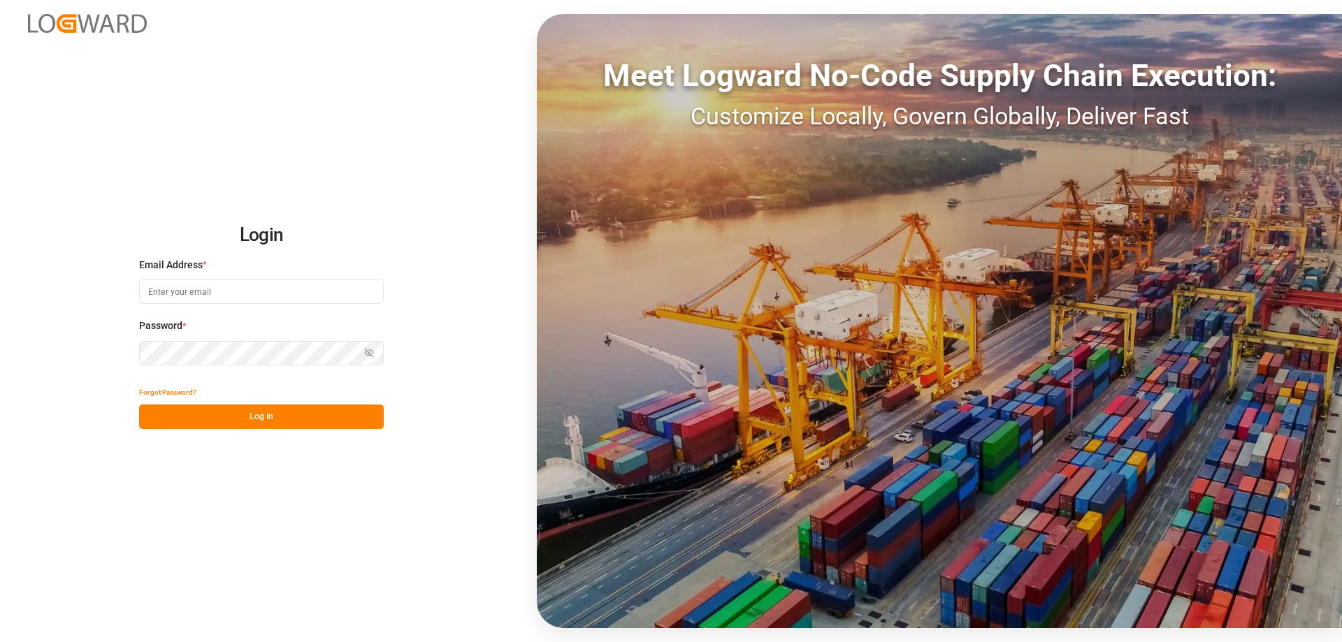
type input "[PERSON_NAME][EMAIL_ADDRESS][DOMAIN_NAME]"
click at [310, 420] on button "Log In" at bounding box center [261, 417] width 245 height 24
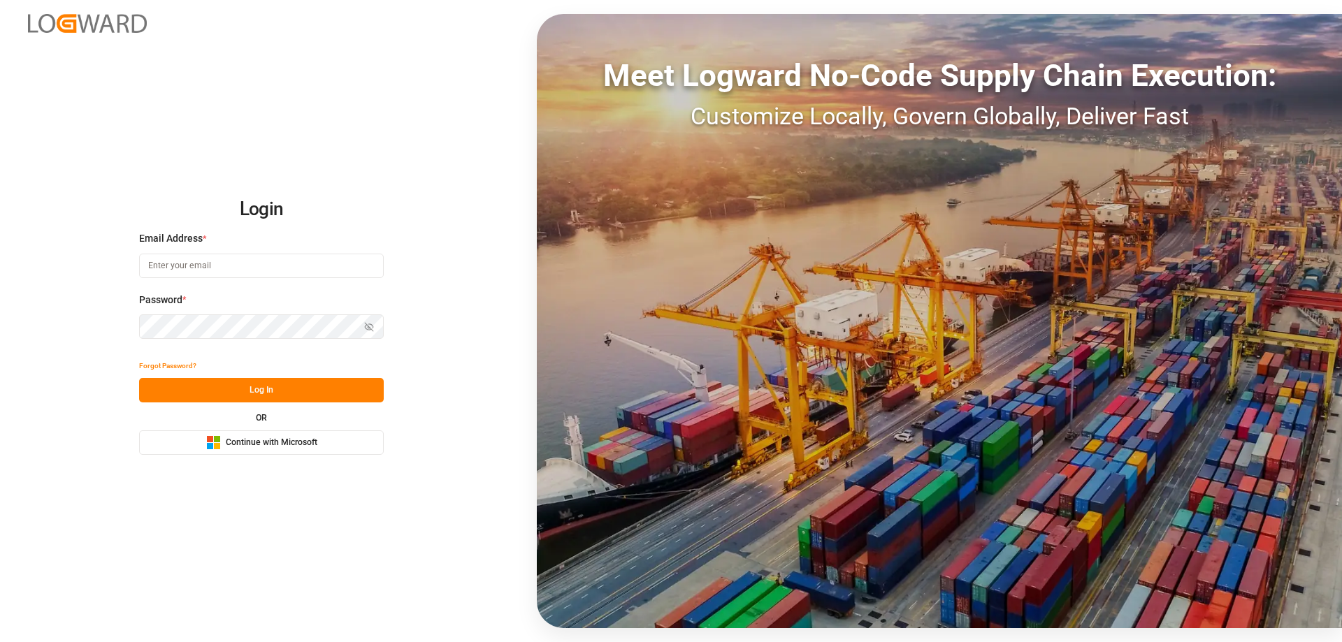
type input "[PERSON_NAME][EMAIL_ADDRESS][DOMAIN_NAME]"
click at [289, 390] on button "Log In" at bounding box center [261, 390] width 245 height 24
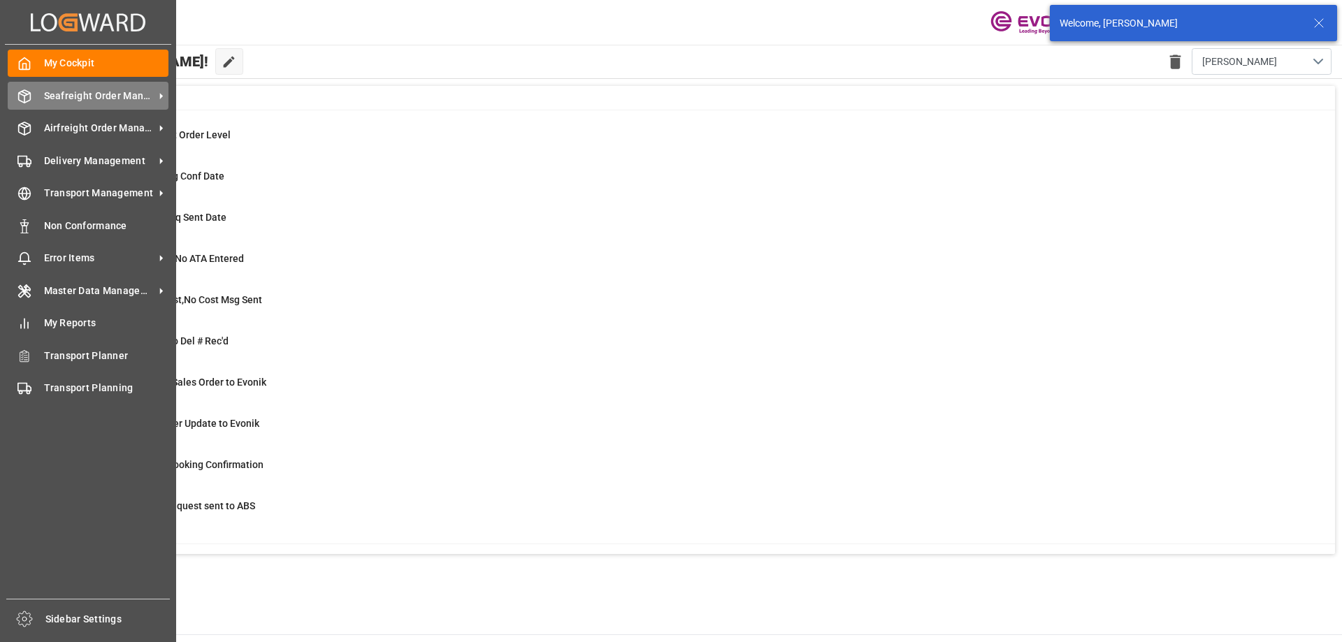
click at [74, 98] on span "Seafreight Order Management" at bounding box center [99, 96] width 110 height 15
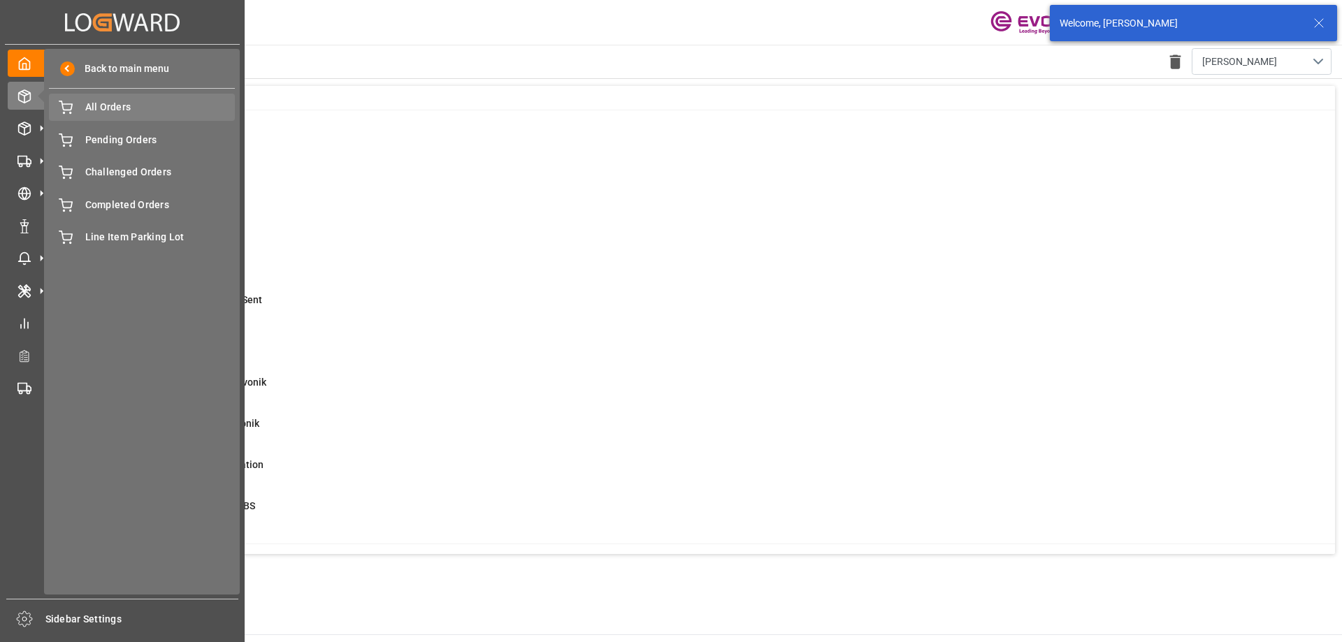
click at [127, 115] on div "All Orders All Orders" at bounding box center [142, 107] width 186 height 27
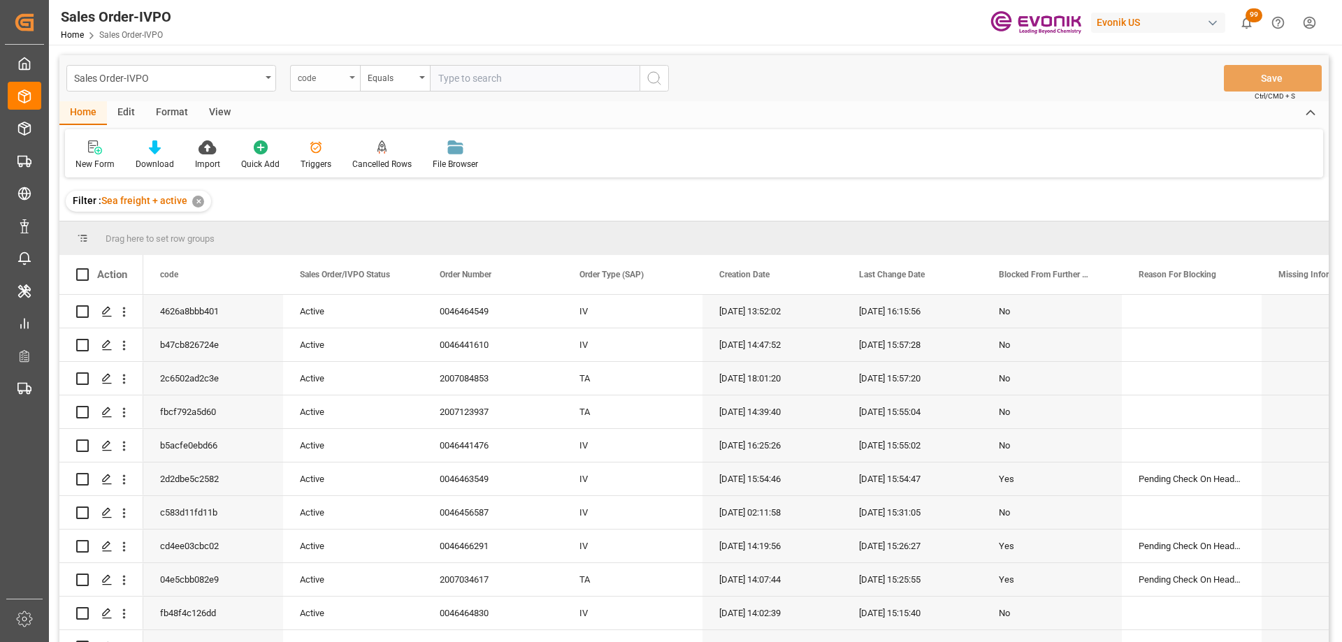
click at [319, 78] on div "code" at bounding box center [322, 77] width 48 height 16
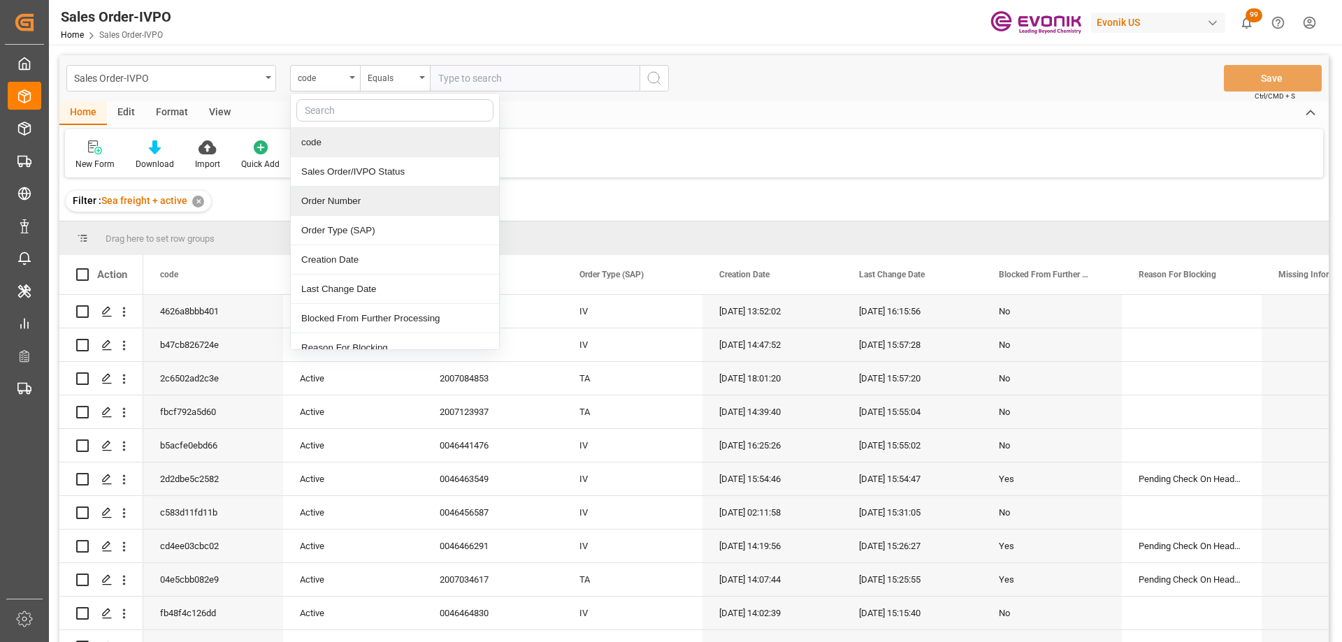
click at [326, 192] on div "Order Number" at bounding box center [395, 201] width 208 height 29
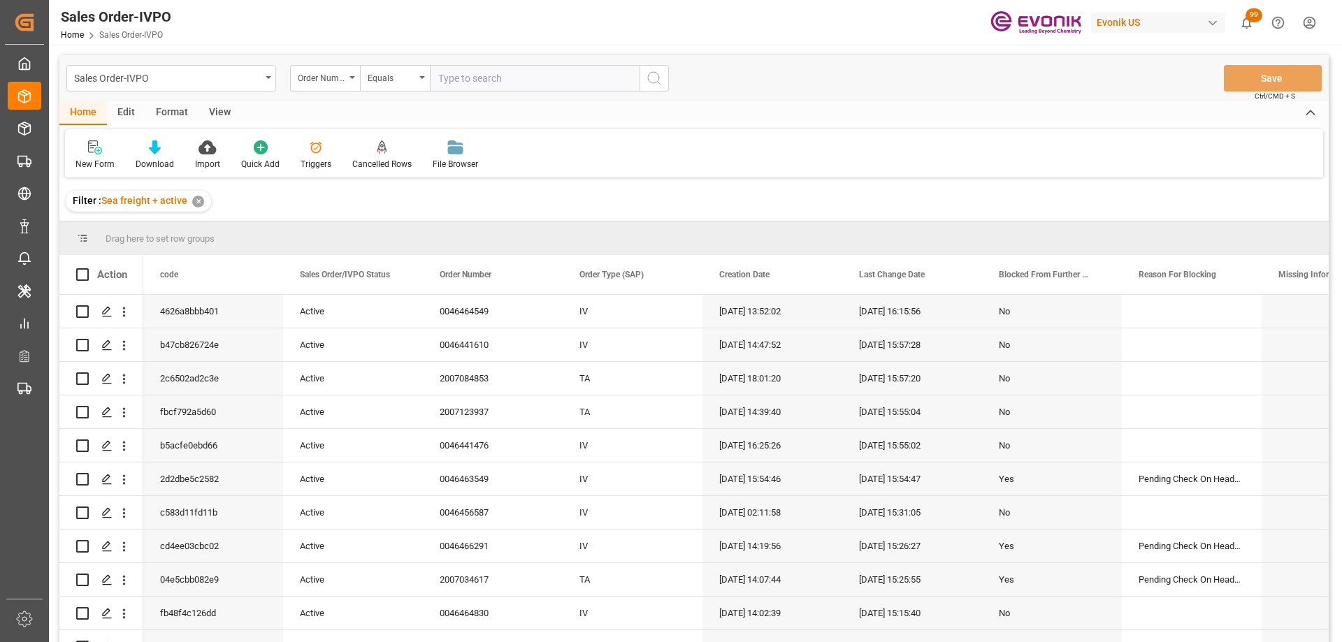
click at [462, 78] on input "text" at bounding box center [535, 78] width 210 height 27
paste input "0046435006"
type input "0046435006"
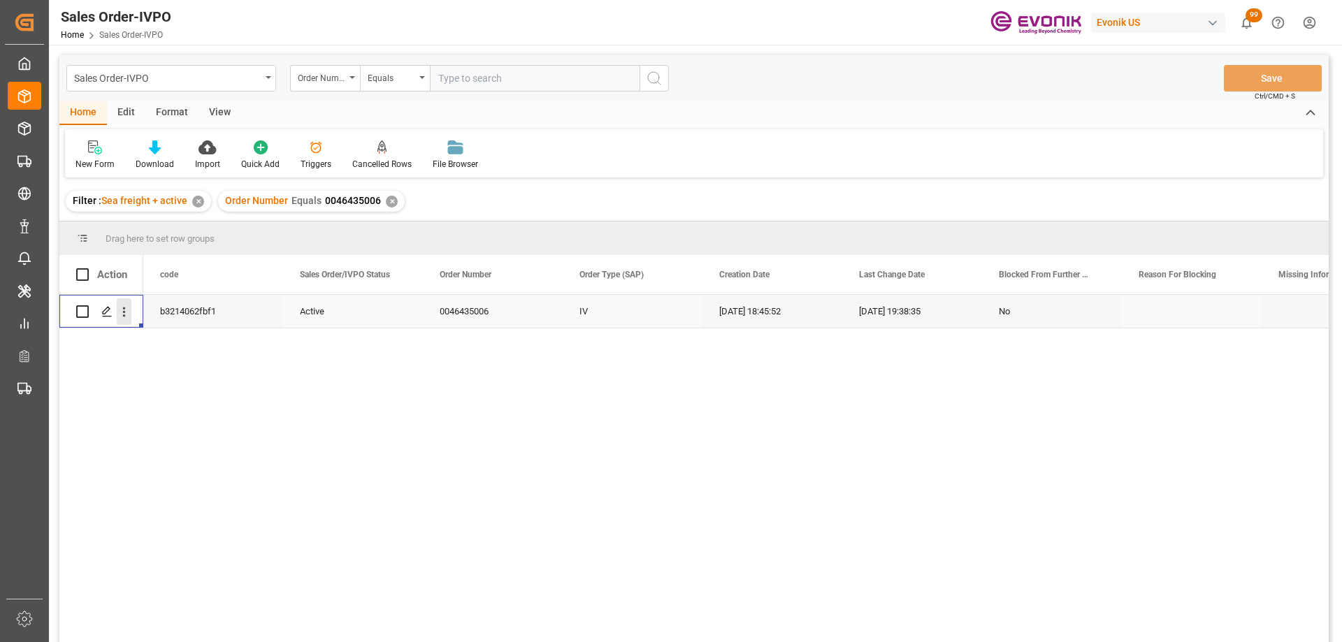
click at [125, 319] on icon "open menu" at bounding box center [124, 312] width 15 height 15
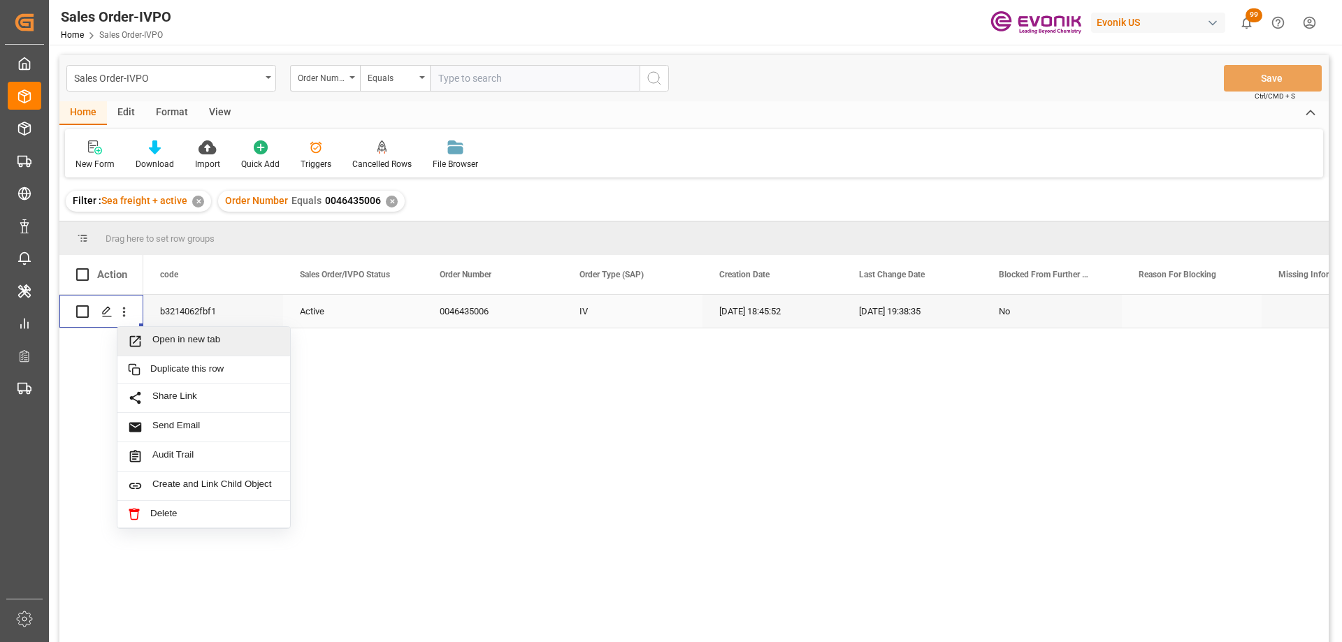
click at [147, 336] on span "Press SPACE to select this row." at bounding box center [140, 341] width 24 height 15
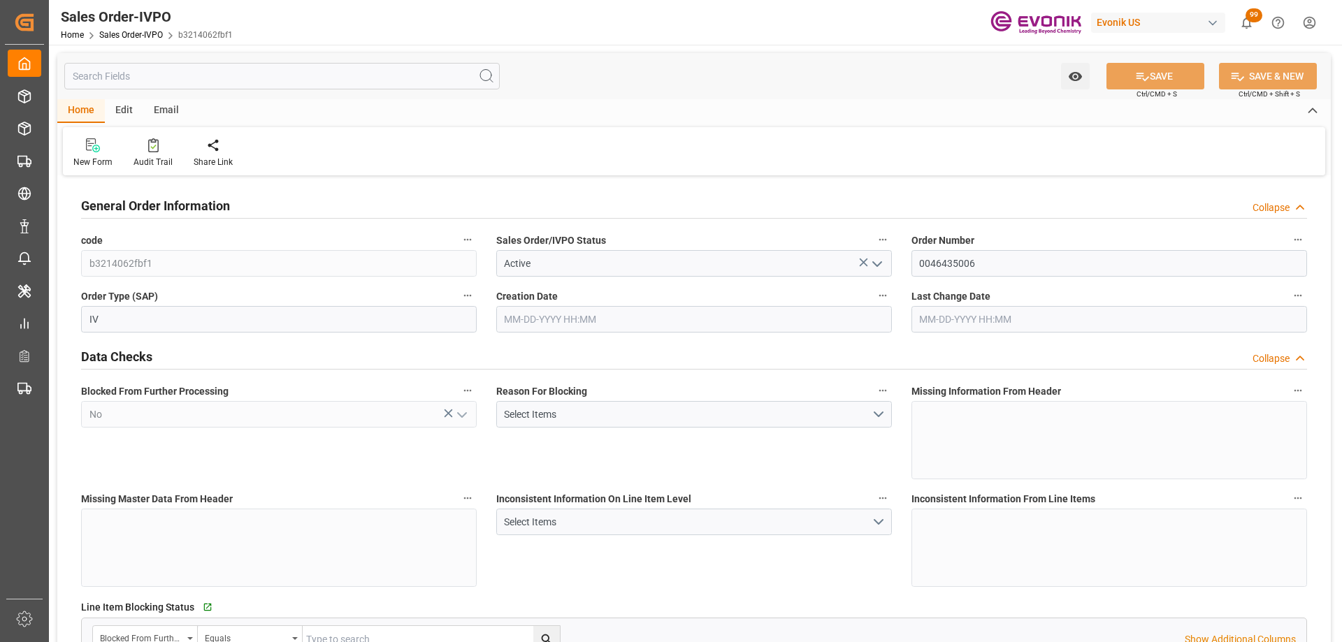
type input "BEANR"
type input "0"
type input "1"
type input "20000"
type input "0"
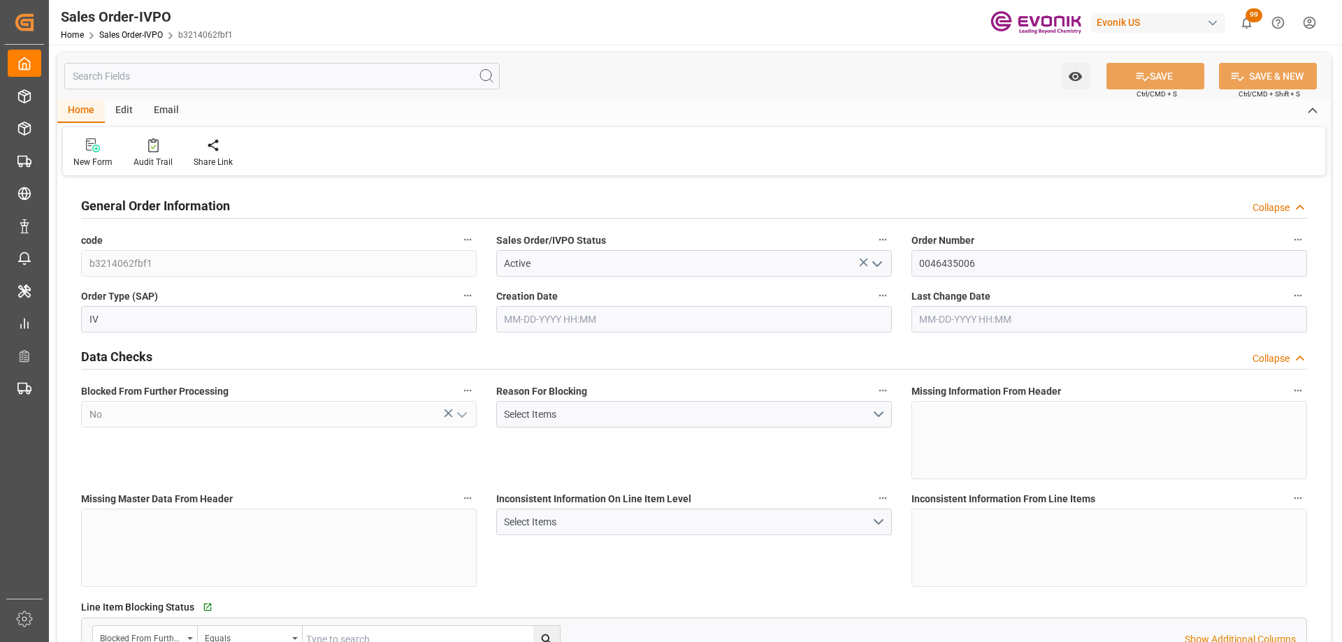
type input "0"
type input "02-19-2025 18:45"
type input "07-31-2025 19:38"
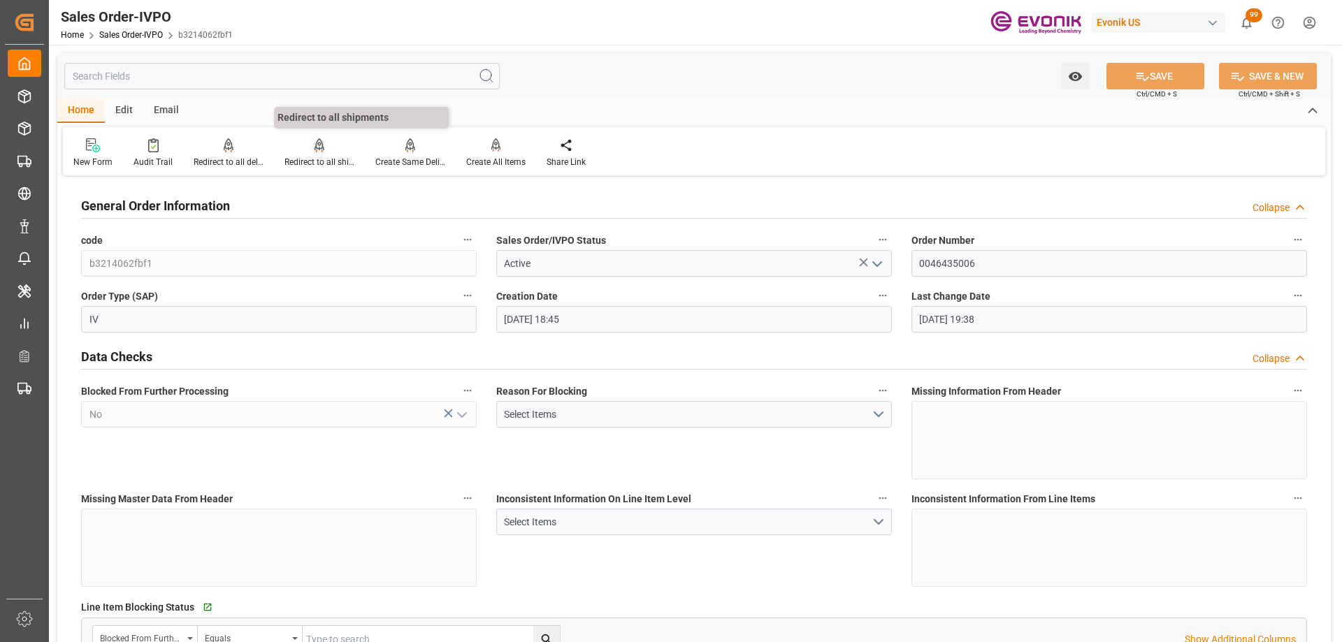
click at [316, 154] on div "Redirect to all shipments" at bounding box center [319, 153] width 91 height 31
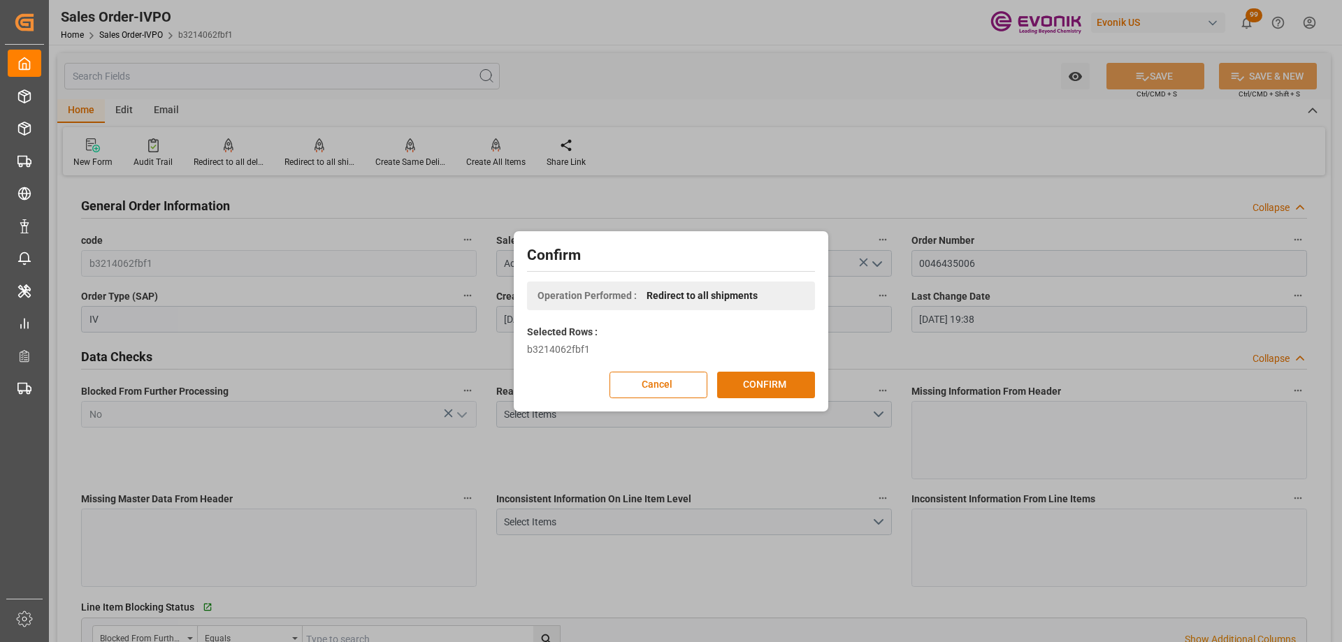
click at [757, 380] on button "CONFIRM" at bounding box center [766, 385] width 98 height 27
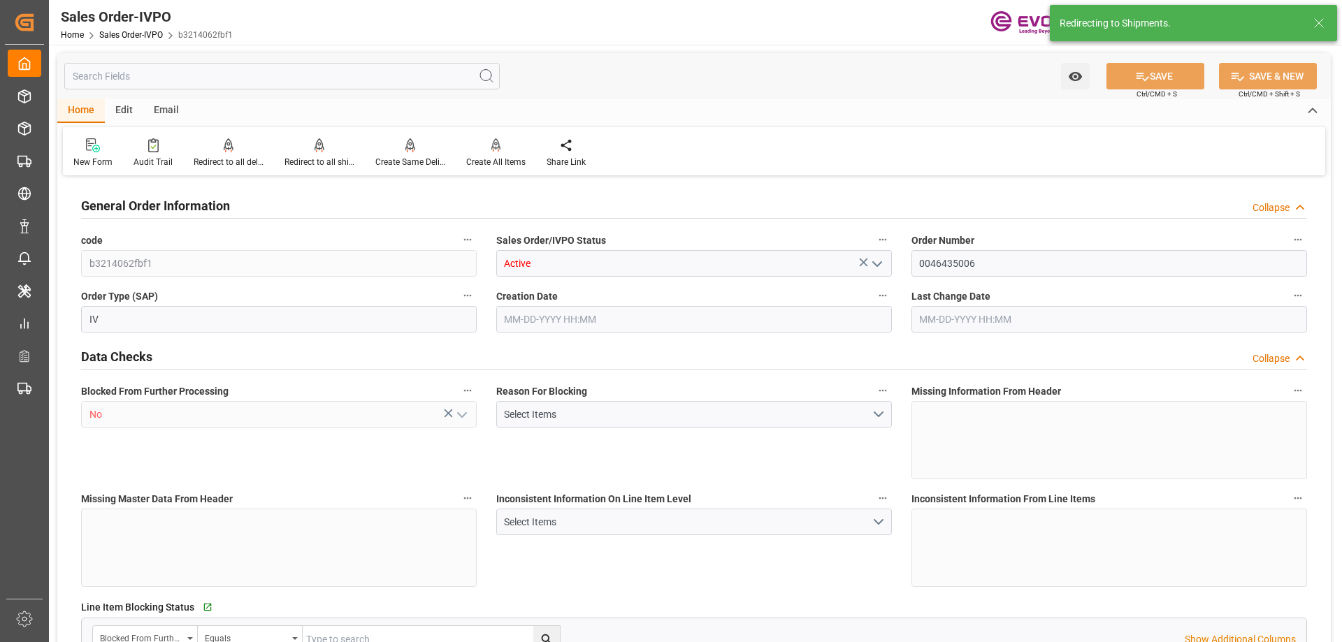
type input "BEANR"
type input "0"
type input "1"
type input "20000"
type input "0"
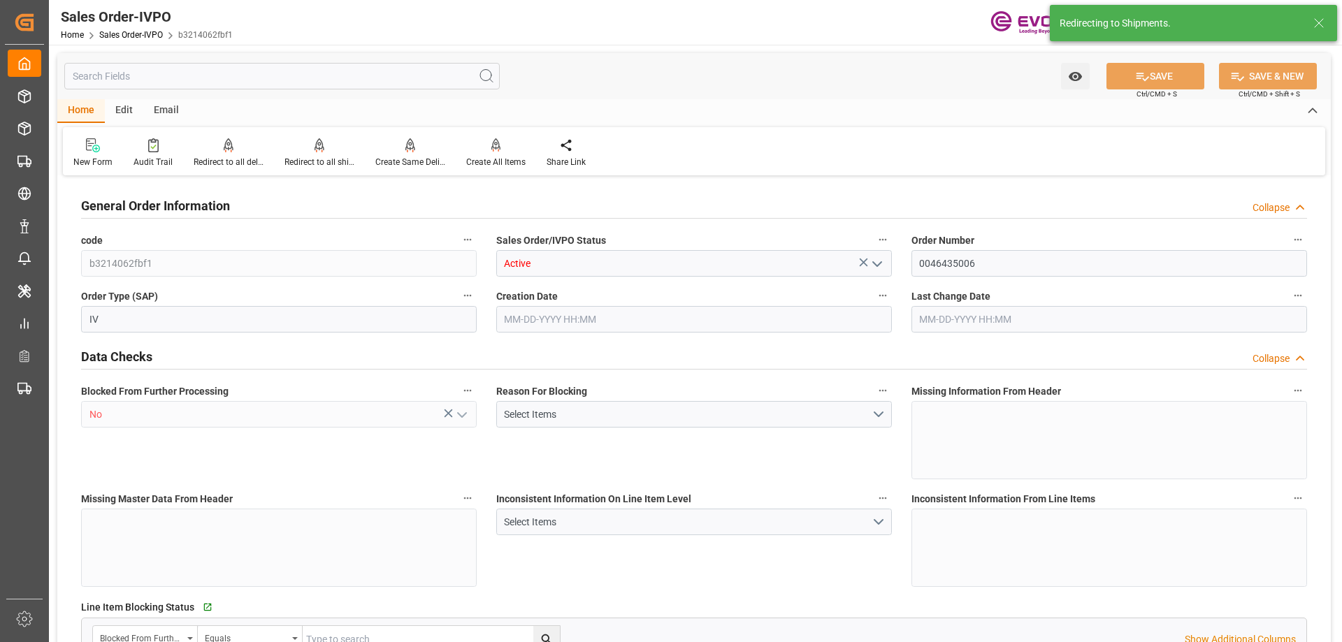
type input "0"
type input "02-19-2025 18:45"
type input "07-31-2025 19:38"
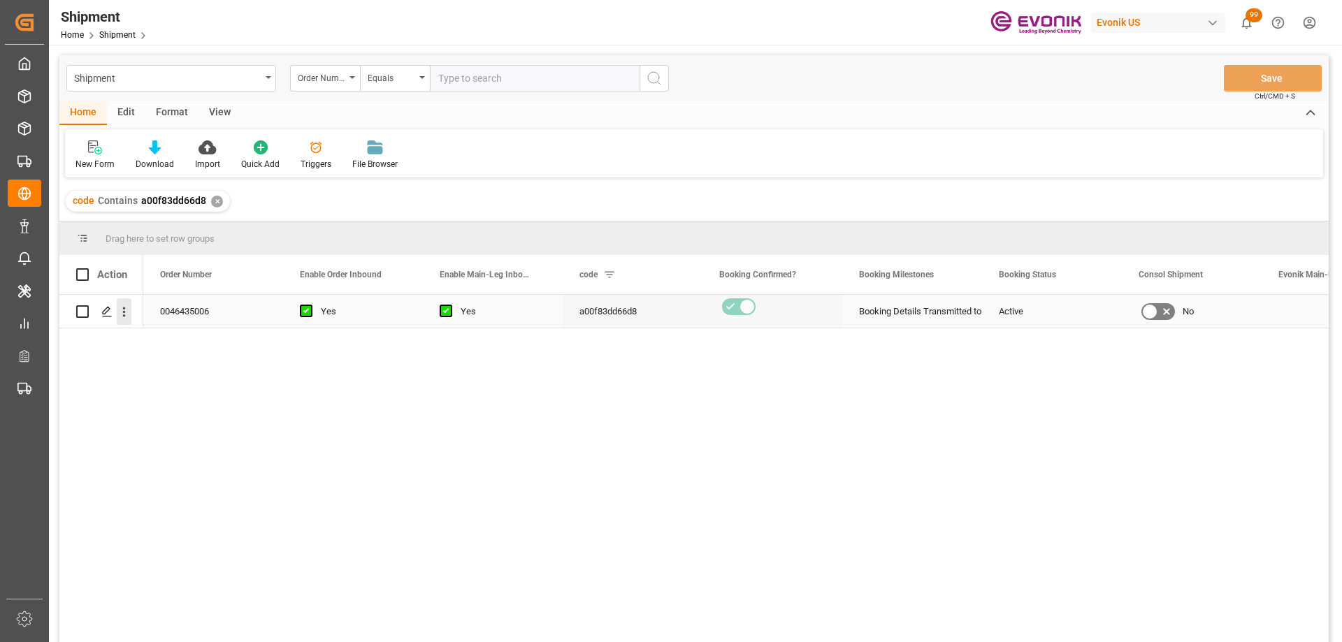
click at [127, 317] on icon "open menu" at bounding box center [124, 312] width 15 height 15
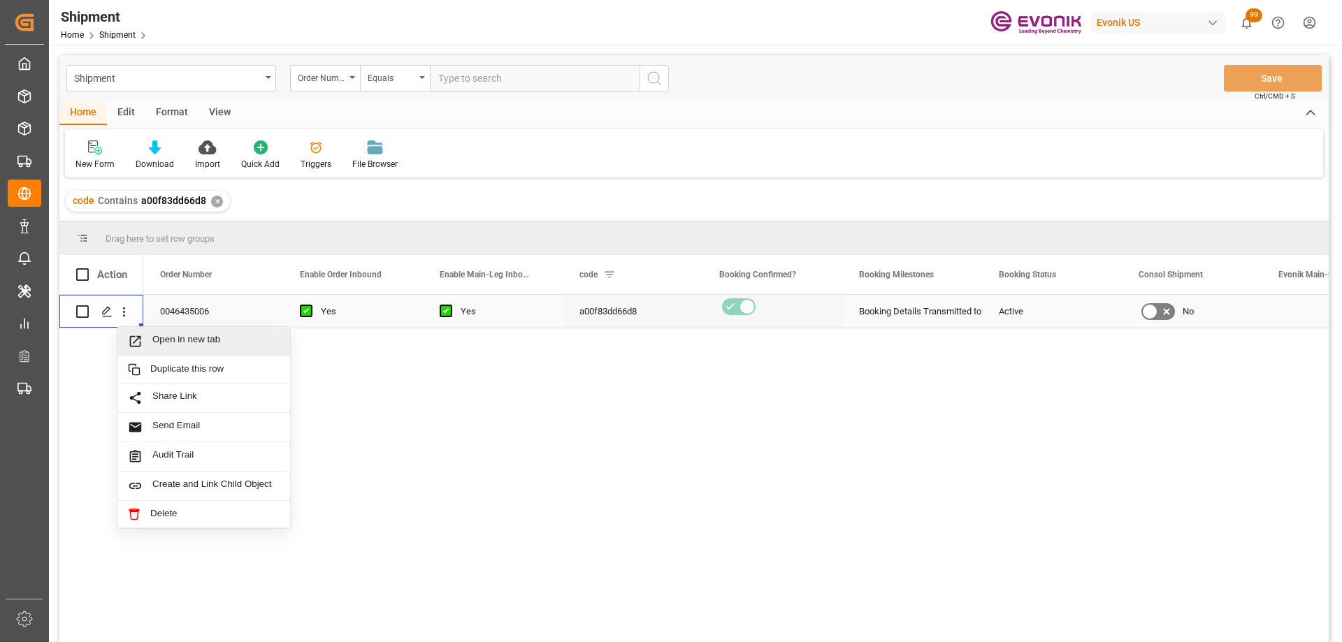
click at [157, 336] on span "Open in new tab" at bounding box center [215, 341] width 127 height 15
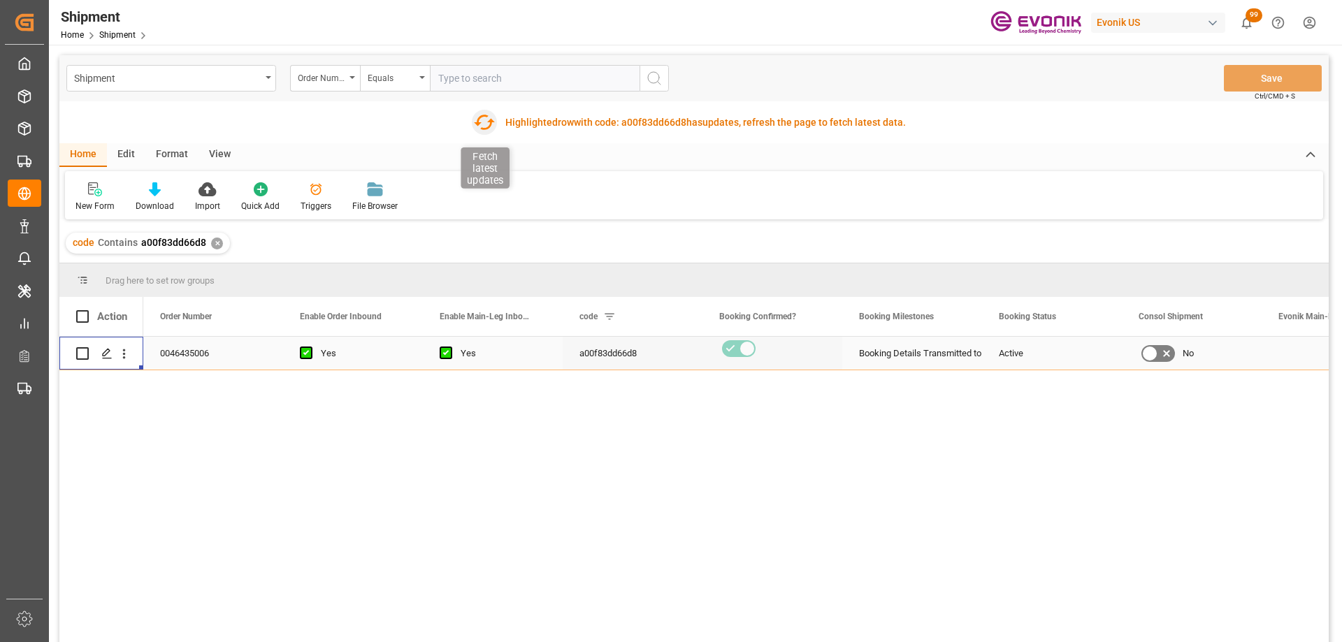
click at [479, 115] on icon "button" at bounding box center [484, 122] width 22 height 22
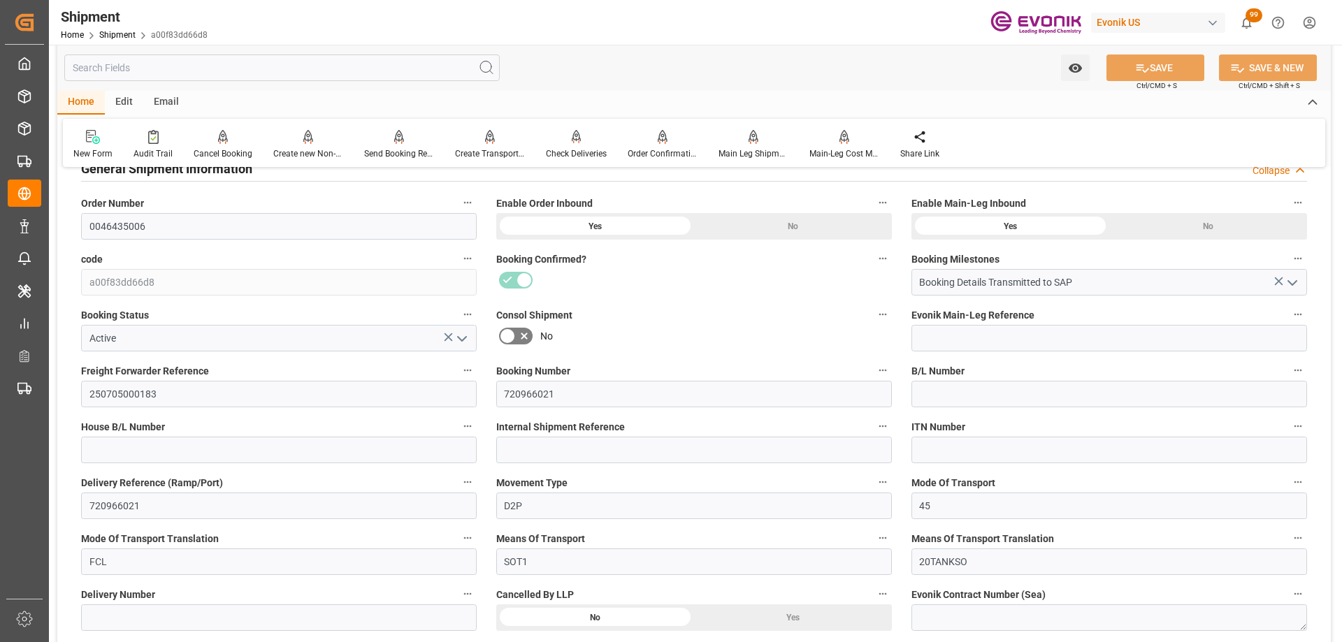
scroll to position [350, 0]
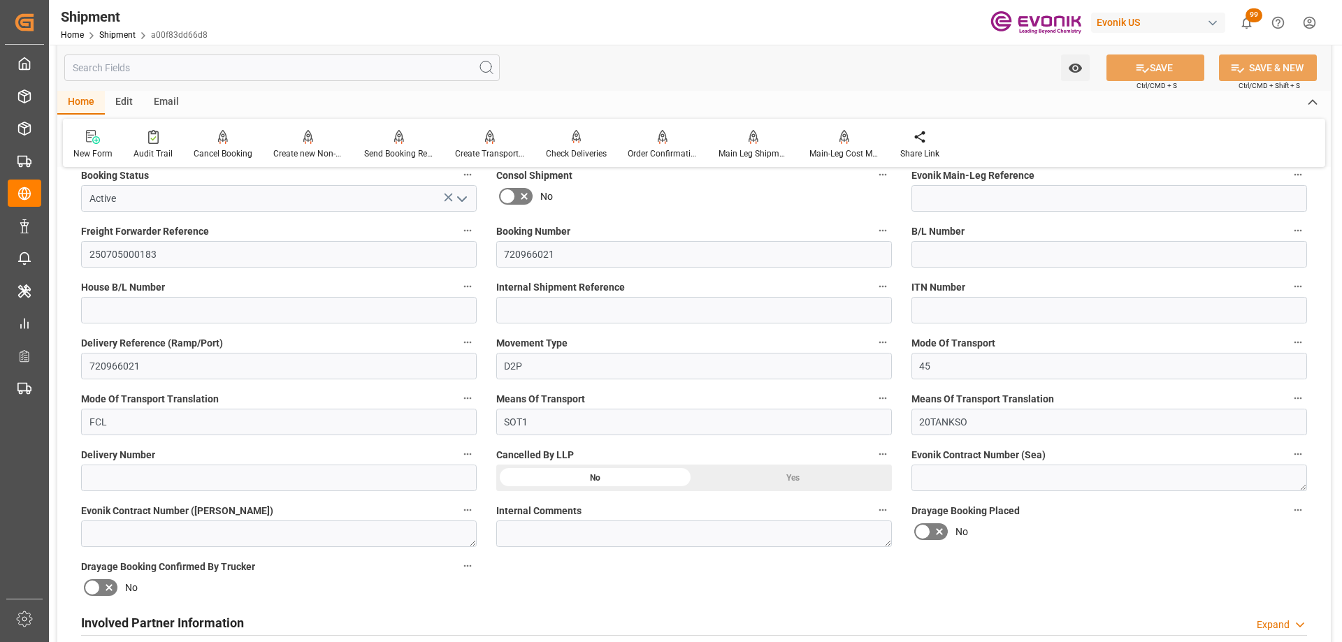
click at [745, 100] on div "Yes" at bounding box center [793, 86] width 198 height 27
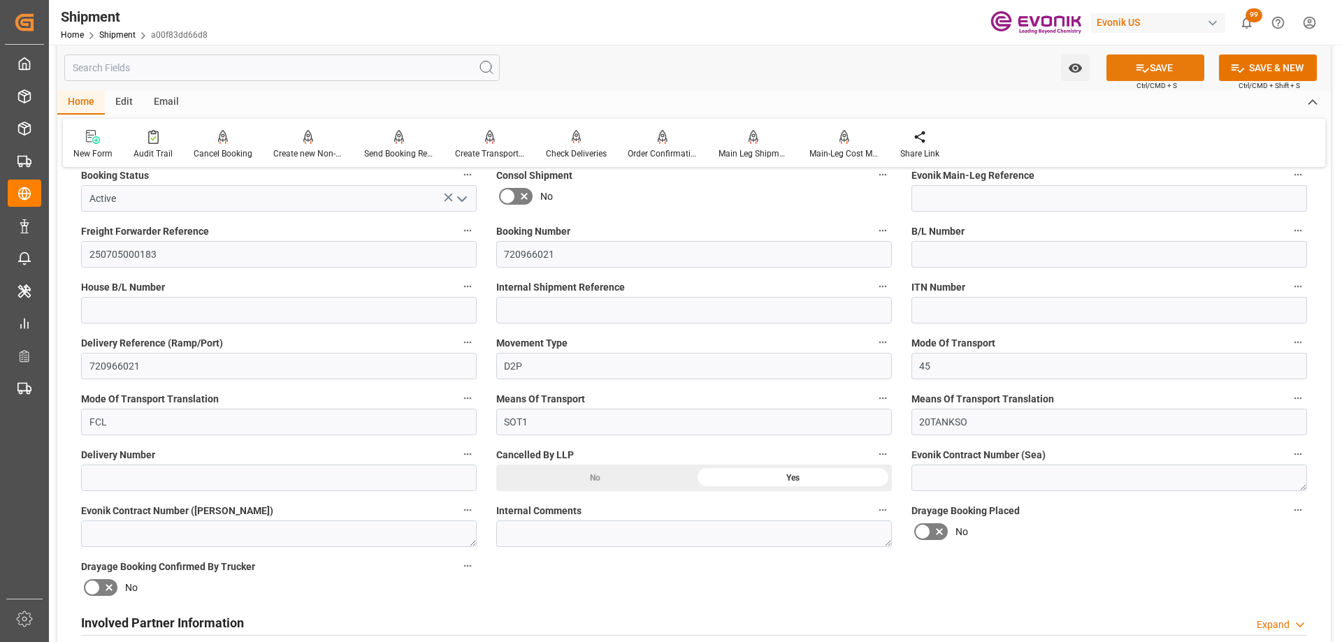
click at [1140, 74] on icon at bounding box center [1142, 68] width 15 height 15
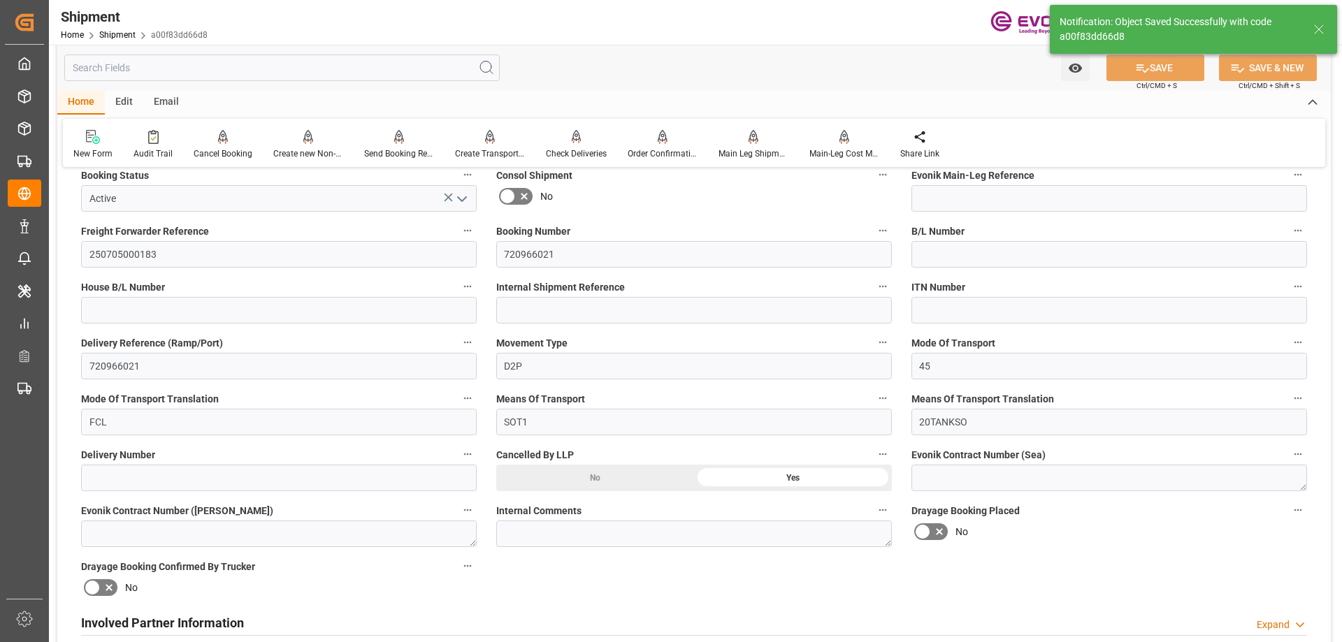
scroll to position [559, 0]
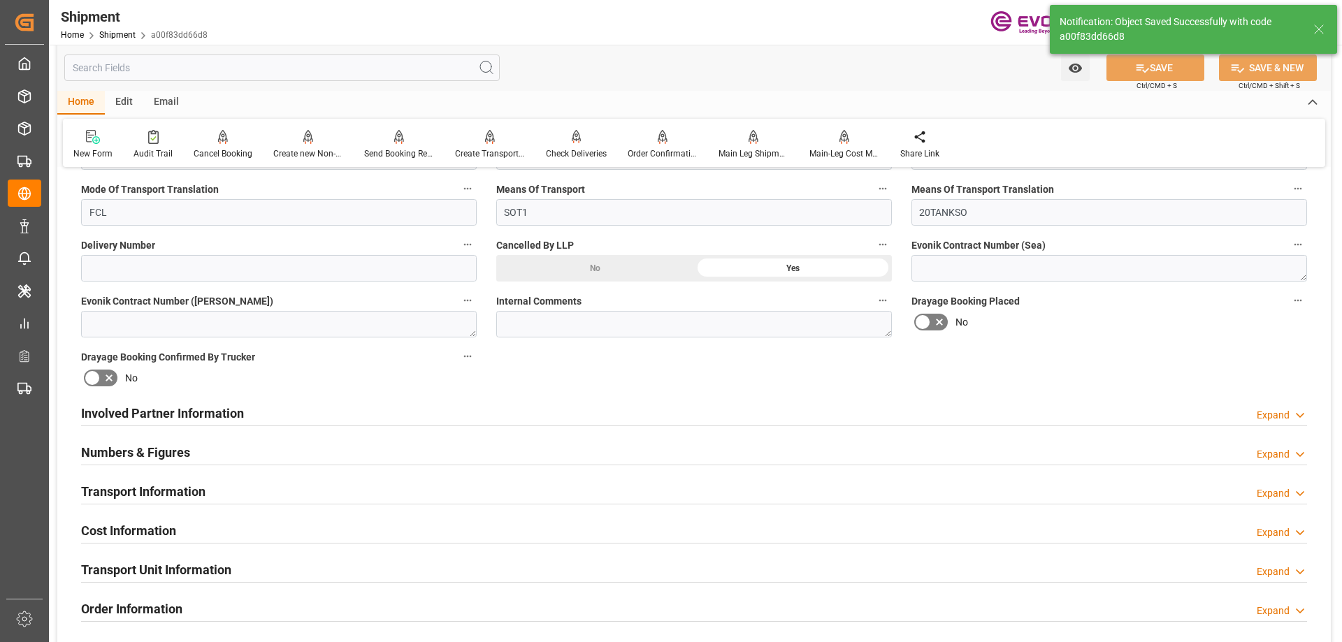
click at [343, 409] on div "Involved Partner Information Expand" at bounding box center [694, 412] width 1226 height 27
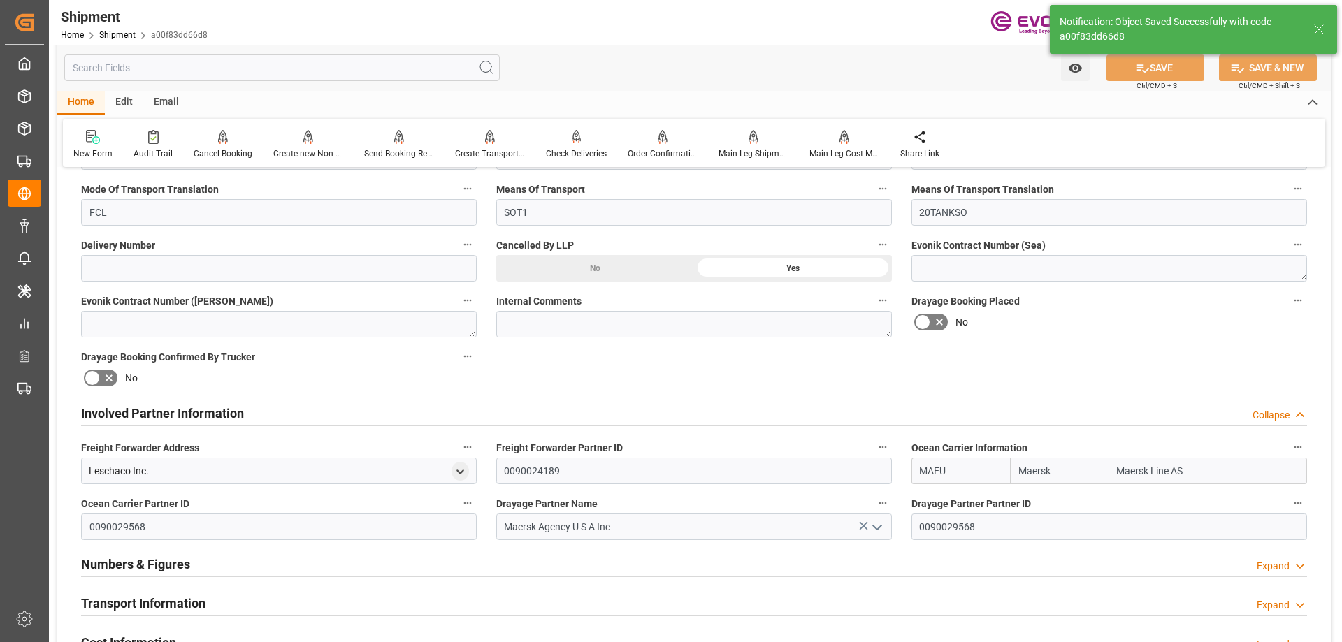
click at [343, 409] on div "Involved Partner Information Collapse" at bounding box center [694, 412] width 1226 height 27
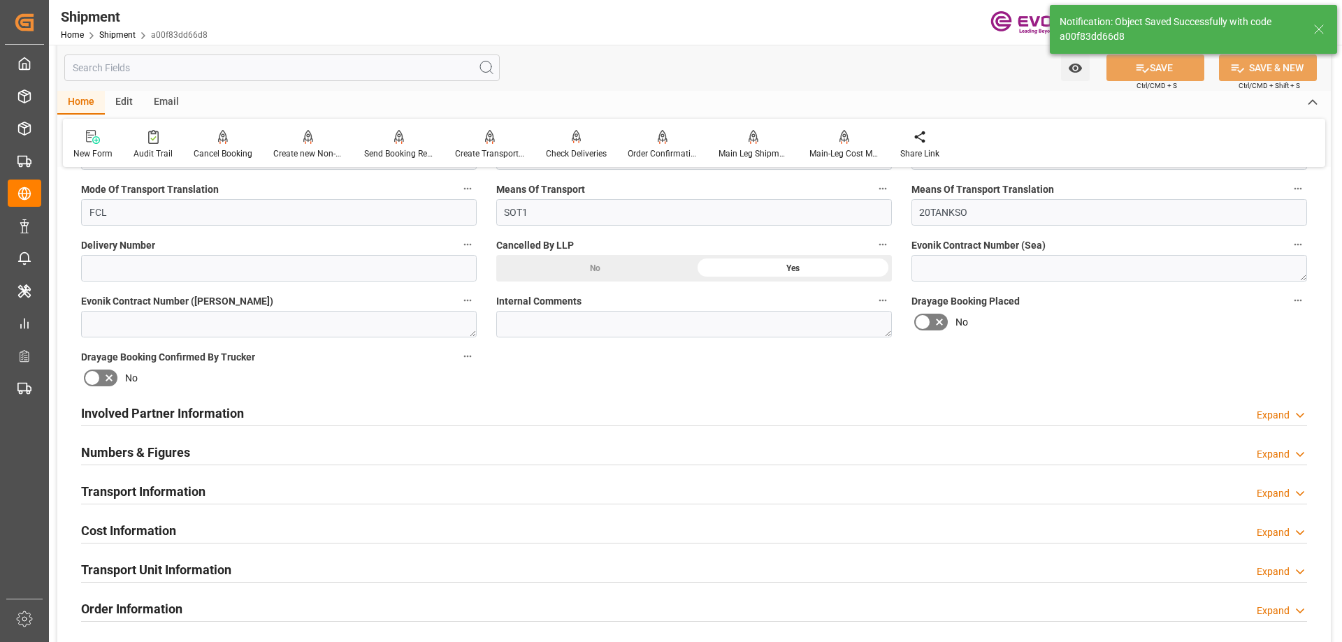
scroll to position [839, 0]
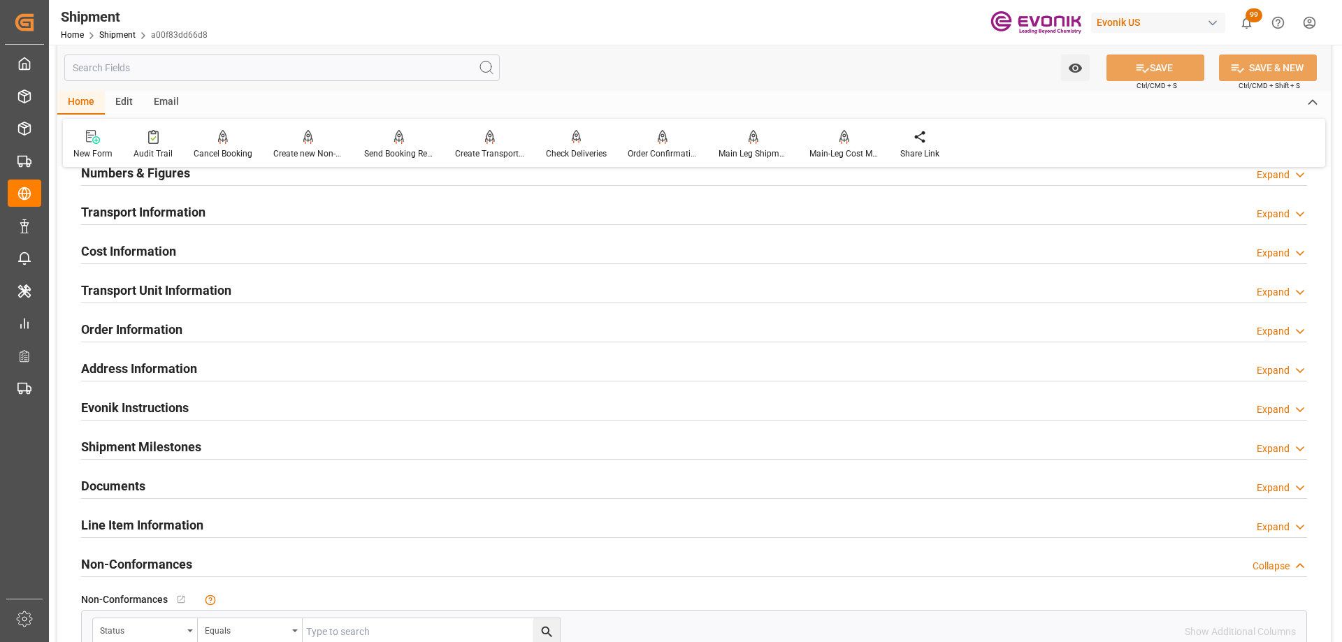
click at [231, 368] on div "Address Information Expand" at bounding box center [694, 367] width 1226 height 27
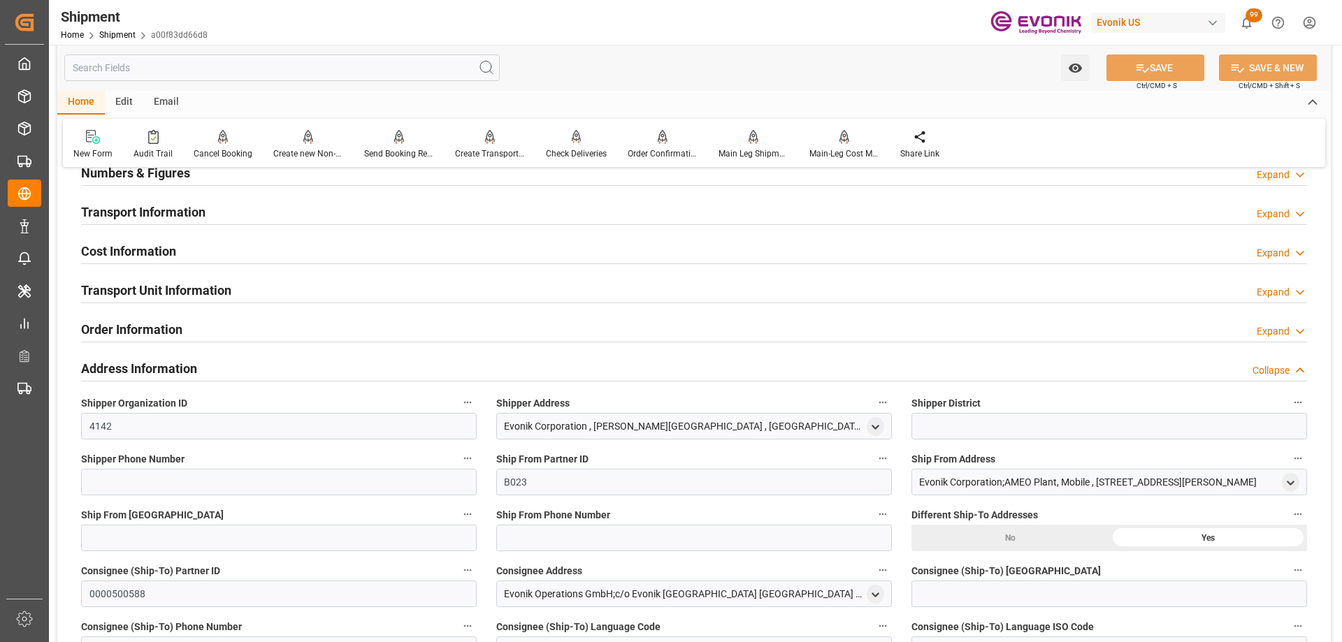
click at [231, 368] on div "Address Information Collapse" at bounding box center [694, 367] width 1226 height 27
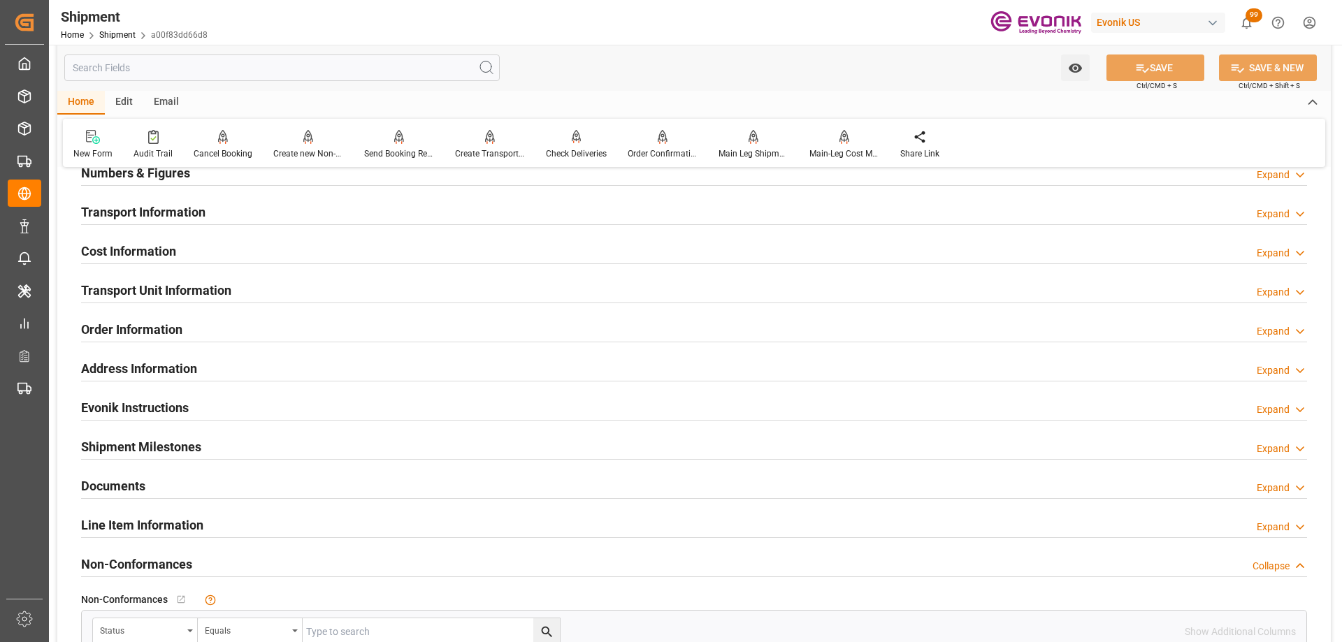
click at [206, 330] on div "Order Information Expand" at bounding box center [694, 328] width 1226 height 27
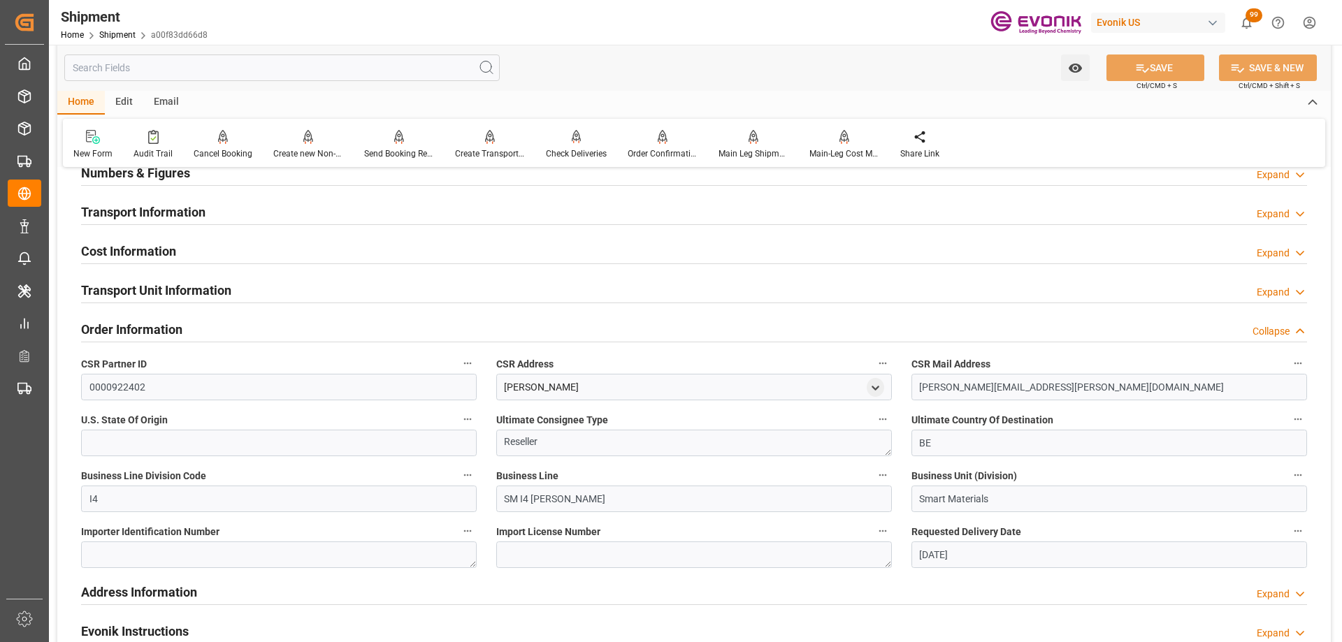
click at [209, 296] on h2 "Transport Unit Information" at bounding box center [156, 290] width 150 height 19
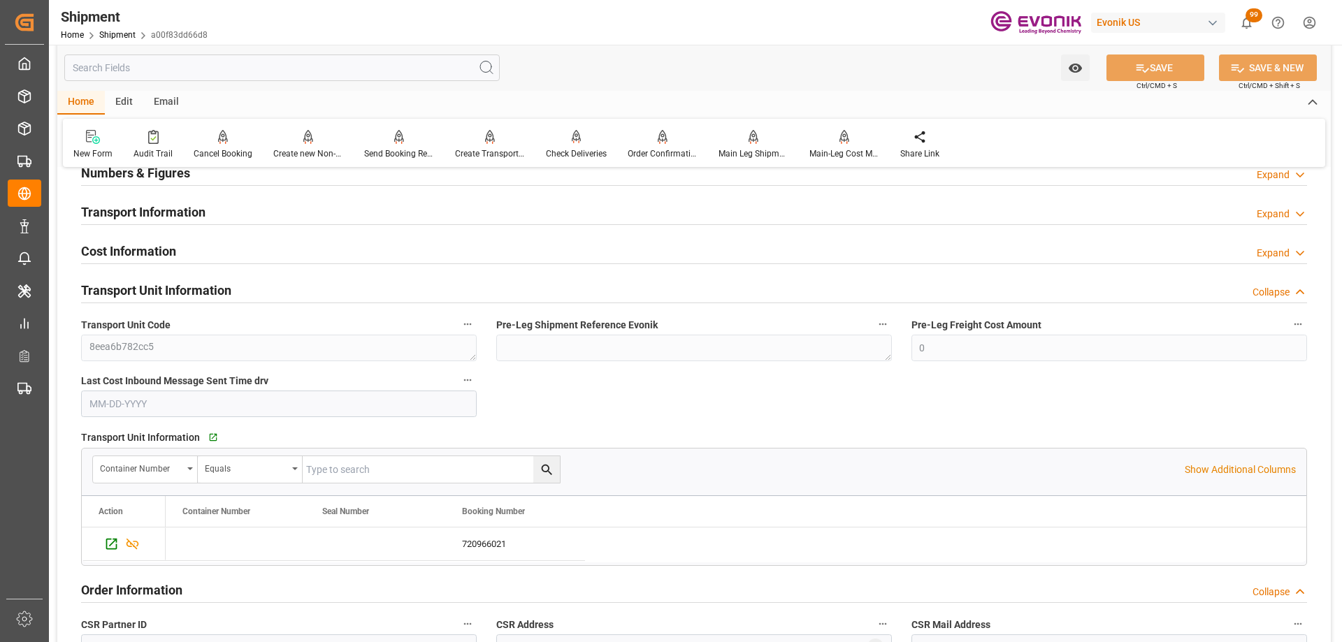
click at [209, 296] on h2 "Transport Unit Information" at bounding box center [156, 290] width 150 height 19
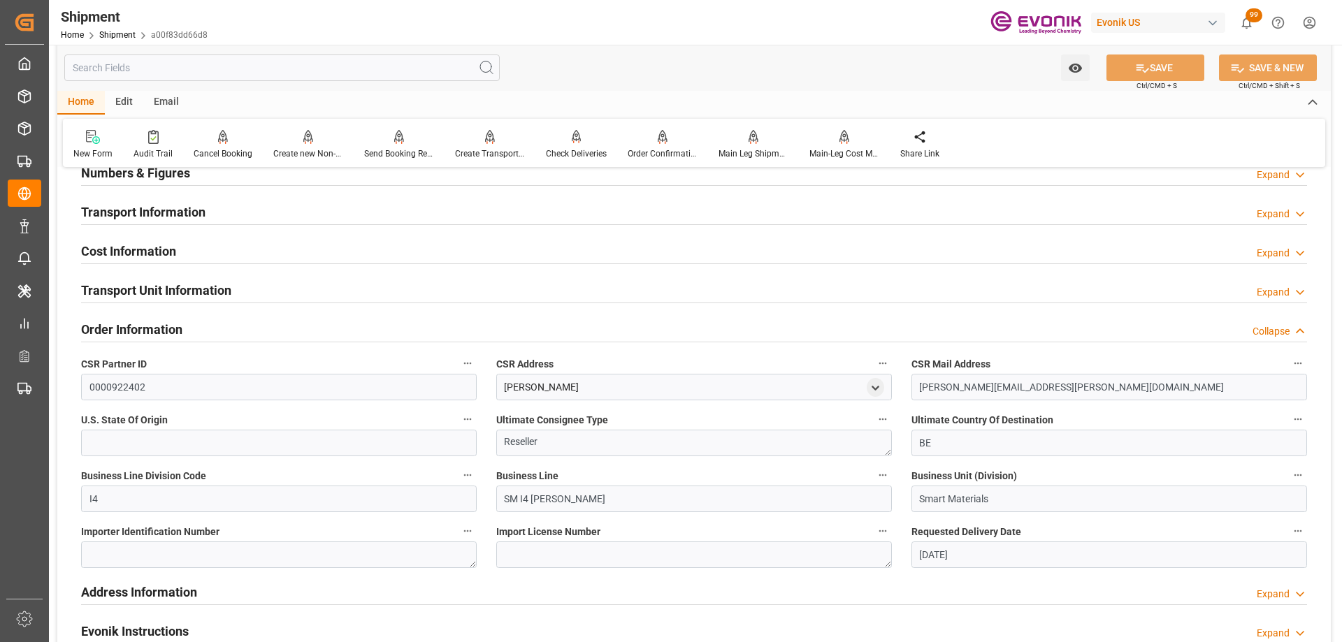
click at [209, 296] on h2 "Transport Unit Information" at bounding box center [156, 290] width 150 height 19
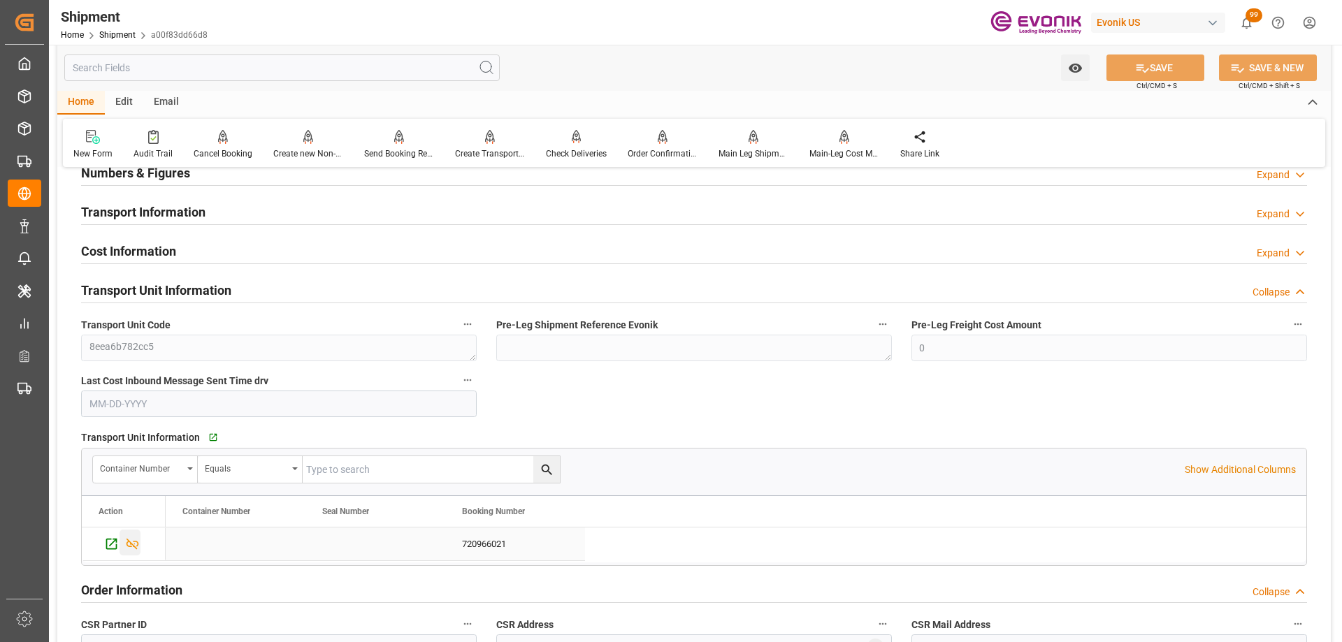
click at [133, 538] on icon "Press SPACE to select this row." at bounding box center [132, 544] width 15 height 15
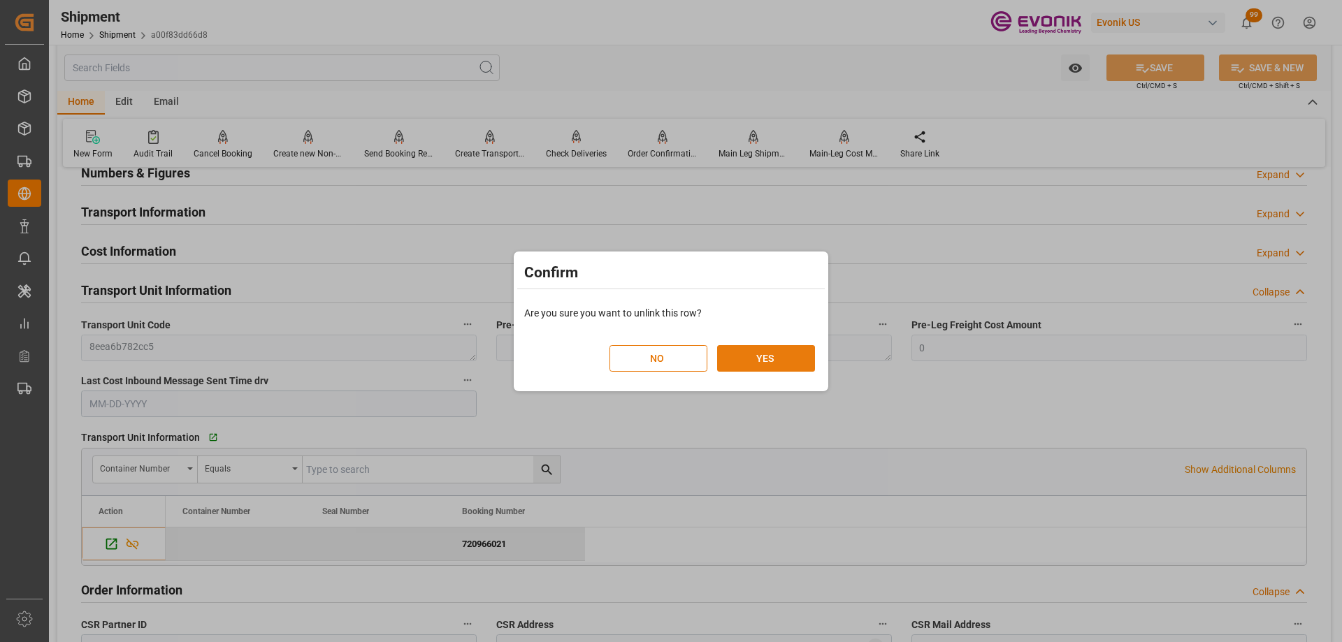
click at [747, 359] on button "YES" at bounding box center [766, 358] width 98 height 27
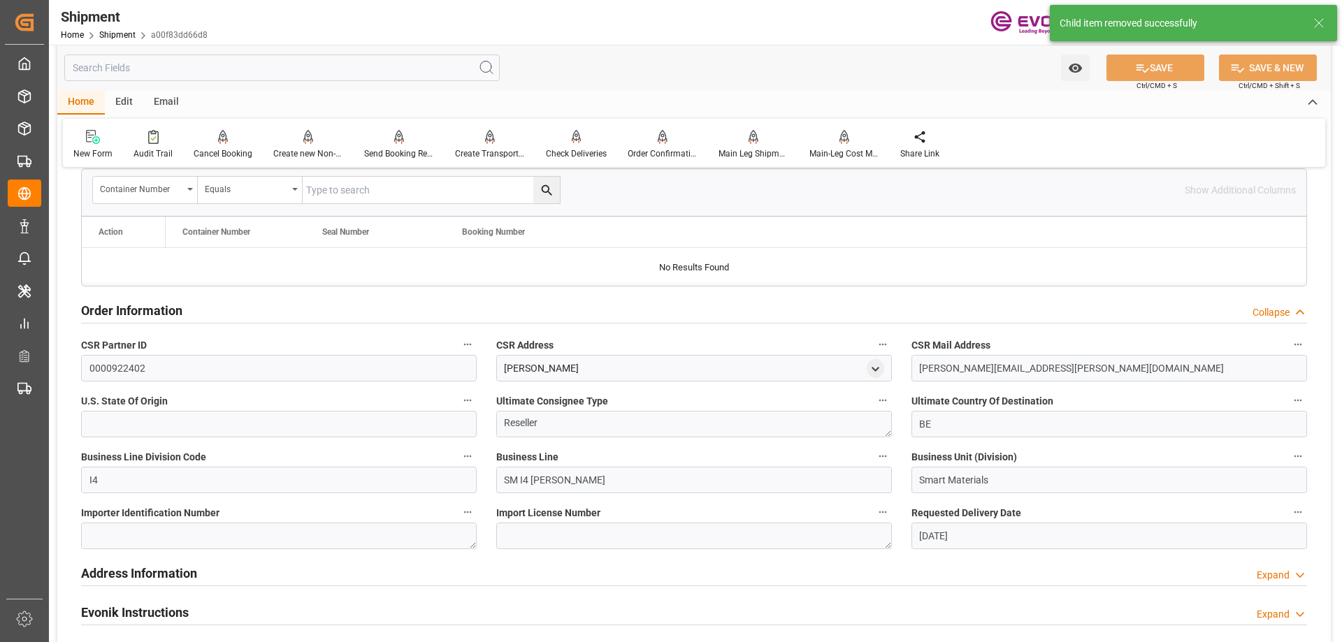
scroll to position [1398, 0]
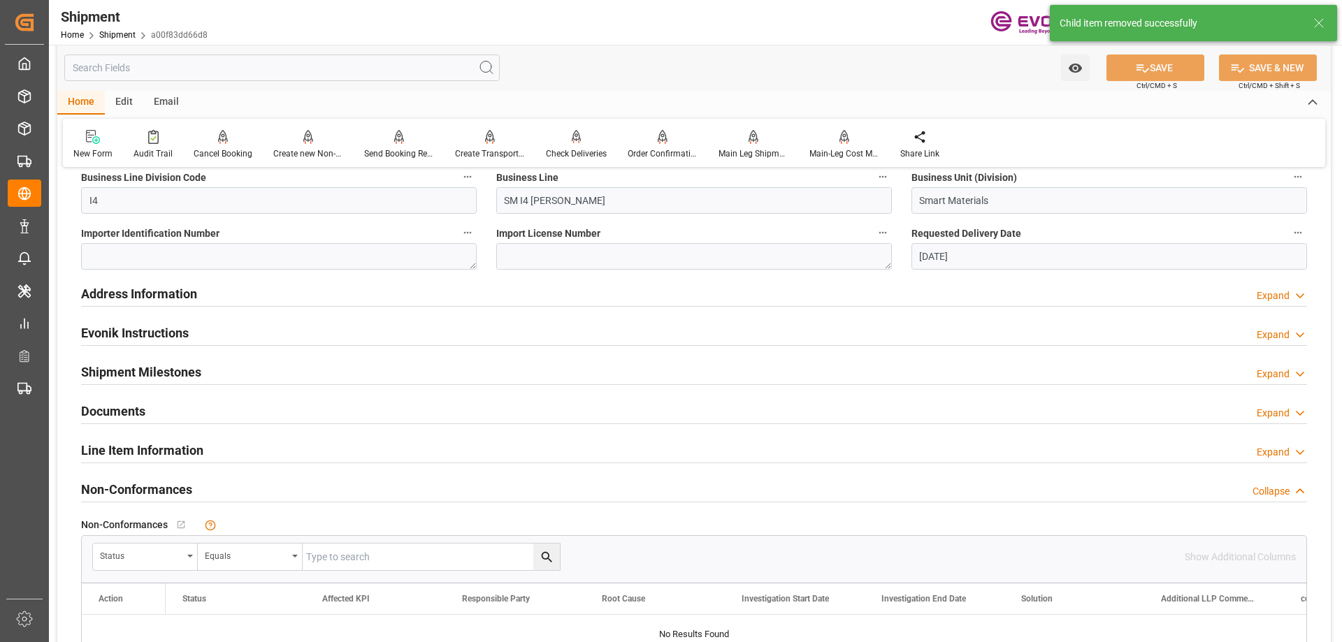
click at [210, 451] on div "Line Item Information Expand" at bounding box center [694, 449] width 1226 height 27
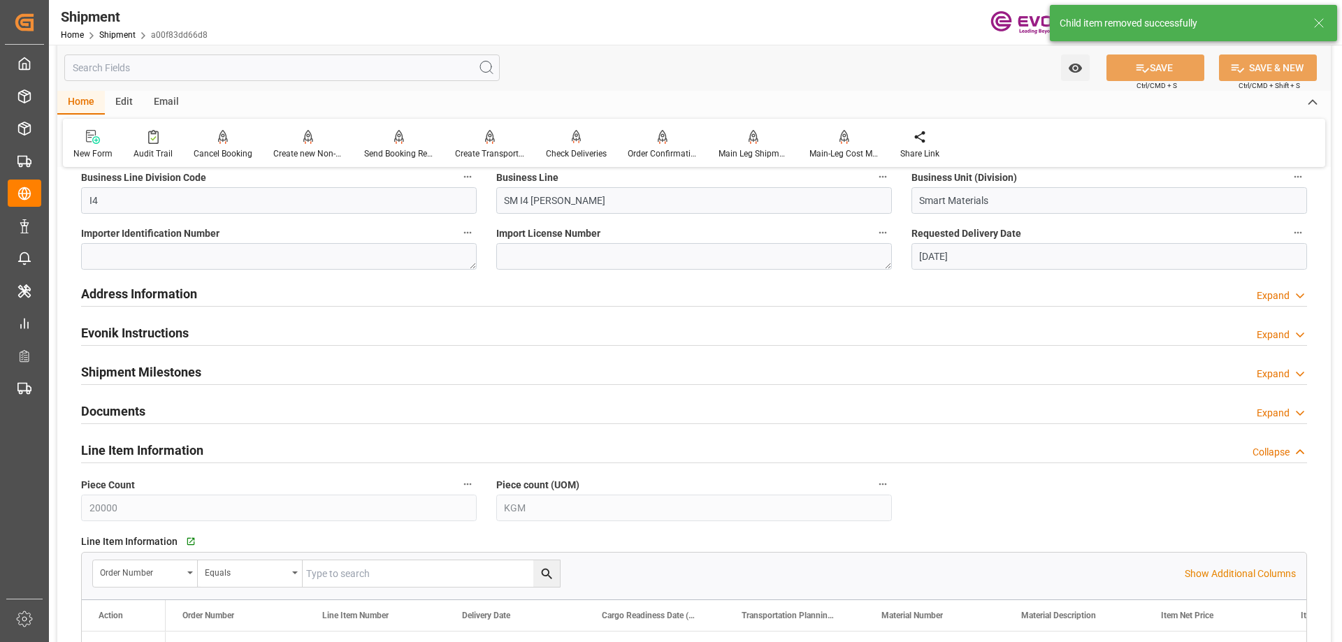
scroll to position [1678, 0]
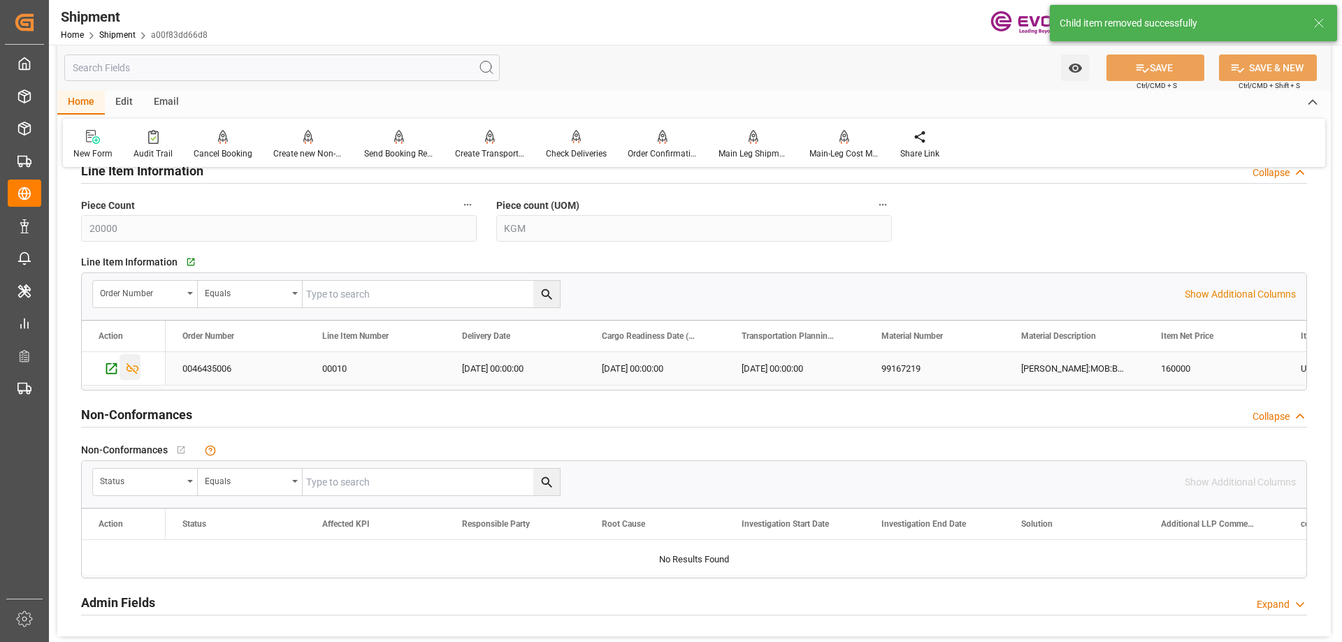
click at [135, 369] on icon "Press SPACE to select this row." at bounding box center [132, 368] width 15 height 15
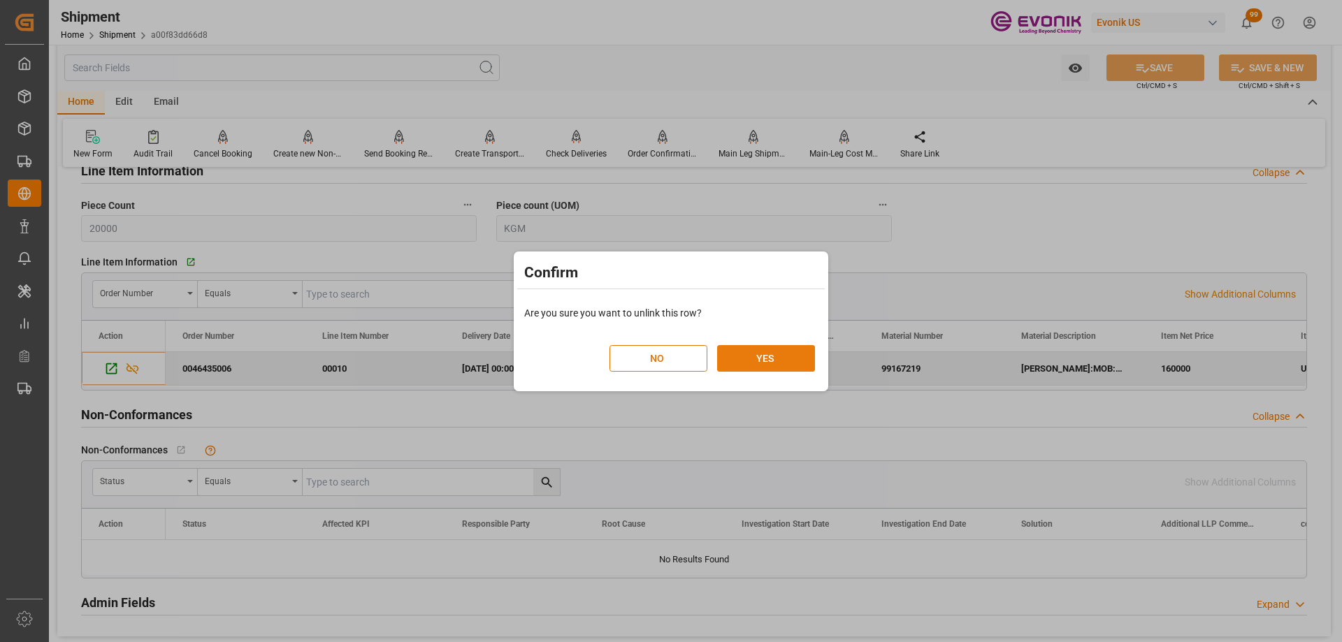
click at [756, 349] on button "YES" at bounding box center [766, 358] width 98 height 27
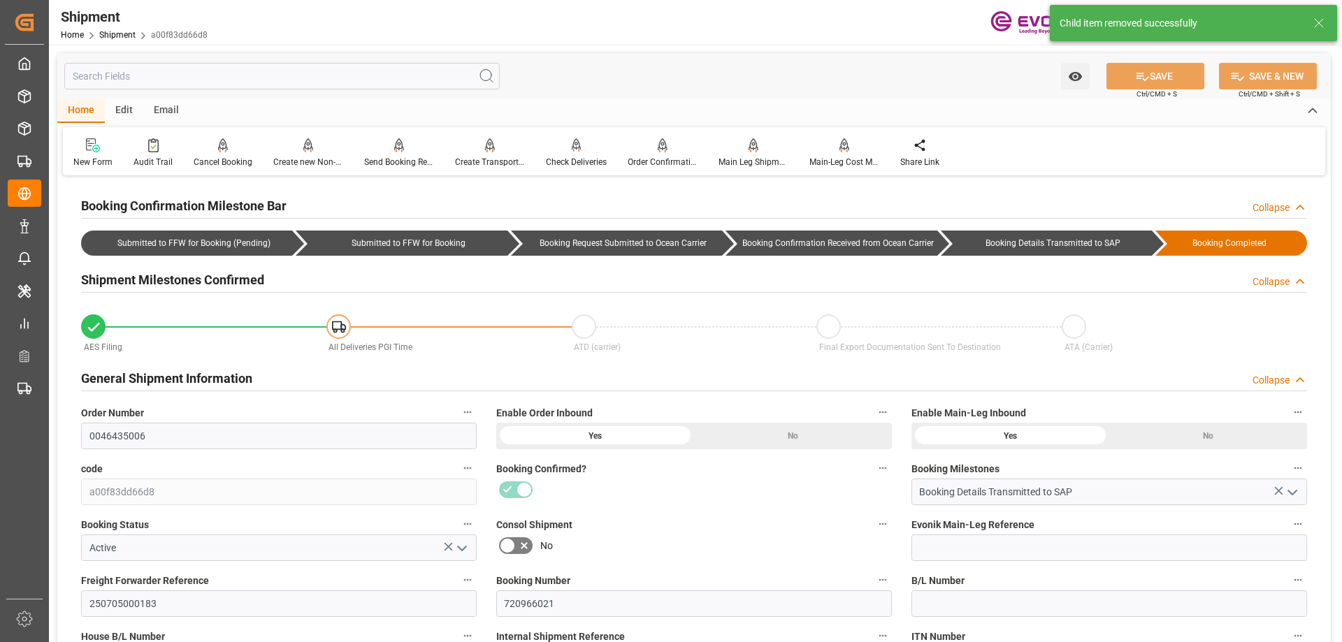
scroll to position [210, 0]
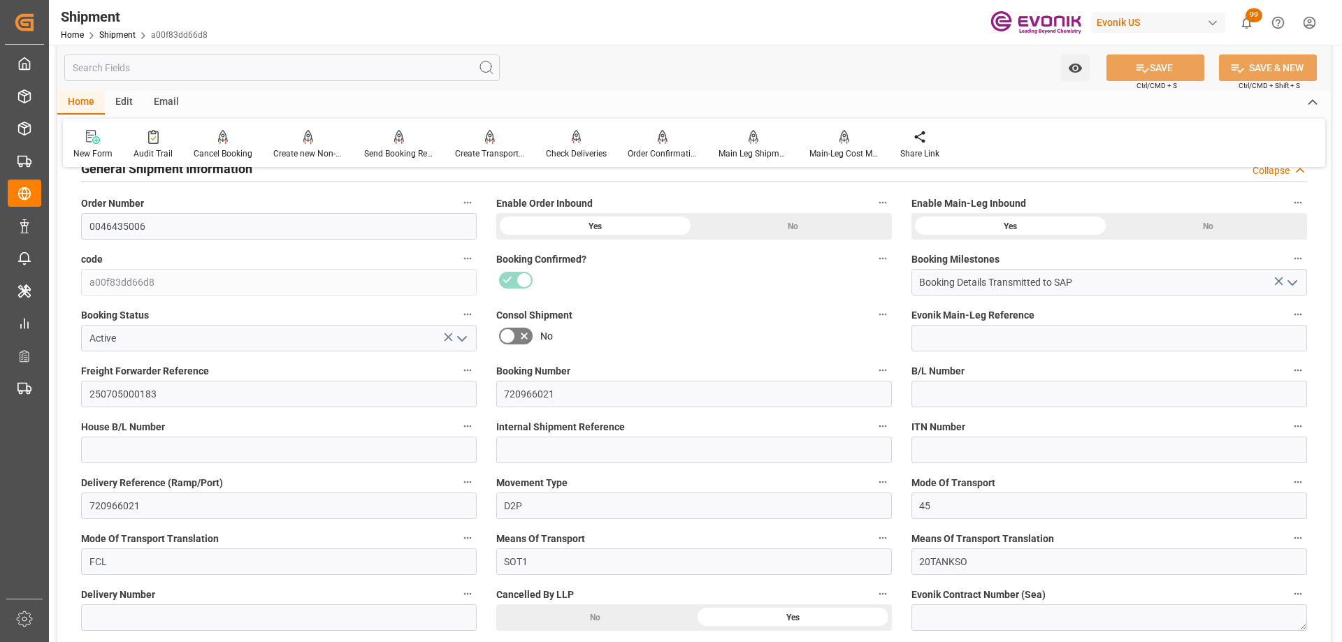
click at [466, 333] on icon "open menu" at bounding box center [462, 339] width 17 height 17
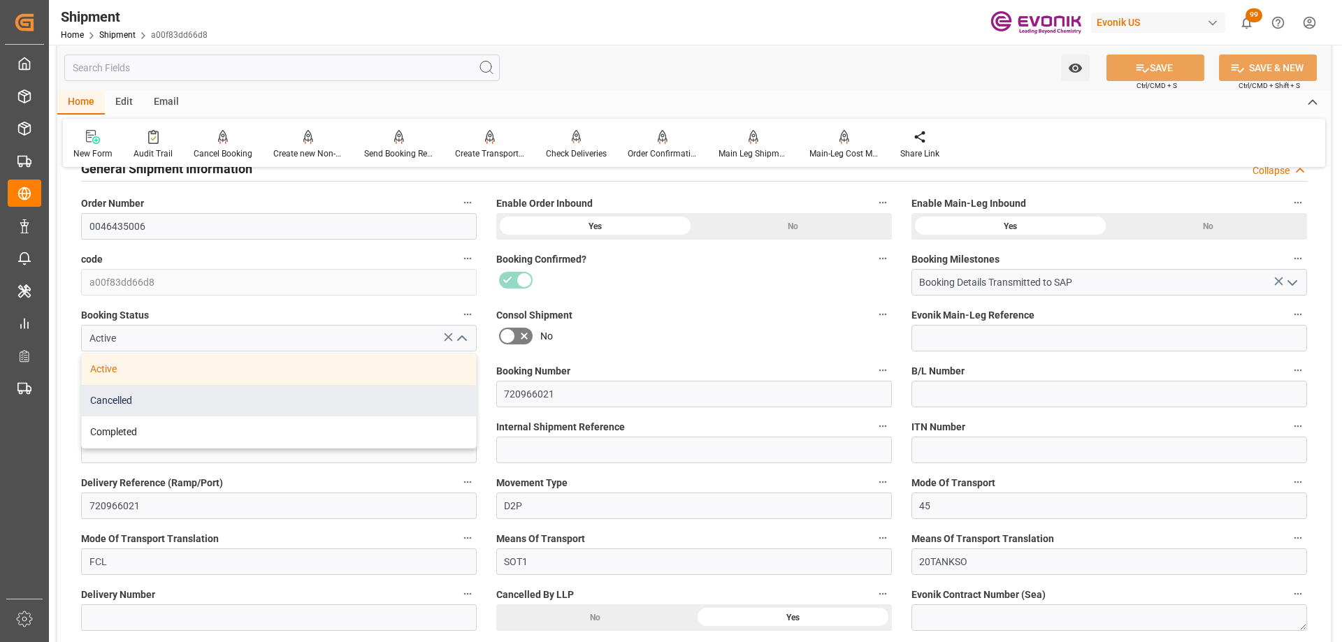
click at [271, 394] on div "Cancelled" at bounding box center [279, 400] width 394 height 31
type input "Cancelled"
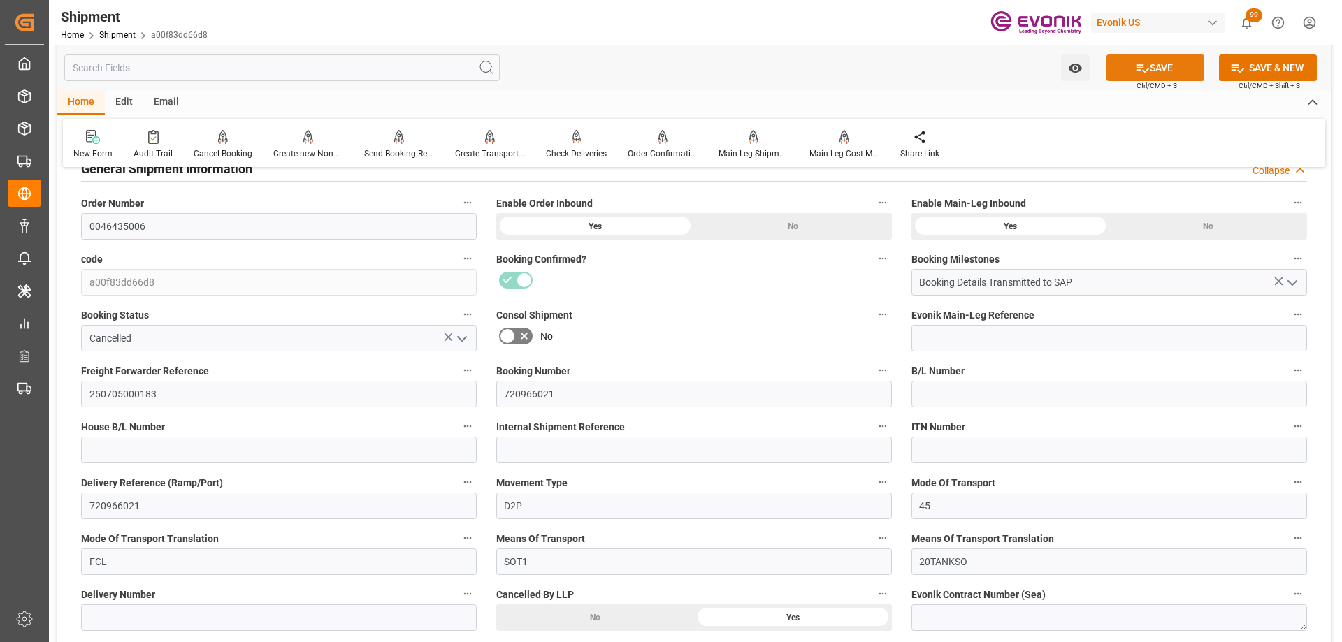
click at [1151, 69] on button "SAVE" at bounding box center [1156, 68] width 98 height 27
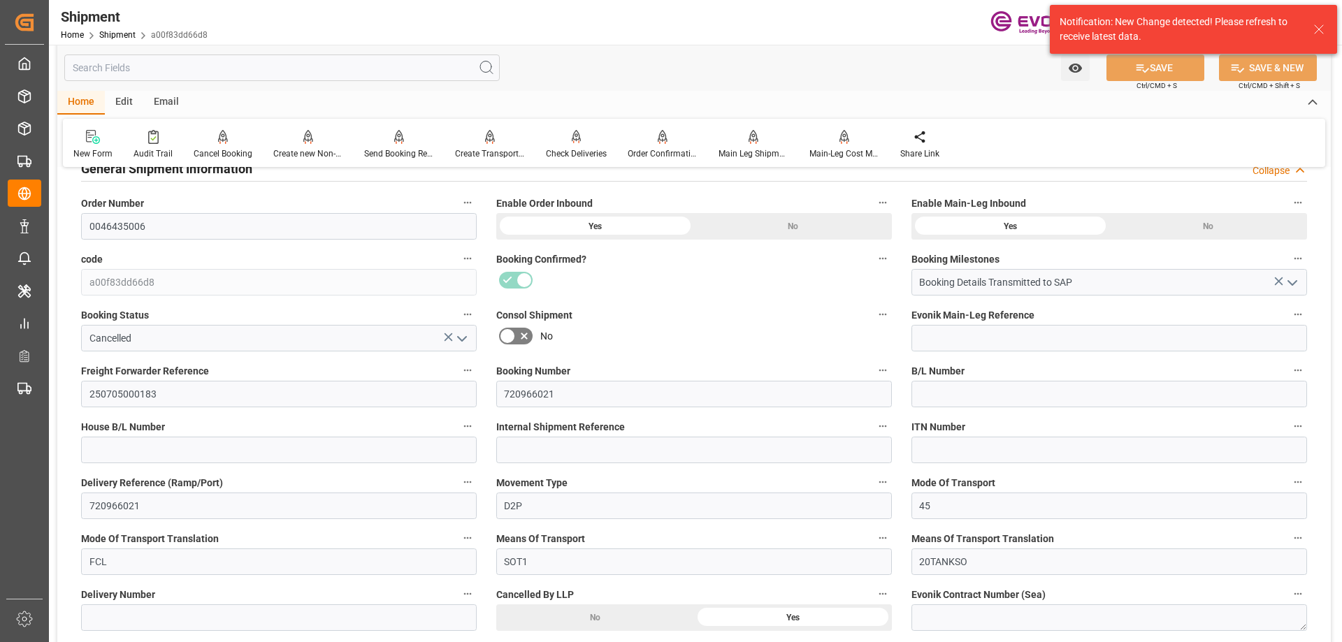
scroll to position [0, 0]
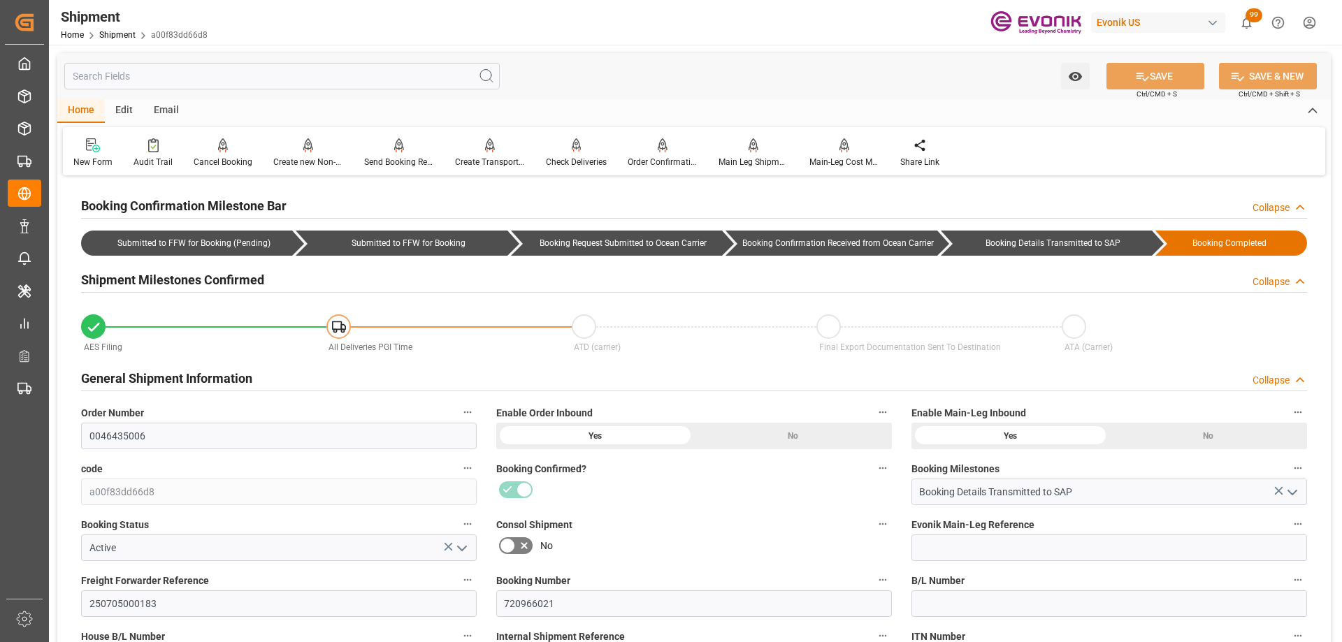
scroll to position [140, 0]
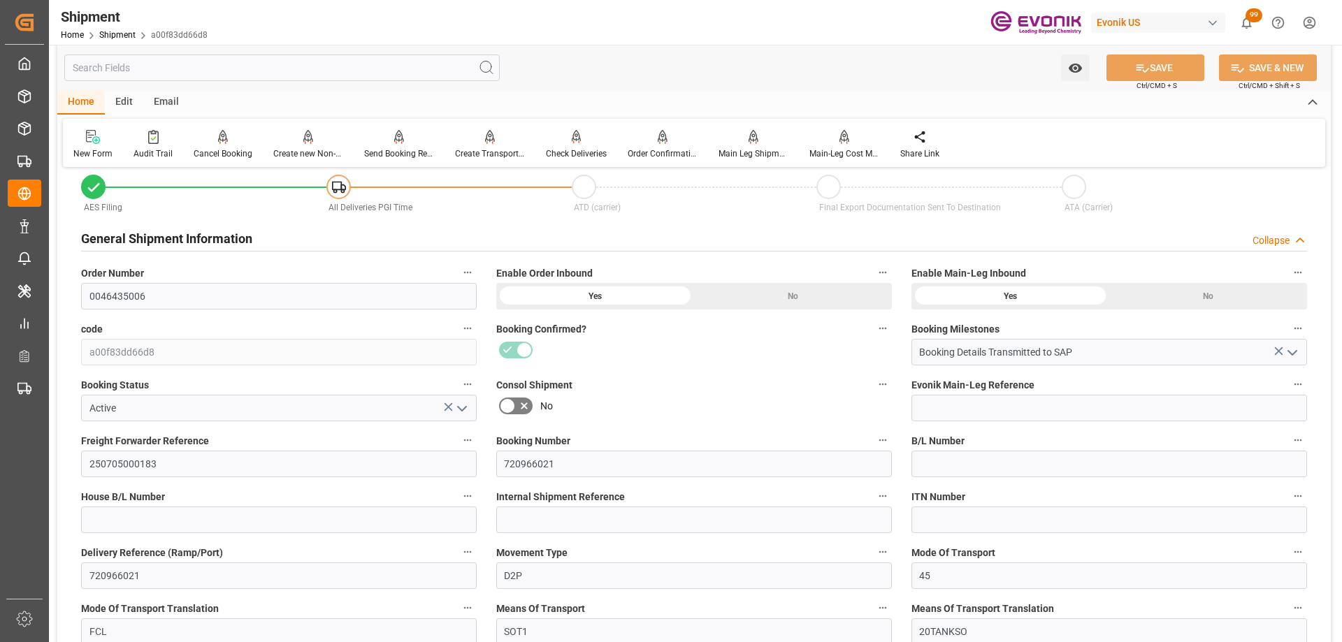
click at [464, 408] on polyline "open menu" at bounding box center [462, 409] width 8 height 4
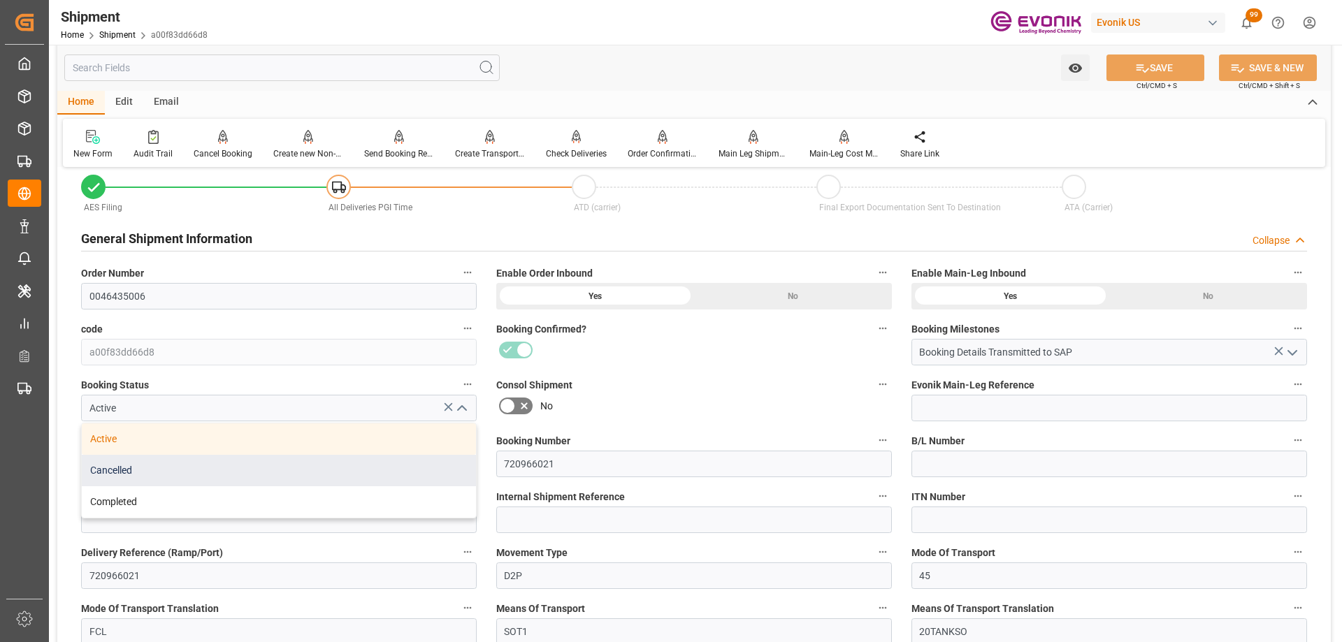
click at [189, 471] on div "Cancelled" at bounding box center [279, 470] width 394 height 31
type input "Cancelled"
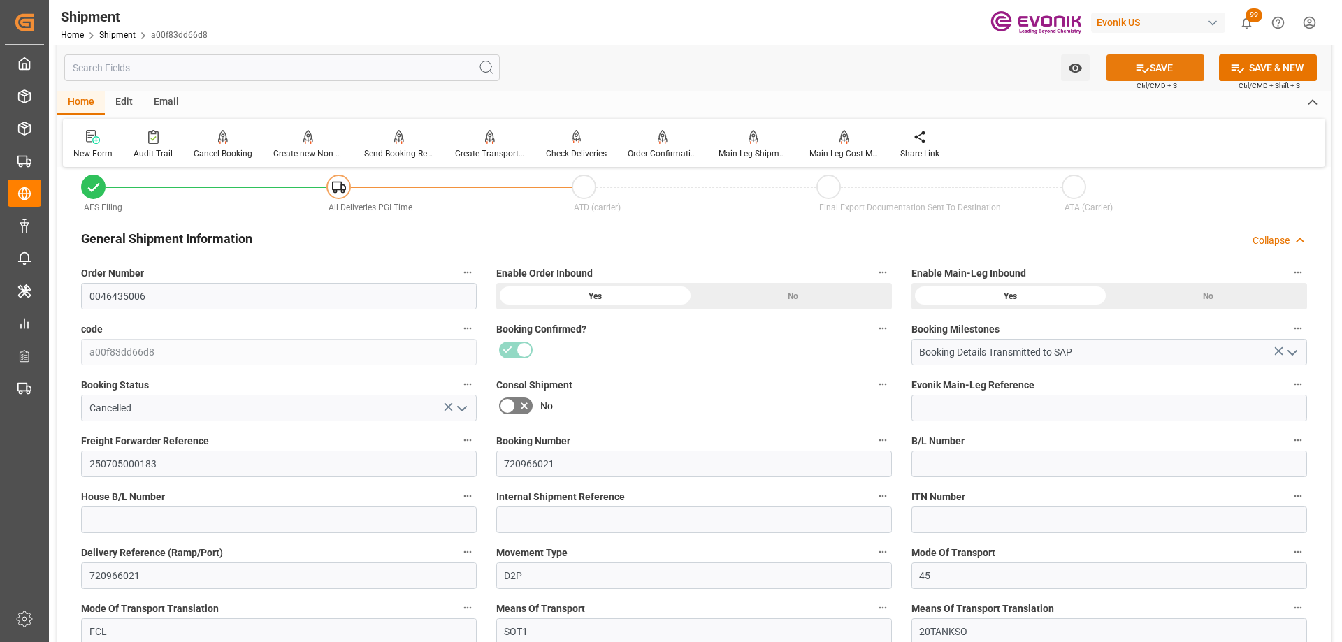
click at [1147, 74] on icon at bounding box center [1142, 68] width 15 height 15
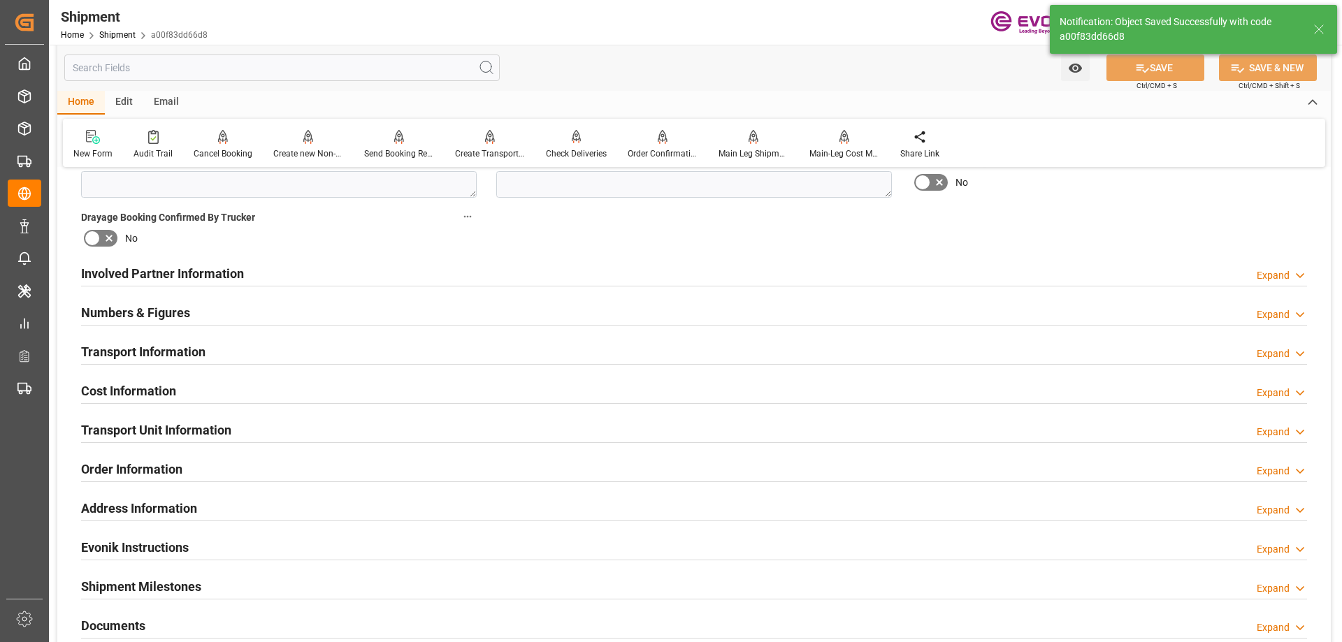
scroll to position [839, 0]
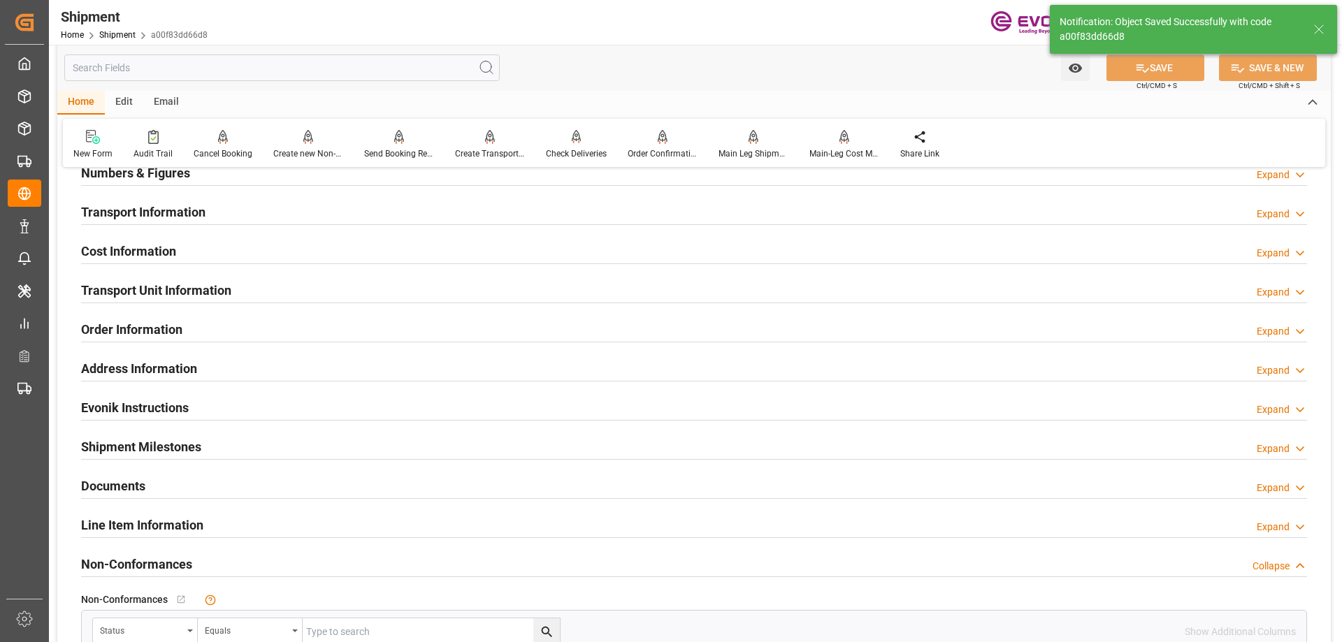
click at [176, 522] on h2 "Line Item Information" at bounding box center [142, 525] width 122 height 19
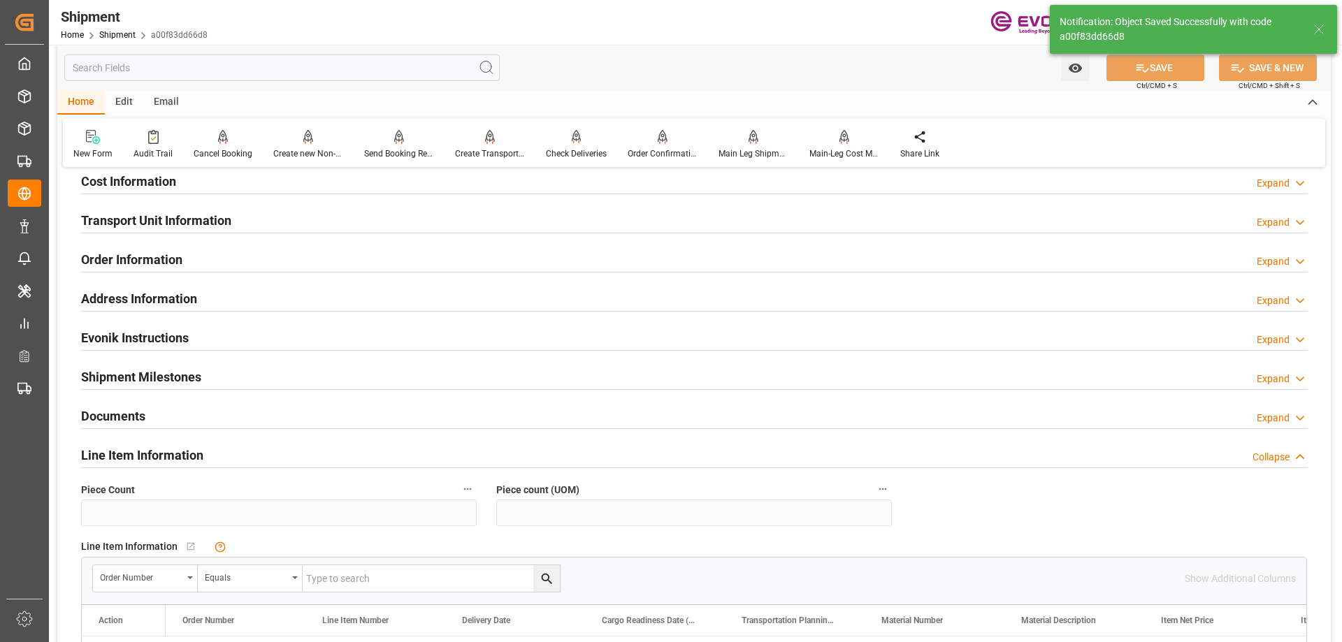
scroll to position [699, 0]
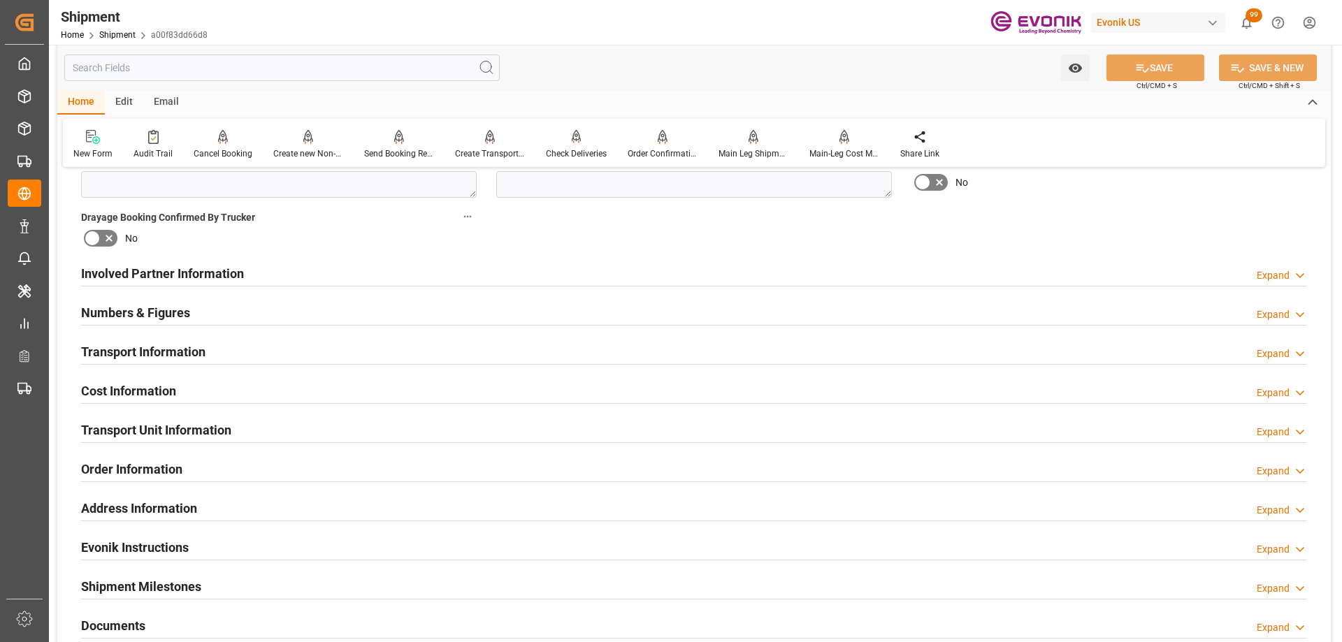
click at [244, 352] on div "Transport Information Expand" at bounding box center [694, 351] width 1226 height 27
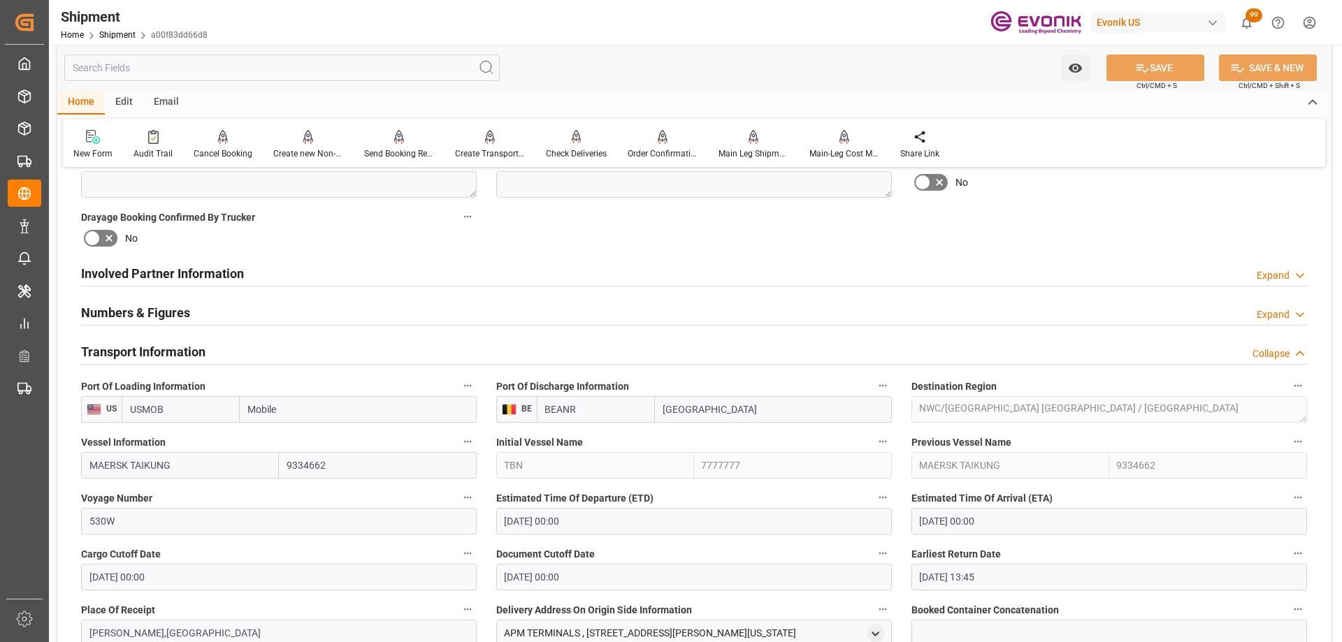
click at [244, 352] on div "Transport Information Collapse" at bounding box center [694, 351] width 1226 height 27
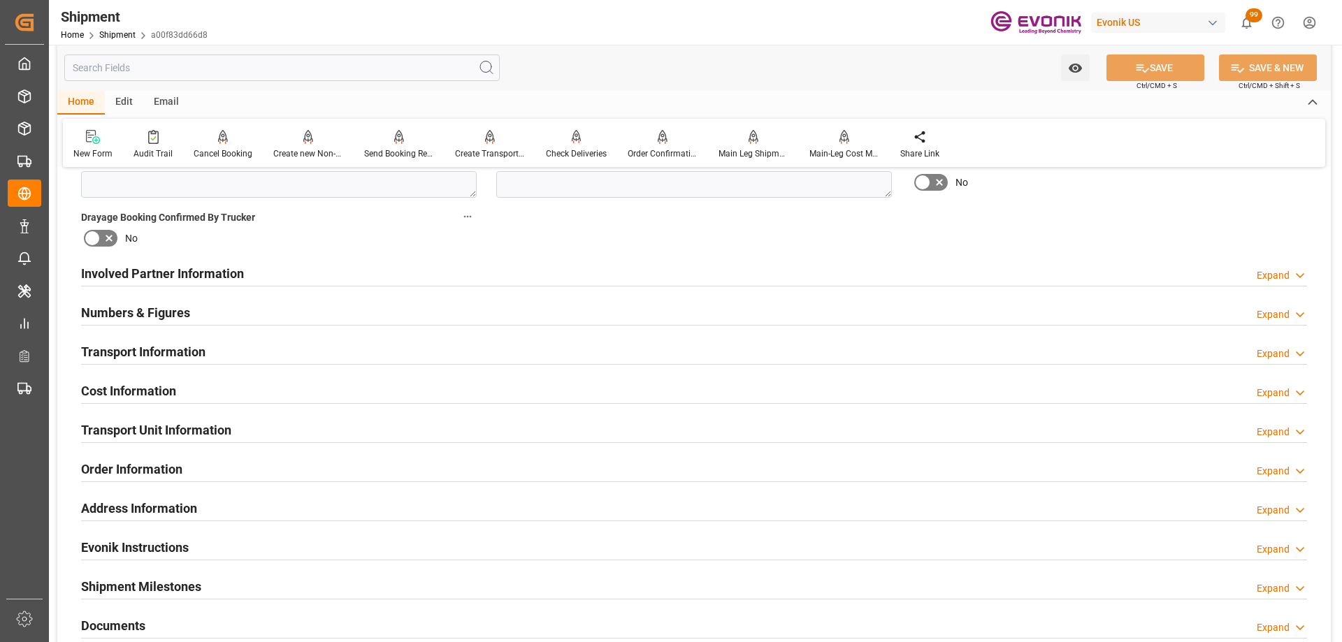
click at [185, 425] on h2 "Transport Unit Information" at bounding box center [156, 430] width 150 height 19
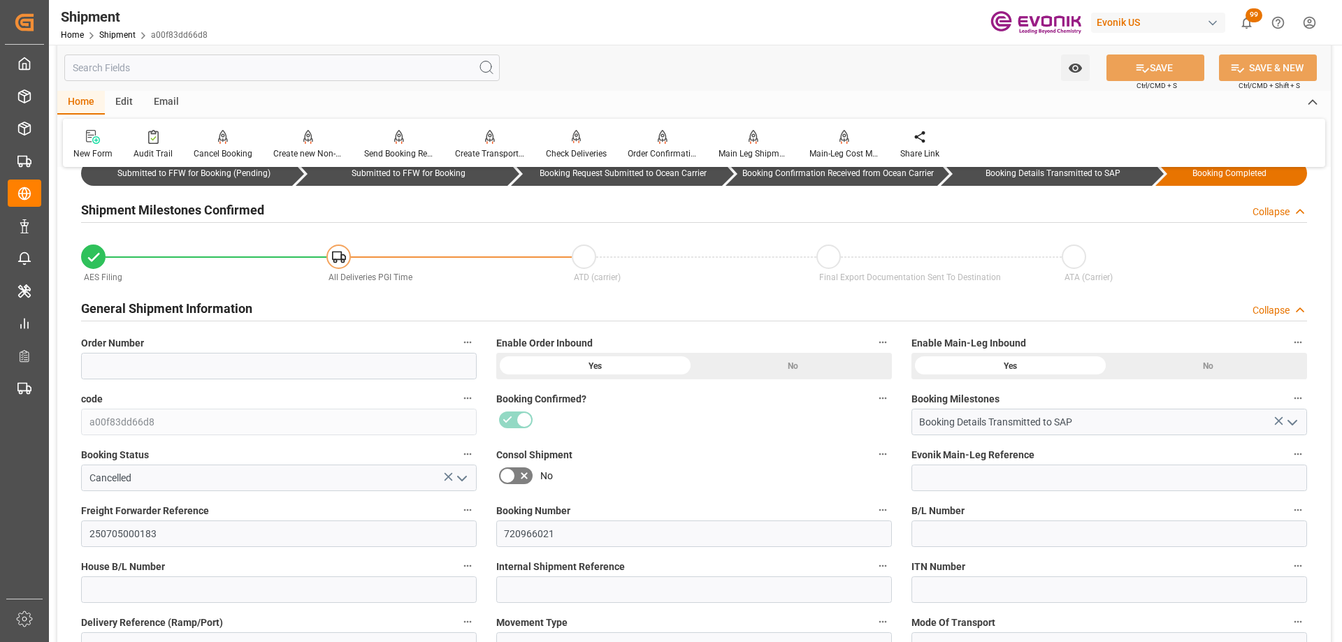
scroll to position [0, 0]
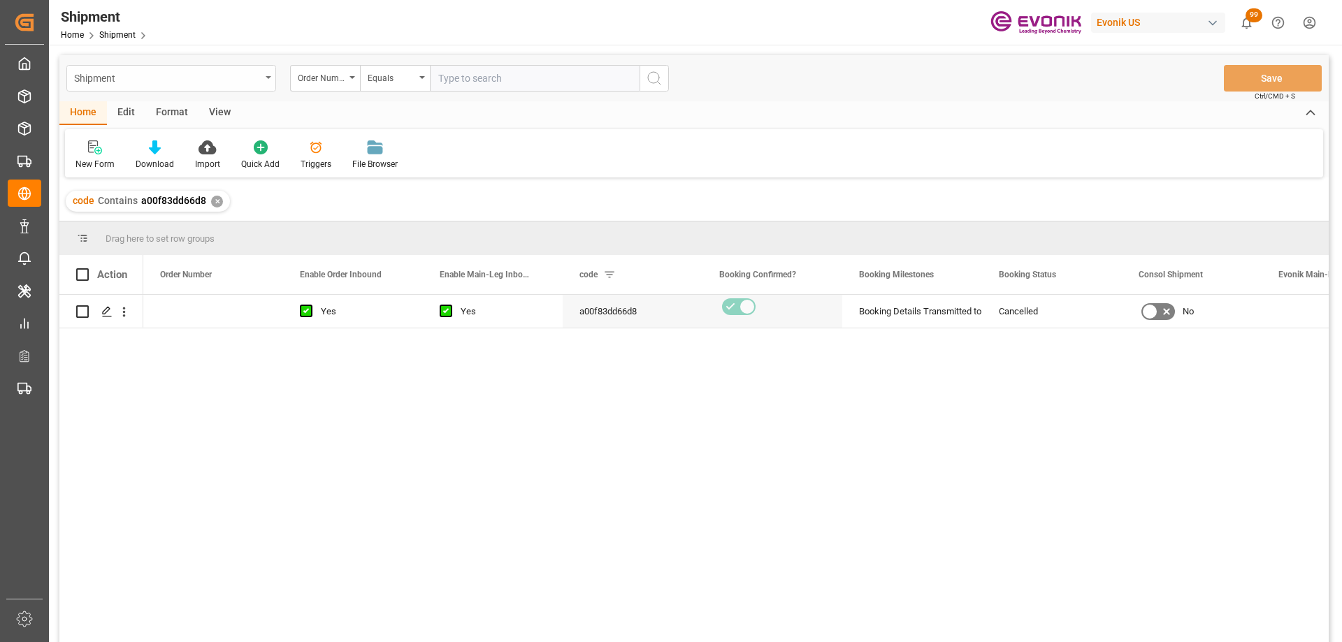
click at [236, 80] on div "Shipment" at bounding box center [167, 77] width 187 height 17
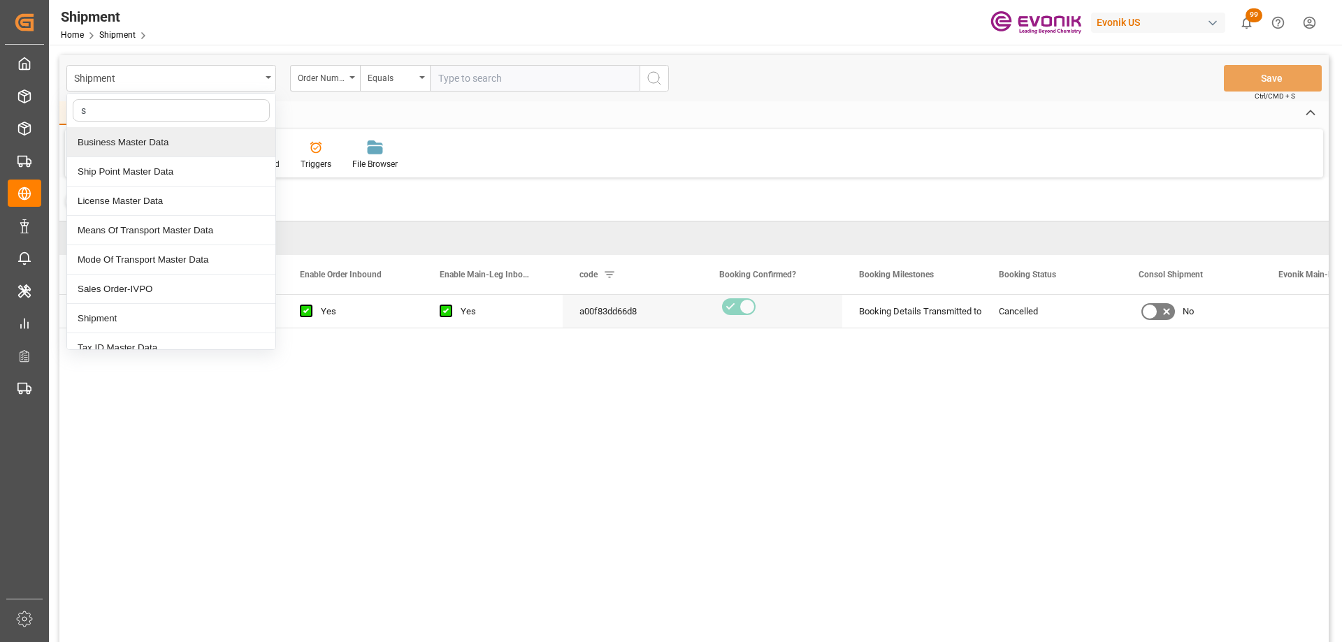
type input "sa"
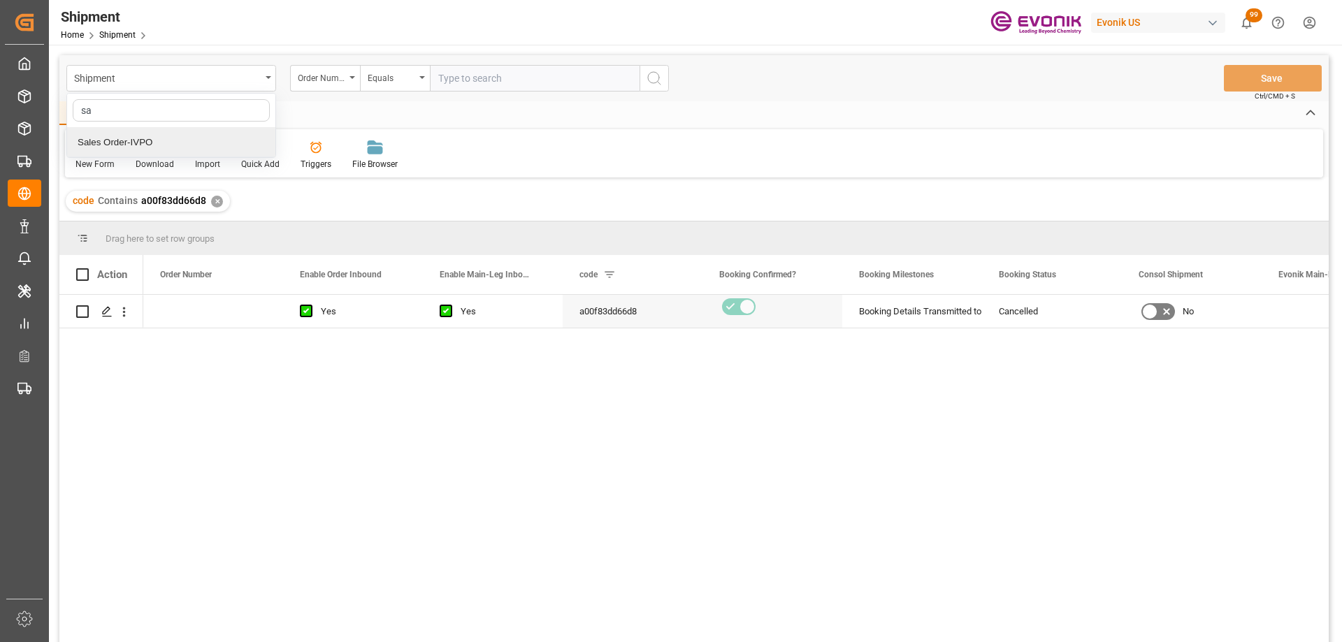
click at [155, 143] on div "Sales Order-IVPO" at bounding box center [171, 142] width 208 height 29
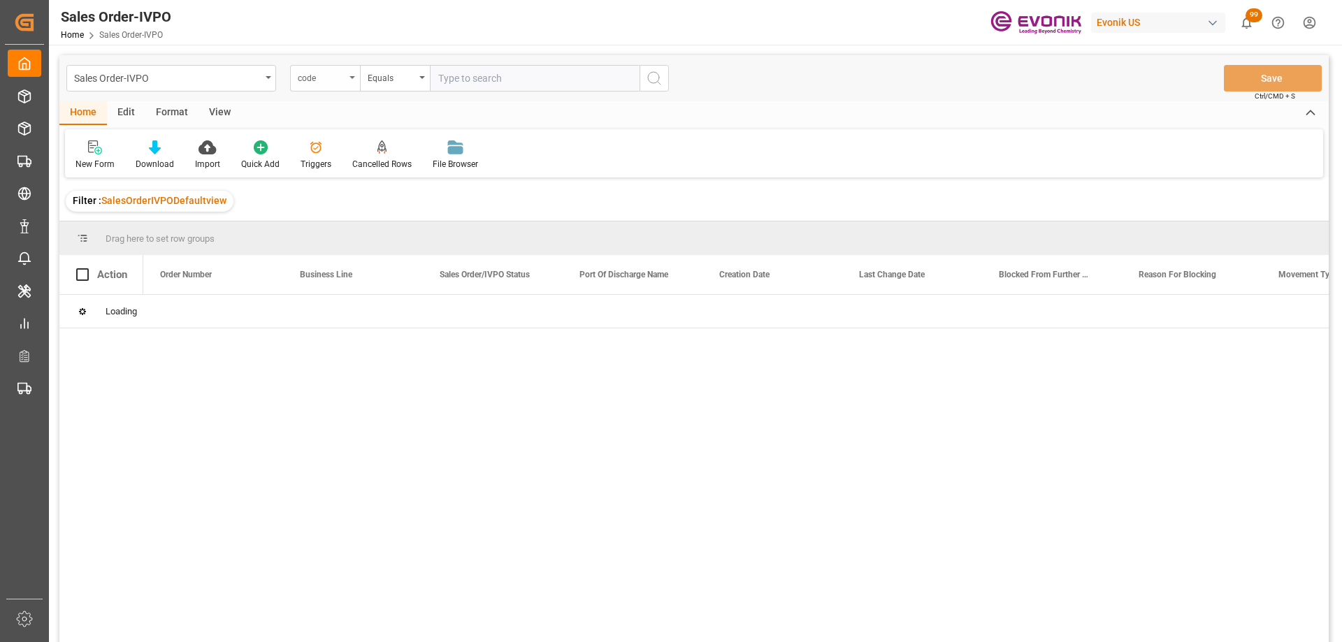
click at [345, 74] on div "code" at bounding box center [325, 78] width 70 height 27
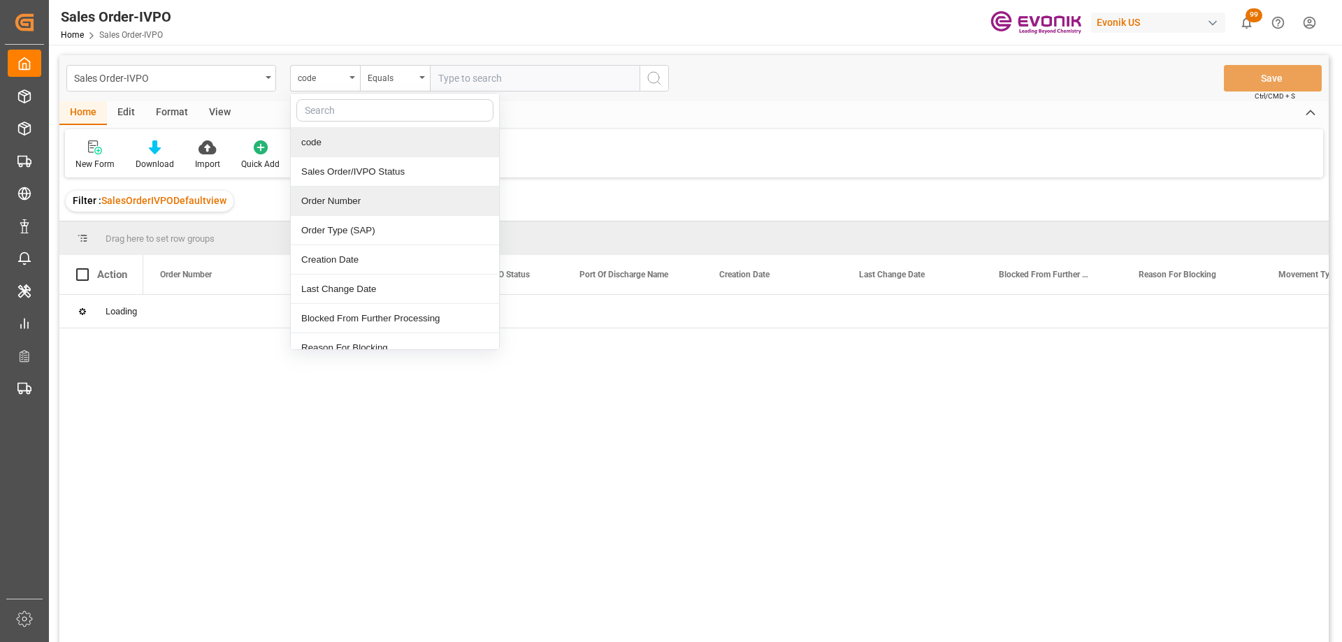
click at [338, 195] on div "Order Number" at bounding box center [395, 201] width 208 height 29
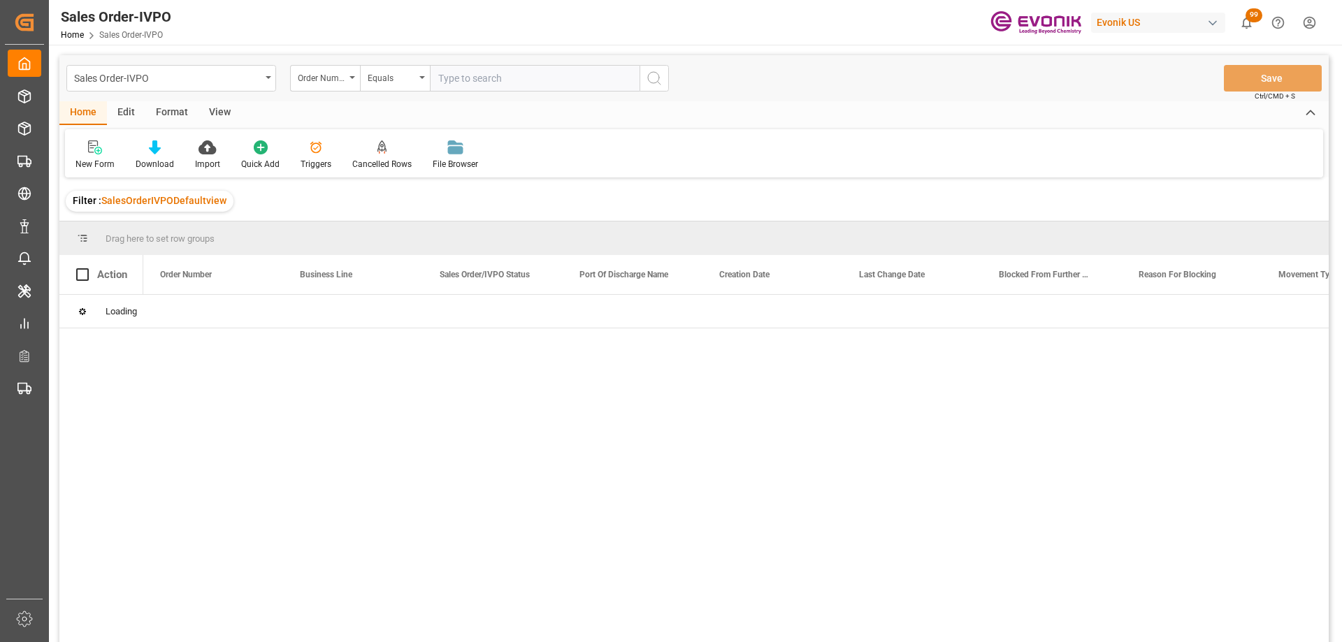
click at [481, 77] on input "text" at bounding box center [535, 78] width 210 height 27
paste input "0046435006"
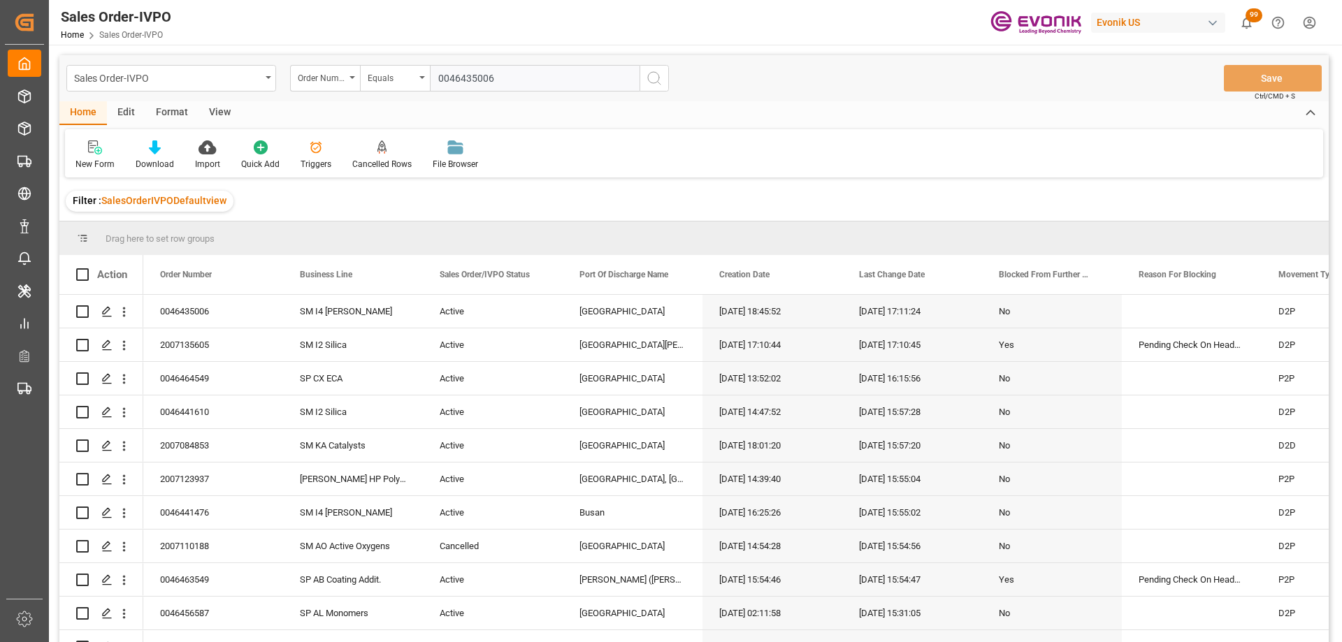
type input "0046435006"
click at [655, 81] on icon "search button" at bounding box center [654, 78] width 17 height 17
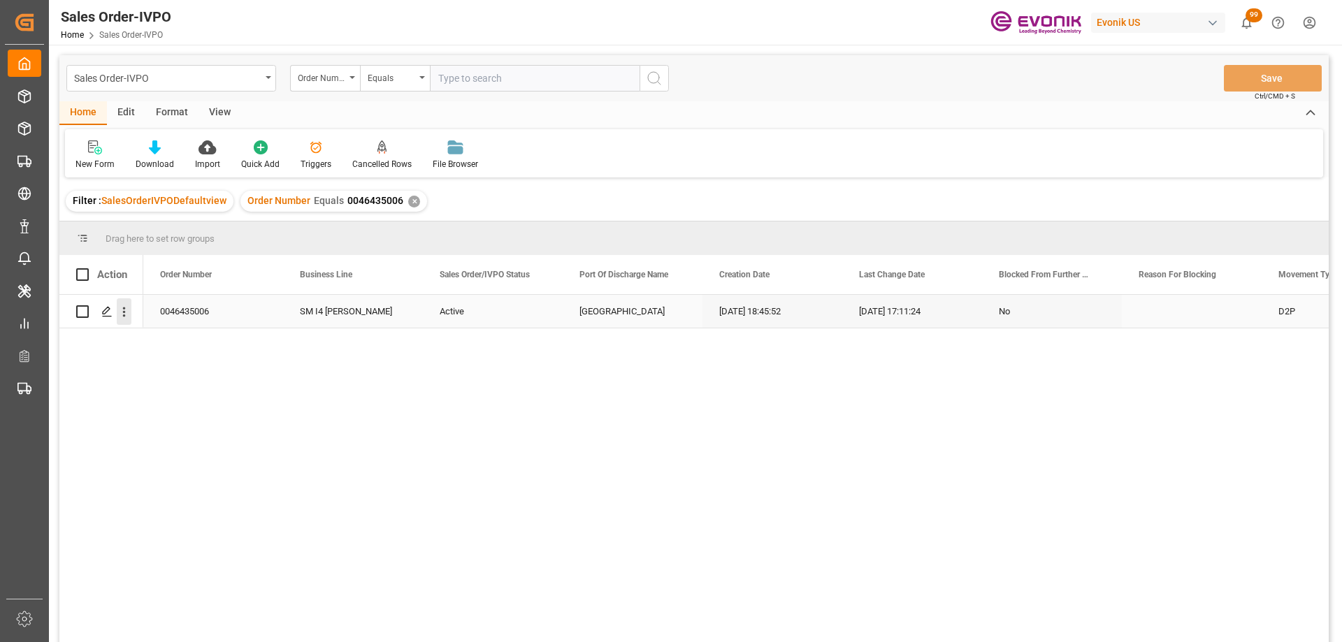
click at [127, 311] on icon "open menu" at bounding box center [124, 312] width 15 height 15
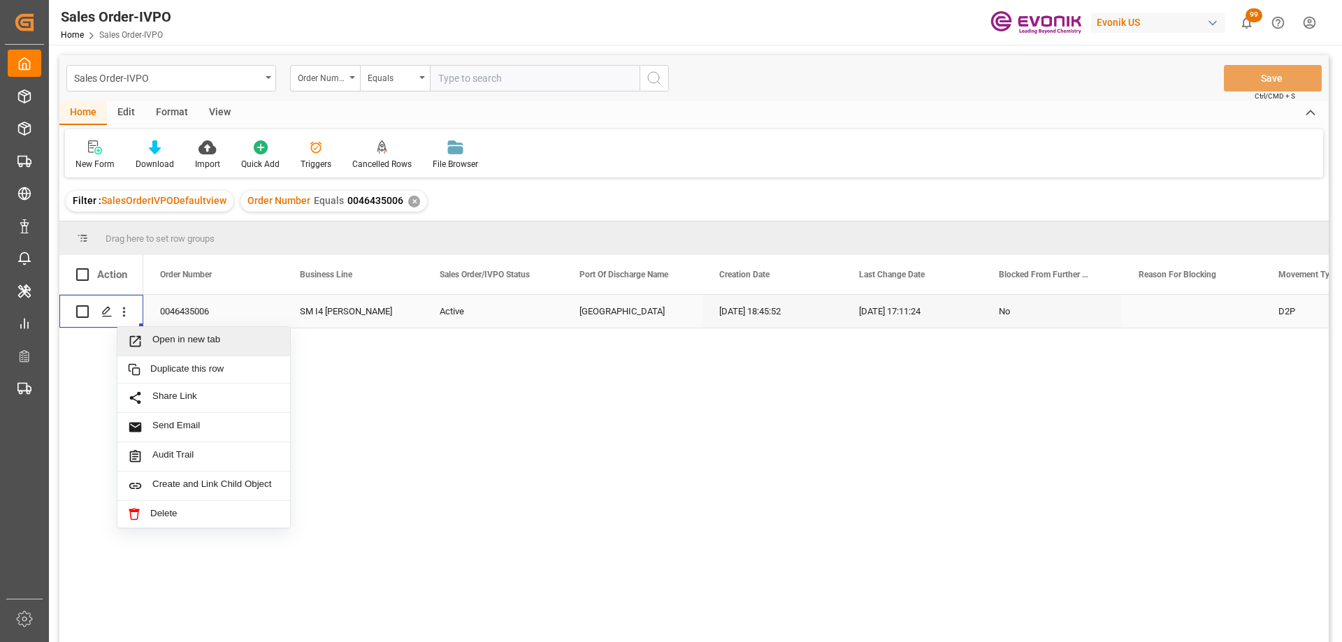
click at [166, 338] on span "Open in new tab" at bounding box center [215, 341] width 127 height 15
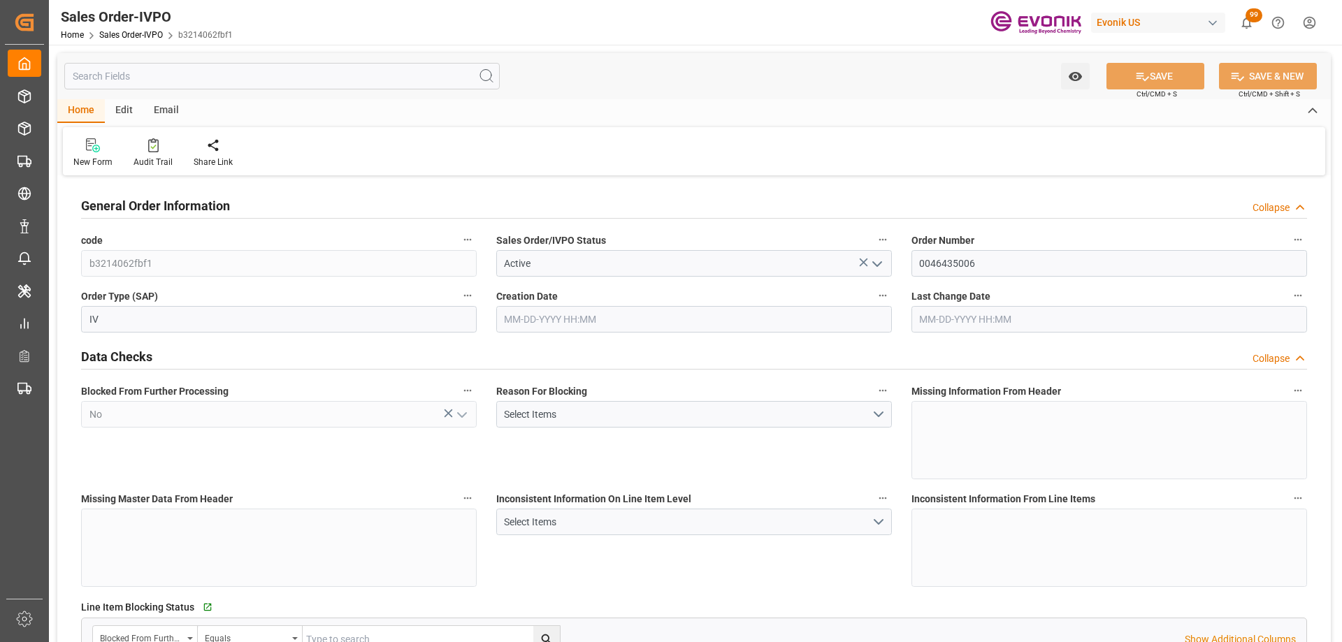
type input "BEANR"
type input "0"
type input "1"
type input "20000"
type input "0"
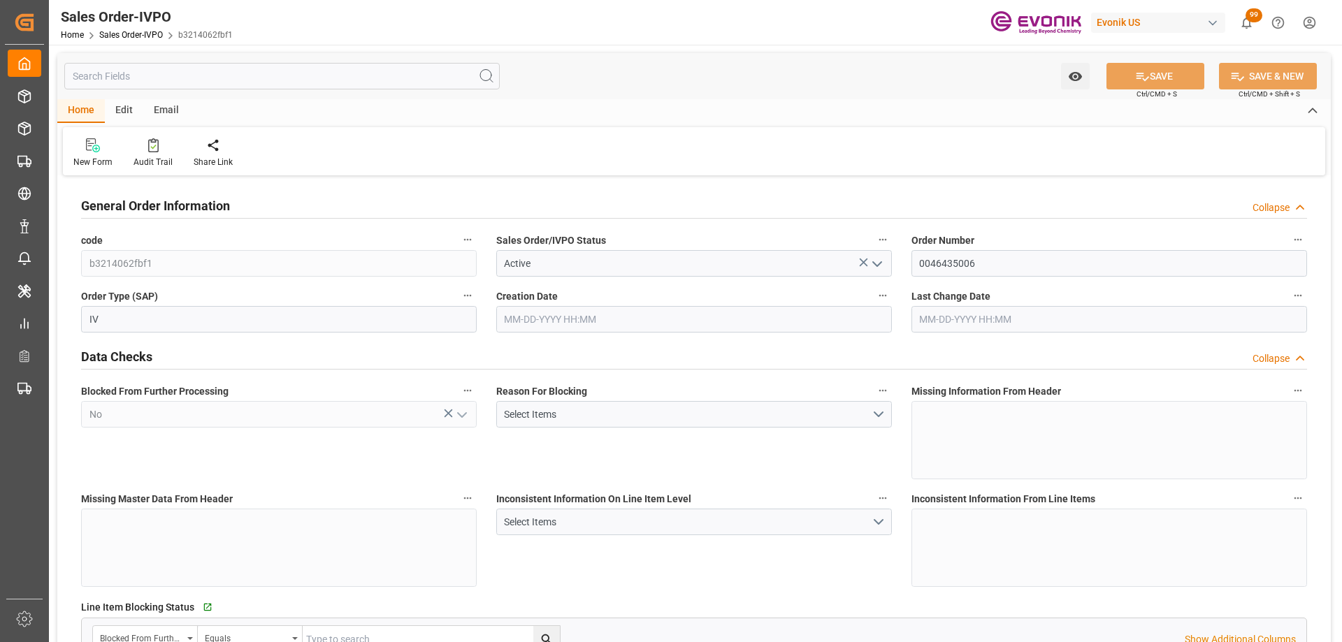
type input "0"
type input "[DATE] 18:45"
type input "[DATE] 17:11"
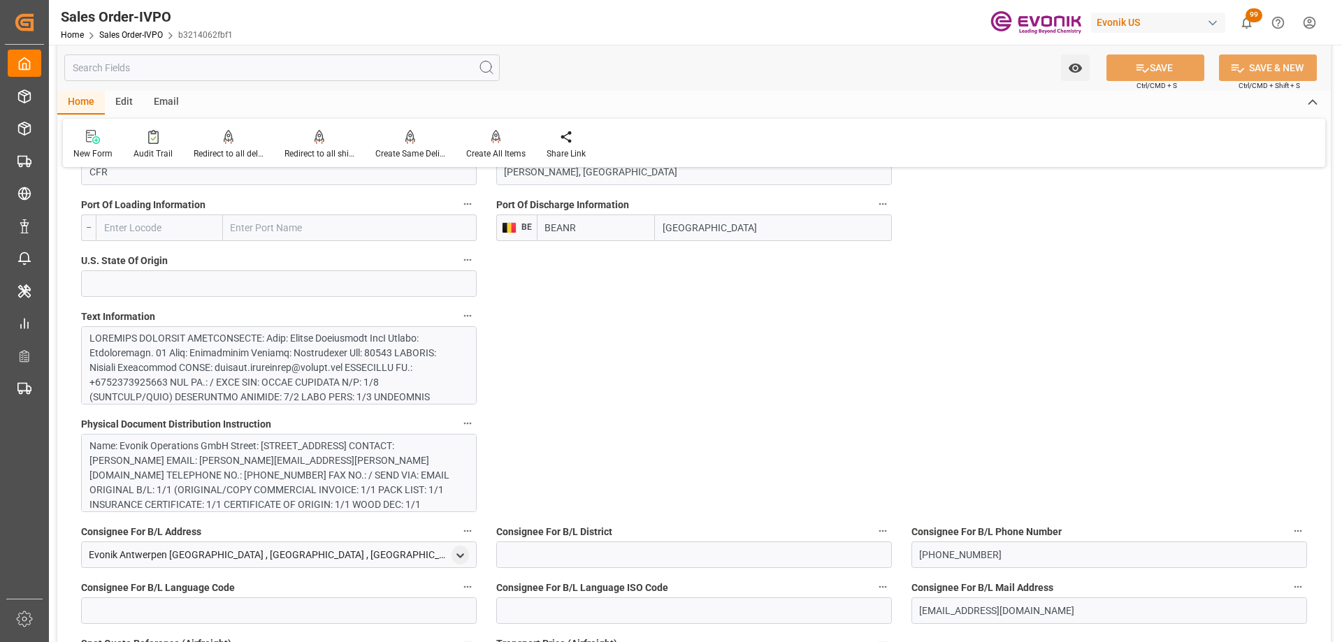
scroll to position [489, 0]
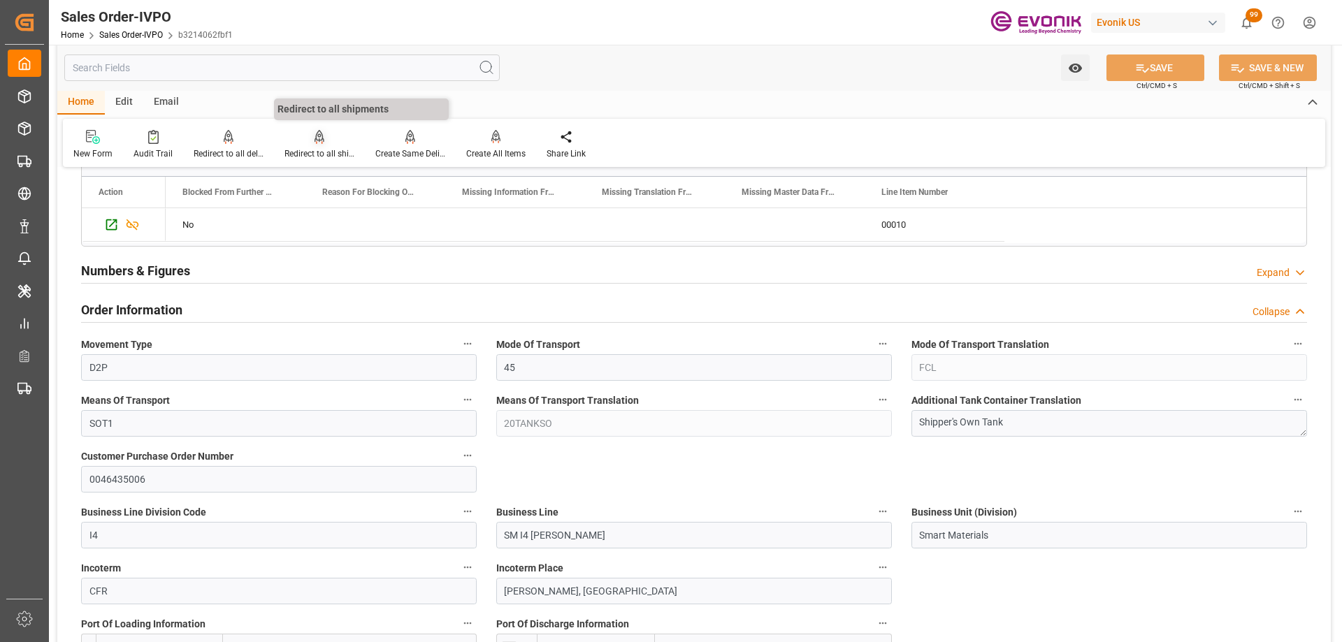
click at [317, 139] on icon at bounding box center [320, 136] width 10 height 12
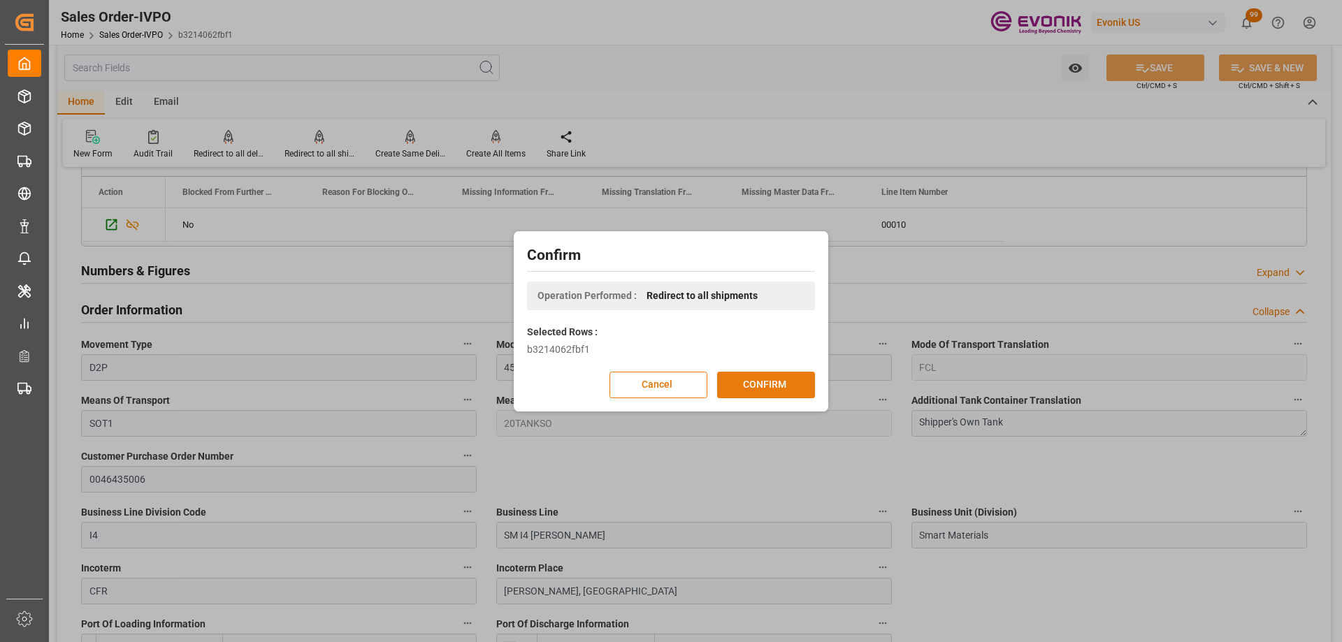
click at [766, 383] on button "CONFIRM" at bounding box center [766, 385] width 98 height 27
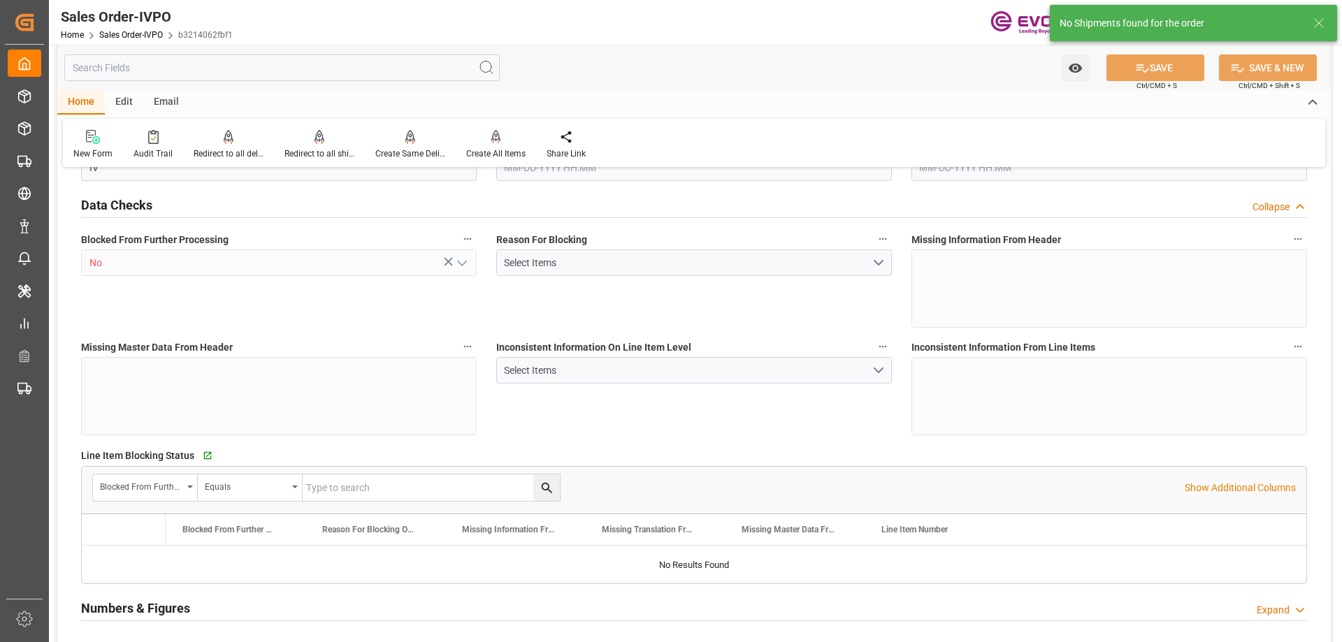
type input "BEANR"
type input "0"
type input "1"
type input "20000"
type input "0"
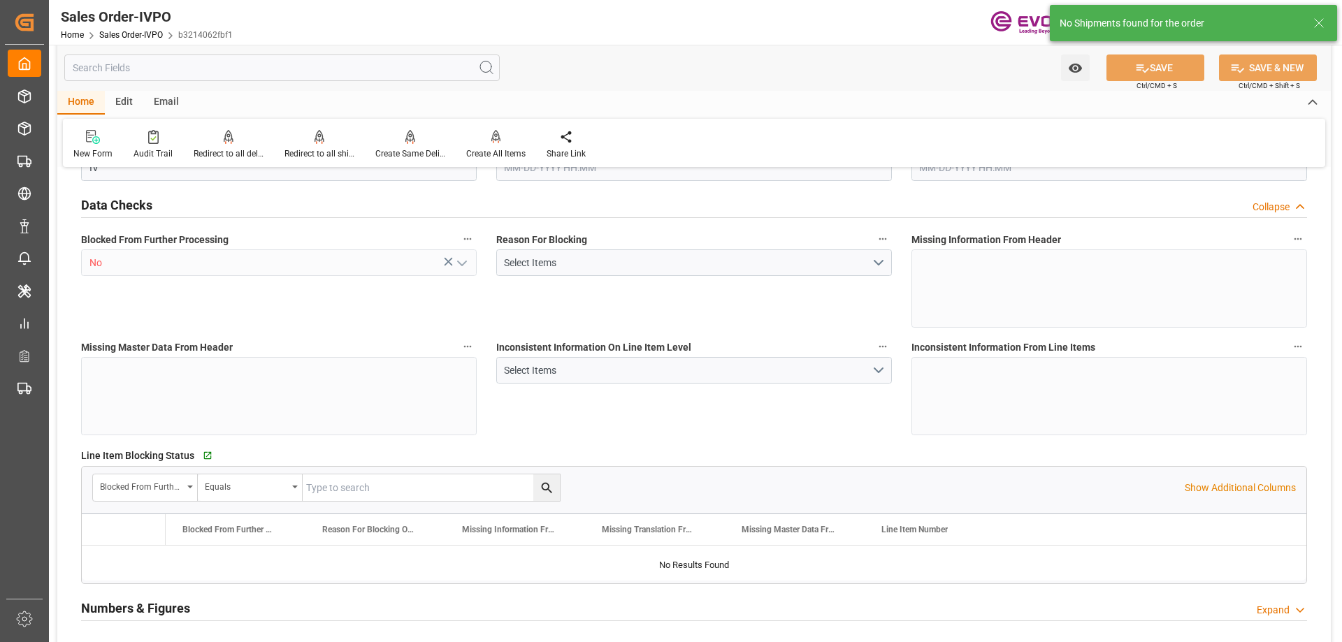
type input "0"
type input "[DATE] 18:45"
type input "[DATE] 17:11"
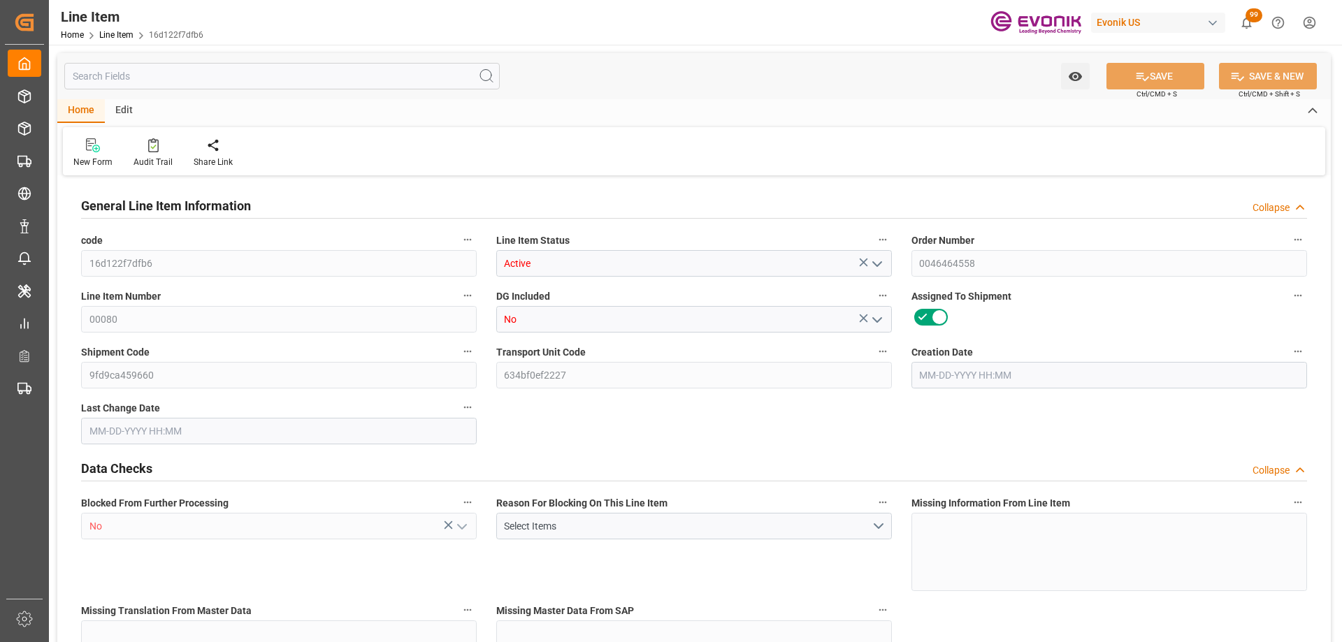
type input "5"
type input "5285"
type input "5010"
type input "6.96"
type input "5"
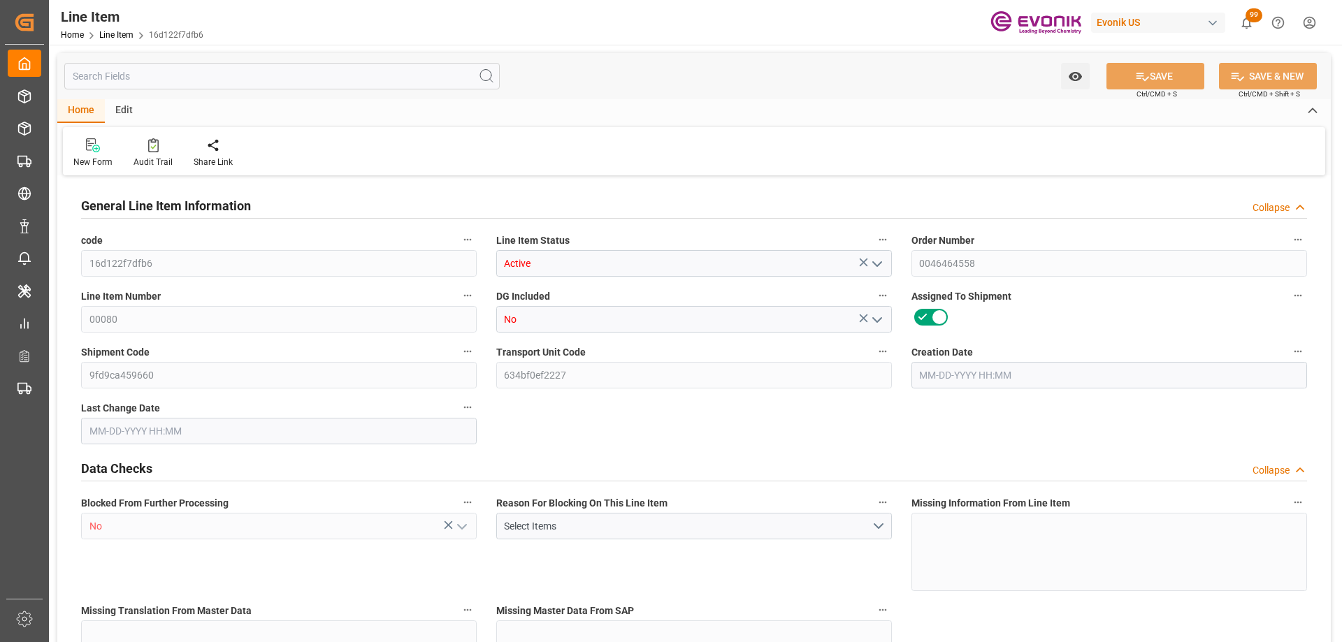
type input "20641.2"
type input "5"
type input "5285"
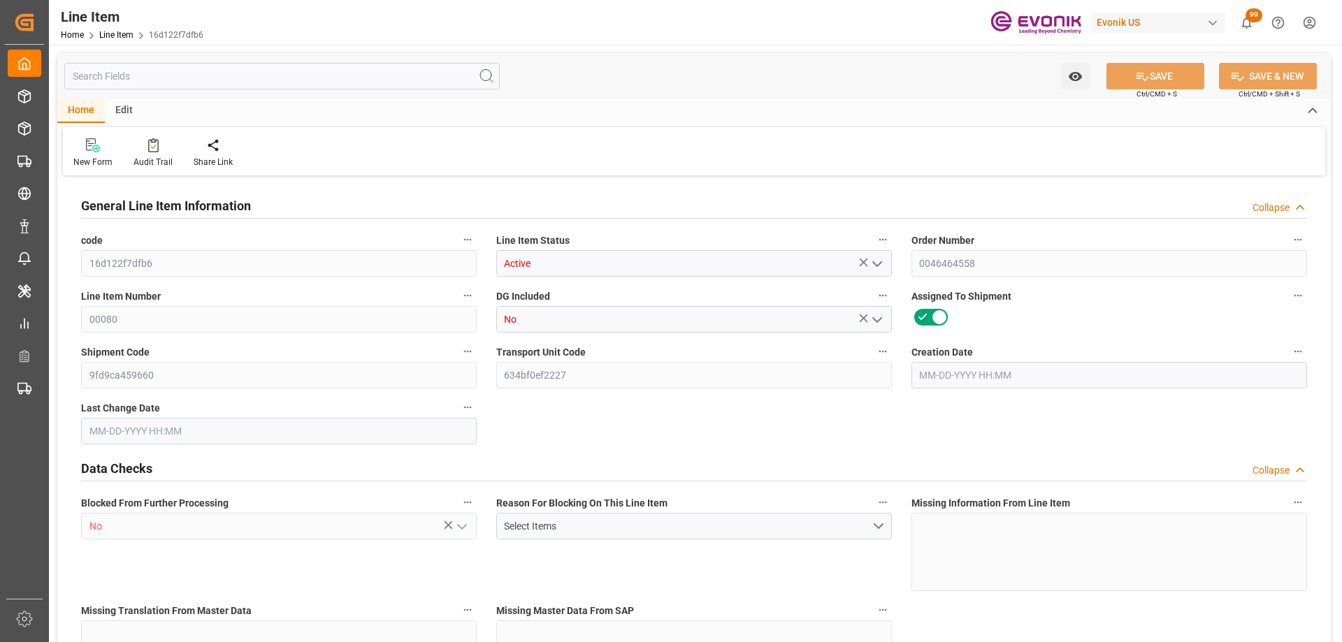
type input "5285"
type input "5010"
type input "6.96"
type input "6960"
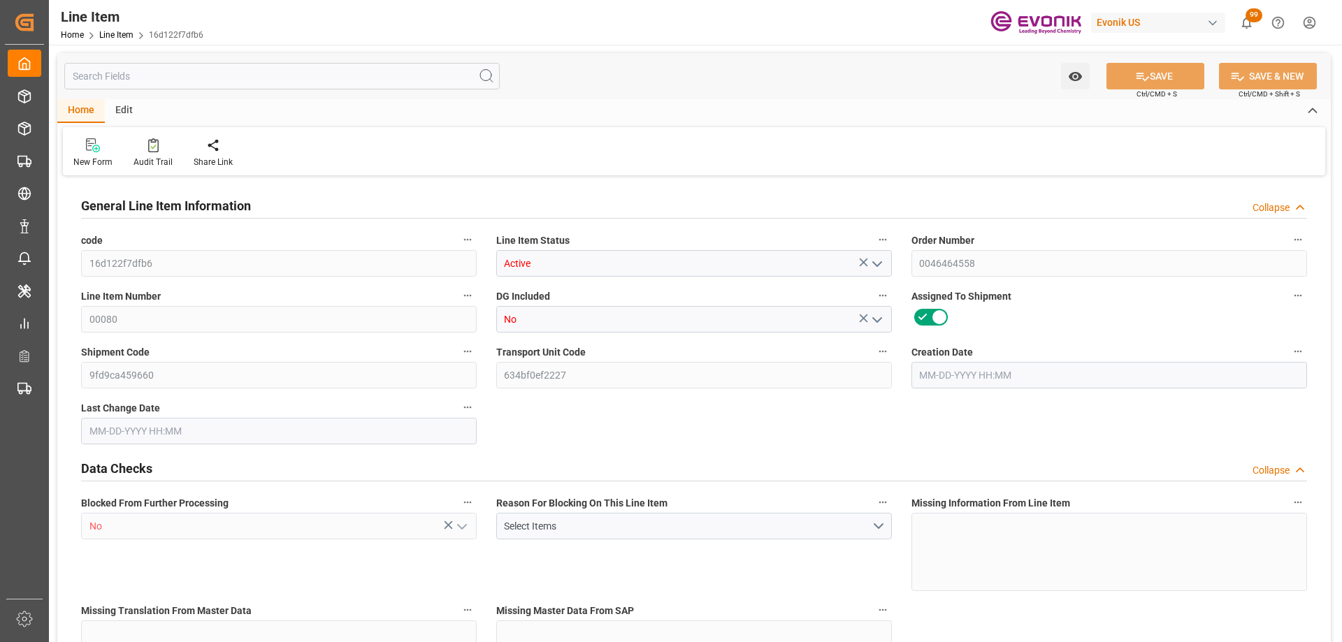
type input "0"
click at [168, 77] on input "text" at bounding box center [282, 76] width 436 height 27
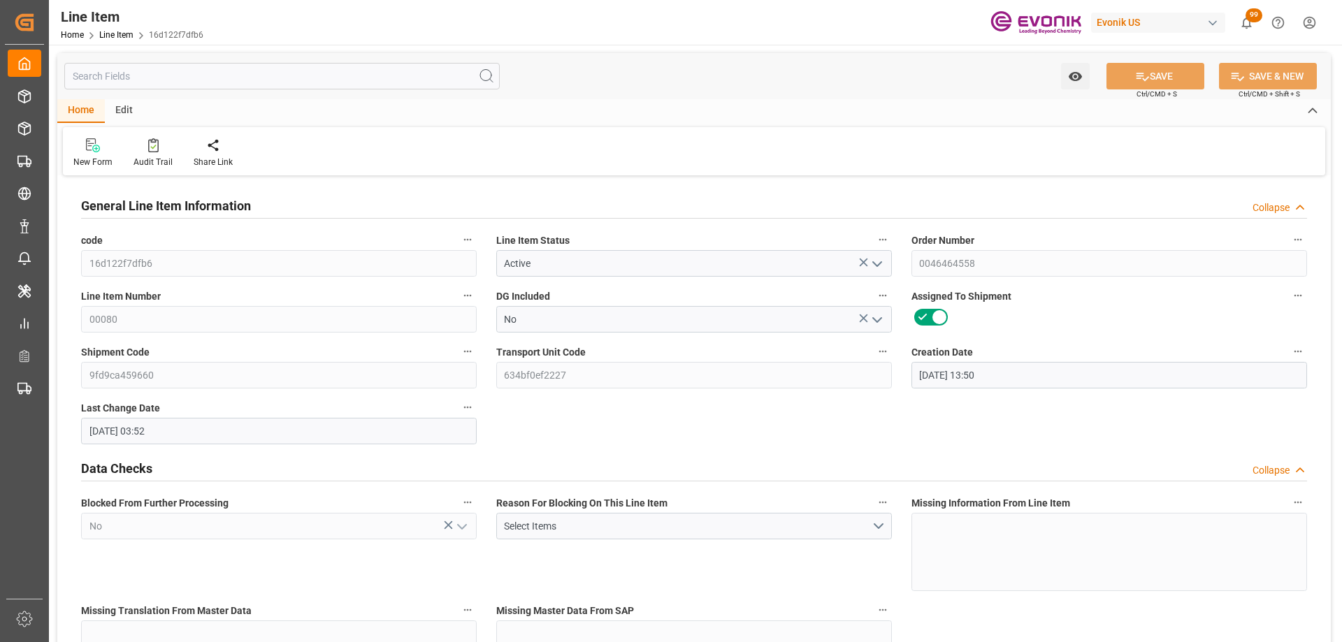
type input "[DATE] 13:50"
type input "[DATE] 03:52"
type input "[DATE]"
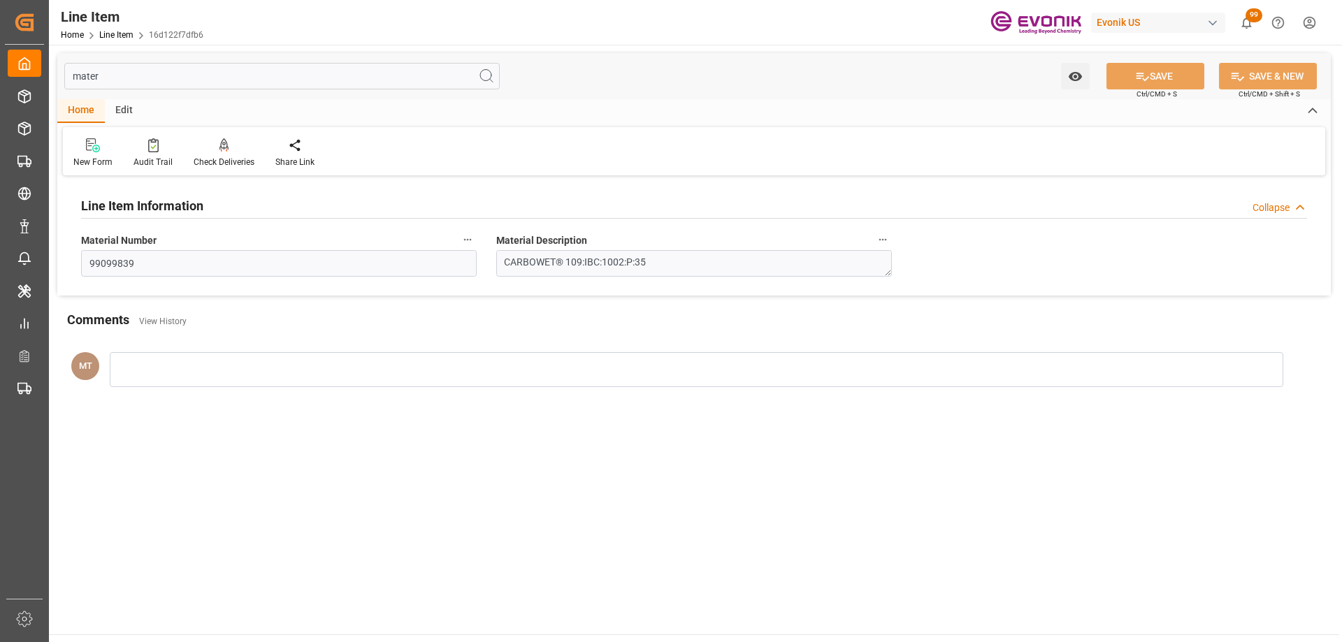
type input "mater"
drag, startPoint x: 177, startPoint y: 263, endPoint x: -17, endPoint y: 256, distance: 194.5
click at [0, 256] on html "Created by potrace 1.15, written by [PERSON_NAME] [DATE]-[DATE] Created by potr…" at bounding box center [671, 321] width 1342 height 642
click at [173, 263] on input "99099839" at bounding box center [279, 263] width 396 height 27
drag, startPoint x: 178, startPoint y: 264, endPoint x: -17, endPoint y: 252, distance: 195.5
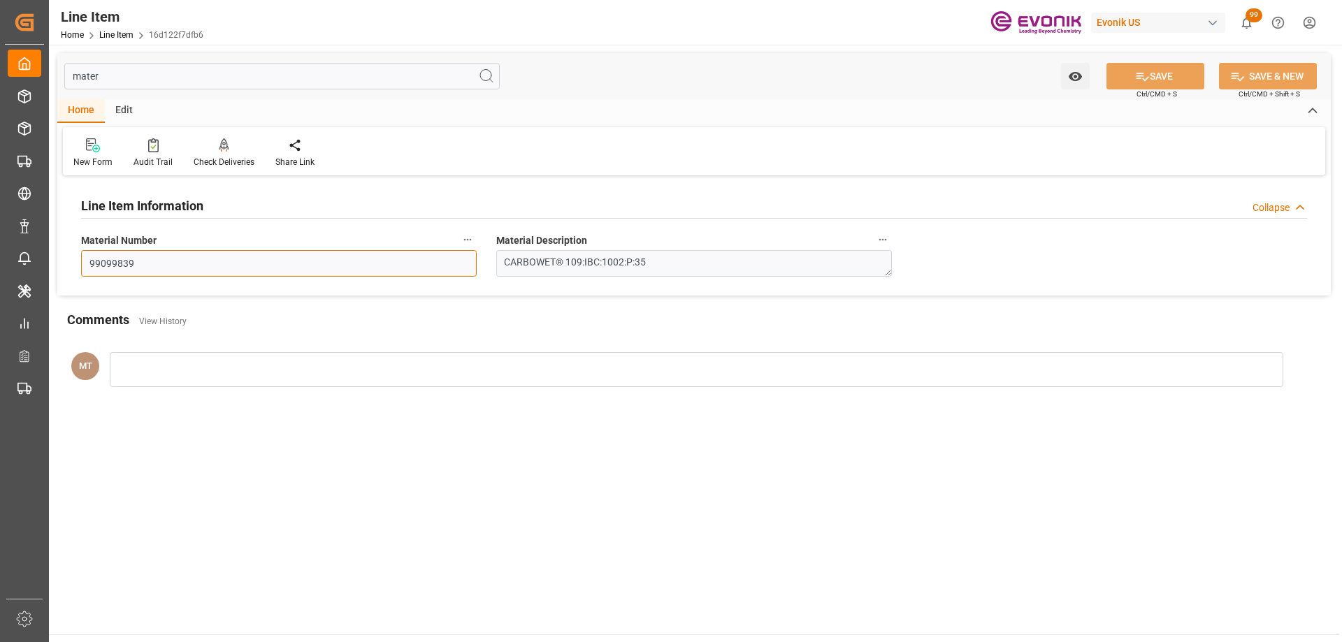
click at [0, 252] on html "Created by potrace 1.15, written by [PERSON_NAME] [DATE]-[DATE] Created by potr…" at bounding box center [671, 321] width 1342 height 642
